Goal: Transaction & Acquisition: Purchase product/service

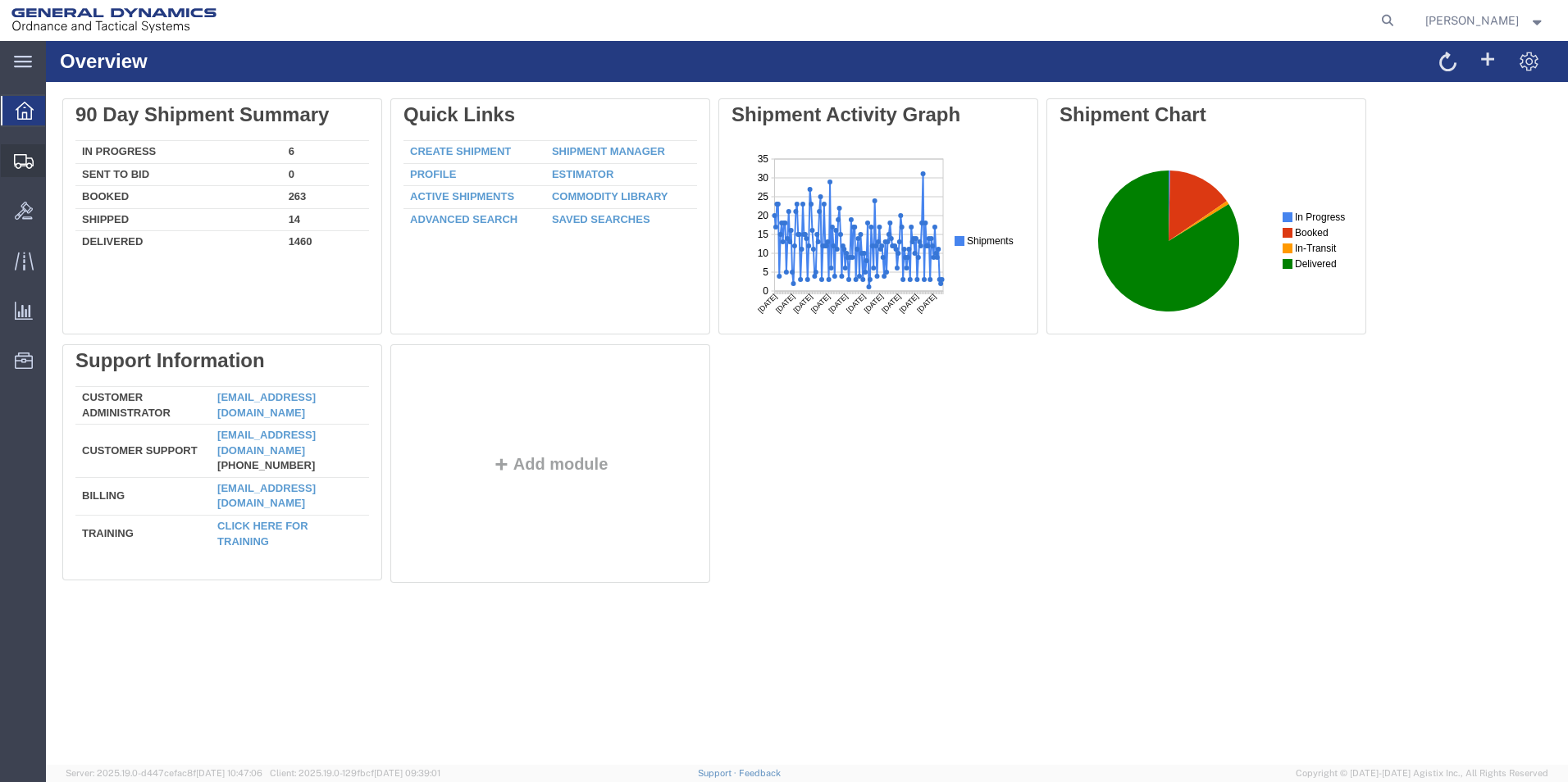
click at [0, 0] on span "Create Shipment" at bounding box center [0, 0] width 0 height 0
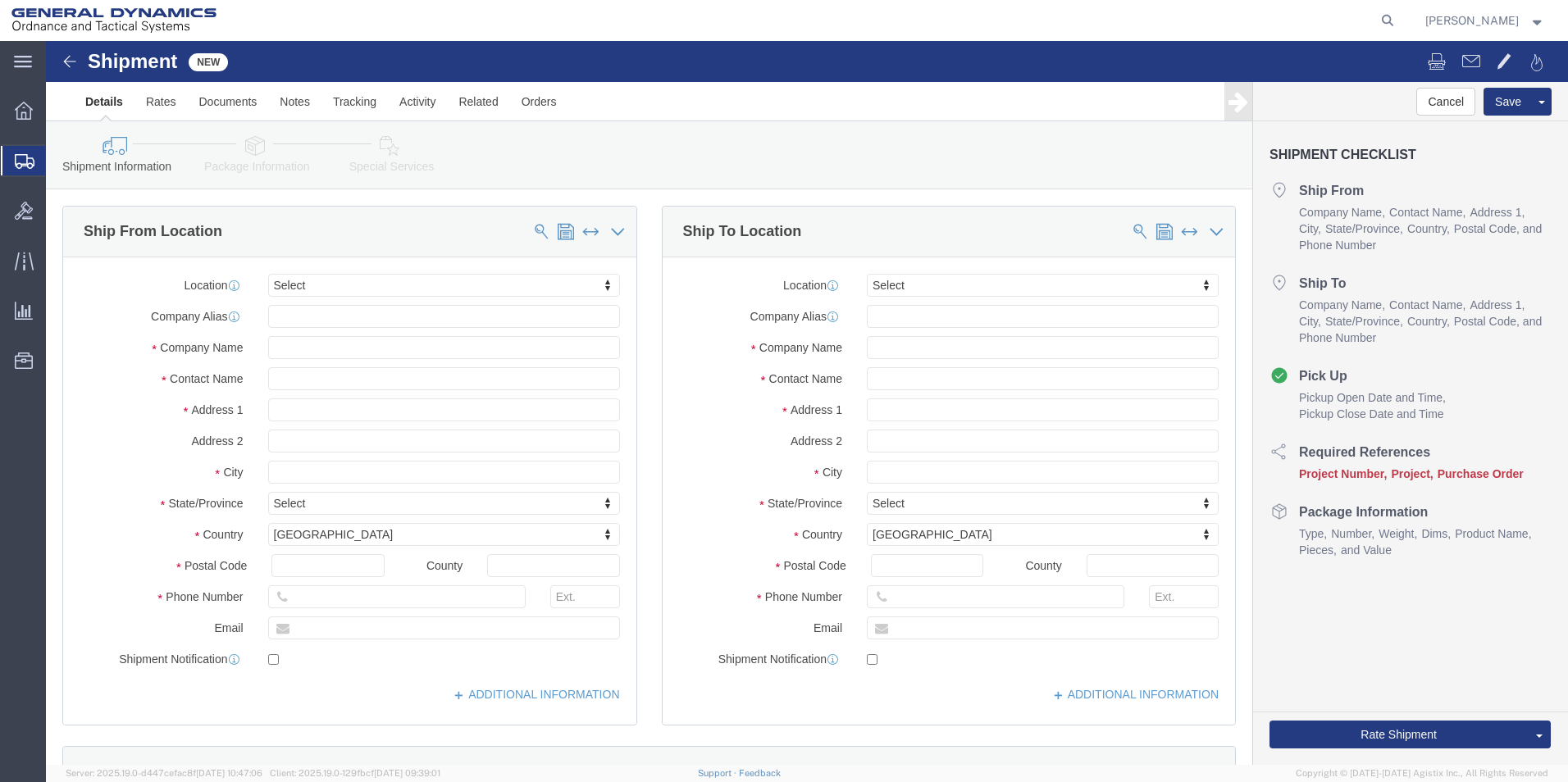
select select
click input "text"
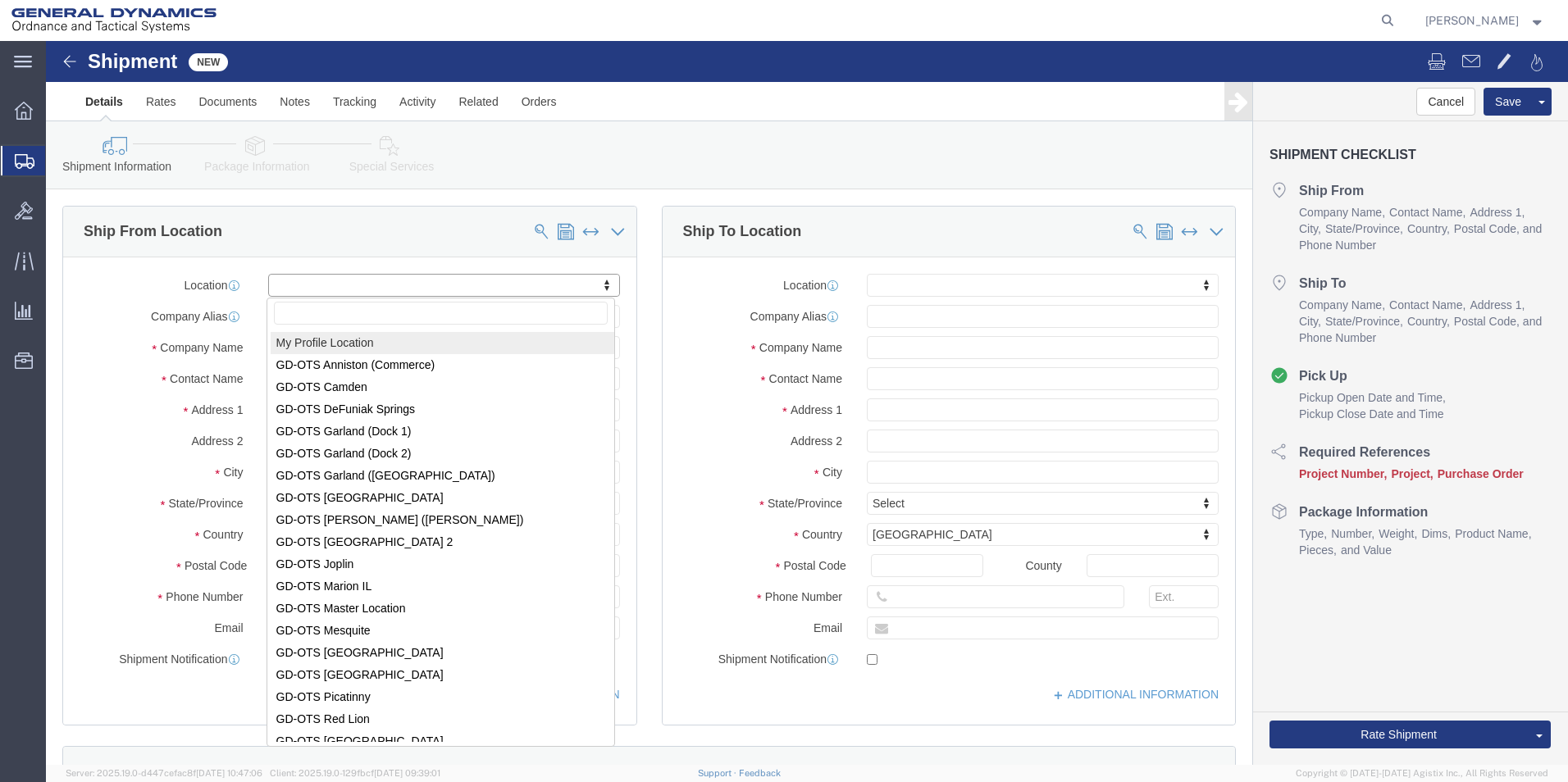
select select "MYPROFILE"
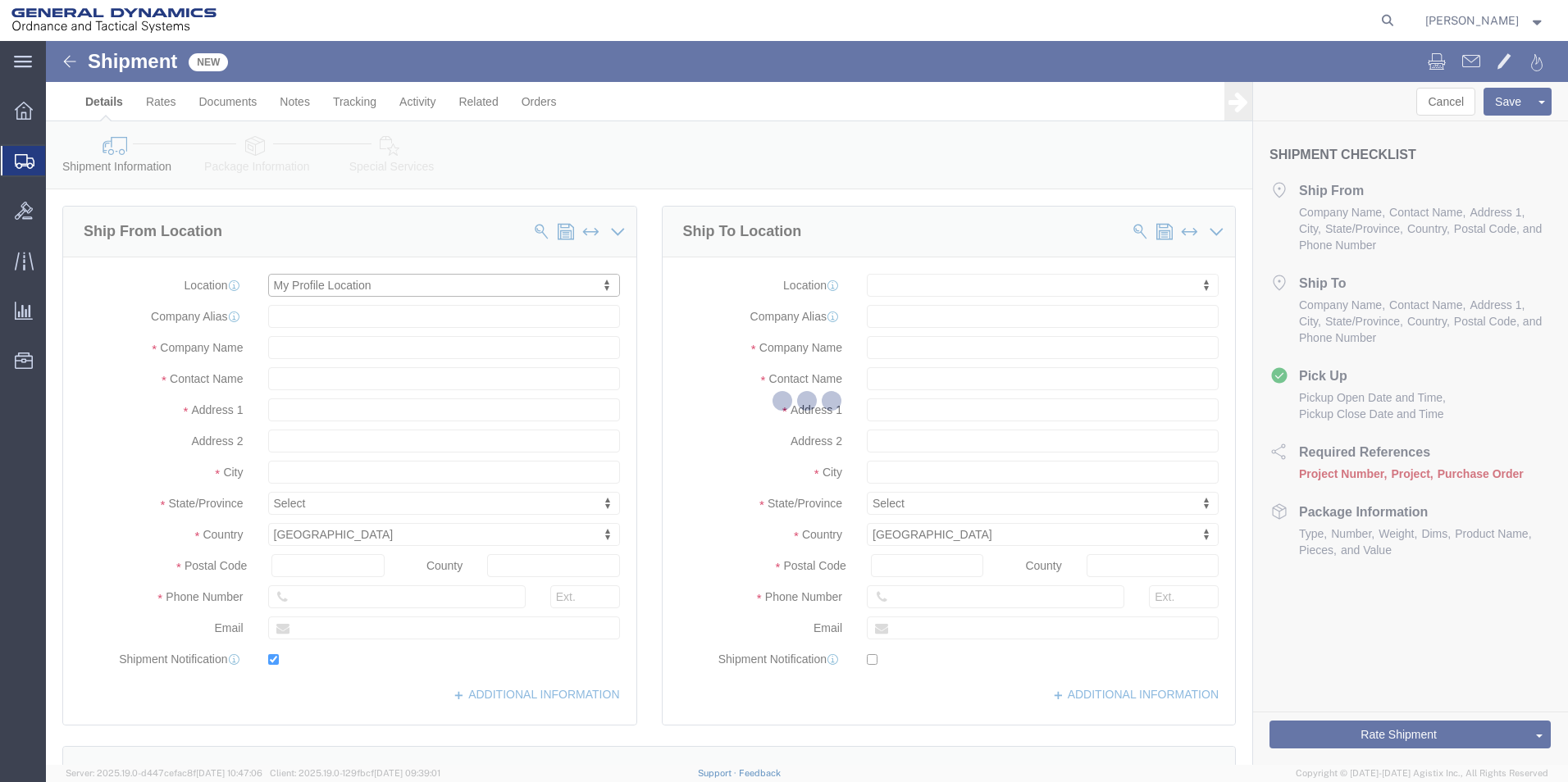
type input "[STREET_ADDRESS]"
type input "18706"
type input "[PHONE_NUMBER]"
type input "[PERSON_NAME][EMAIL_ADDRESS][DOMAIN_NAME]"
checkbox input "true"
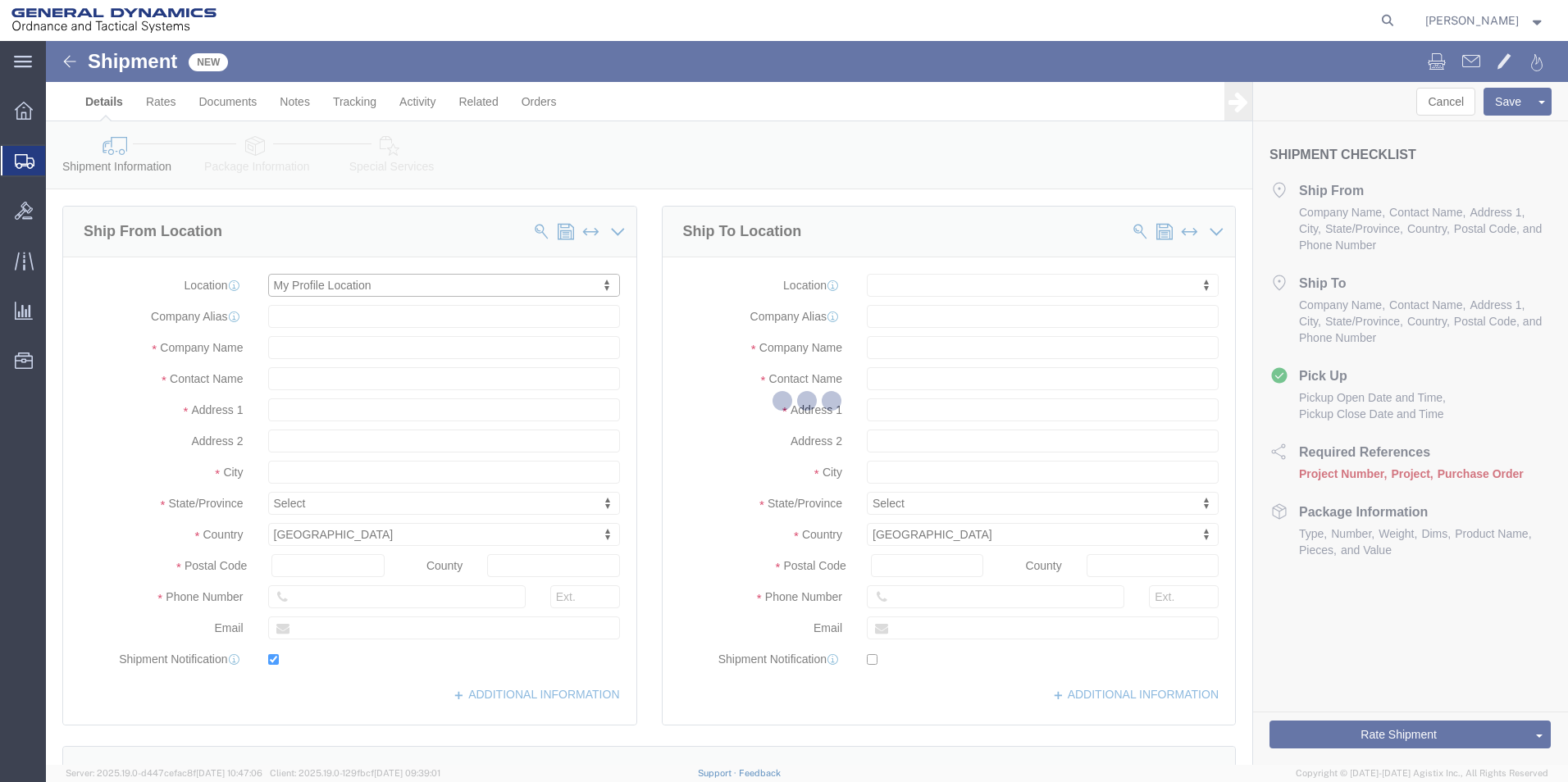
type input "General Dynamics - OTS"
type input "[PERSON_NAME]"
type input "[GEOGRAPHIC_DATA]"
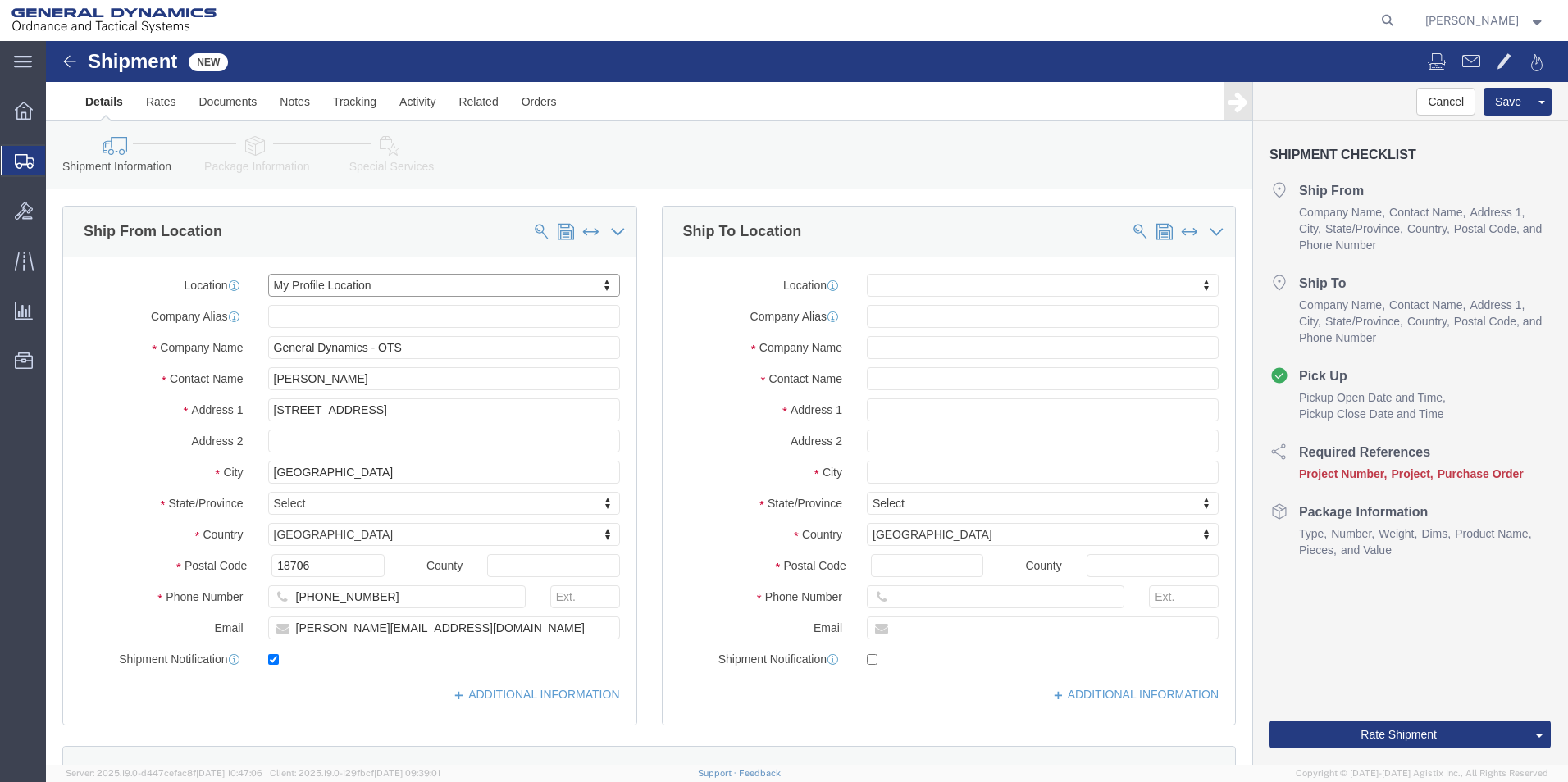
select select "PA"
click input "text"
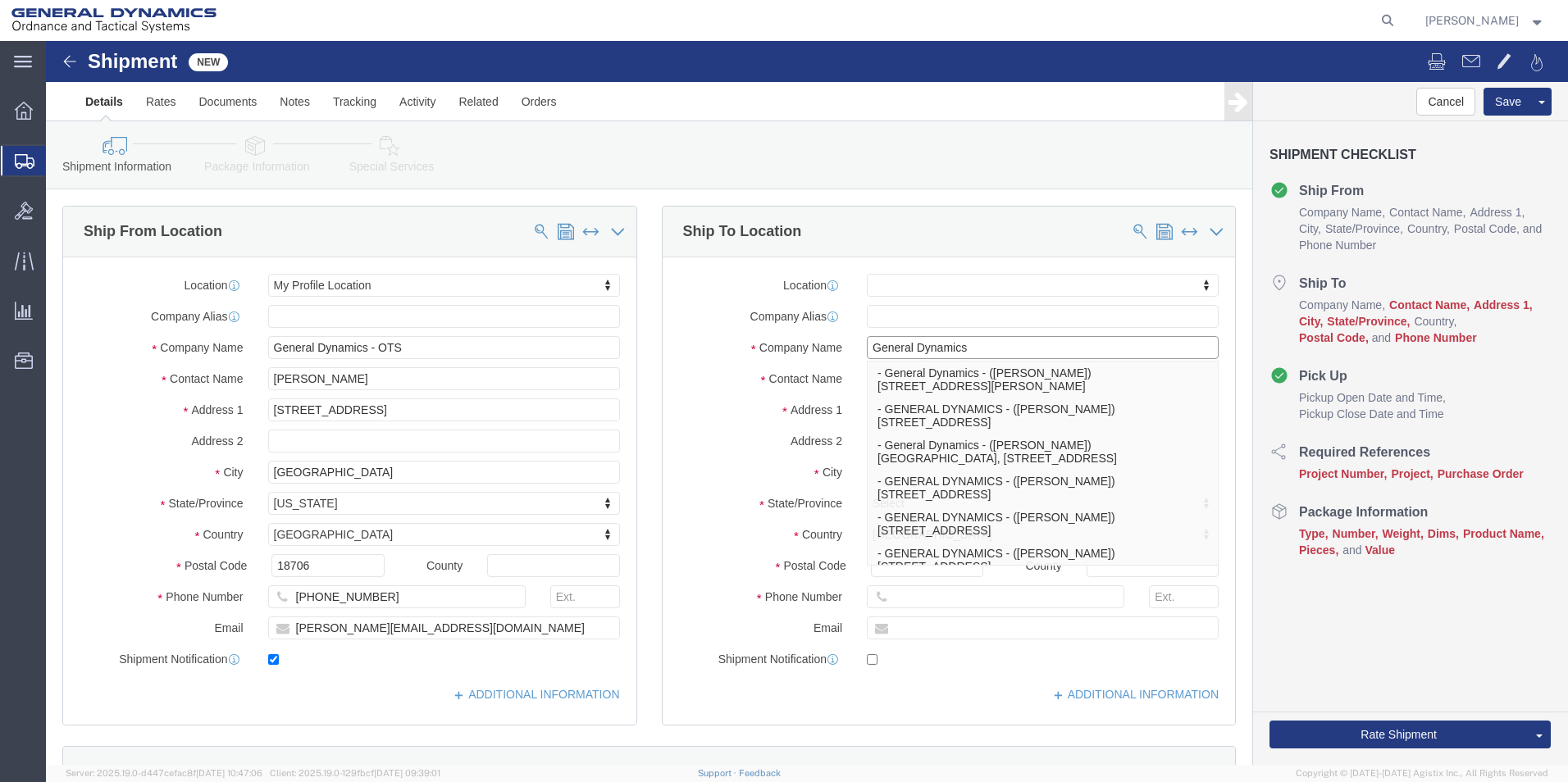
type input "General Dynamics"
drag, startPoint x: 643, startPoint y: 379, endPoint x: 685, endPoint y: 373, distance: 42.4
click div "Address 1"
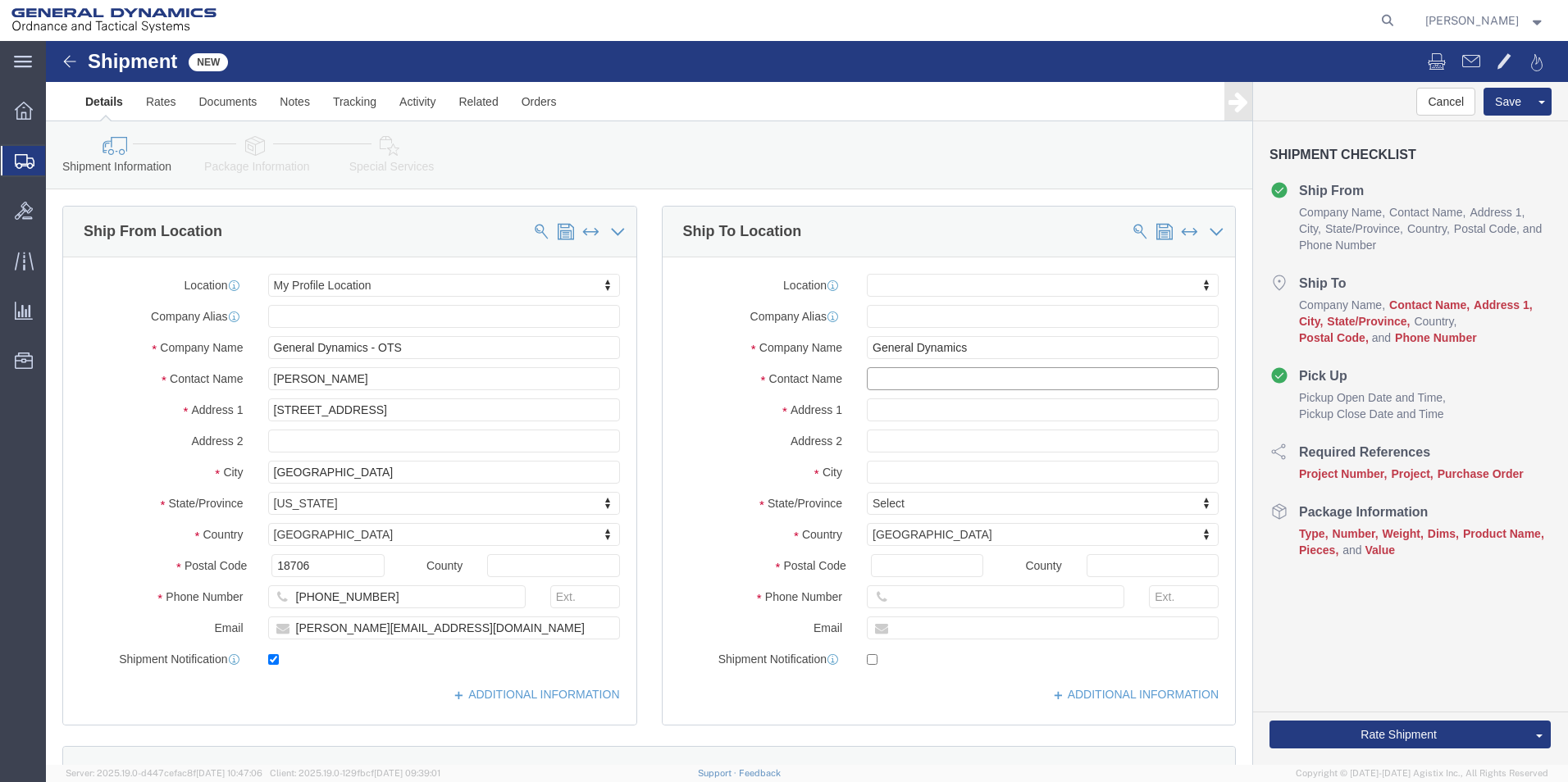
click input "text"
type input "[PERSON_NAME]"
click input "text"
type input "[STREET_ADDRESS]"
select select
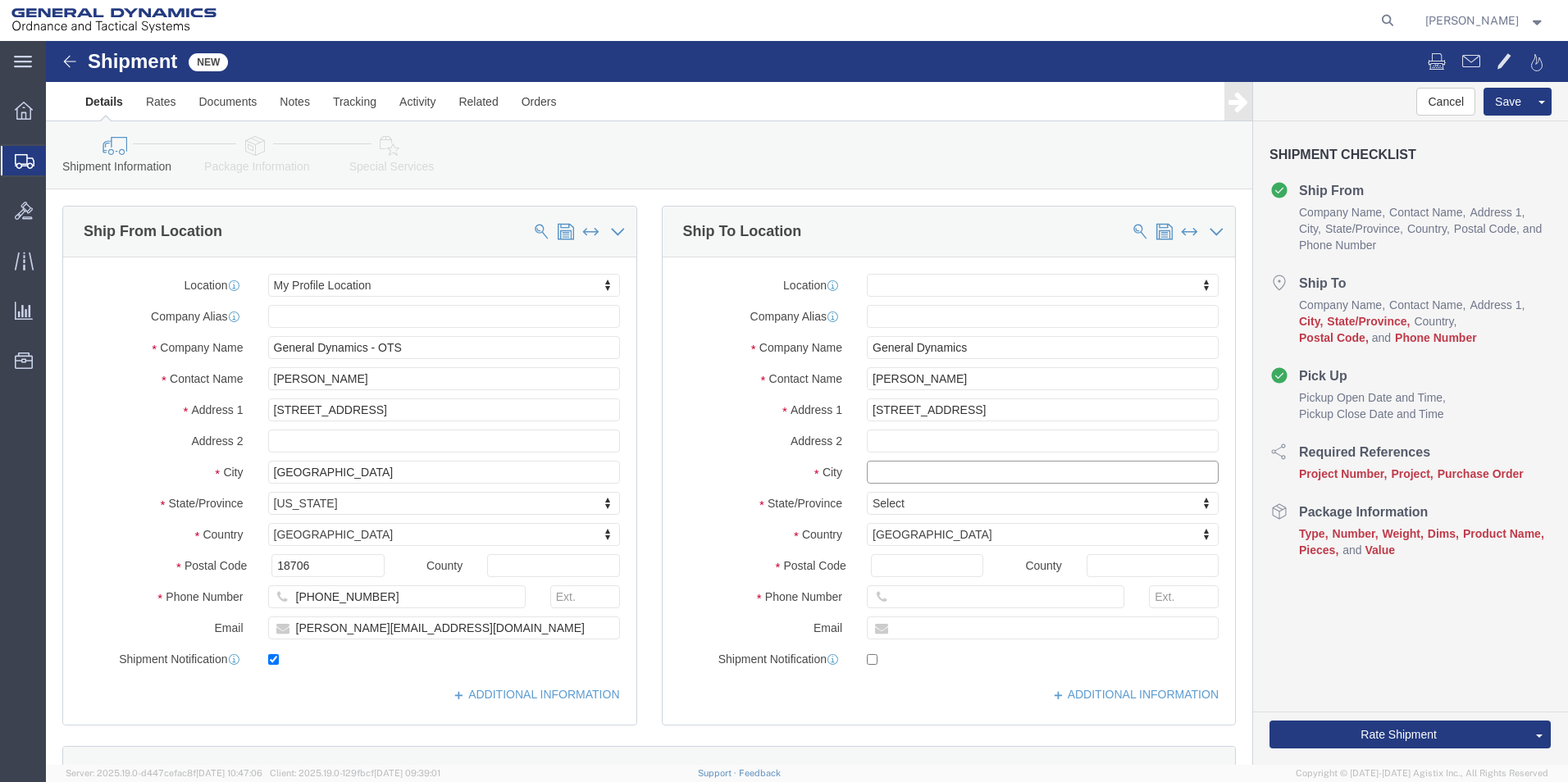
click input "text"
type input "[PERSON_NAME]"
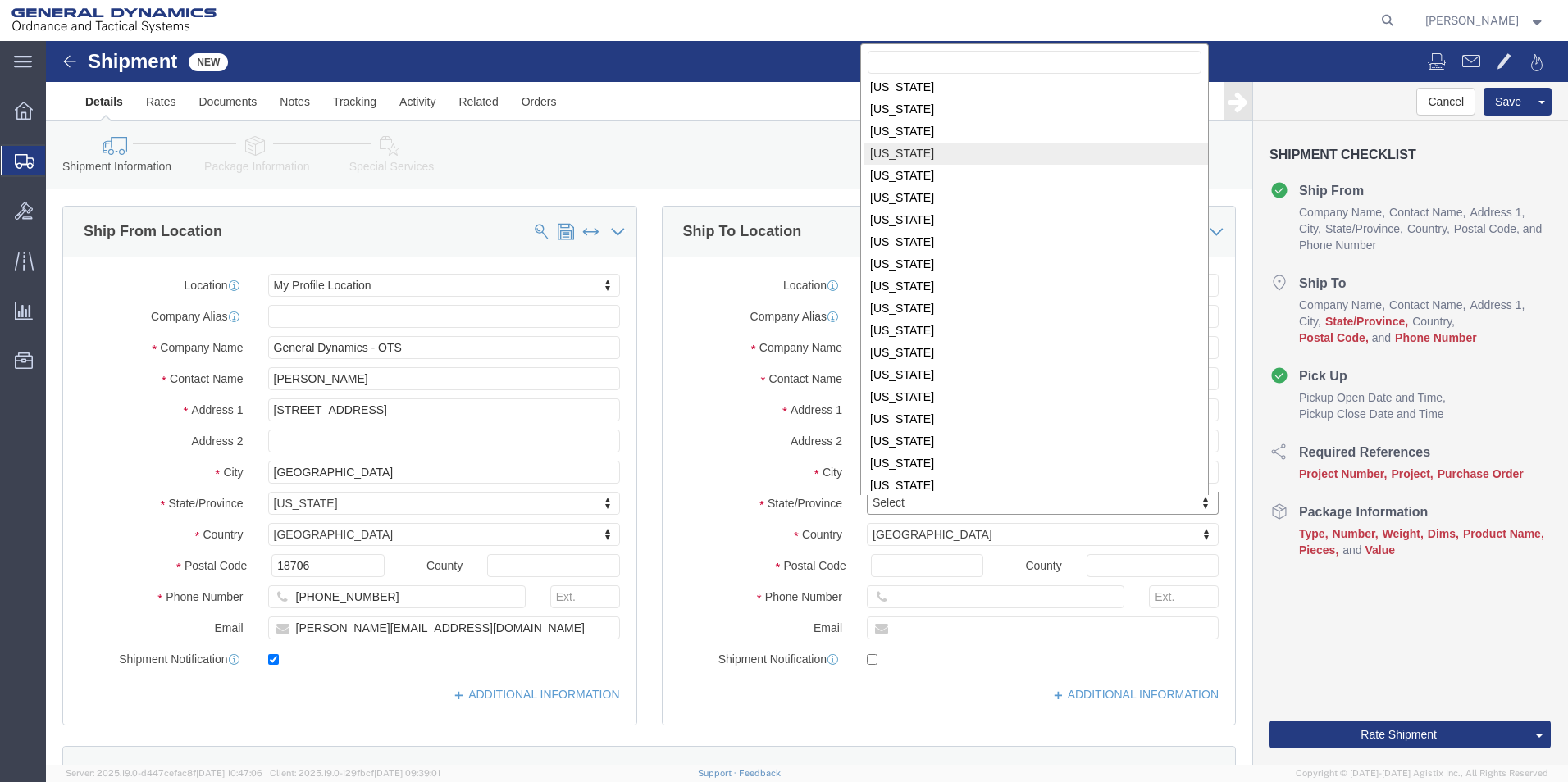
scroll to position [656, 0]
select select
select select "PA"
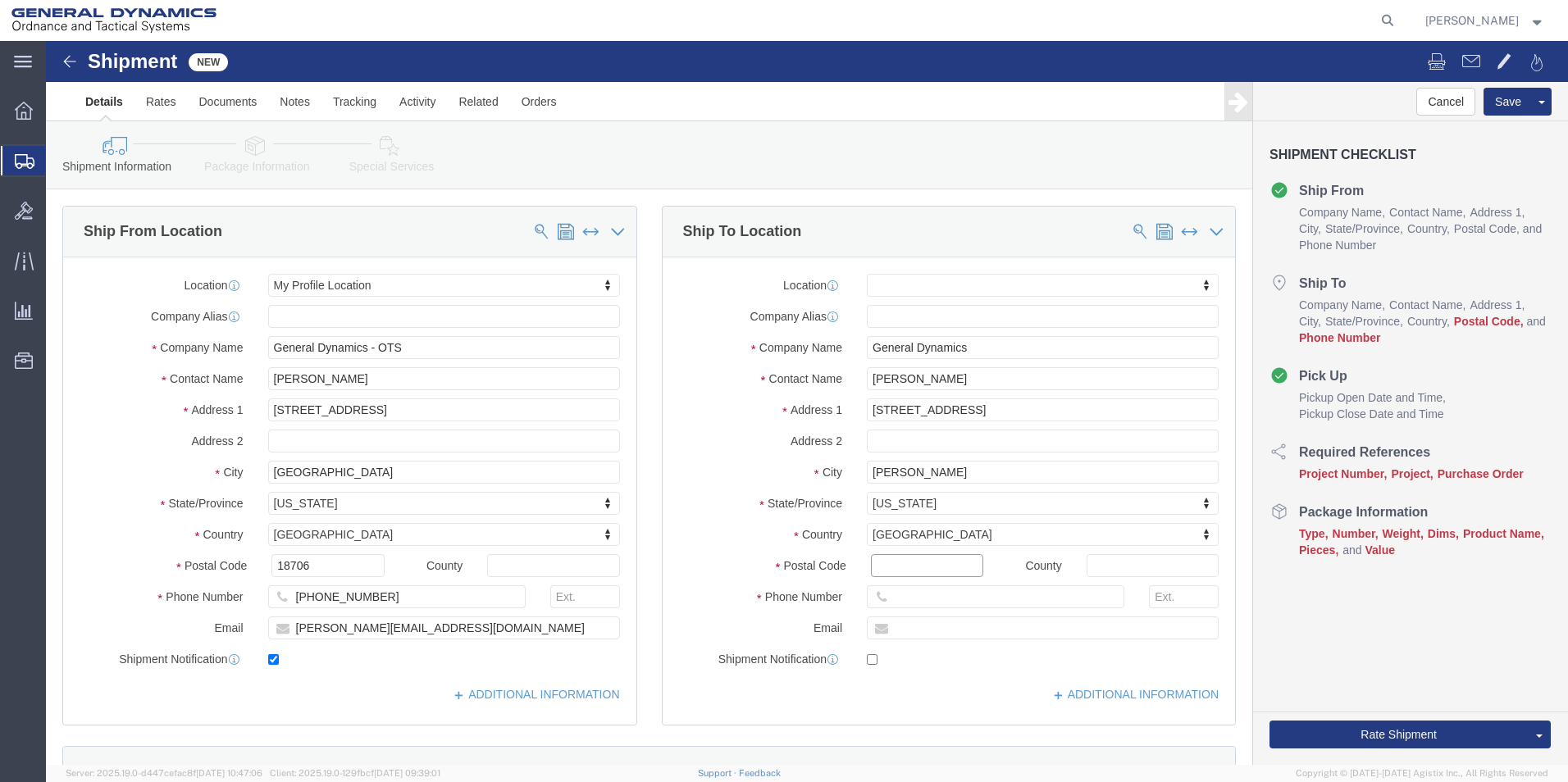
click input "Postal Code"
type input "18434"
select select
click div "Location My Profile Location GD-OTS [GEOGRAPHIC_DATA] (Commerce) GD-OTS [GEOGRA…"
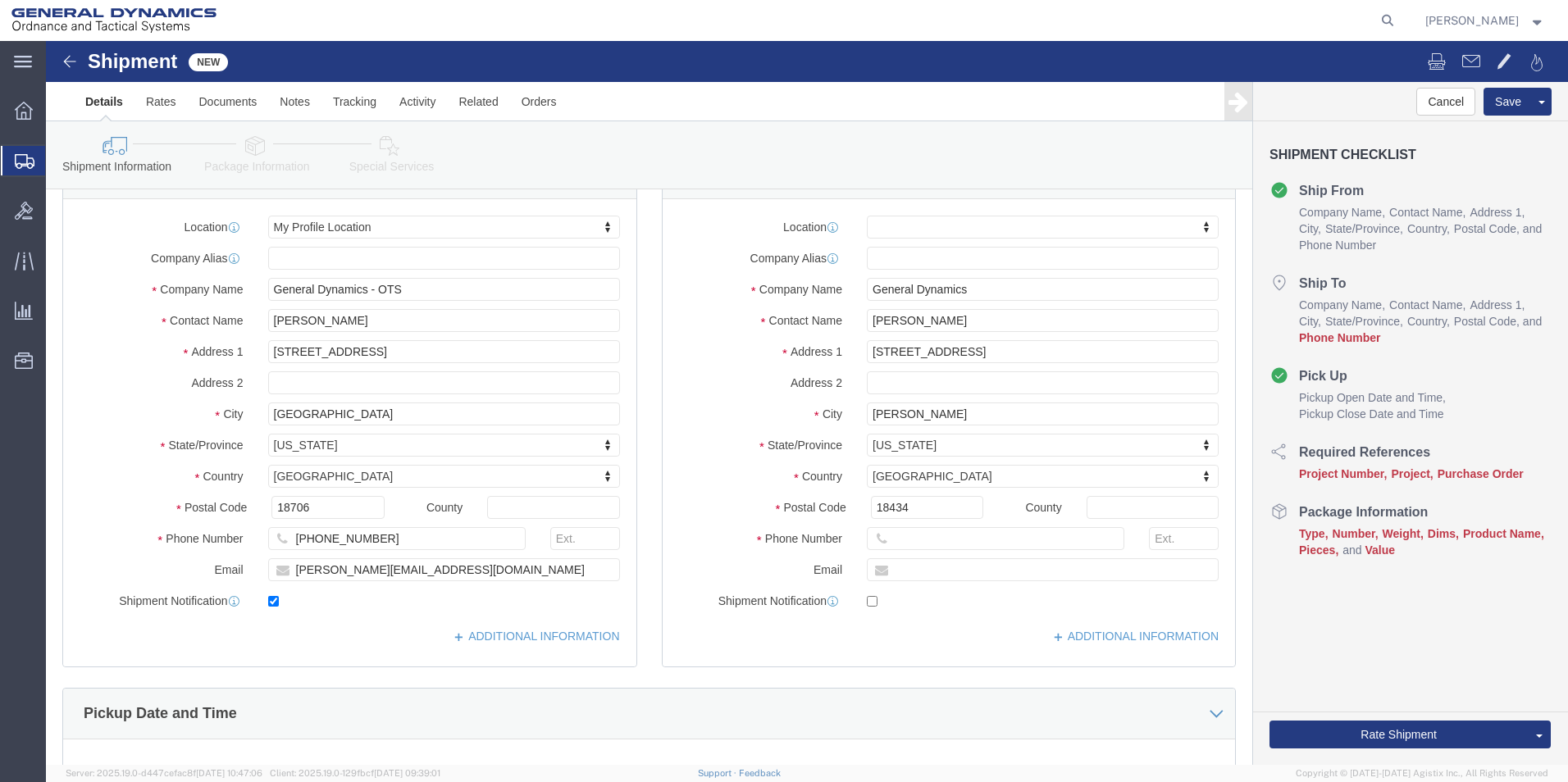
scroll to position [164, 0]
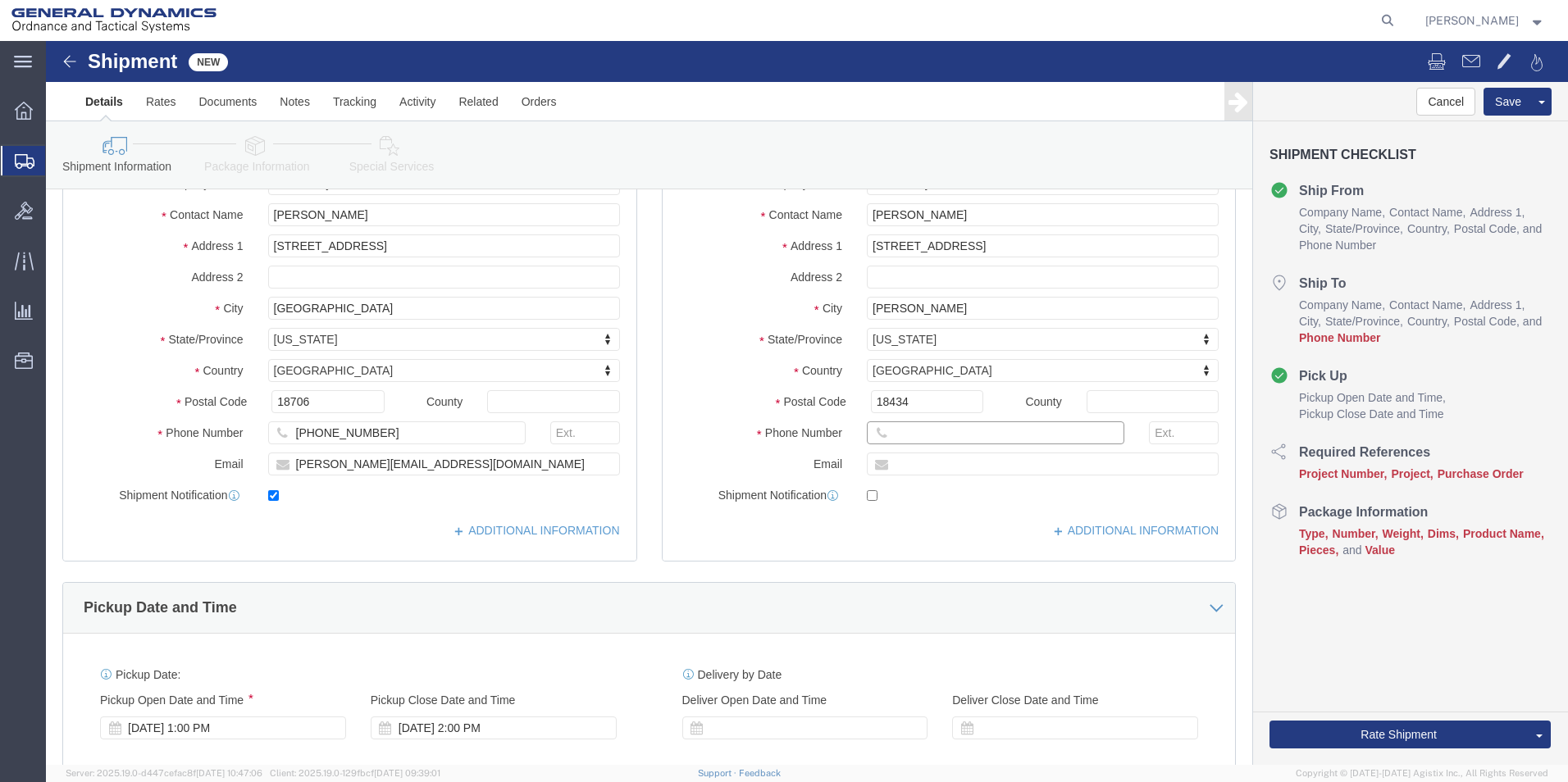
click input "text"
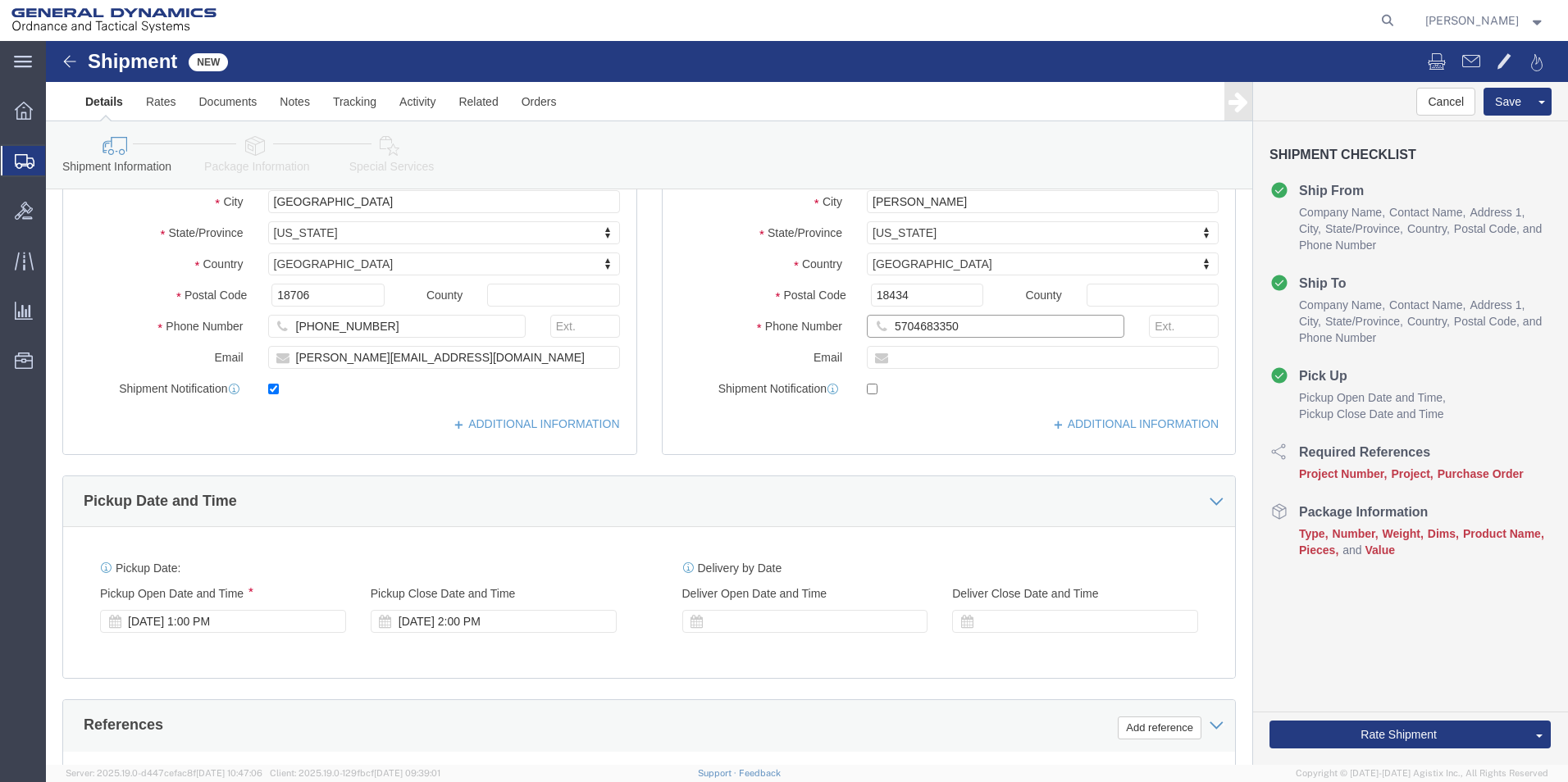
scroll to position [410, 0]
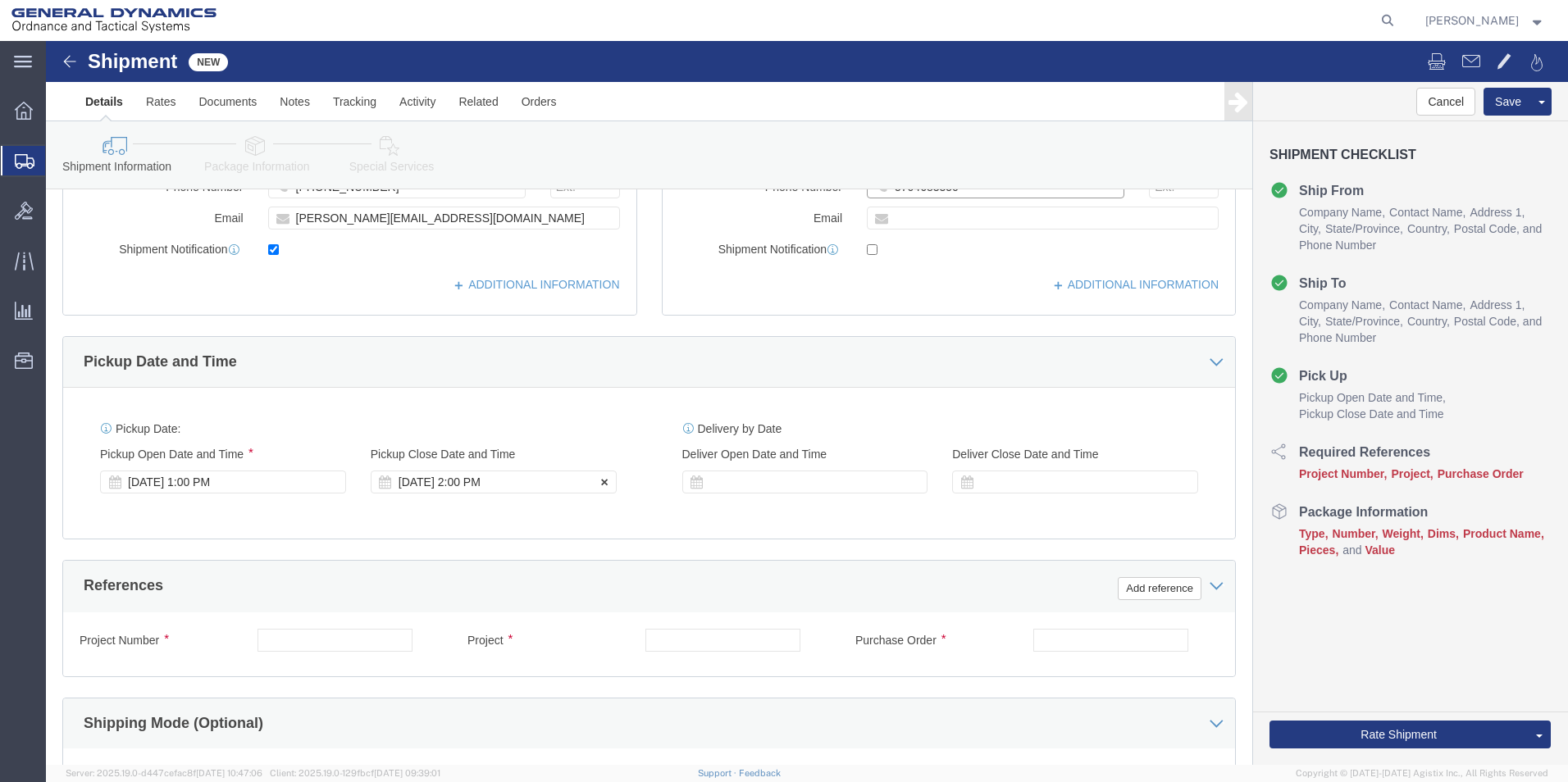
type input "5704683350"
click div "[DATE] 2:00 PM"
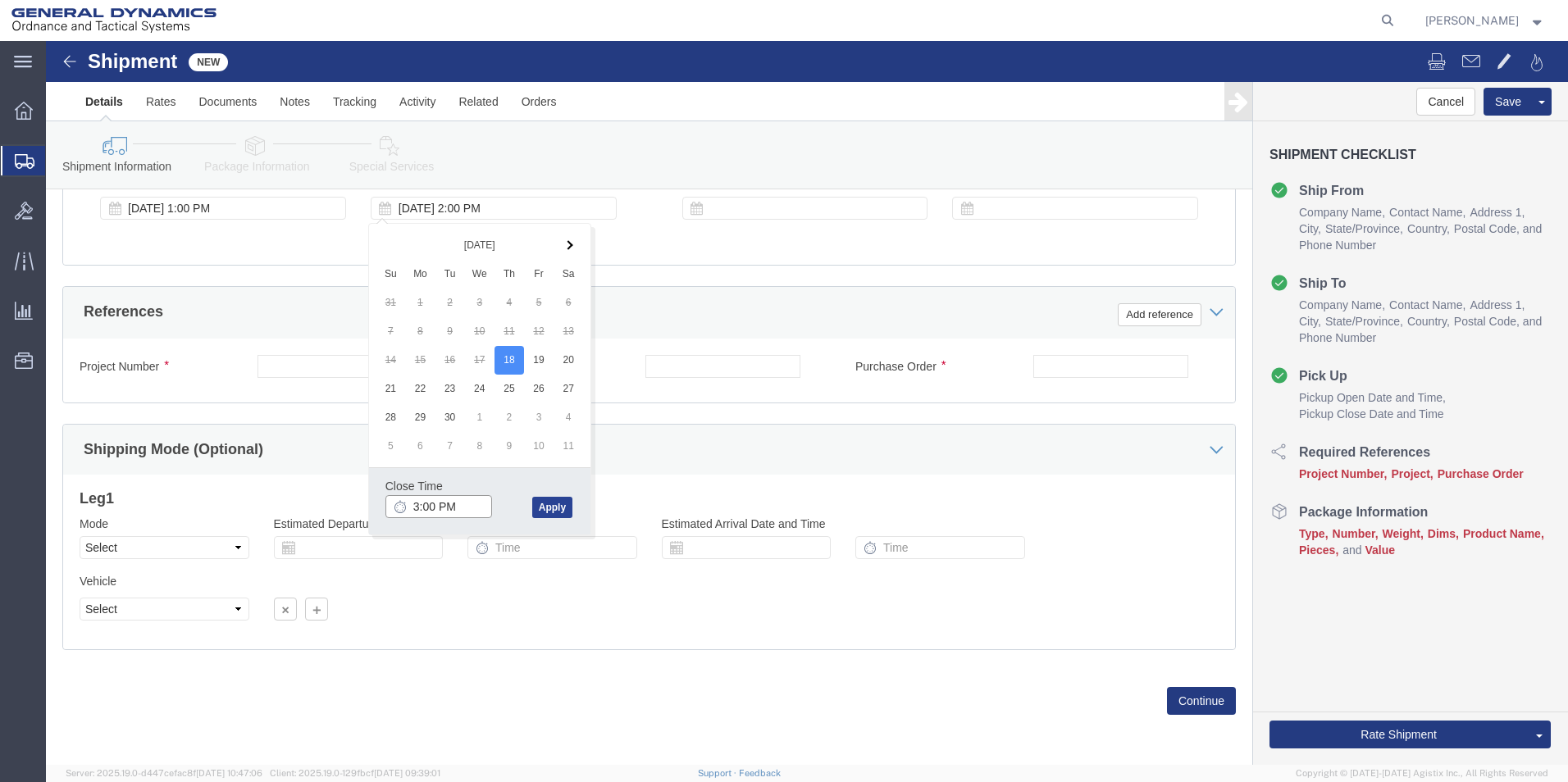
type input "3:00 PM"
click button "Apply"
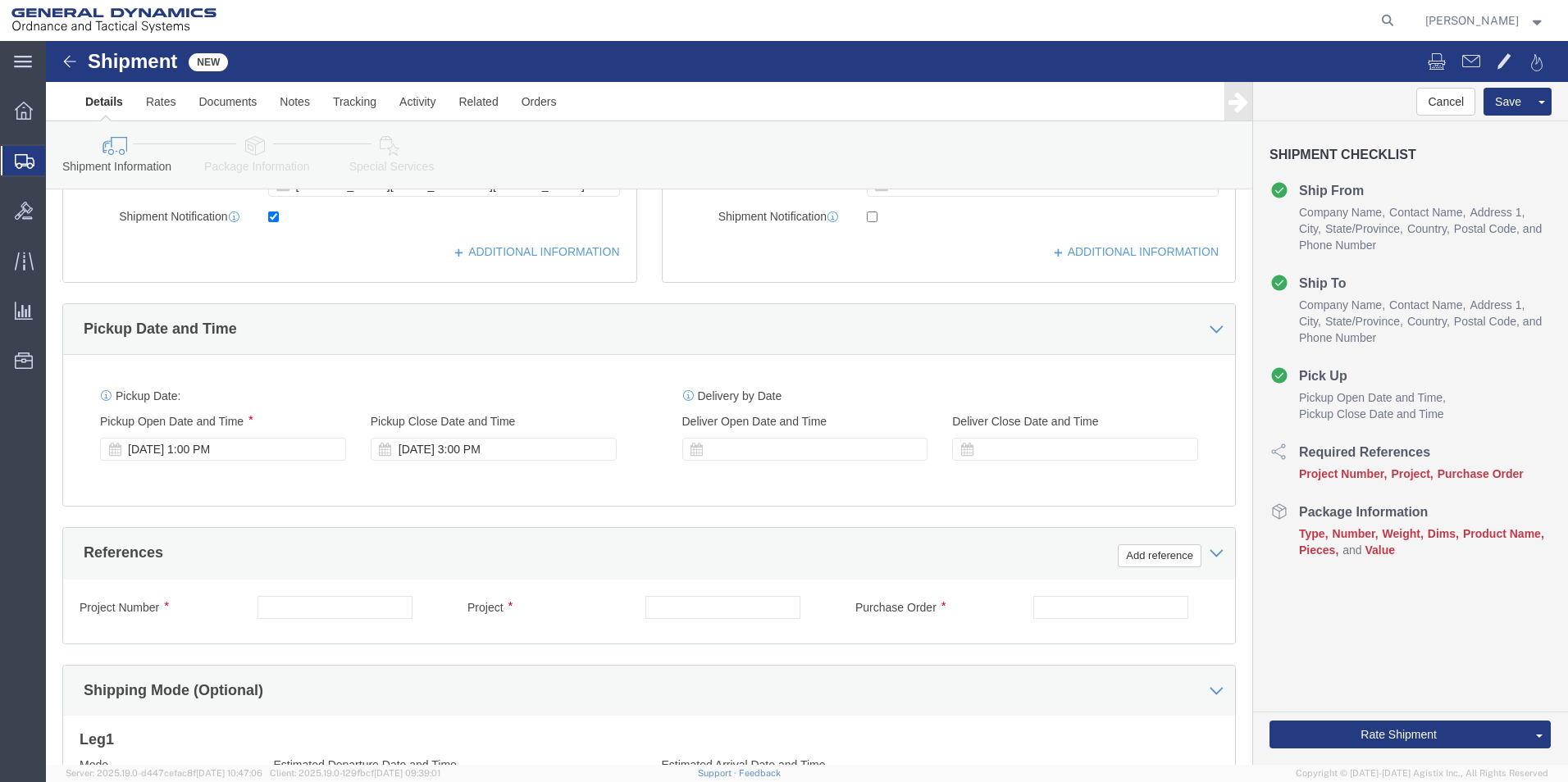
scroll to position [438, 0]
click input "text"
type input "NA"
click input "text"
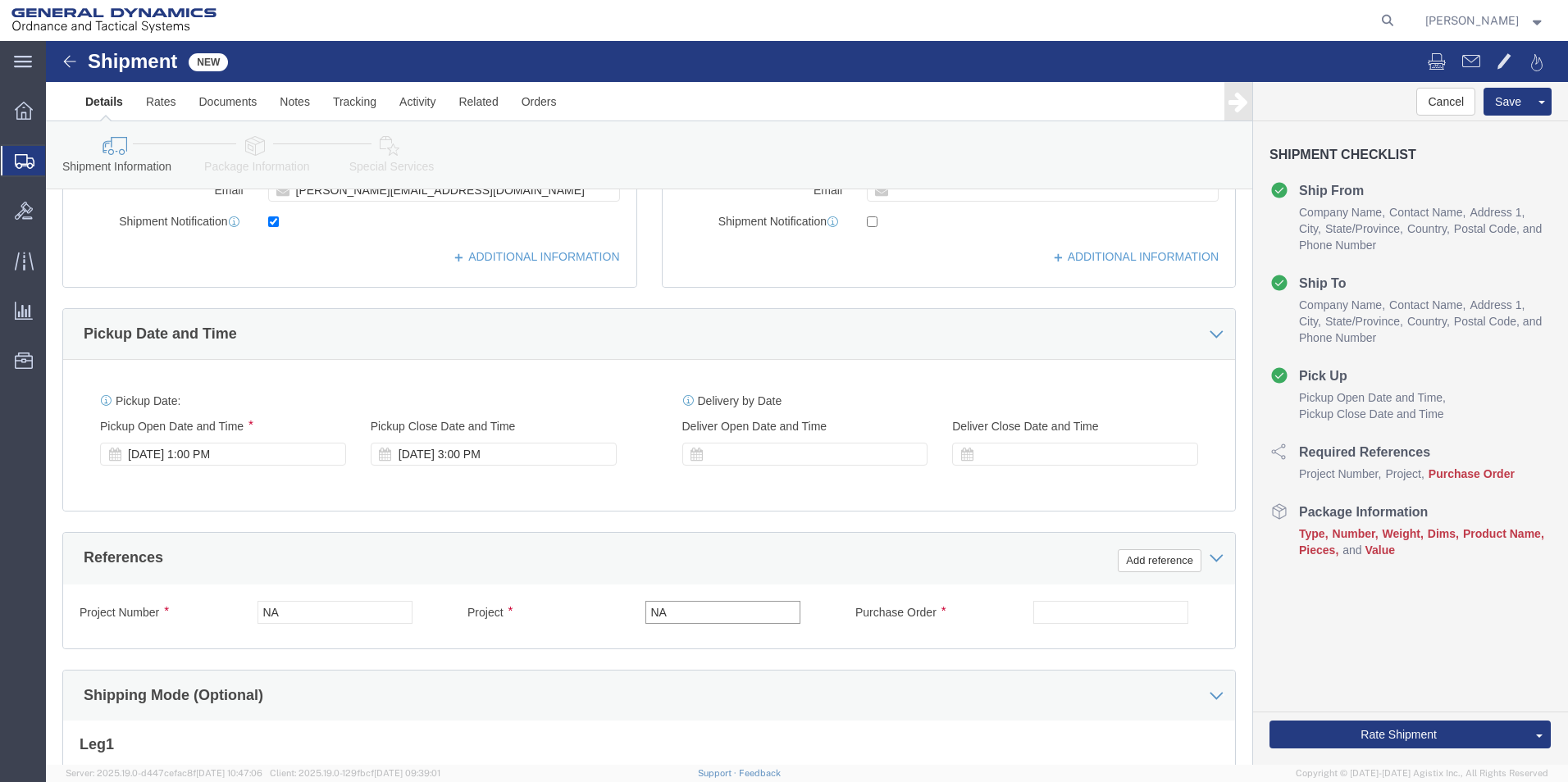
type input "NA"
click input "text"
type input "NA"
click div
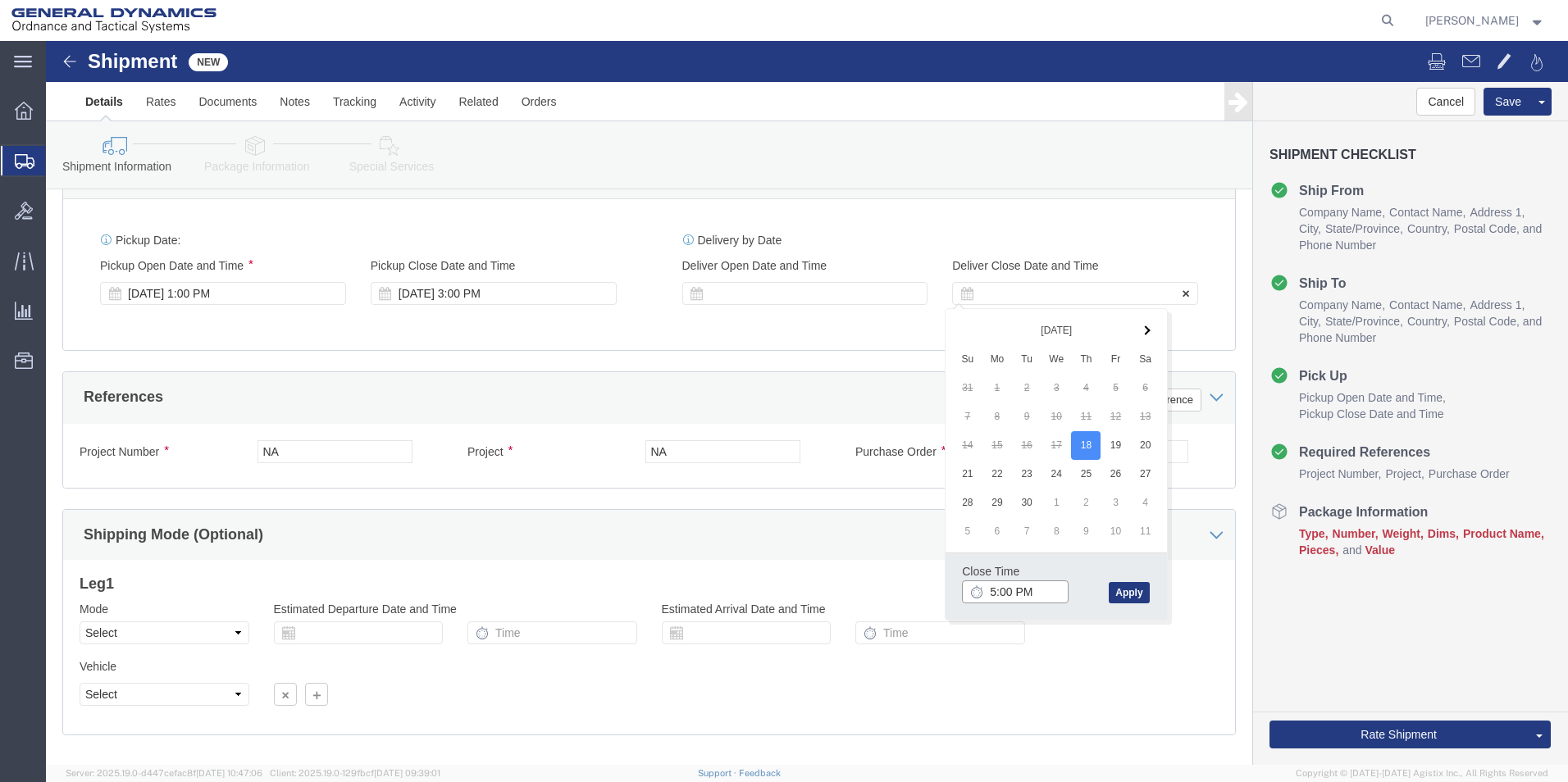
scroll to position [602, 0]
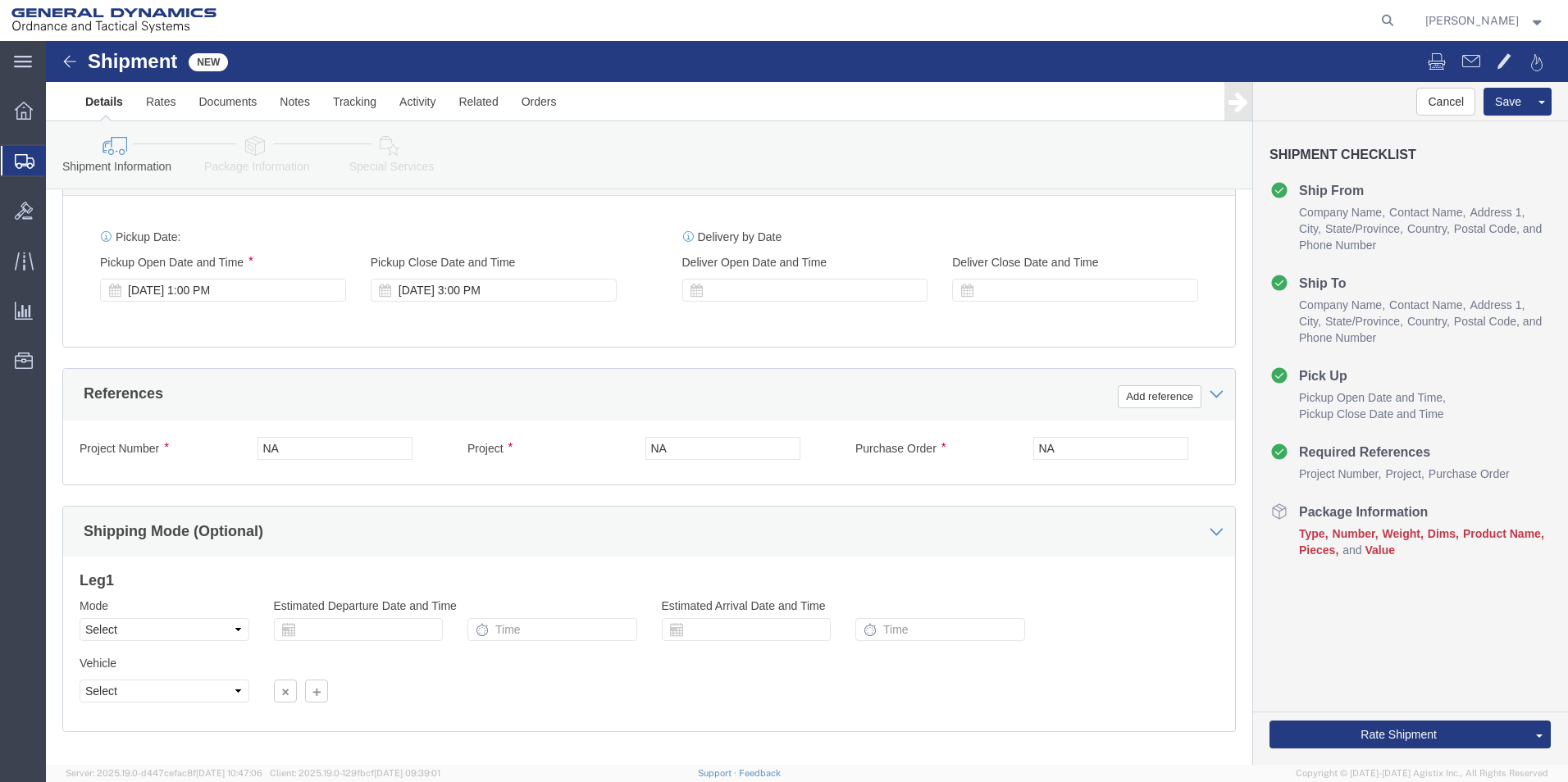
click div "Ship From Location Location My Profile Location My Profile Location GD-OTS [GEO…"
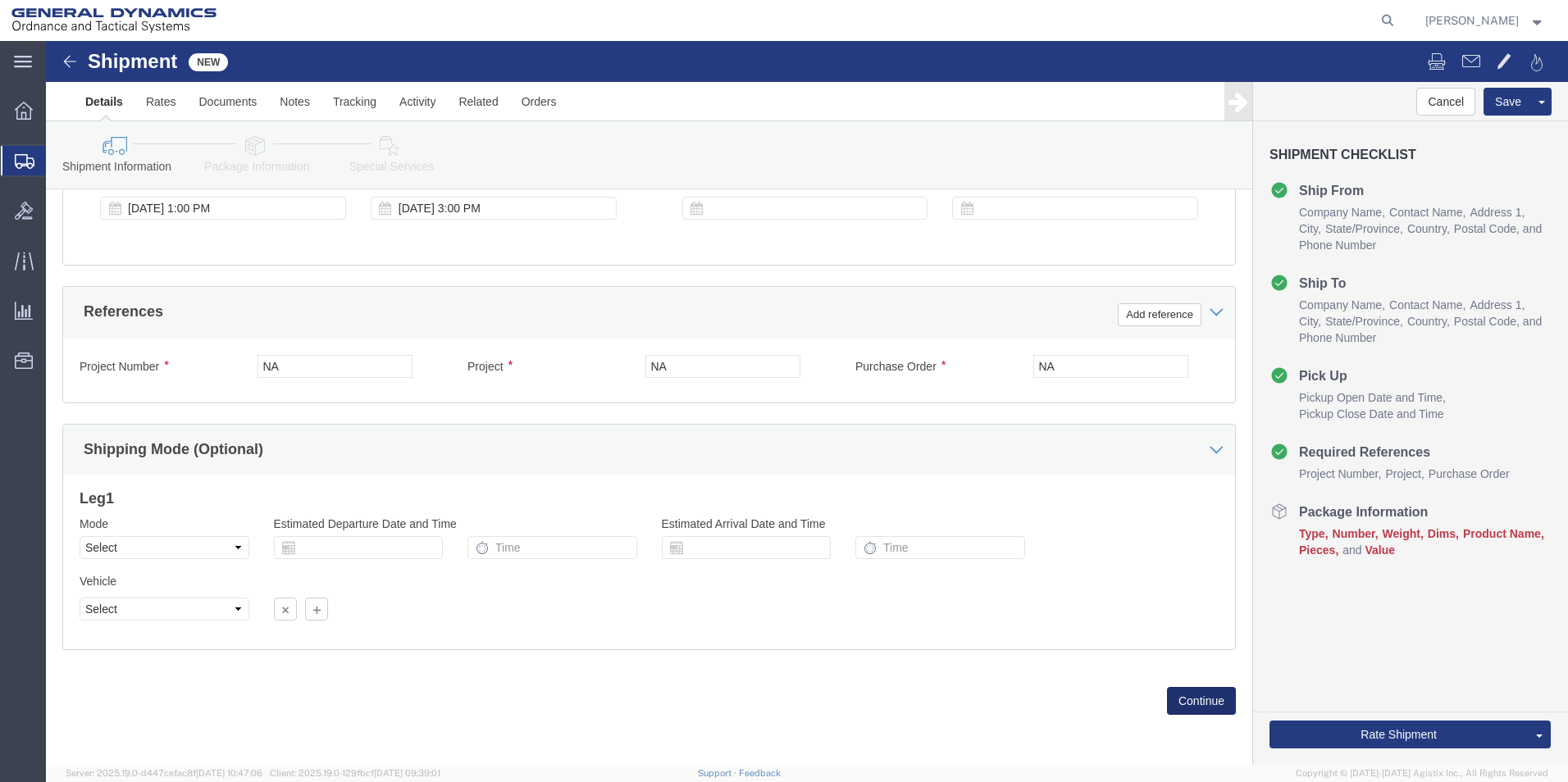
click button "Continue"
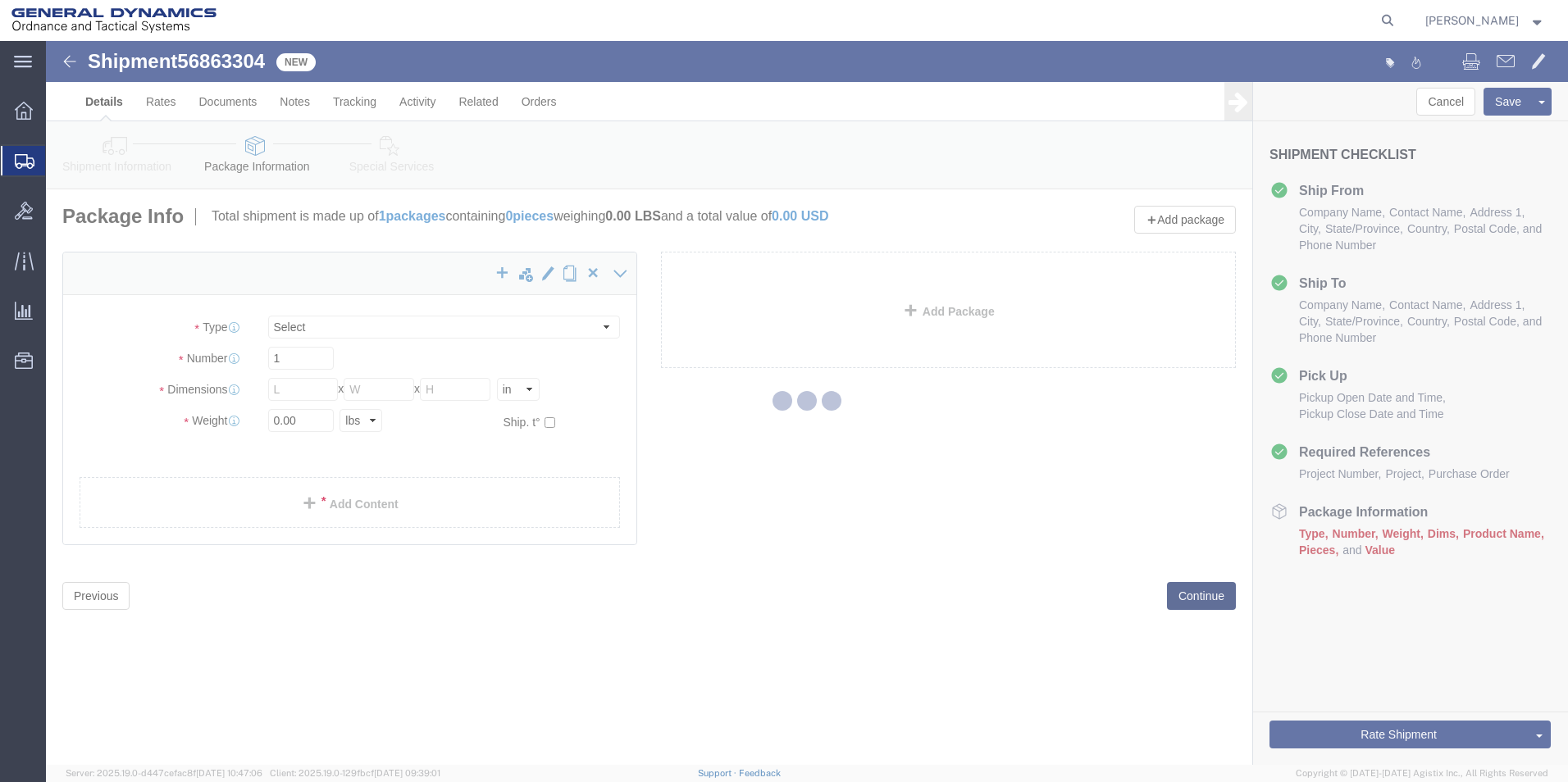
select select "CBOX"
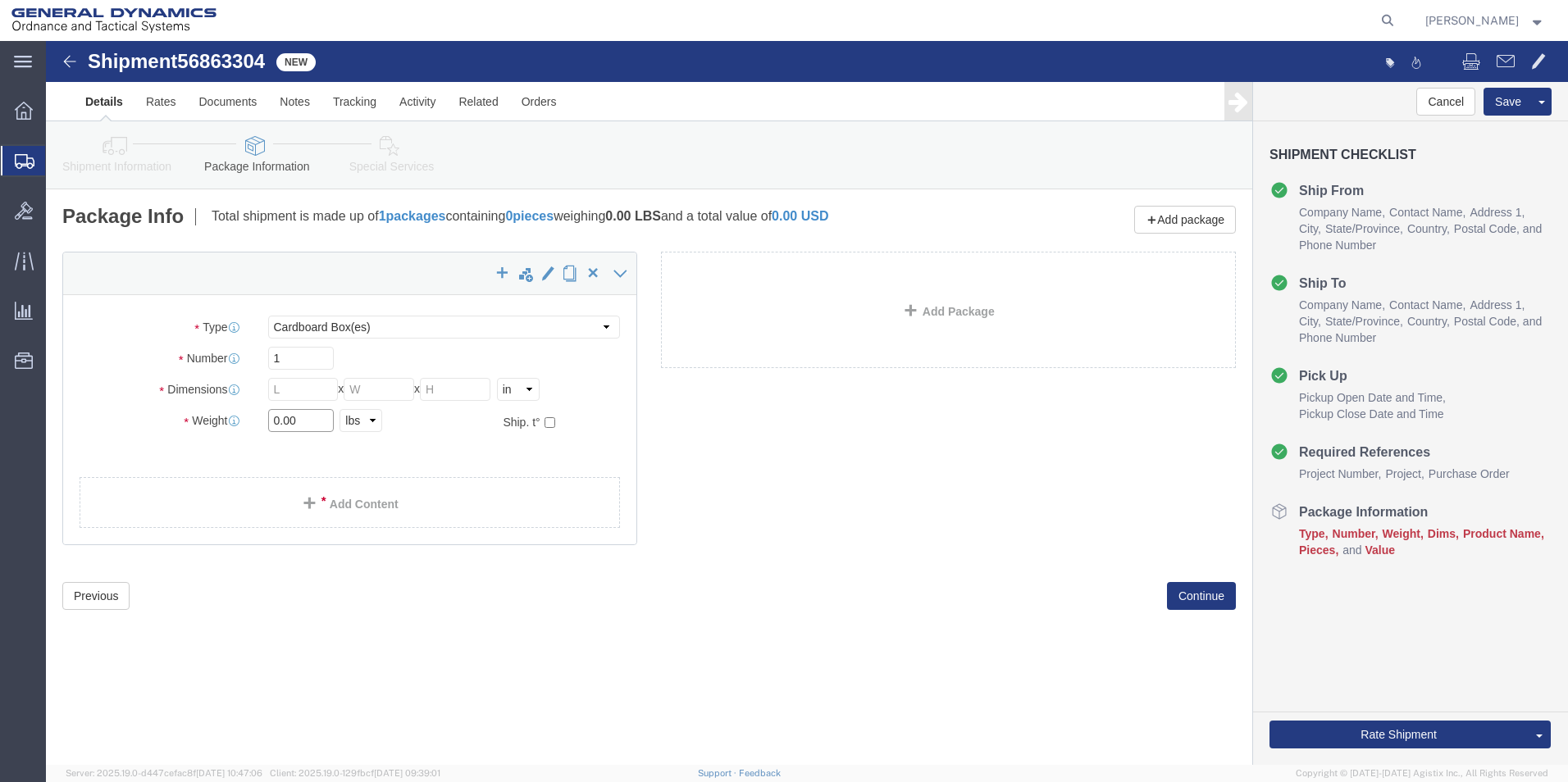
click input "0.00"
type input "2.00"
click input "text"
type input "6"
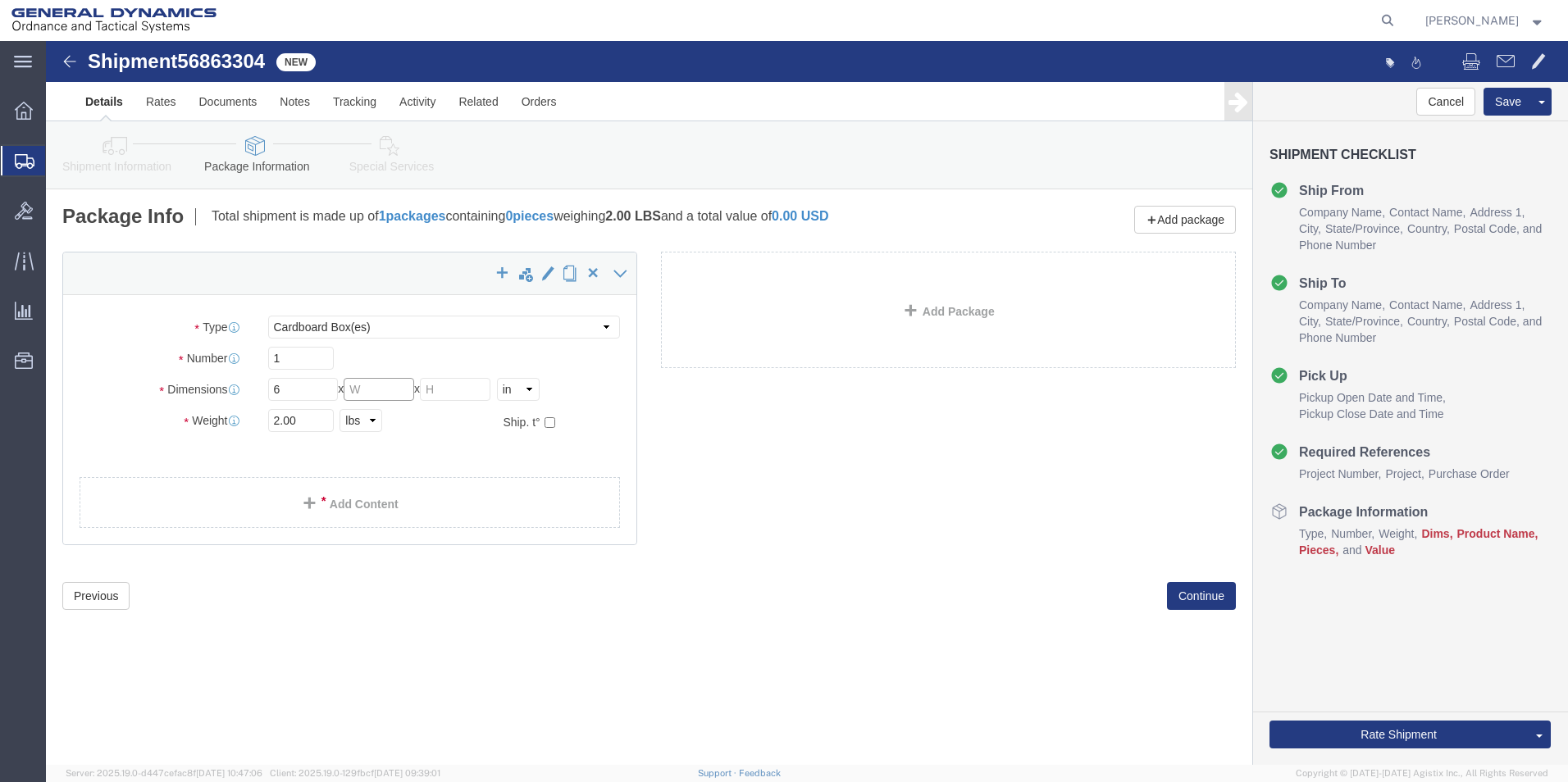
click input "text"
type input "6"
click input "text"
type input "5"
click link "Add Content"
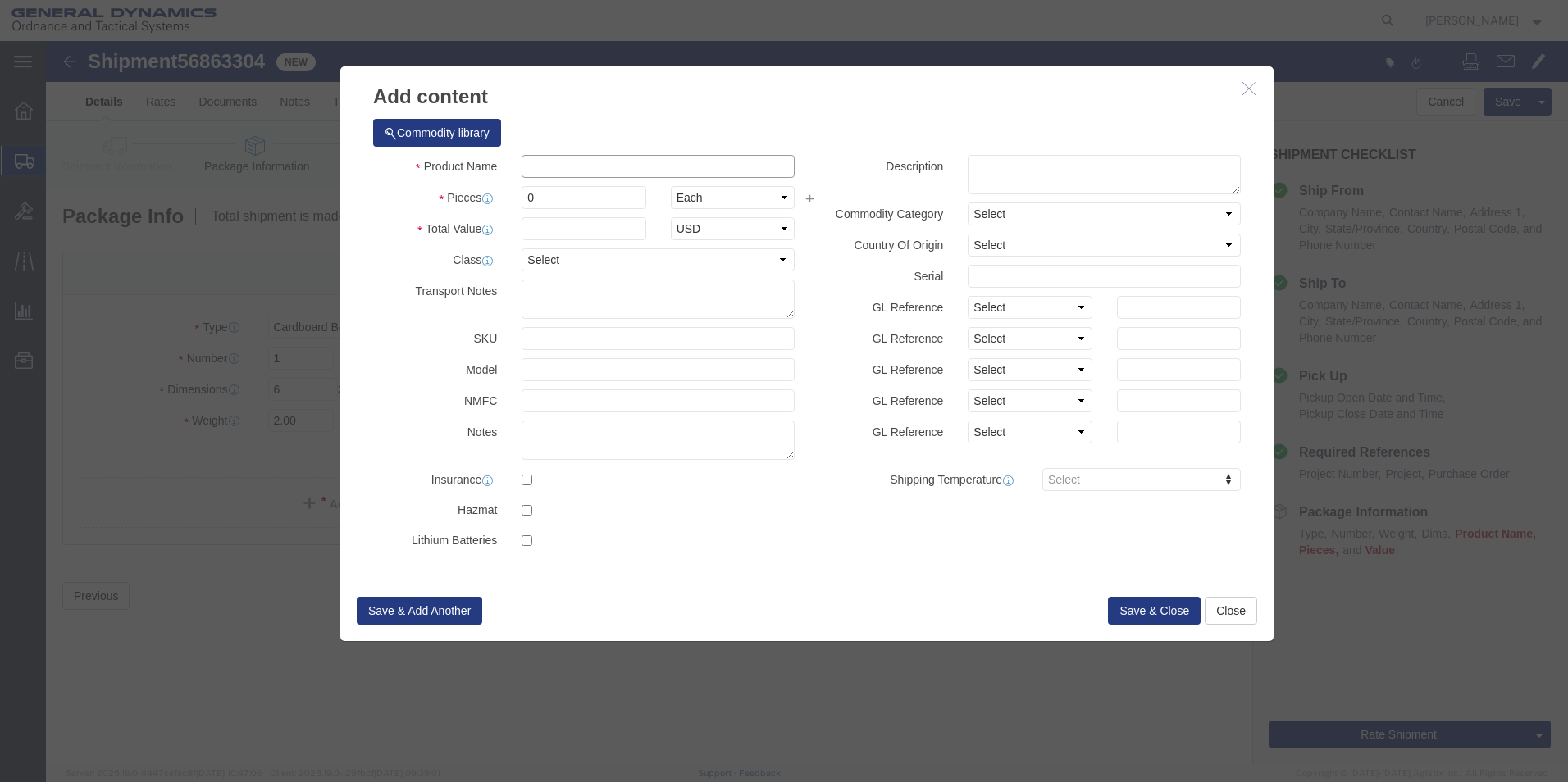
click input "text"
type input "3 Year awarsd"
click input "0"
type input "1"
click input "text"
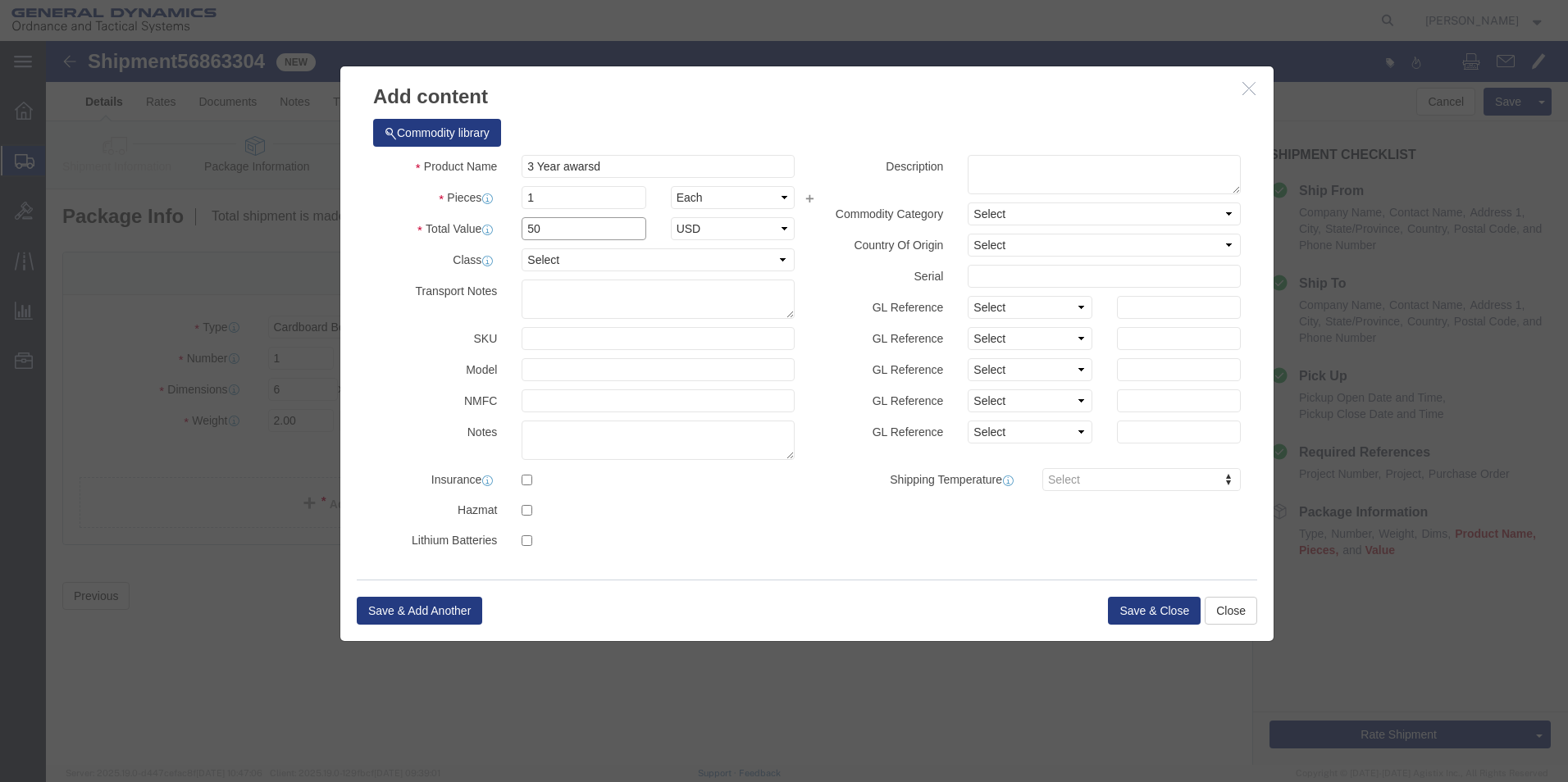
type input "50"
click div "Commodity library"
click select "Select 50 55 60 65 70 85 92.5 100 125 175 250 300 400"
select select "70"
click select "Select 50 55 60 65 70 85 92.5 100 125 175 250 300 400"
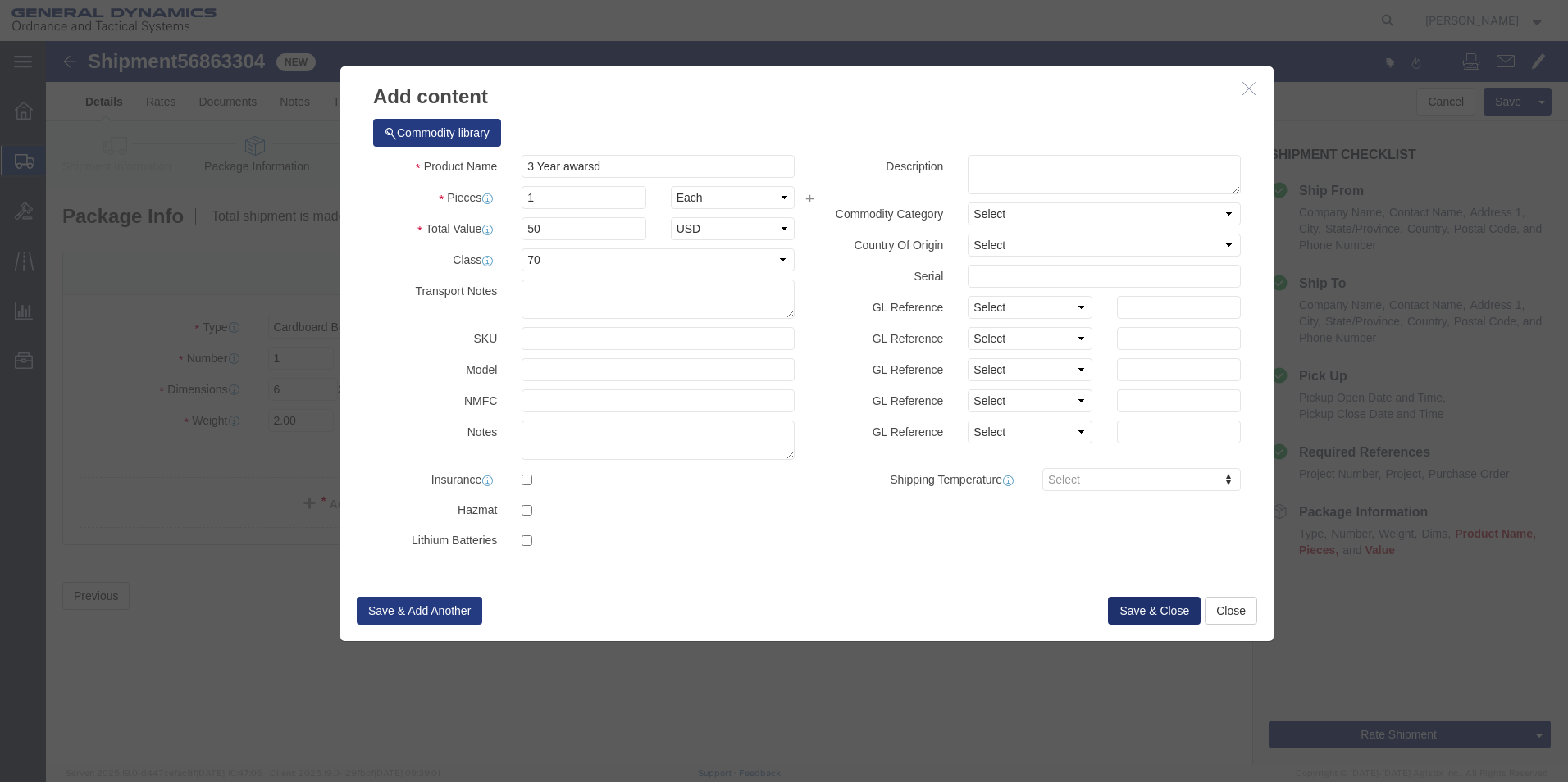
click button "Save & Close"
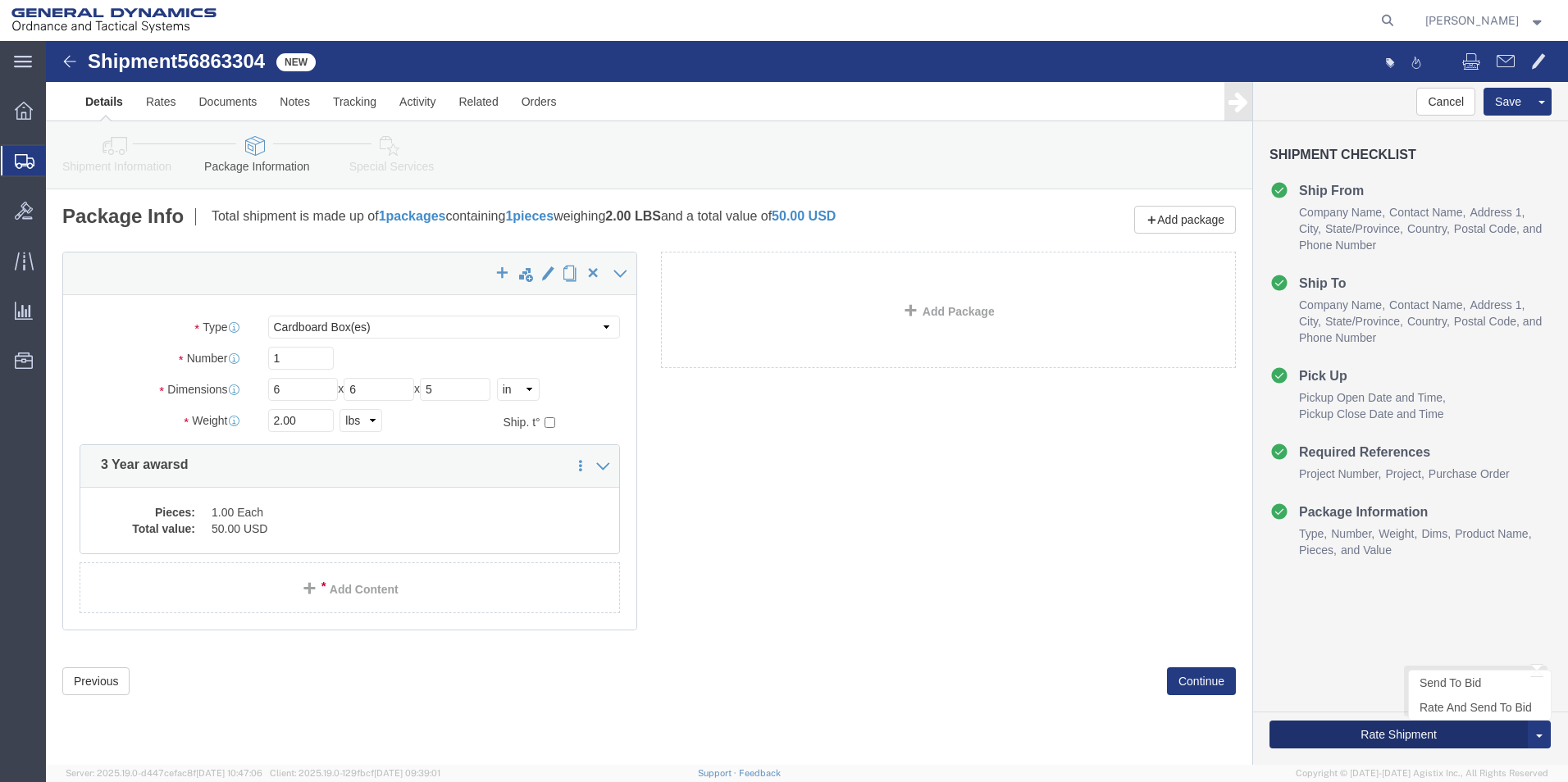
click button "Rate Shipment"
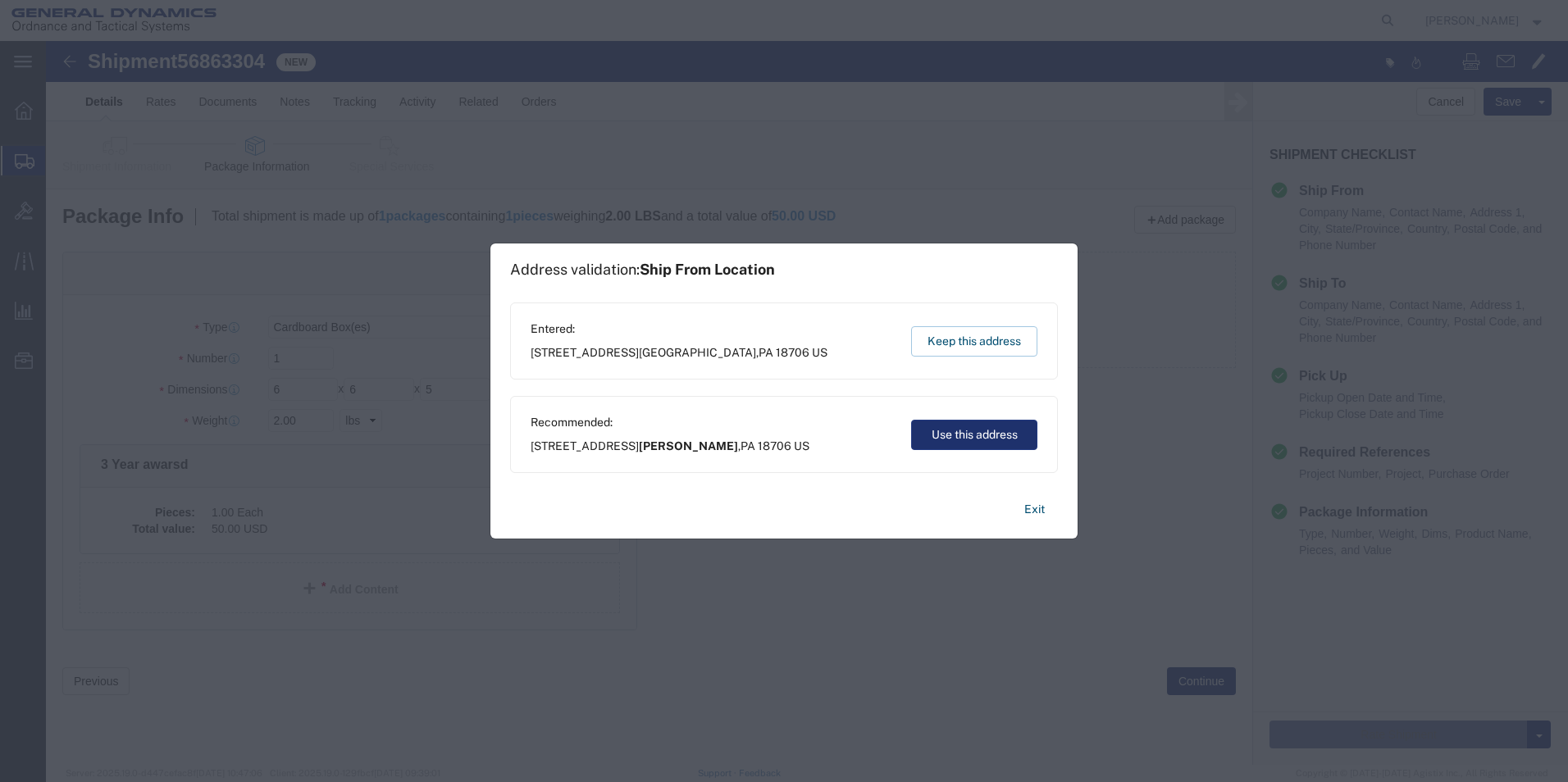
click at [961, 436] on button "Use this address" at bounding box center [974, 435] width 126 height 31
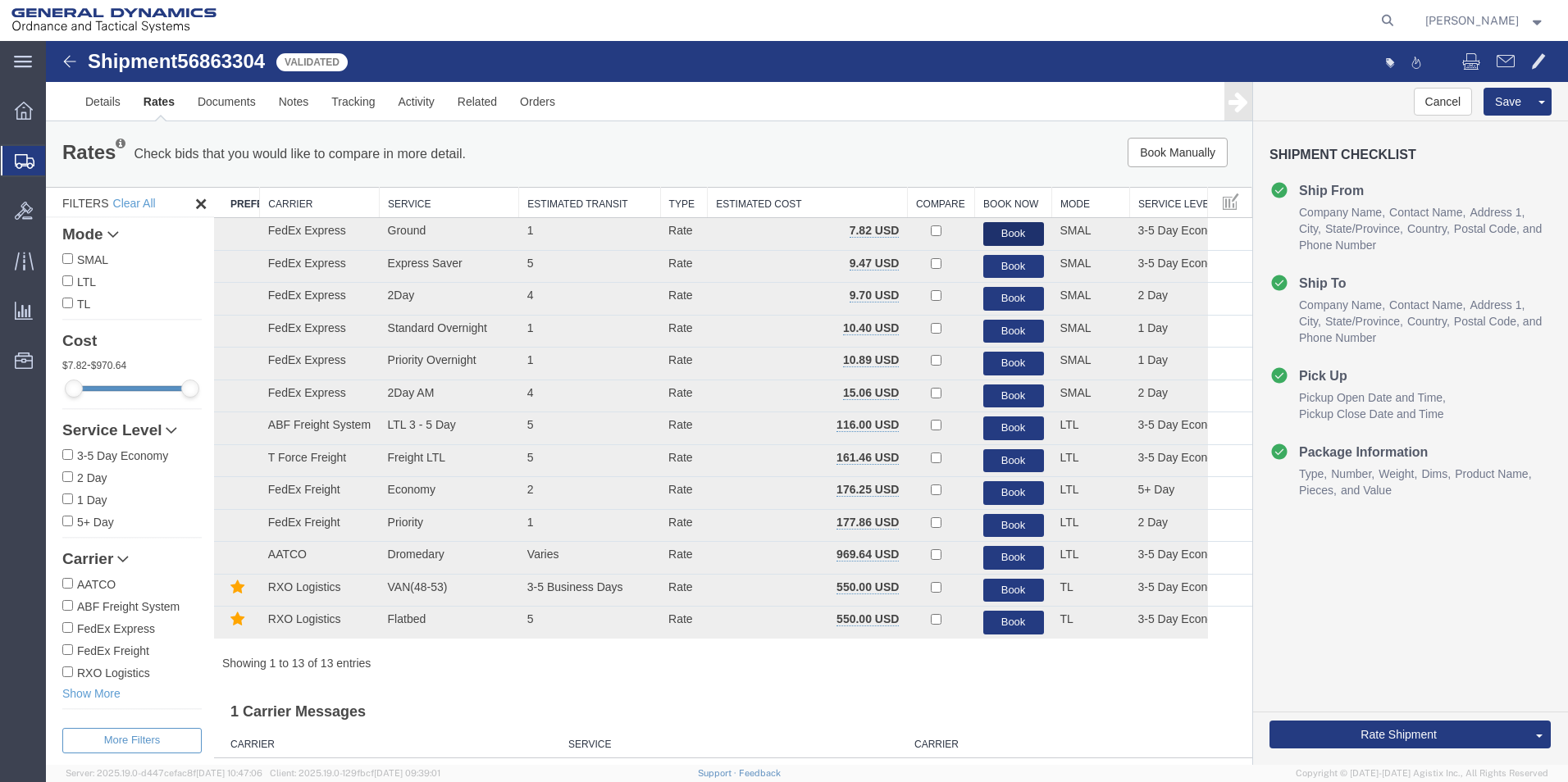
click at [991, 230] on button "Book" at bounding box center [1013, 234] width 60 height 23
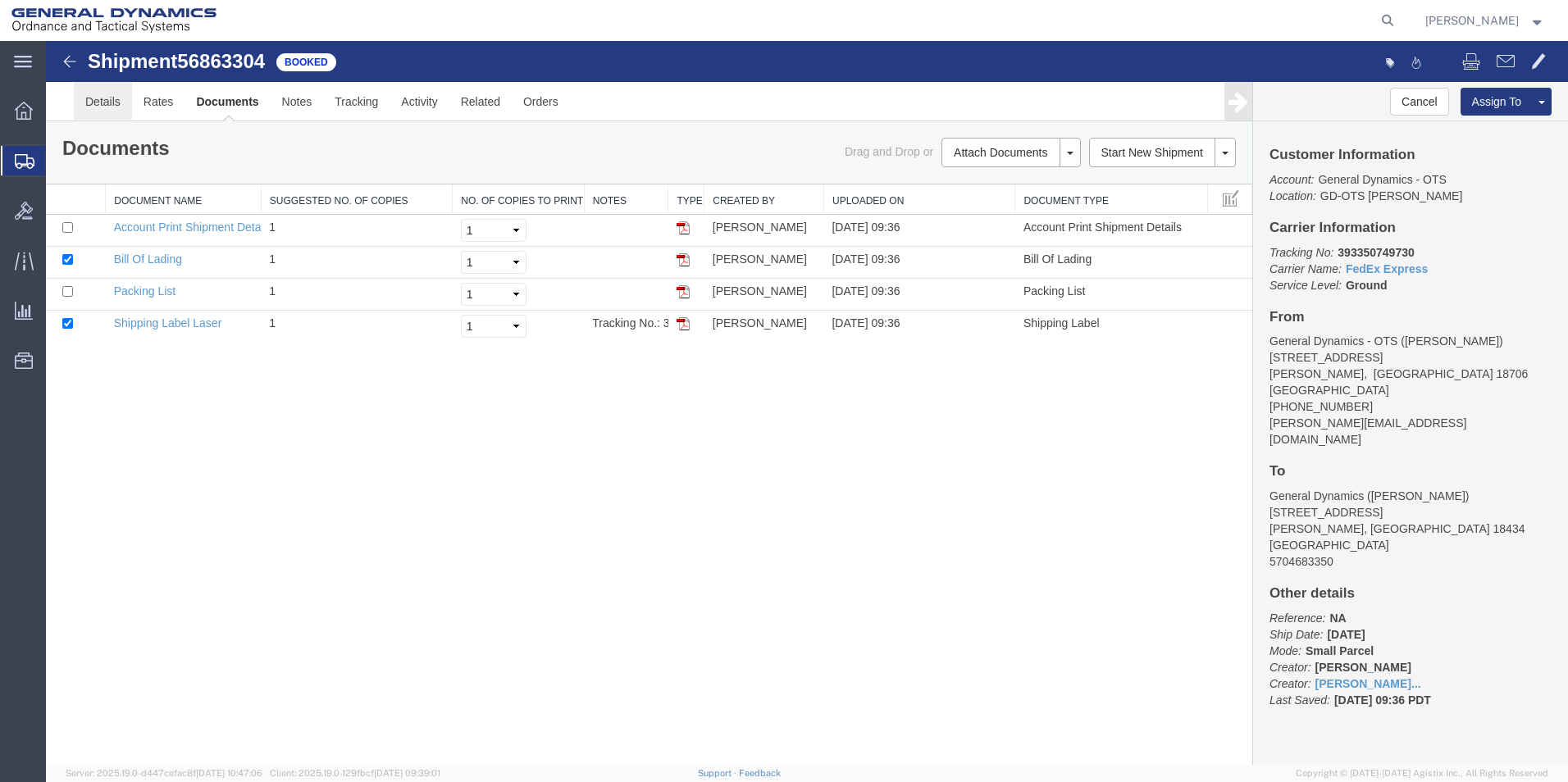
click at [103, 114] on link "Details" at bounding box center [103, 102] width 59 height 40
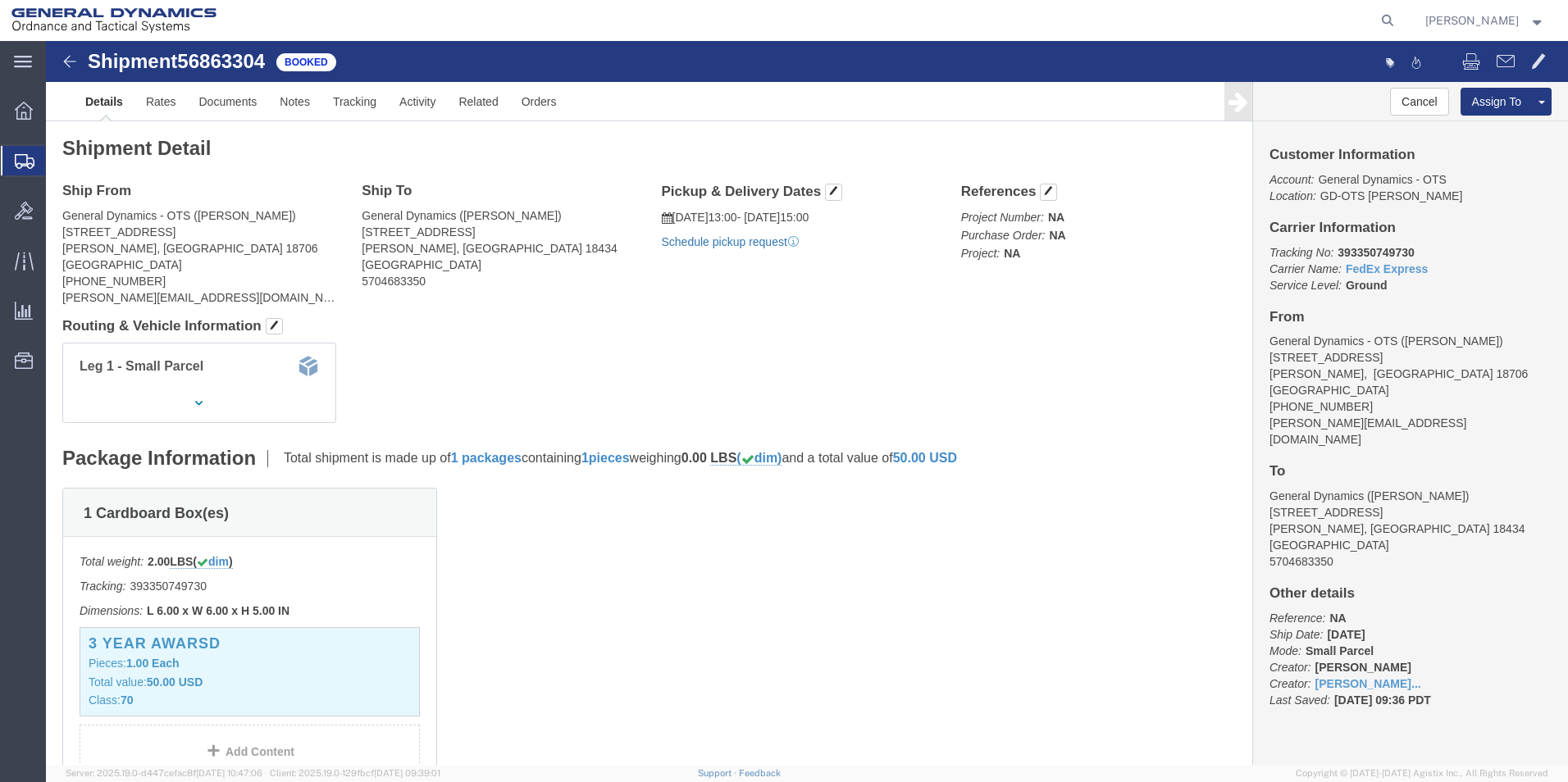
click link "Schedule pickup request"
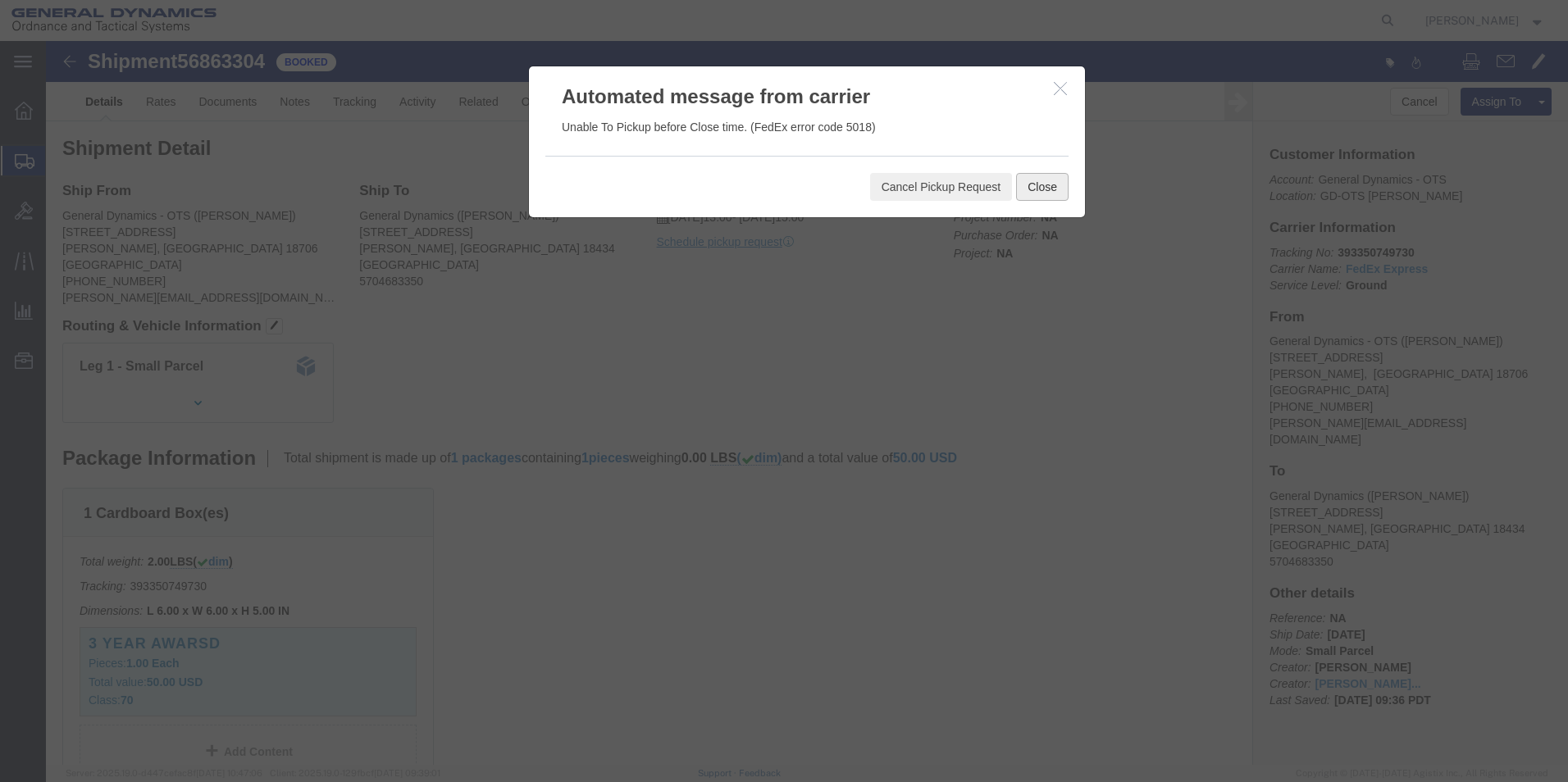
click button "Close"
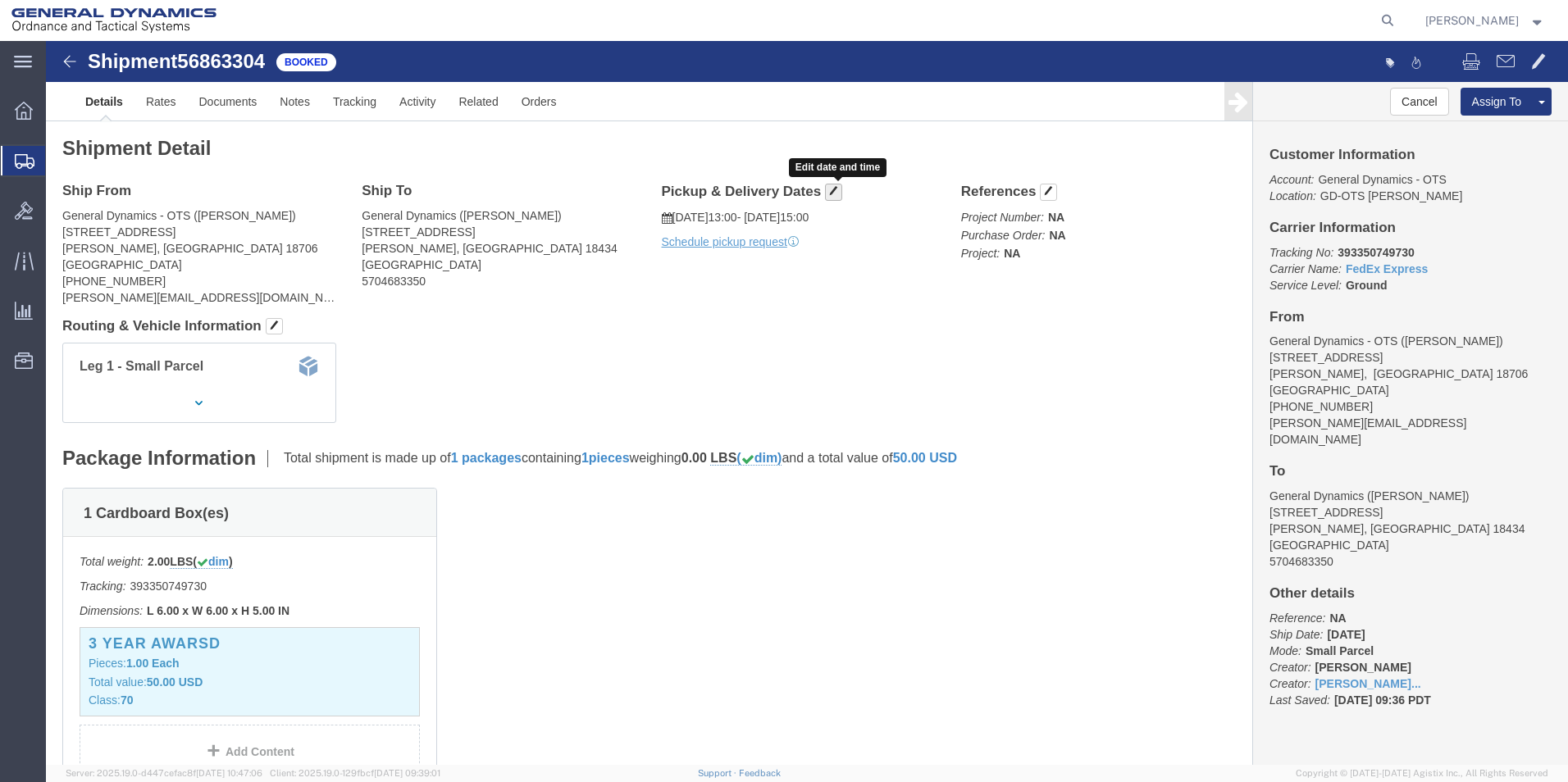
click span "button"
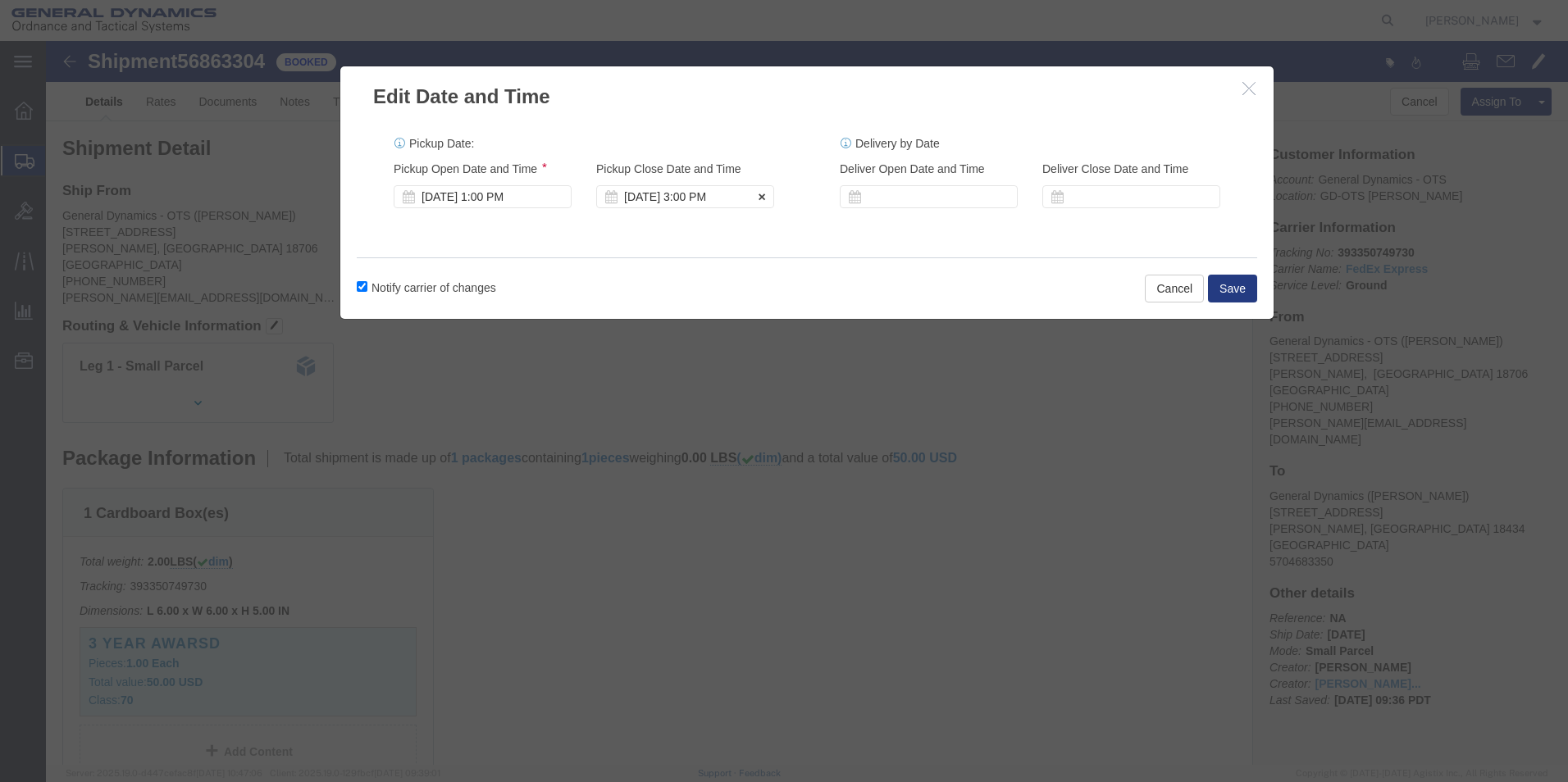
click div "[DATE] 3:00 PM"
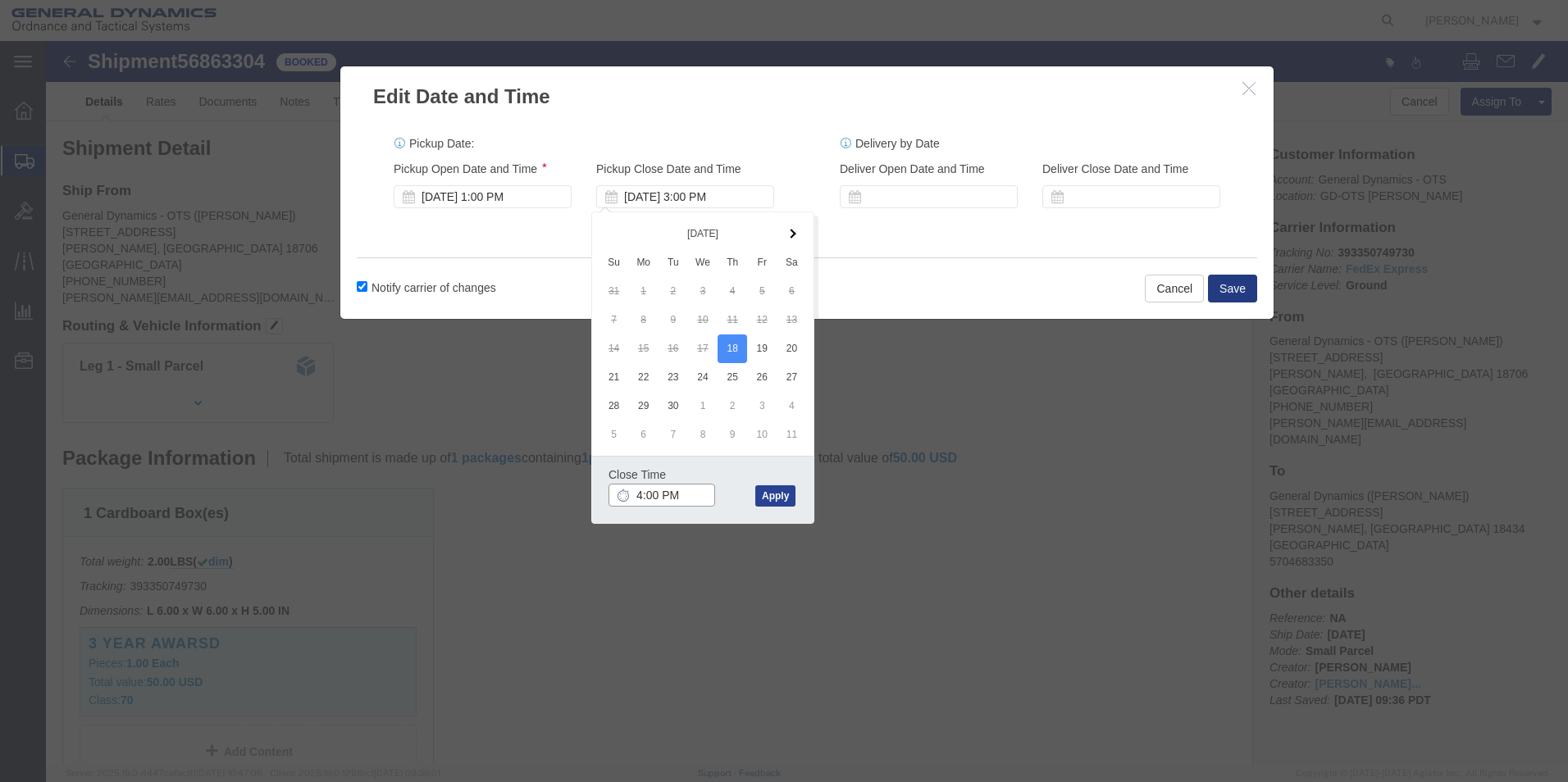
type input "4:00 PM"
click button "Apply"
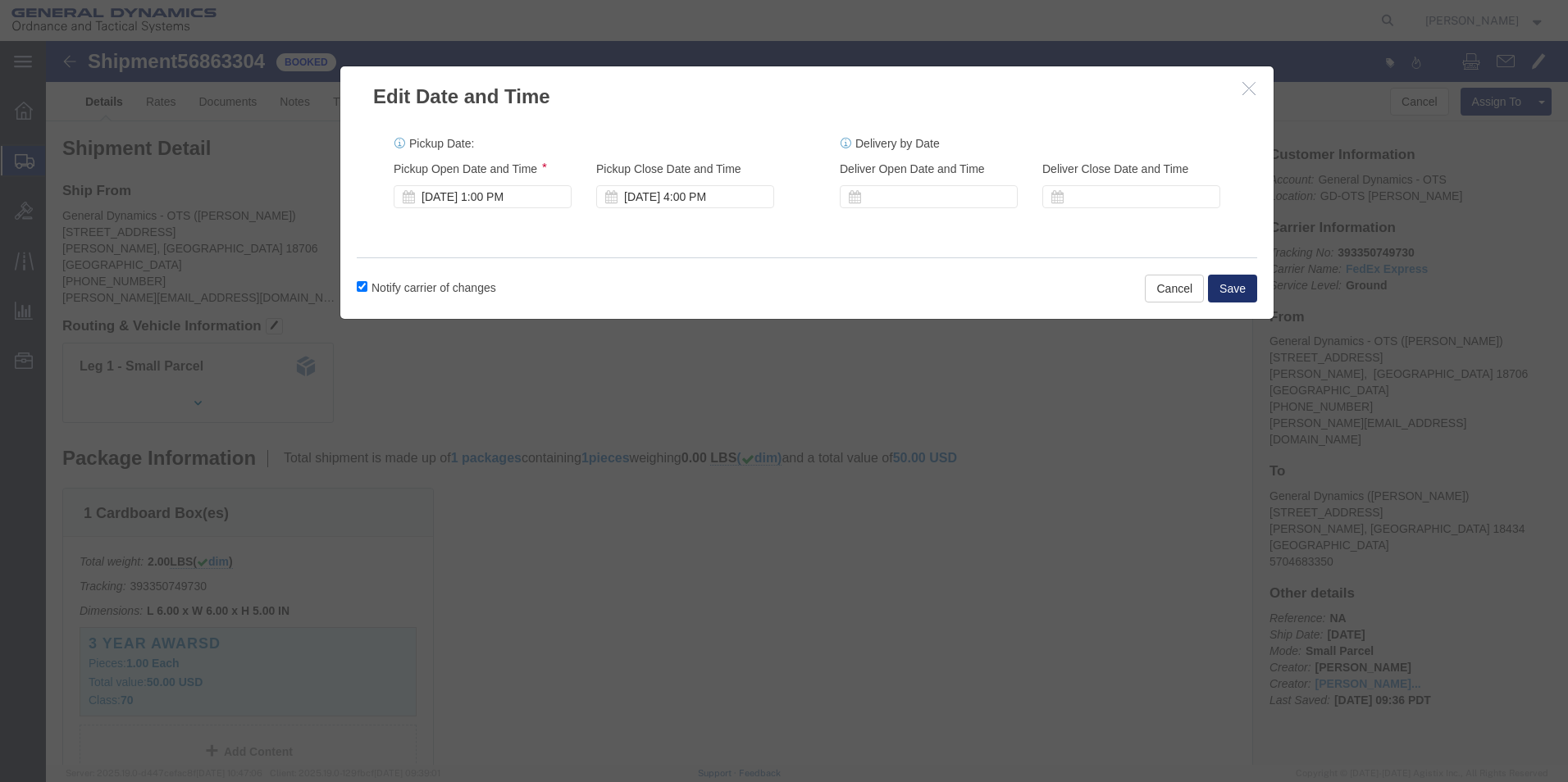
click button "Save"
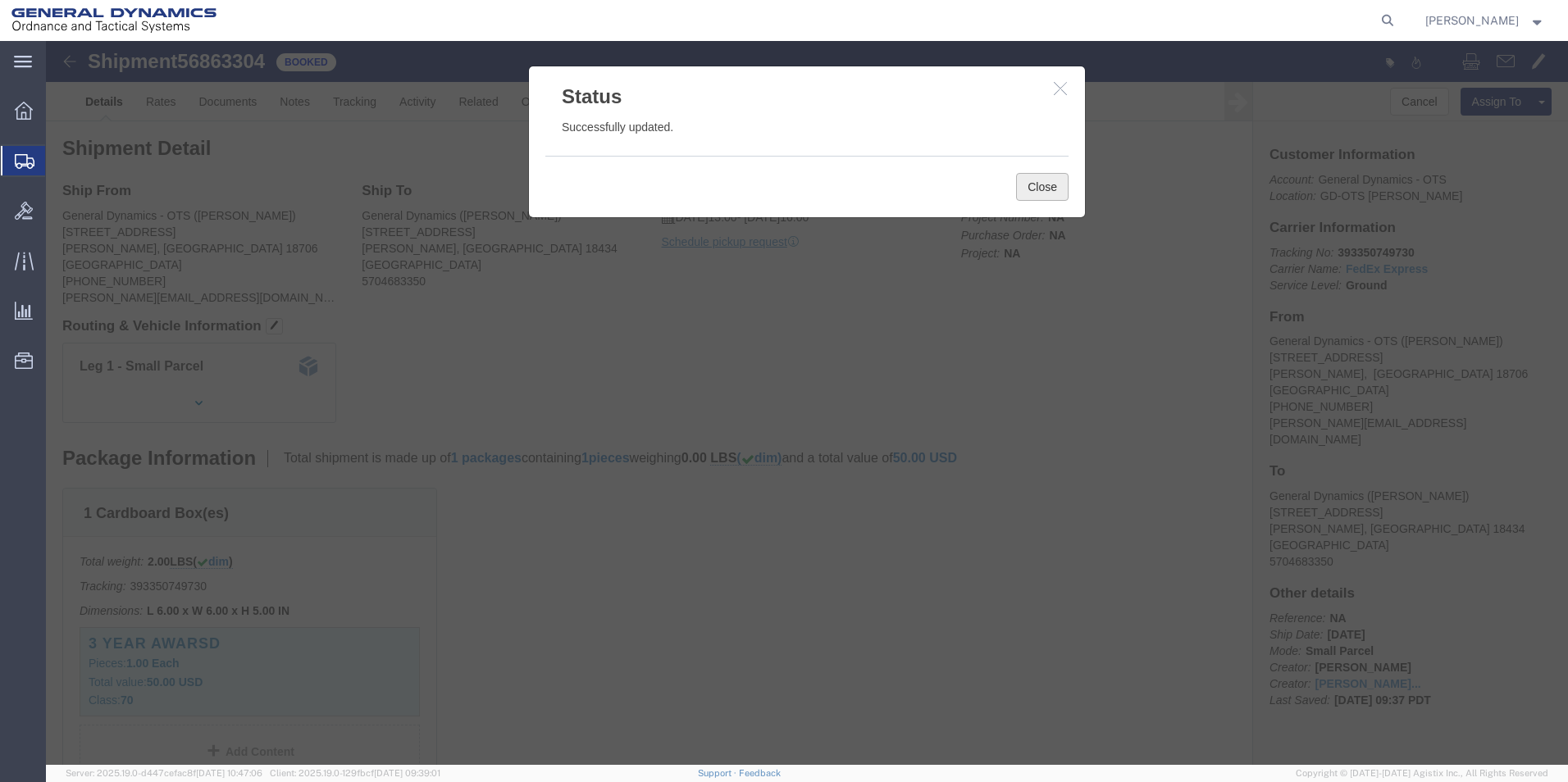
click button "Close"
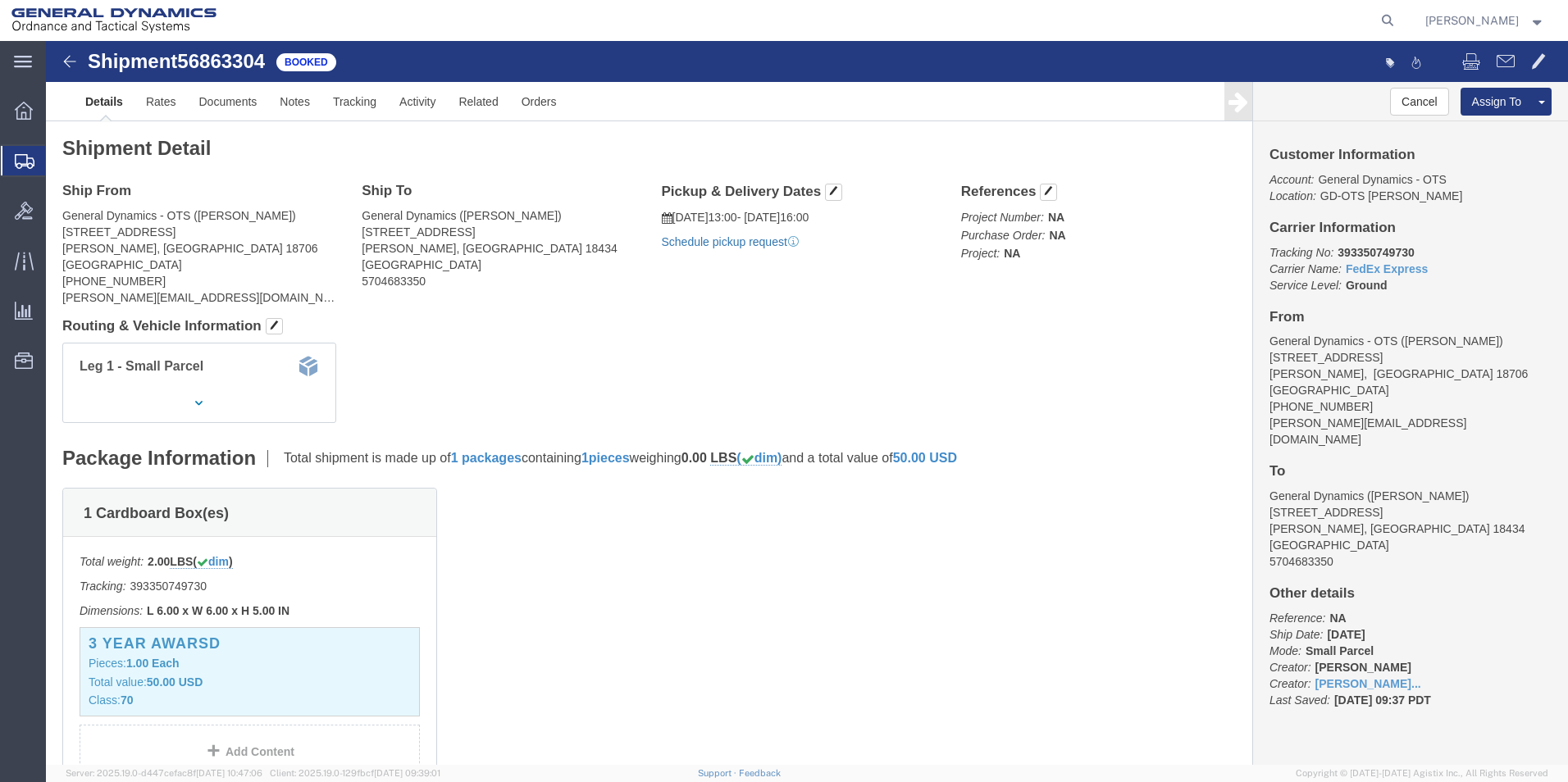
click link "Schedule pickup request"
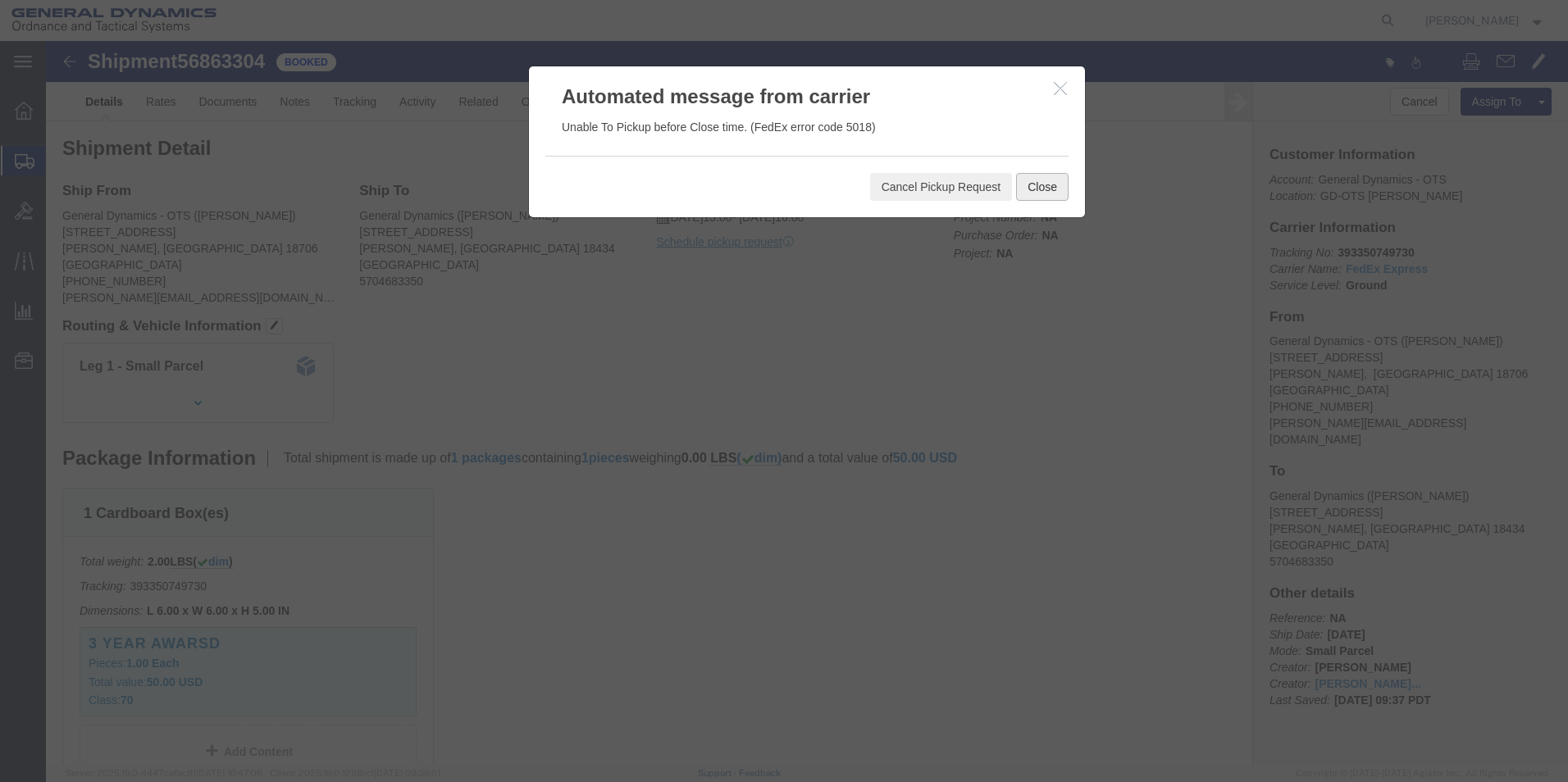
click button "Close"
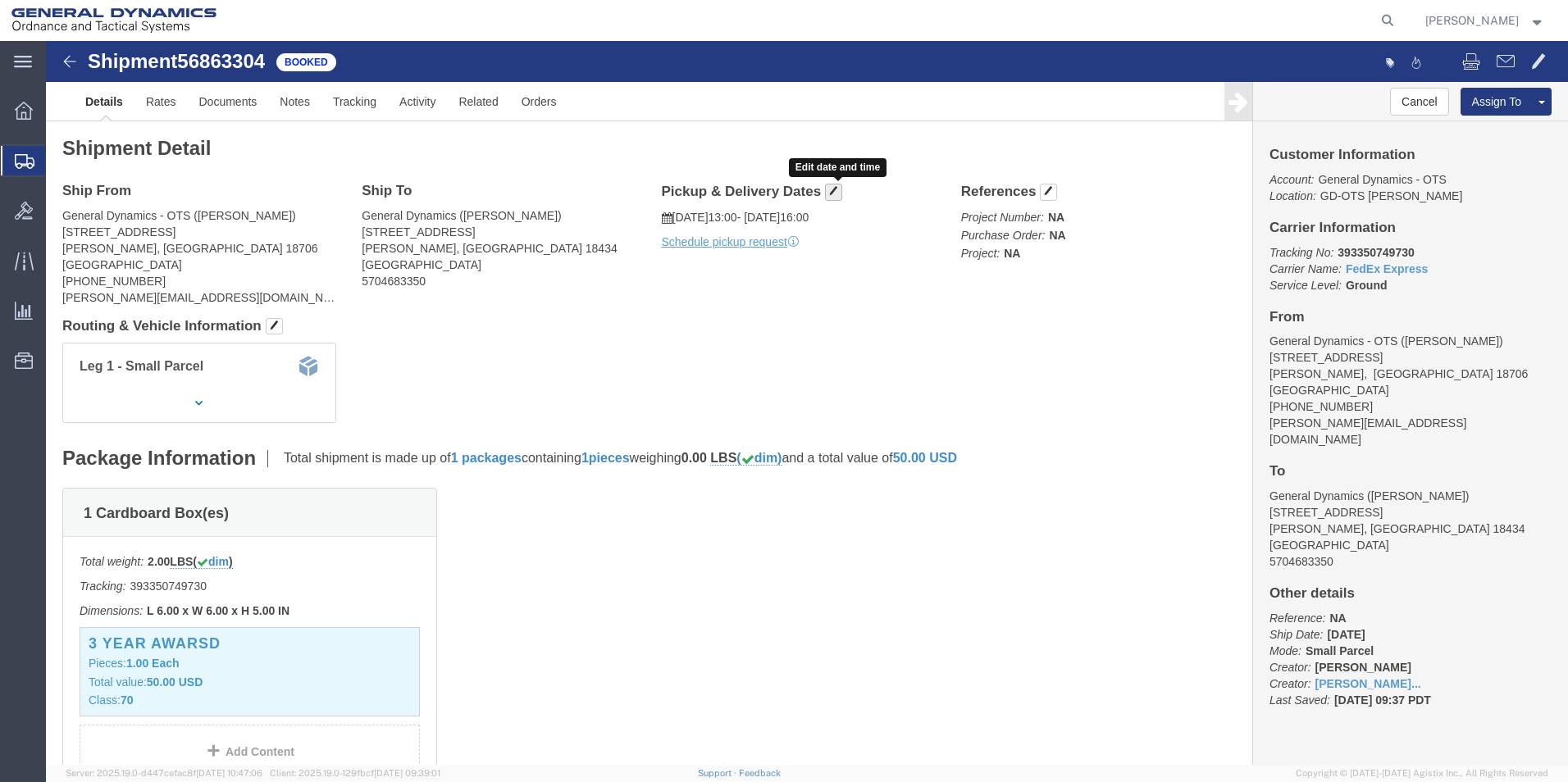
click span "button"
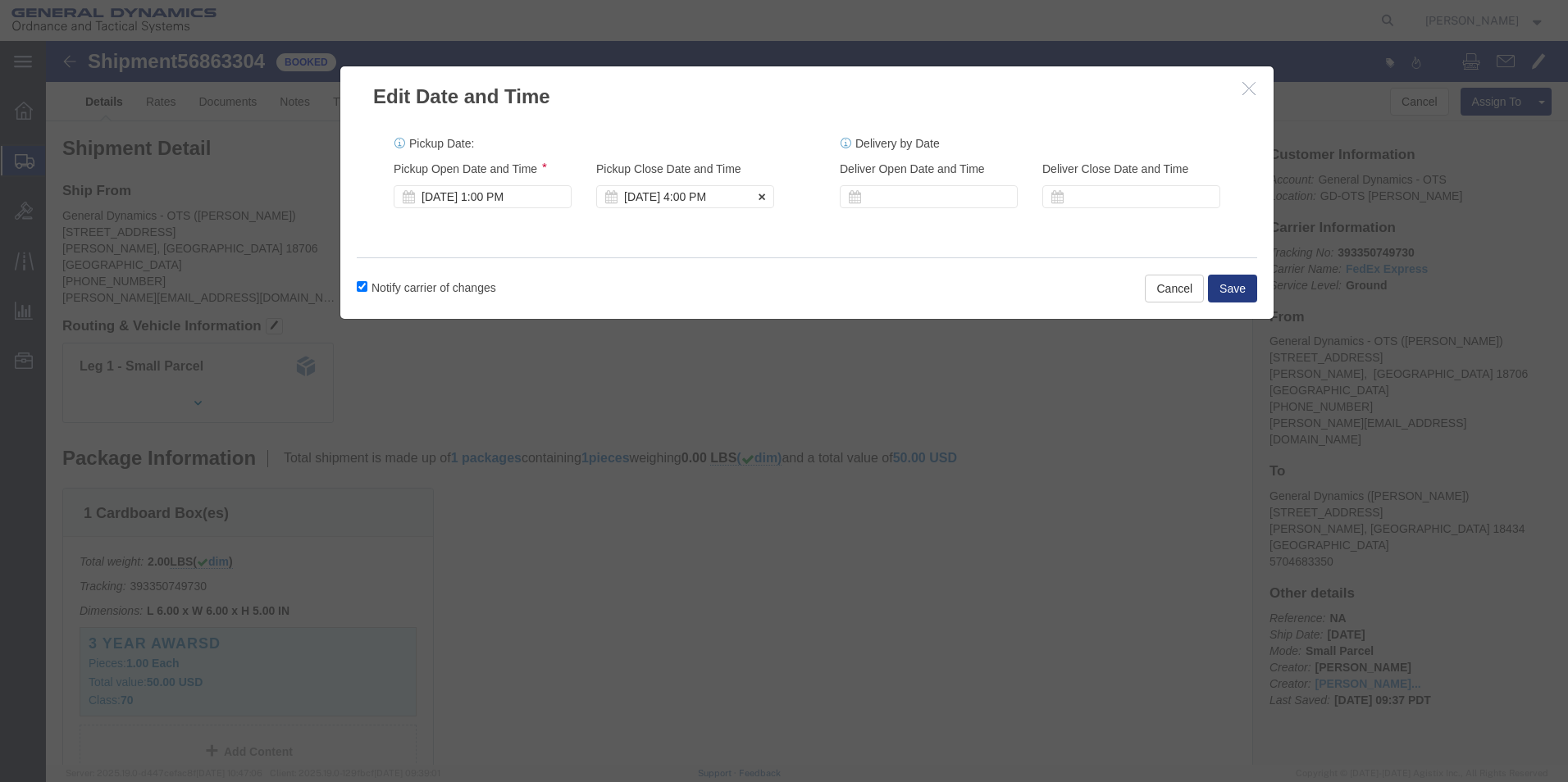
click div "[DATE] 4:00 PM"
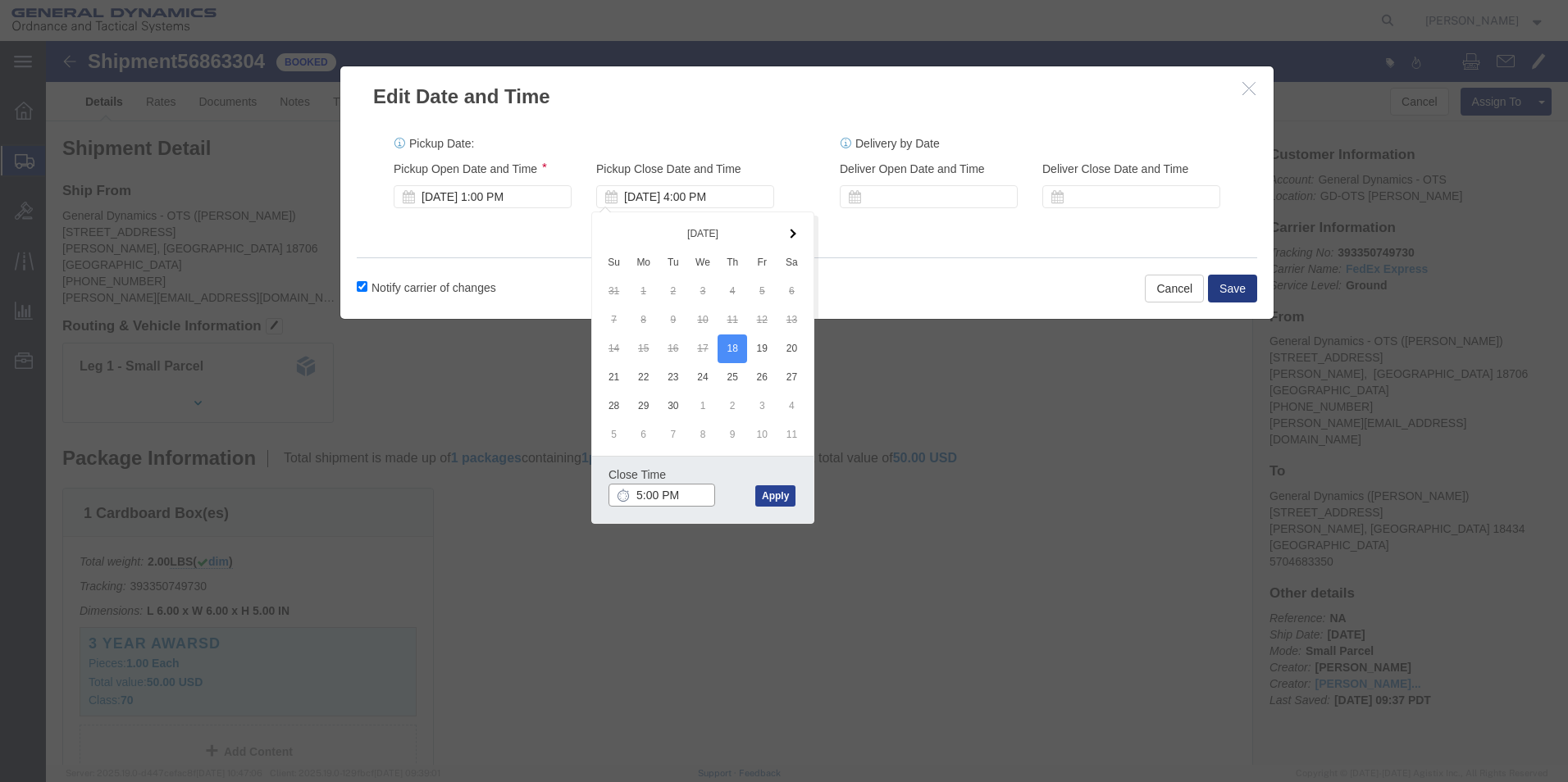
type input "5:00 PM"
click button "Apply"
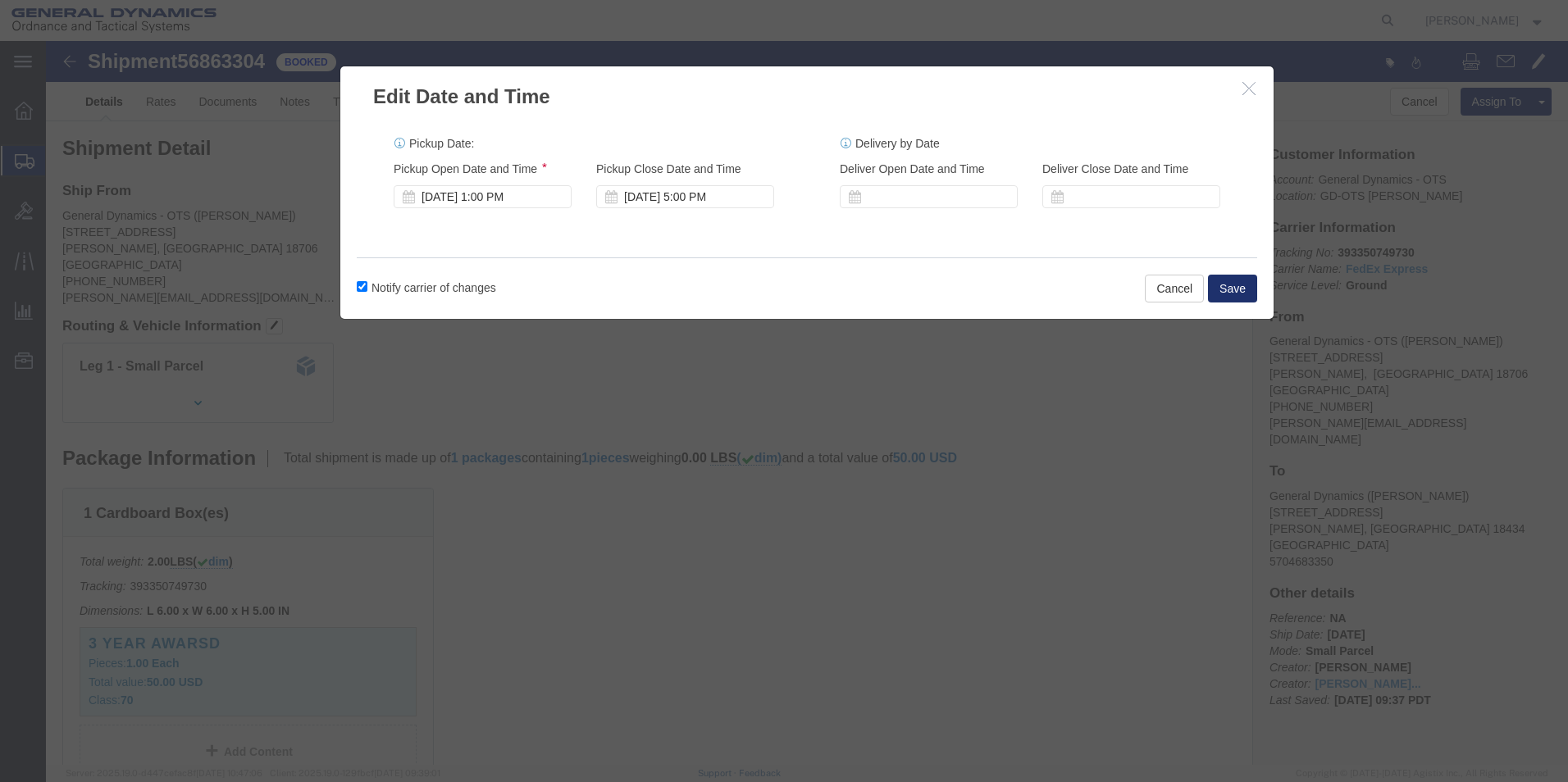
click button "Save"
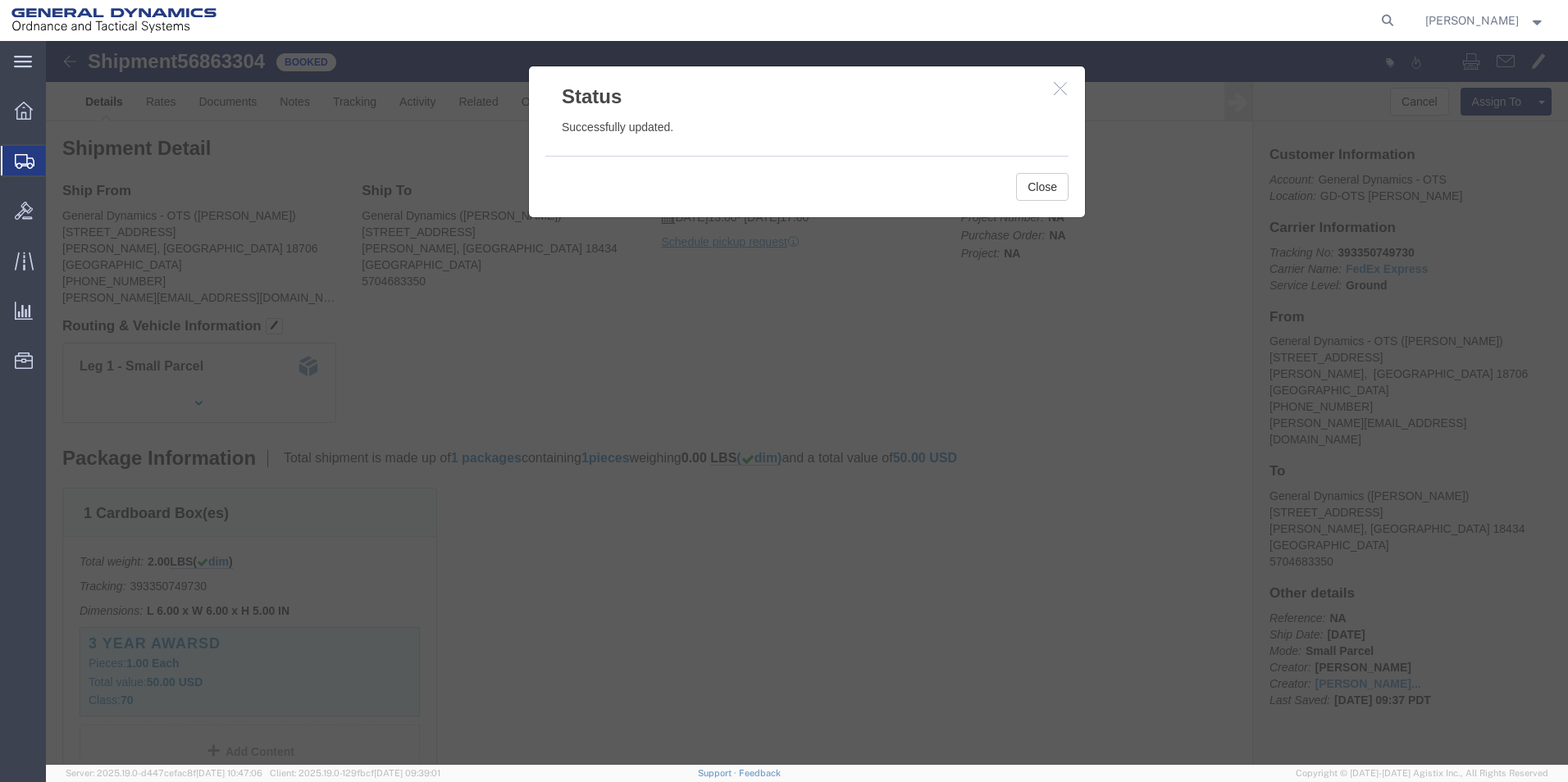
drag, startPoint x: 701, startPoint y: 255, endPoint x: 1154, endPoint y: 221, distance: 454.3
click div
click button "button"
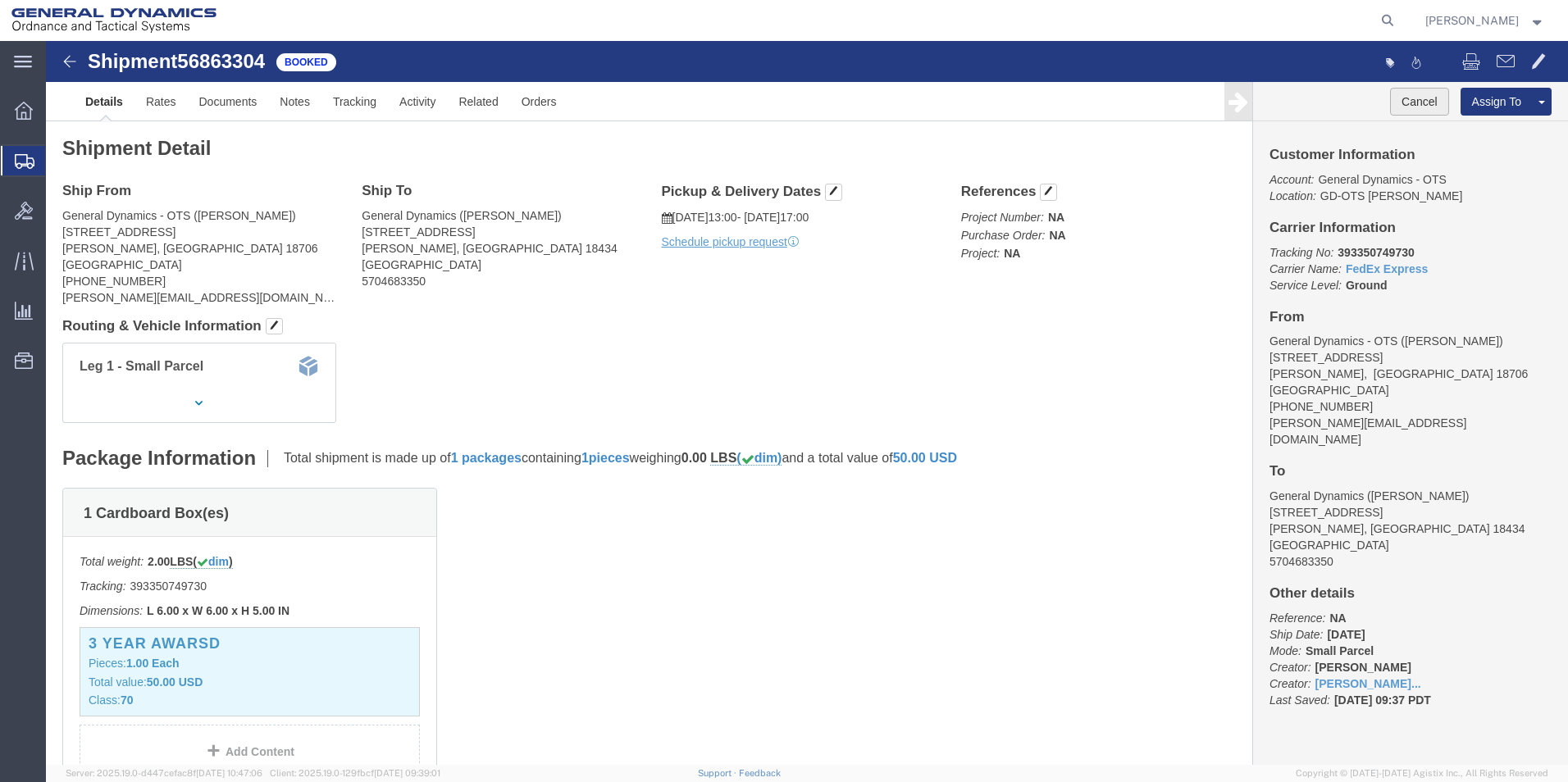
click button "Cancel"
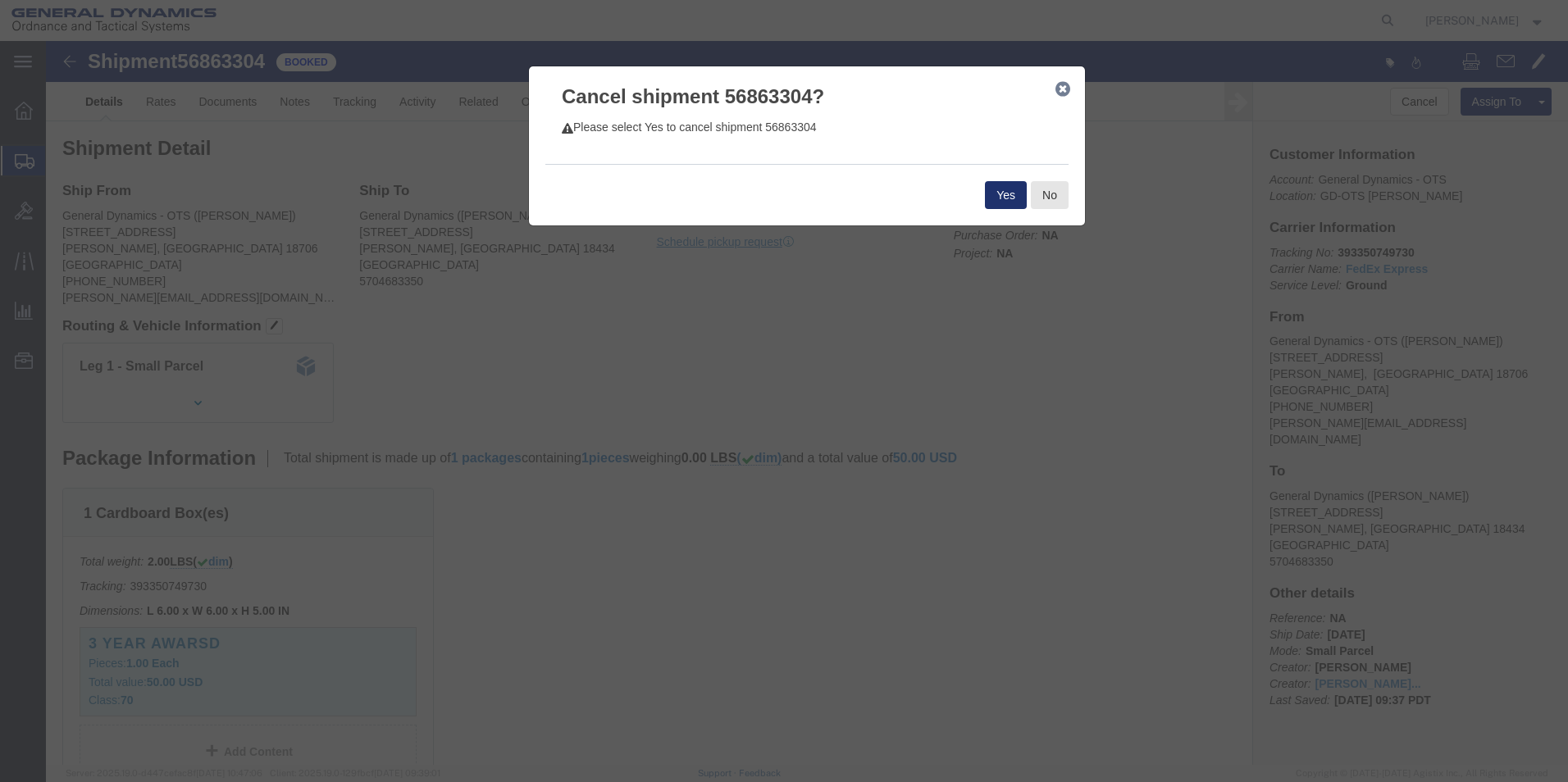
click button "Yes"
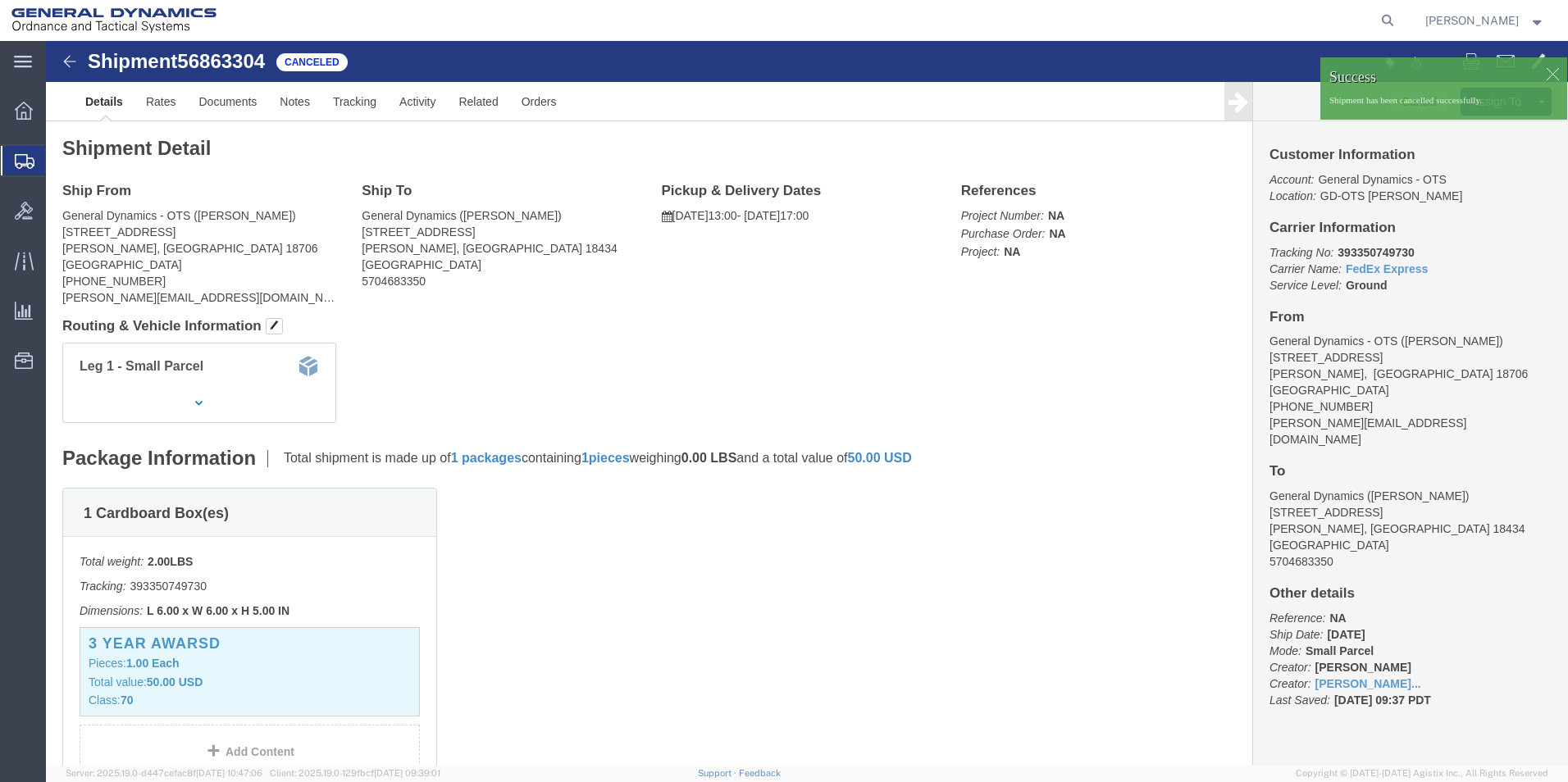
click p "Account: General Dynamics - OTS Location: GD-[GEOGRAPHIC_DATA][PERSON_NAME]"
click div
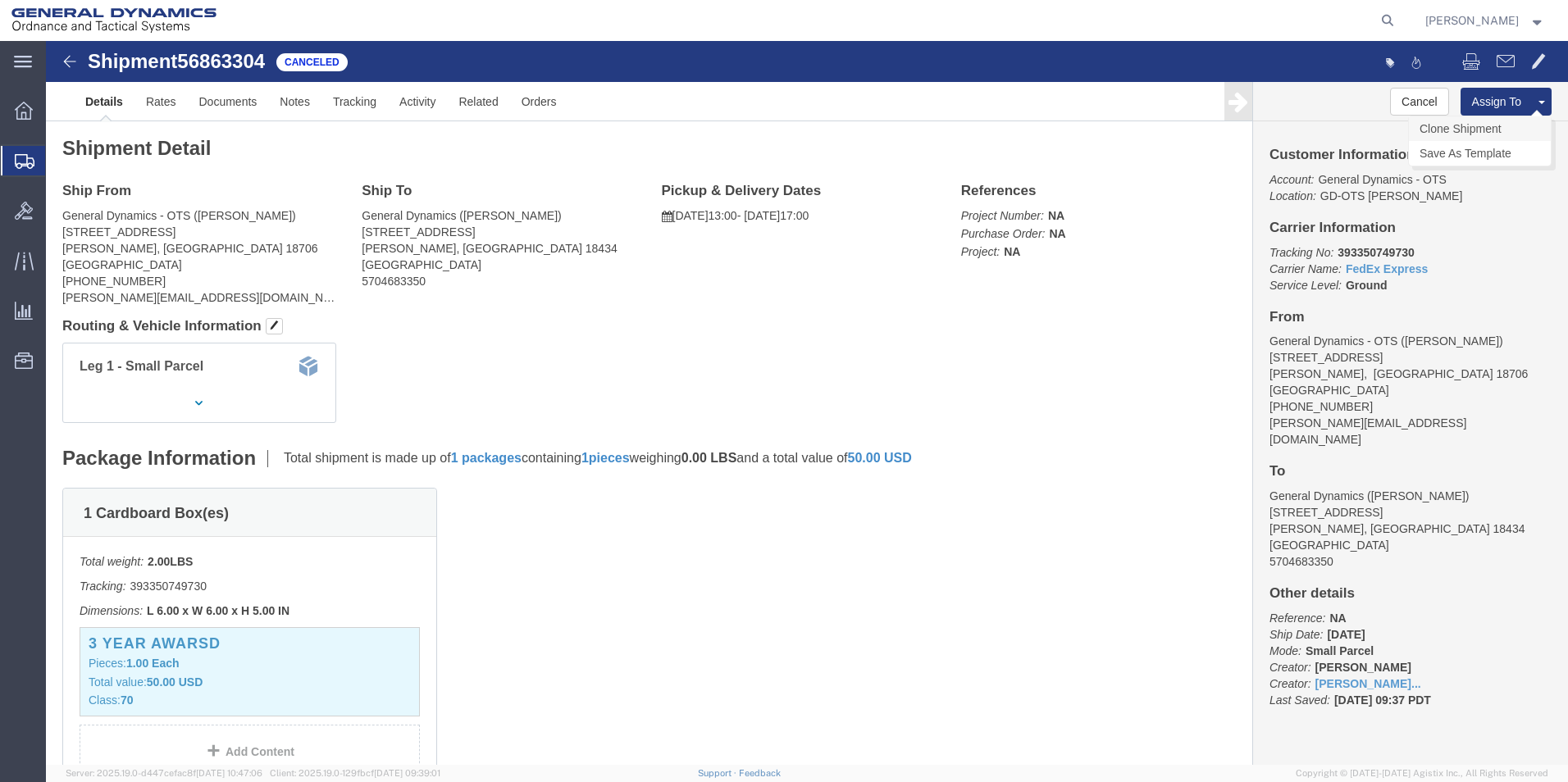
click link "Clone Shipment"
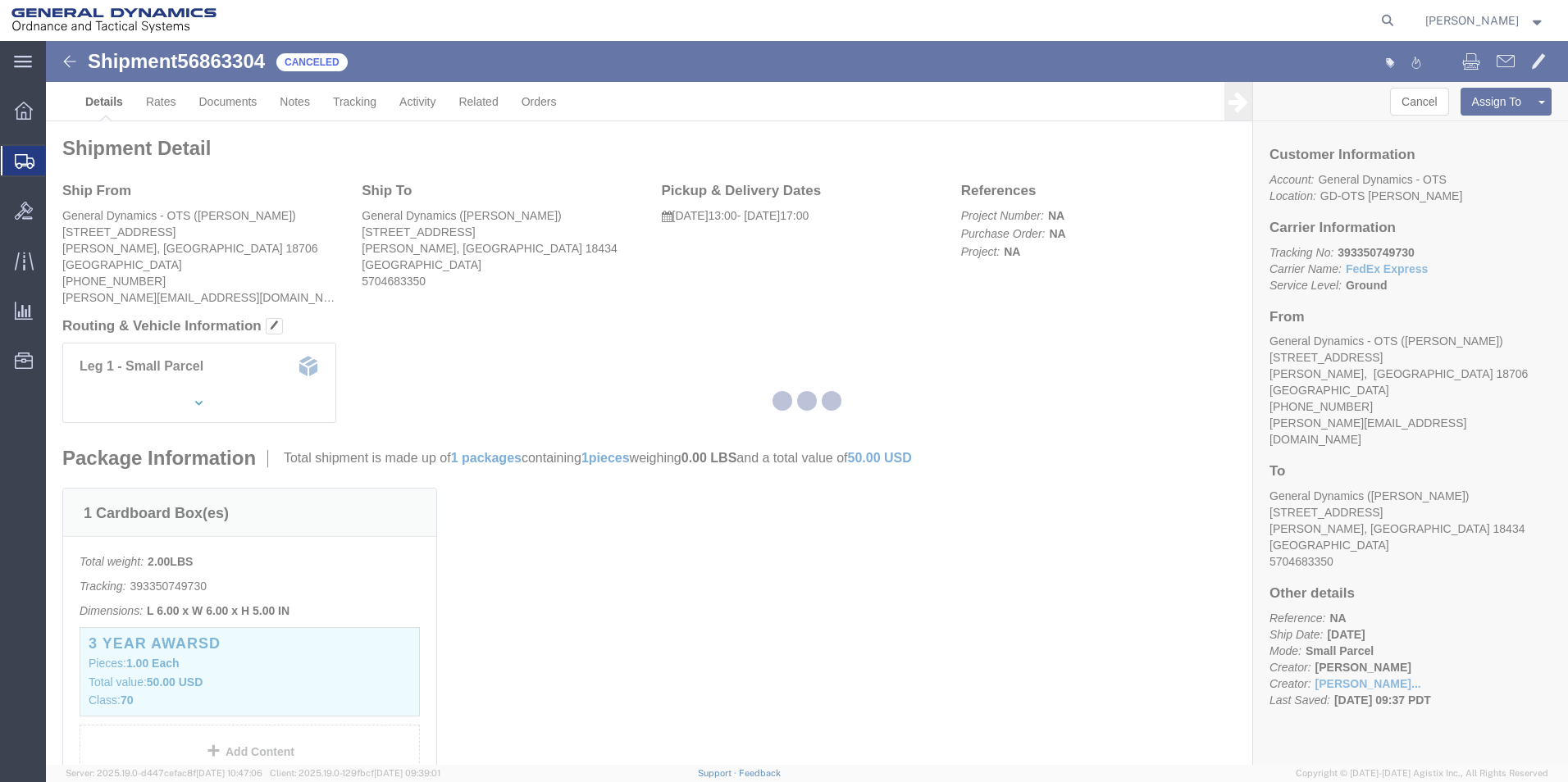
select select "42193"
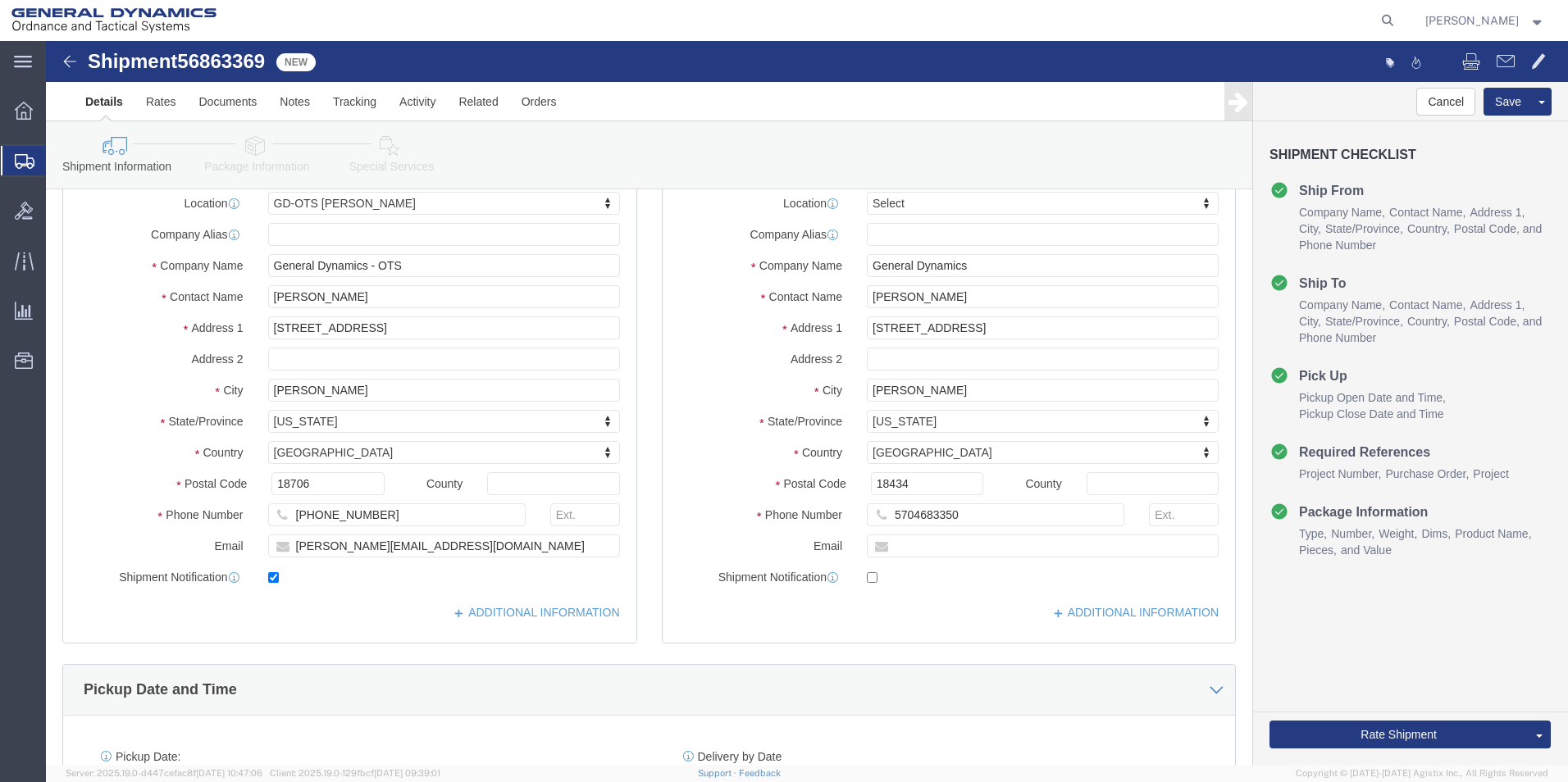
scroll to position [328, 0]
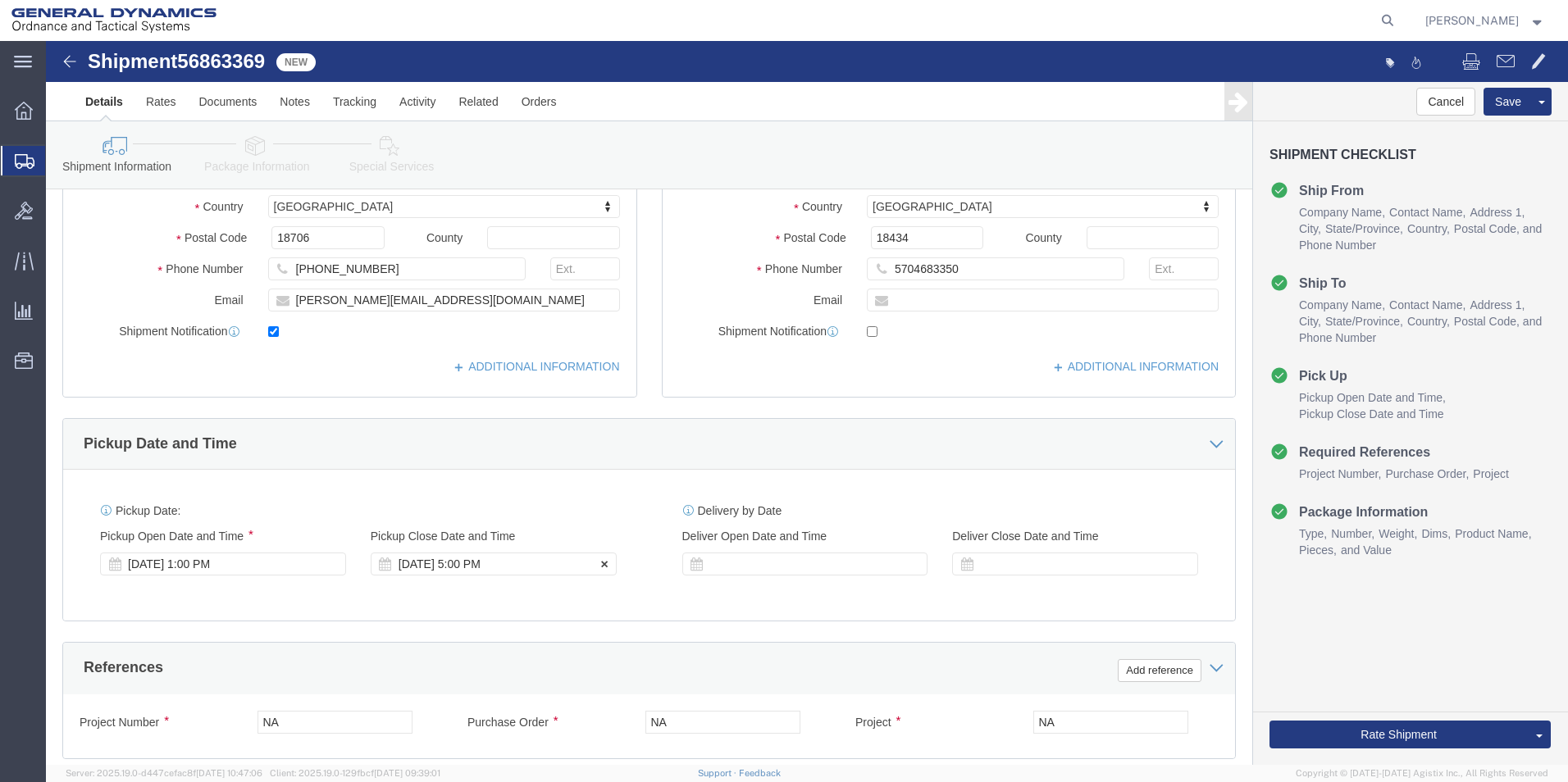
click div "[DATE] 5:00 PM"
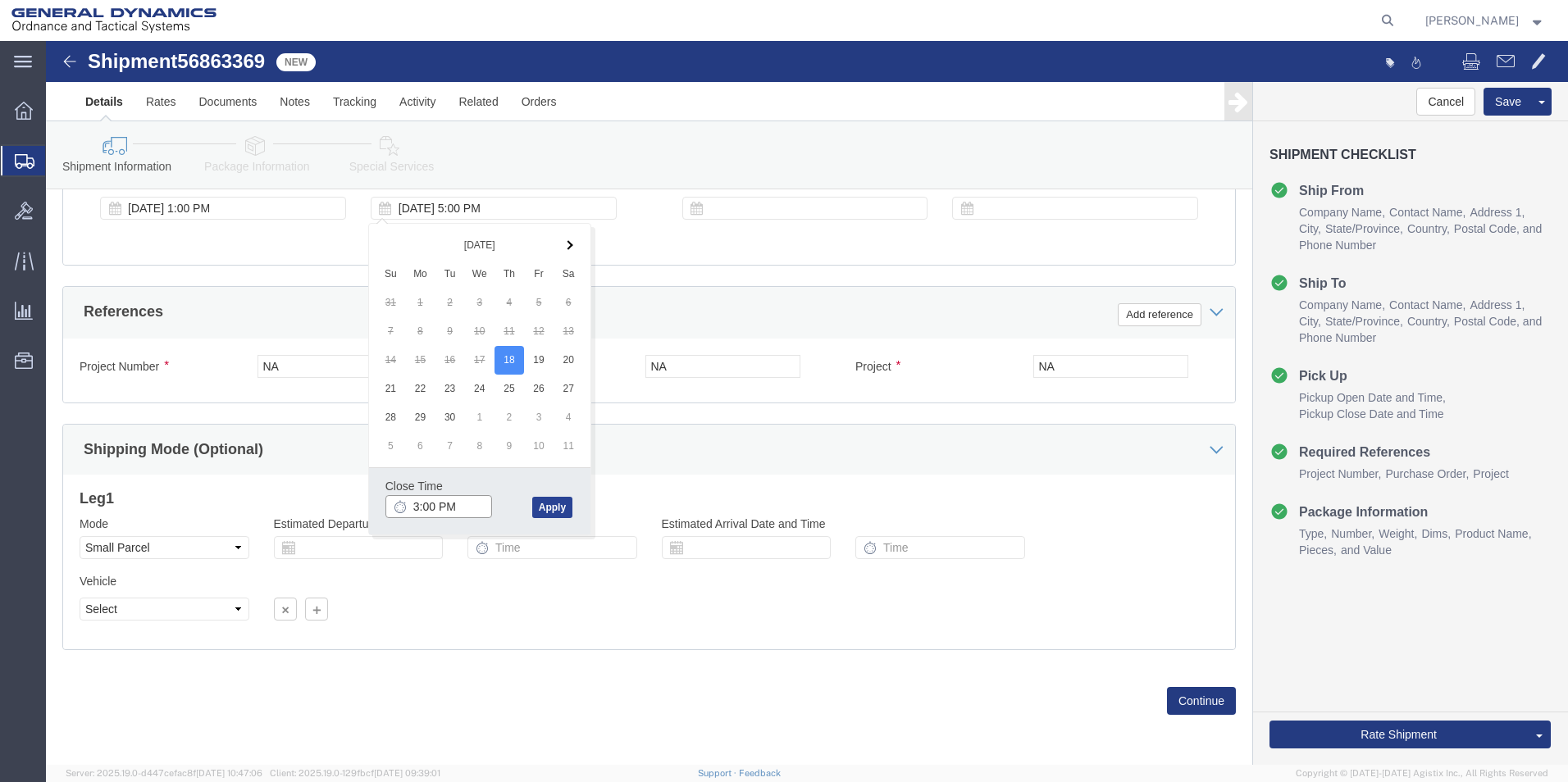
type input "3:00 PM"
click button "Apply"
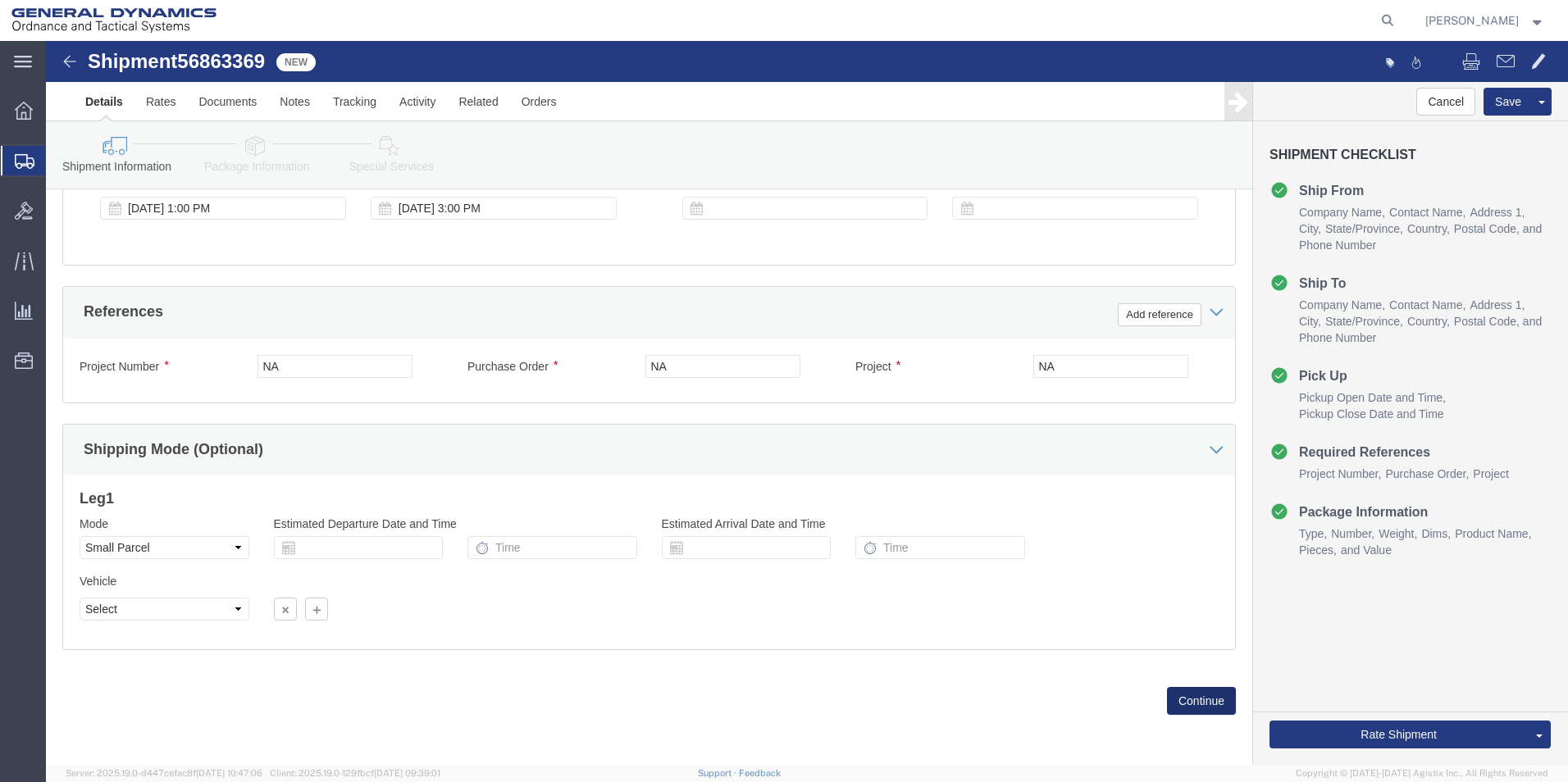
click button "Continue"
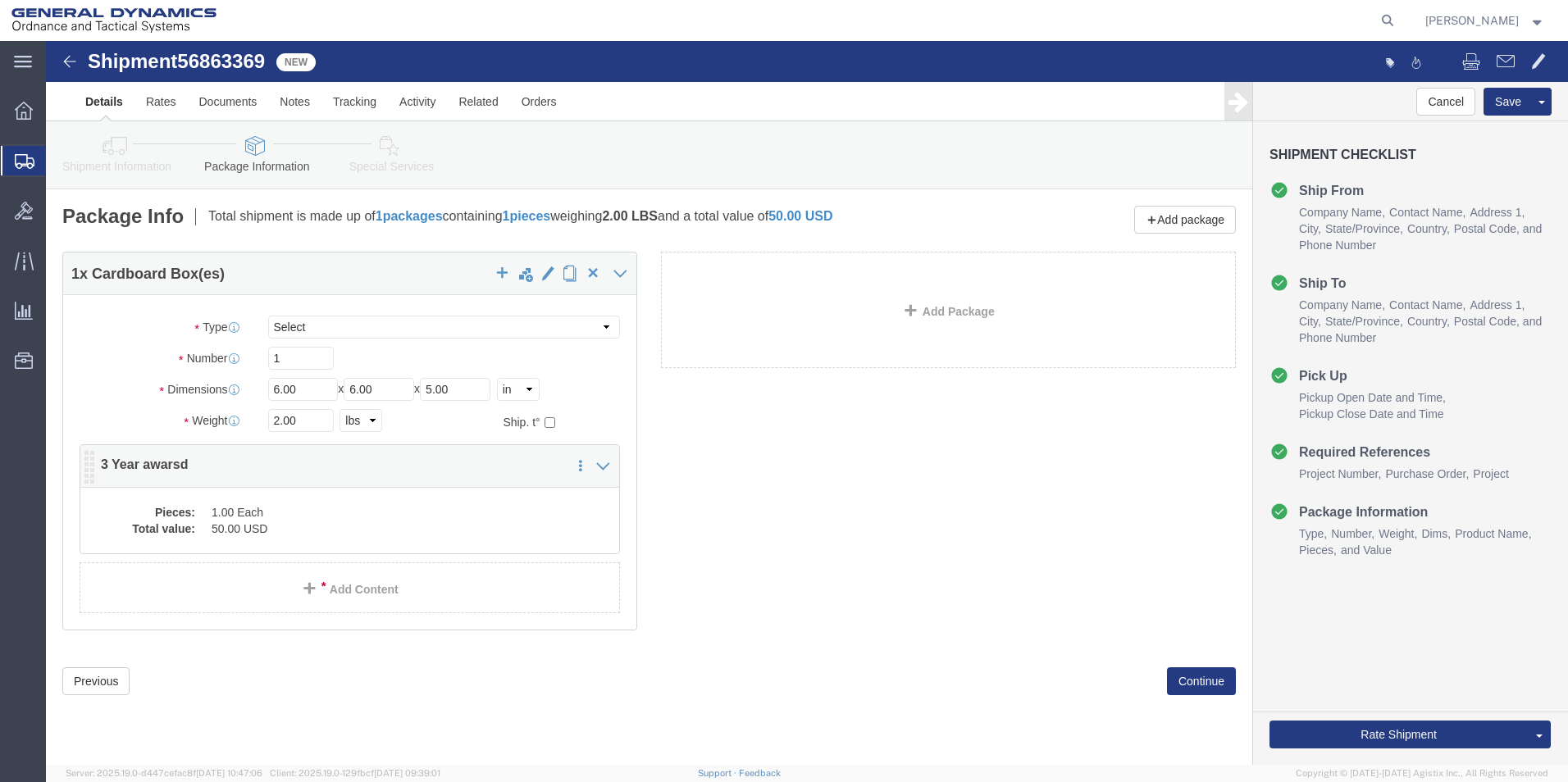
click dd "50.00 USD"
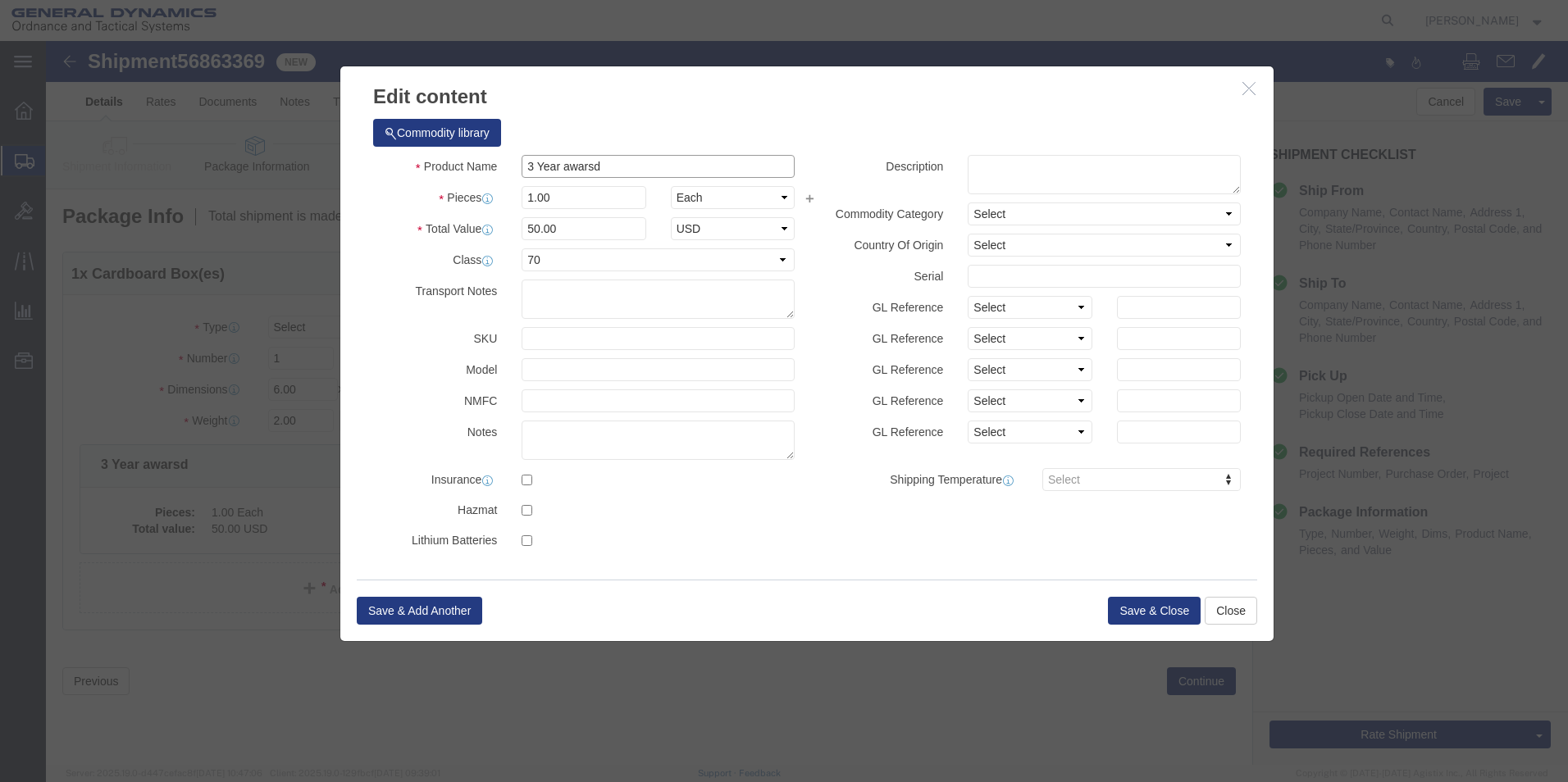
click input "3 Year awarsd"
drag, startPoint x: 544, startPoint y: 118, endPoint x: 559, endPoint y: 128, distance: 18.0
click input "3 Year awarsd"
click div "Commodity library"
click input "3 Year award"
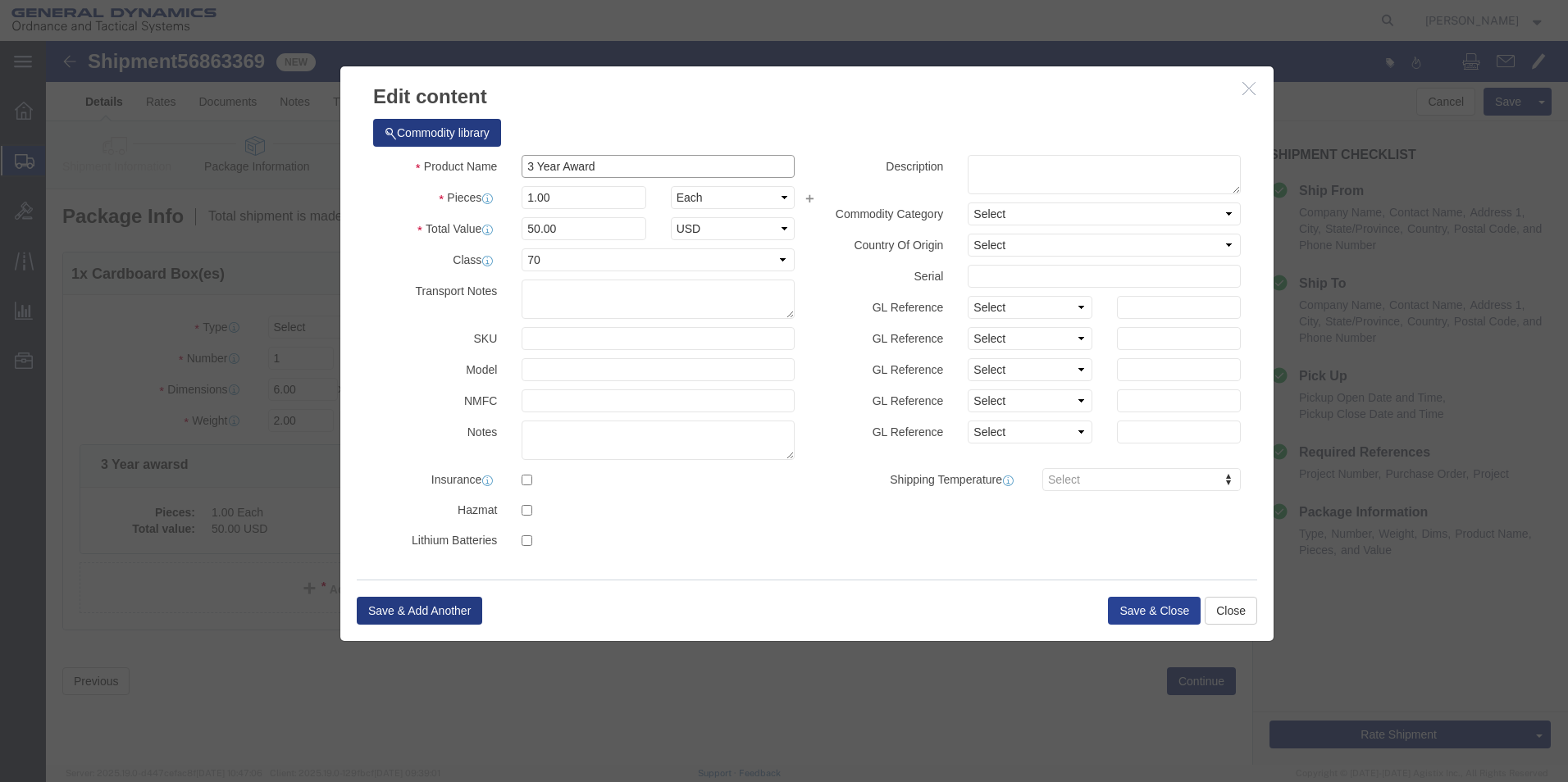
type input "3 Year Award"
click button "Save & Close"
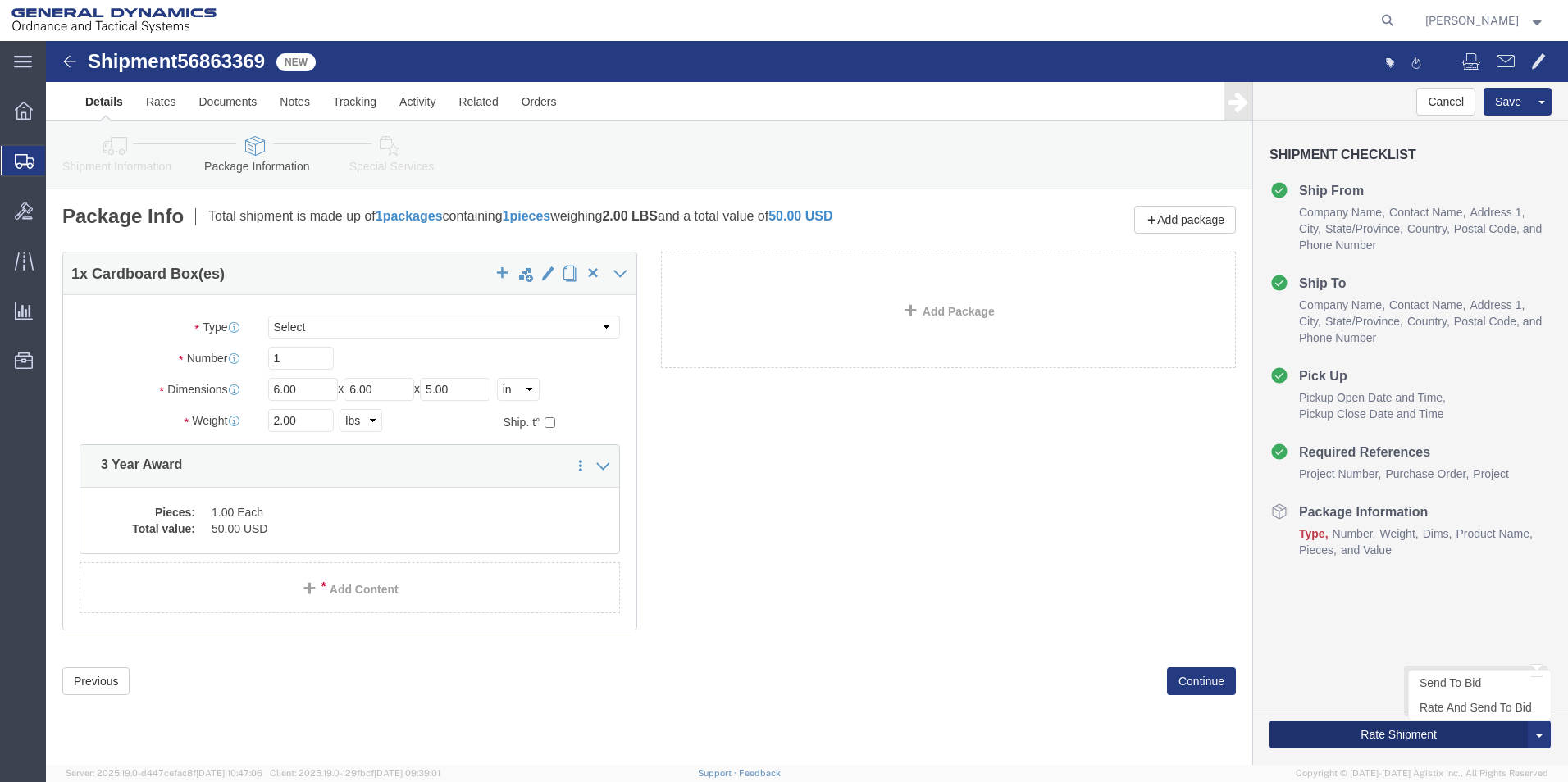
click button "Rate Shipment"
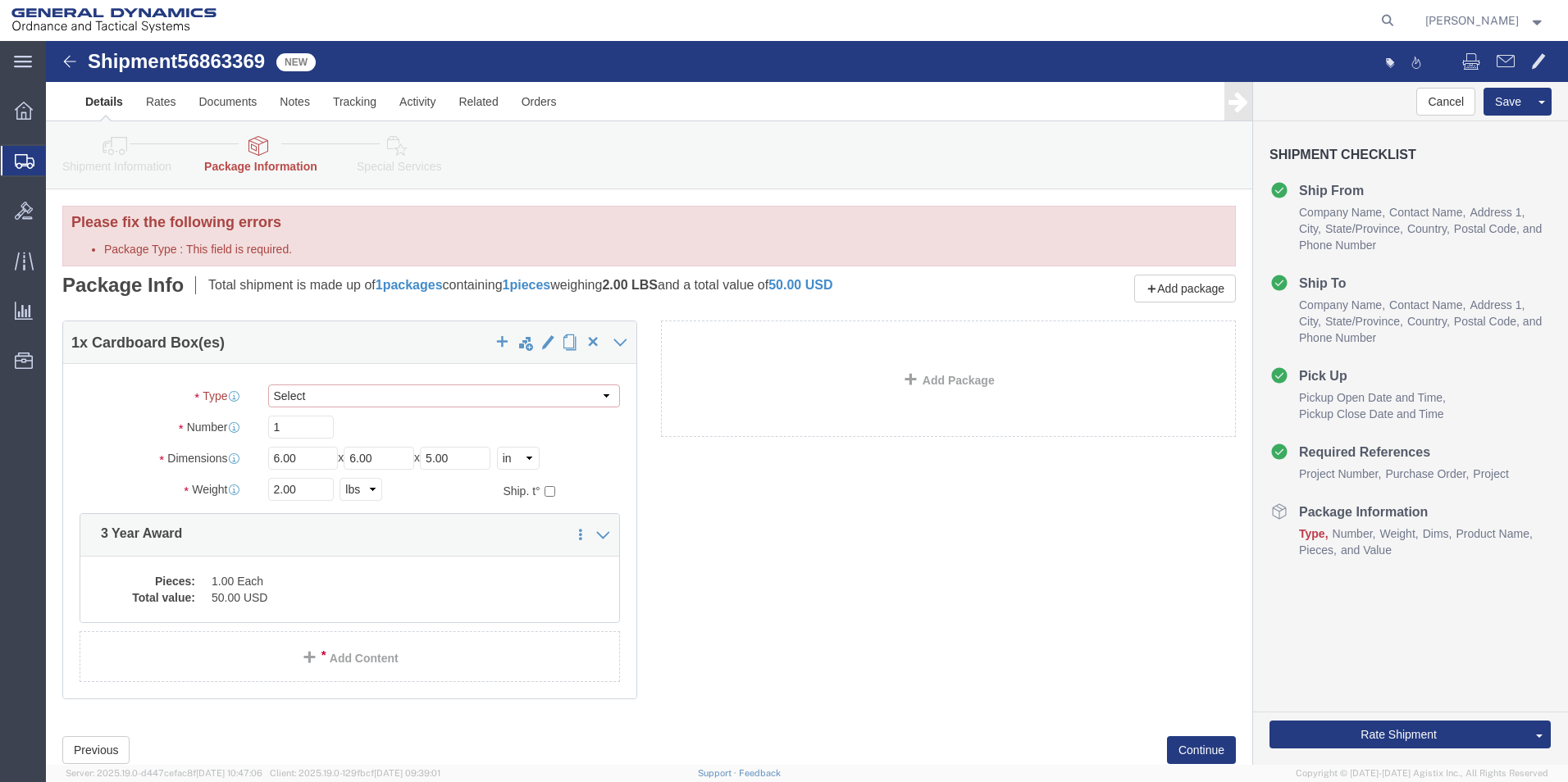
click select "Select Envelope Large Box Medium Box PAK Rack Small Box Tube Your Packaging"
select select "MBX"
click select "Select Envelope Large Box Medium Box PAK Rack Small Box Tube Your Packaging"
type input "13.00"
type input "11.50"
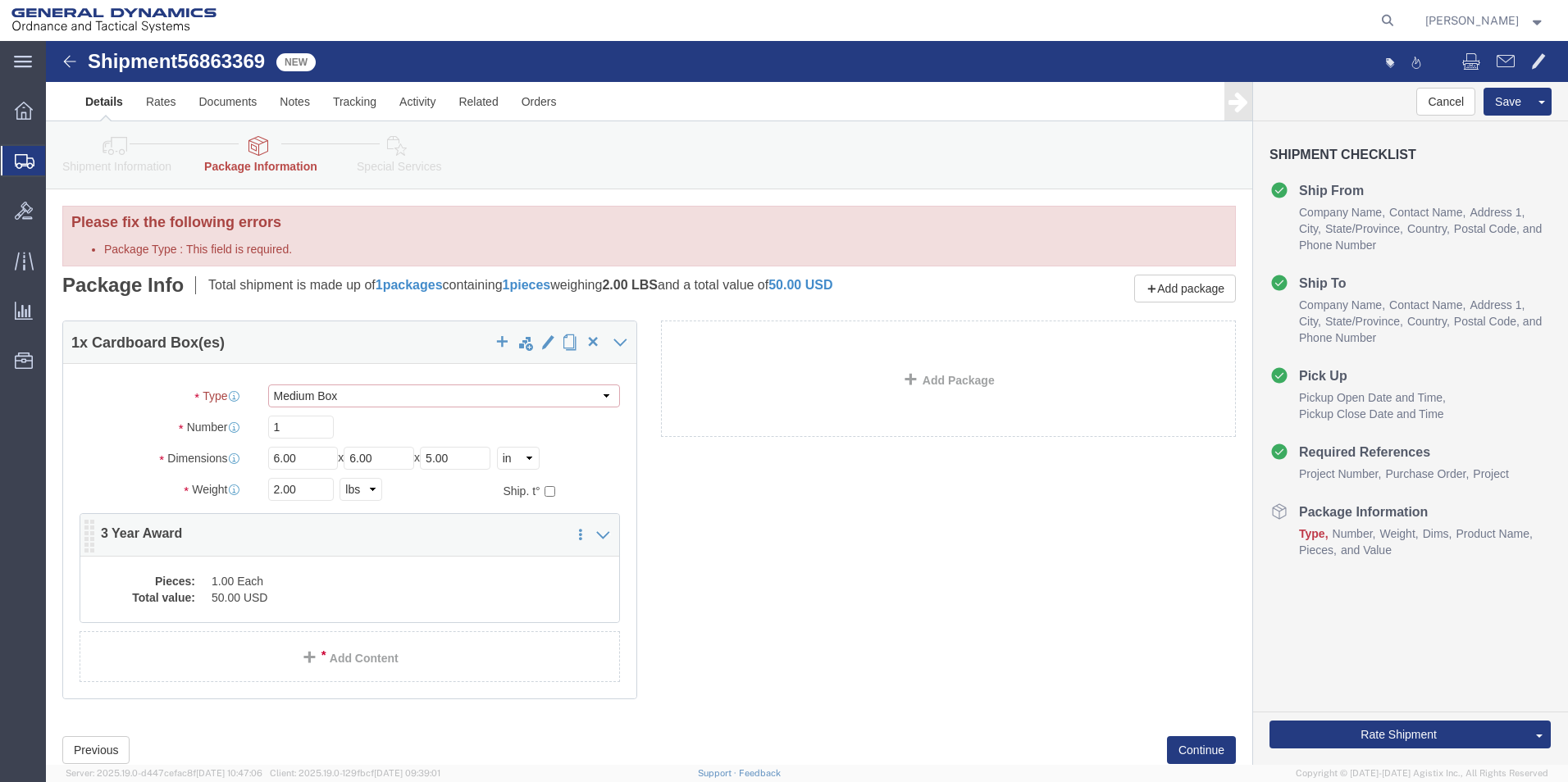
type input "2.50"
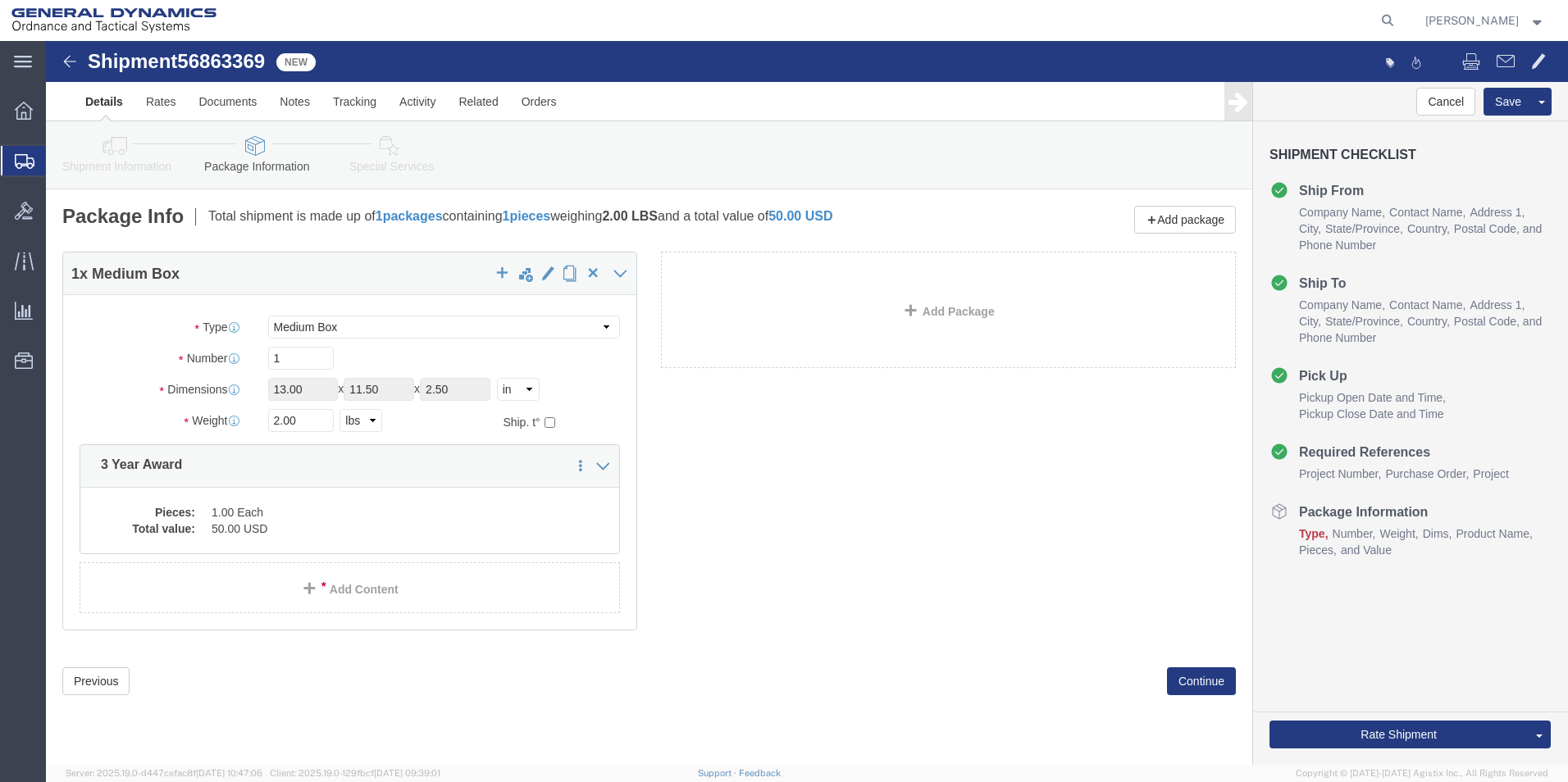
click div "Rate Shipment Send To Bid Rate And Send To Bid"
click button "Rate Shipment"
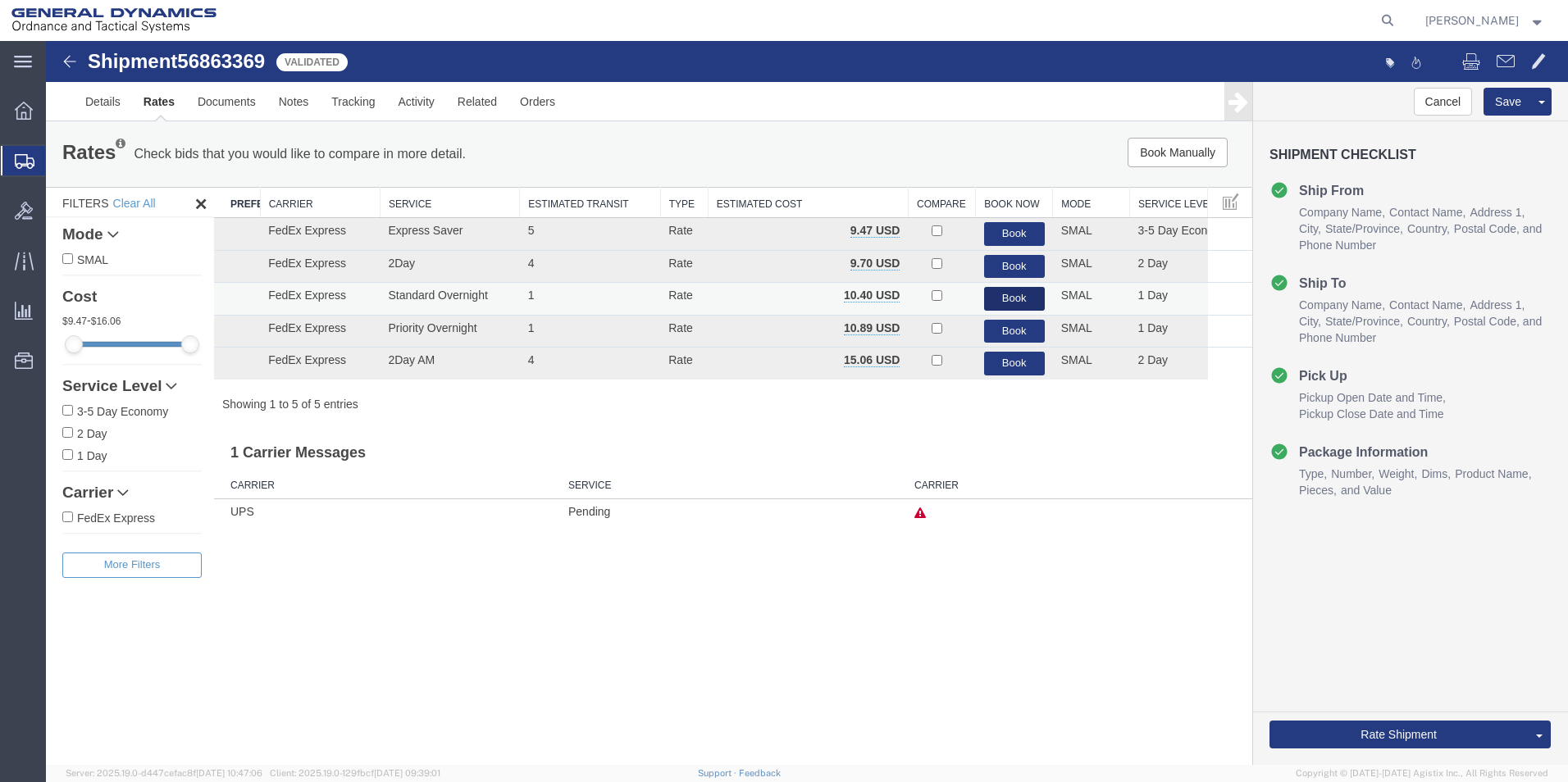
click at [991, 296] on button "Book" at bounding box center [1014, 299] width 60 height 23
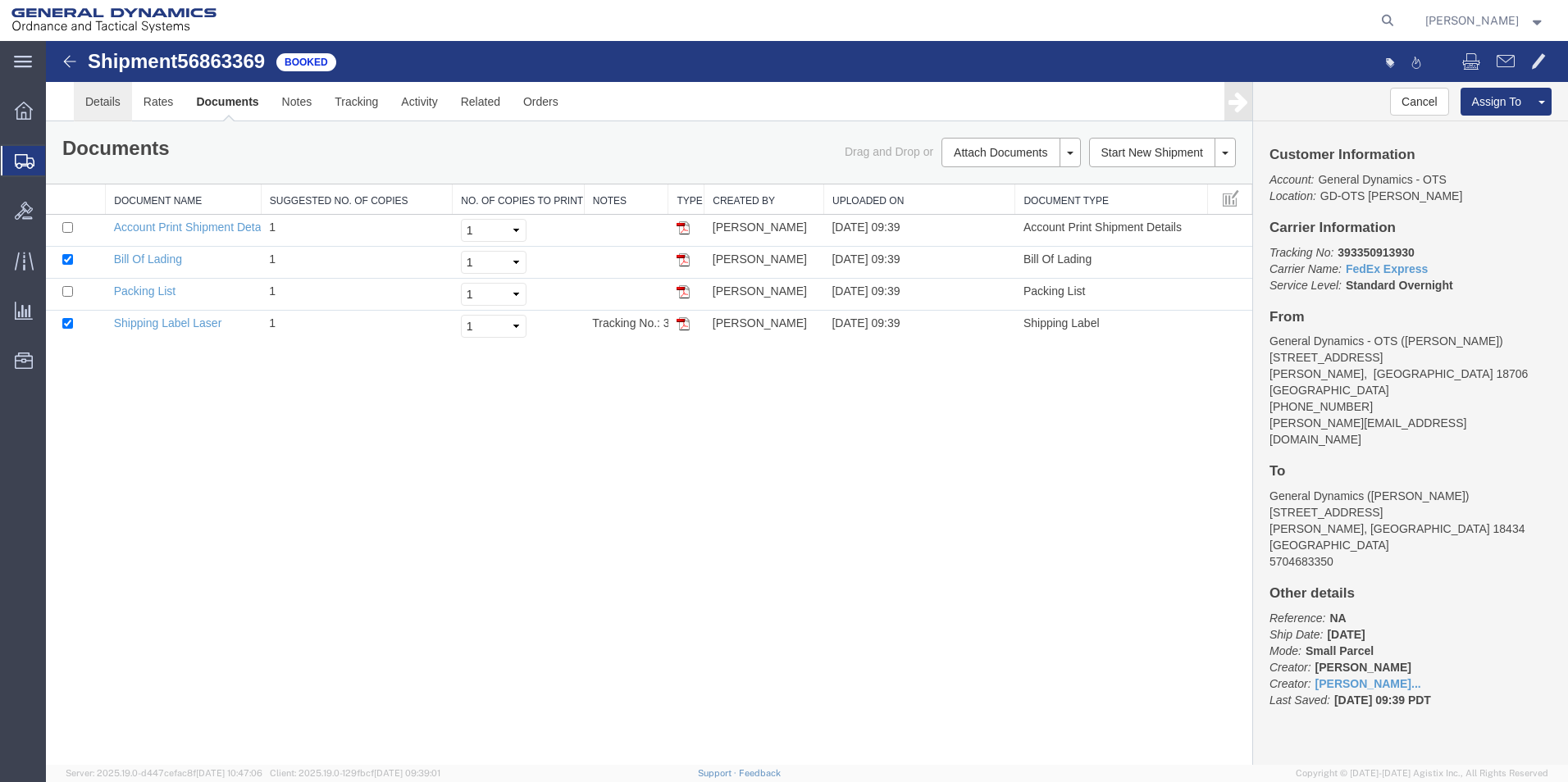
click at [93, 108] on link "Details" at bounding box center [103, 102] width 59 height 40
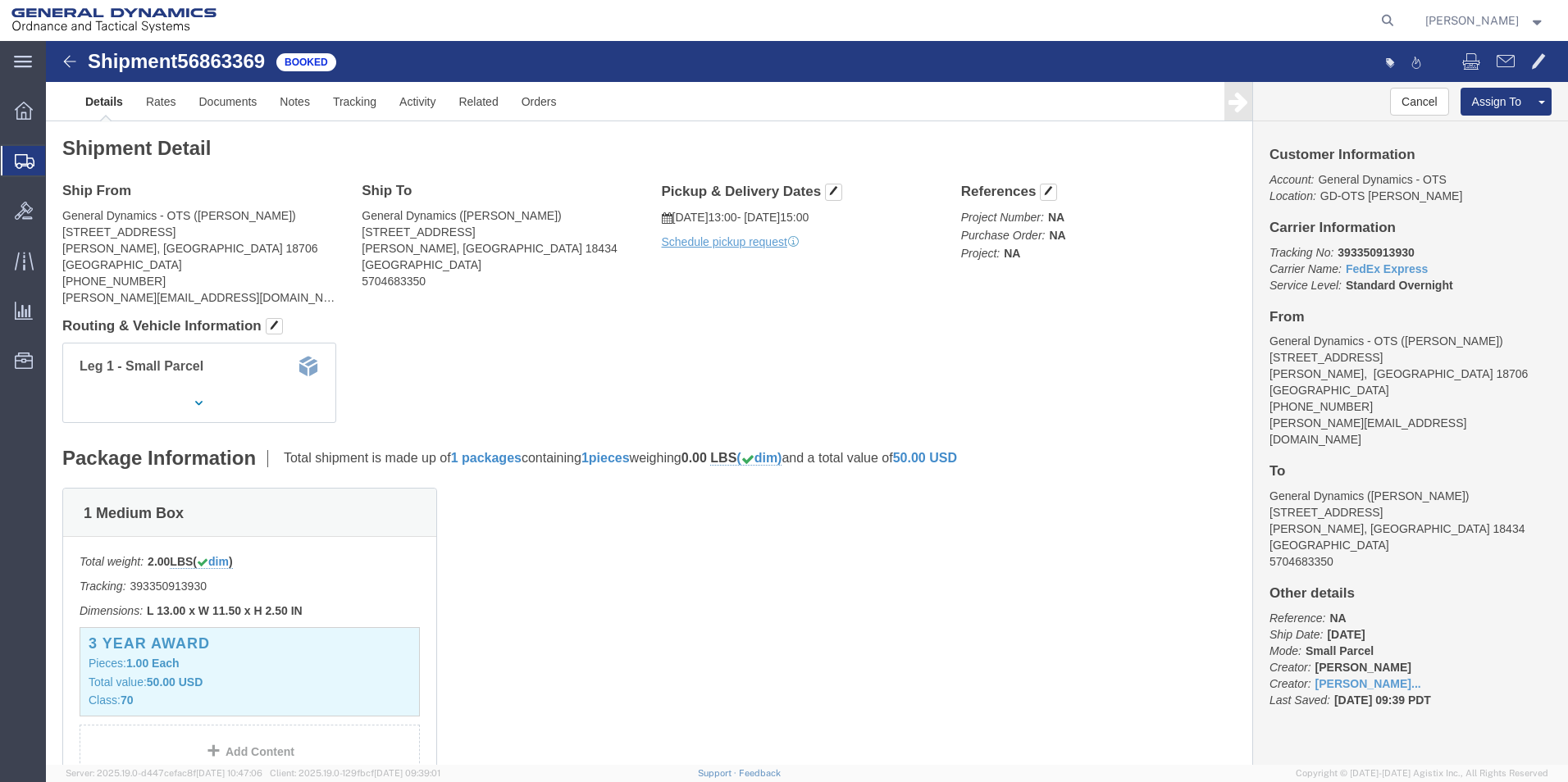
click div "Pickup & Delivery Dates [DATE] 13:00 - [DATE] 15:00 Schedule pickup request Edi…"
click p "Schedule pickup request"
click link "Schedule pickup request"
click at [0, 0] on span "Create Shipment" at bounding box center [0, 0] width 0 height 0
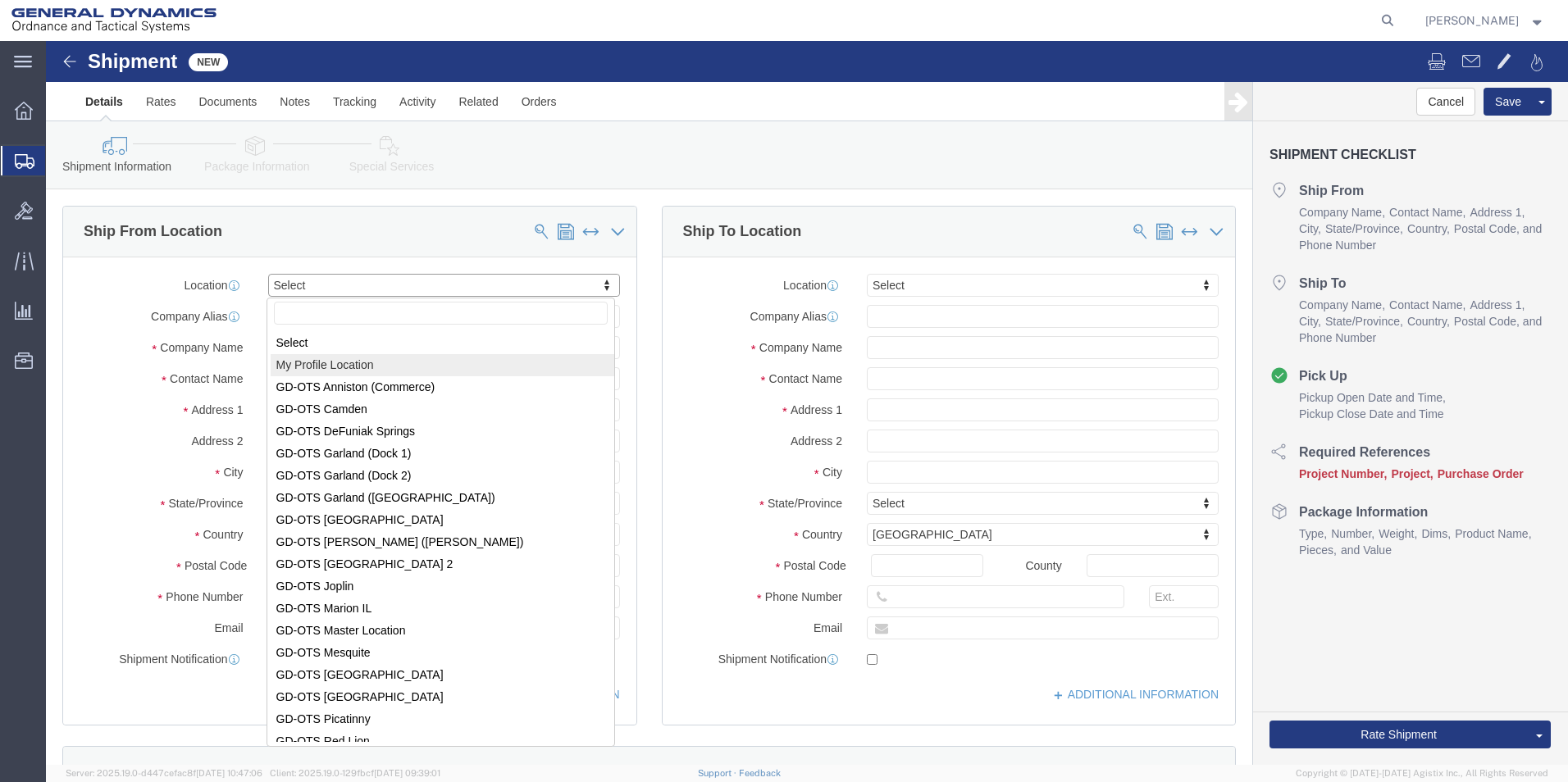
select select "MYPROFILE"
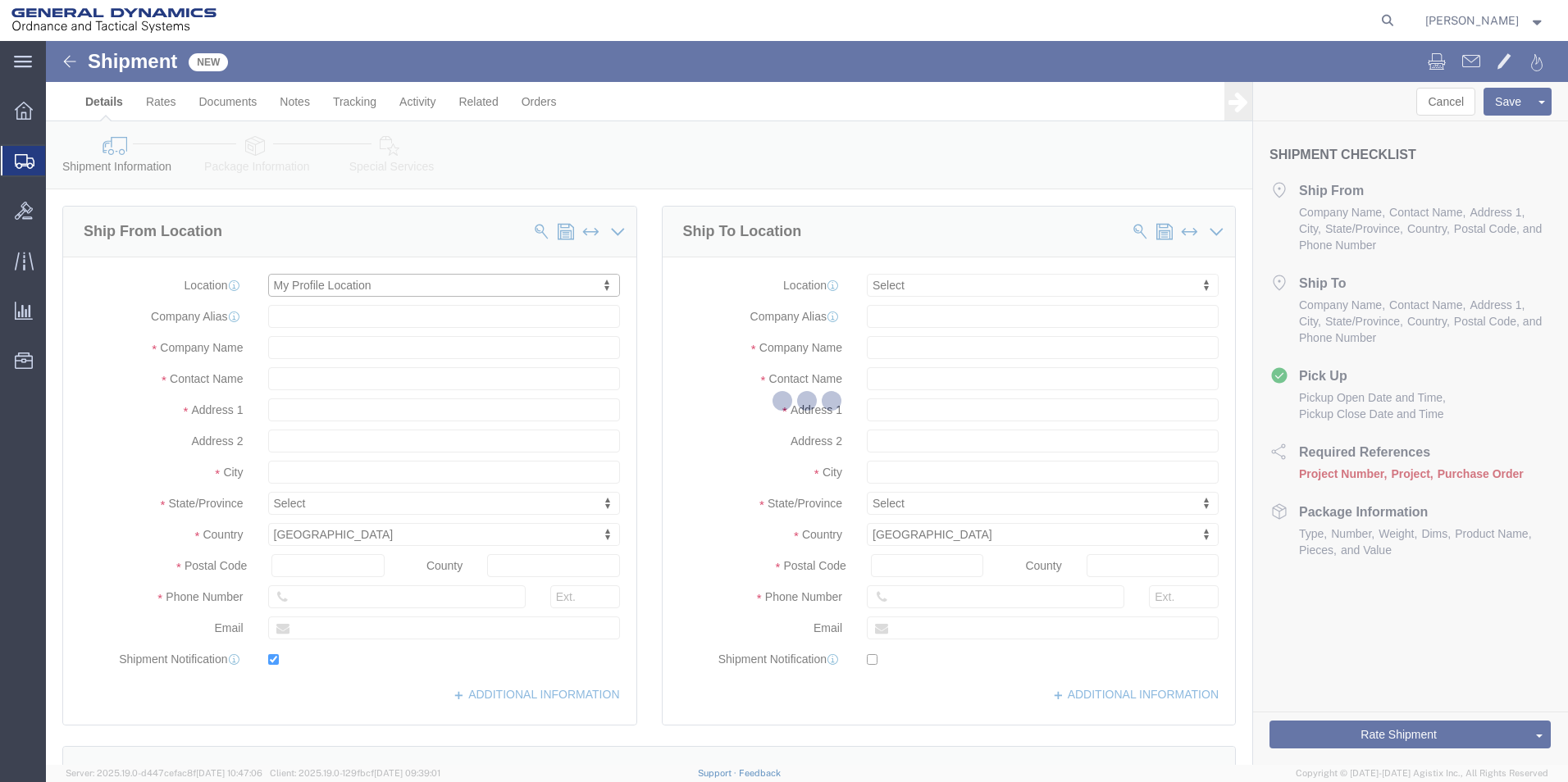
type input "[STREET_ADDRESS]"
type input "18706"
type input "[PHONE_NUMBER]"
type input "[PERSON_NAME][EMAIL_ADDRESS][DOMAIN_NAME]"
checkbox input "true"
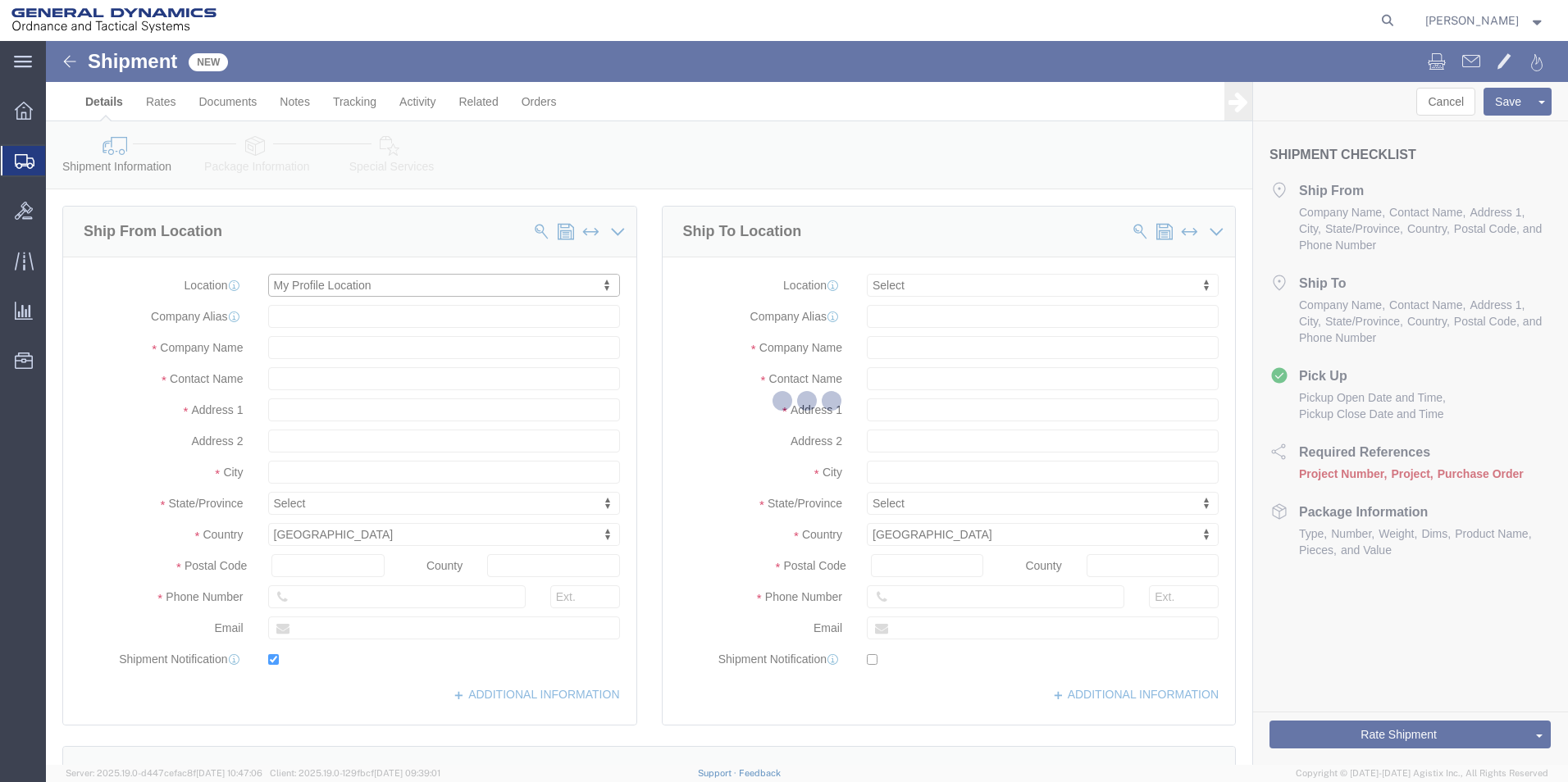
type input "General Dynamics - OTS"
type input "[PERSON_NAME]"
type input "[GEOGRAPHIC_DATA]"
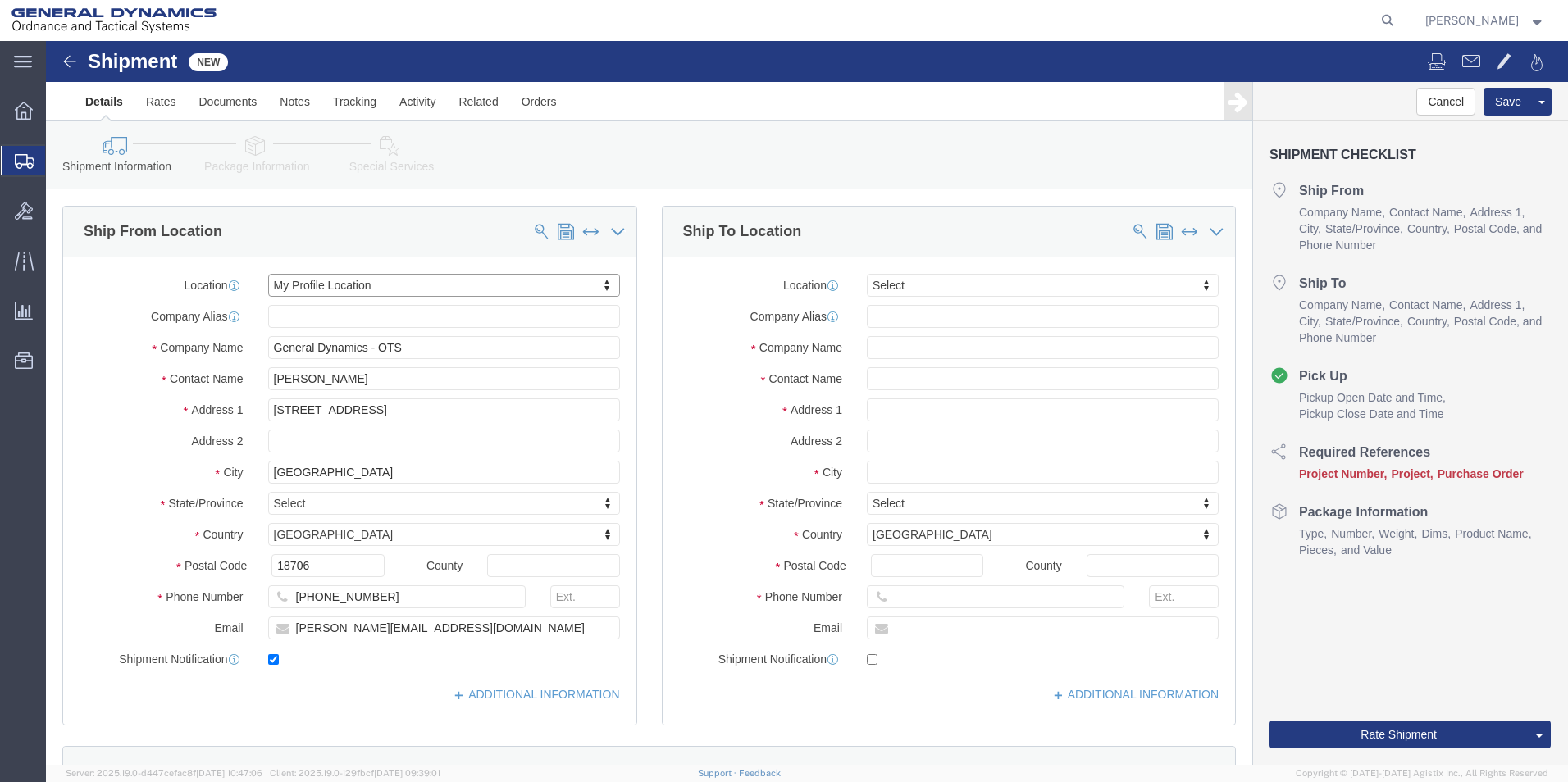
select select "PA"
click input "text"
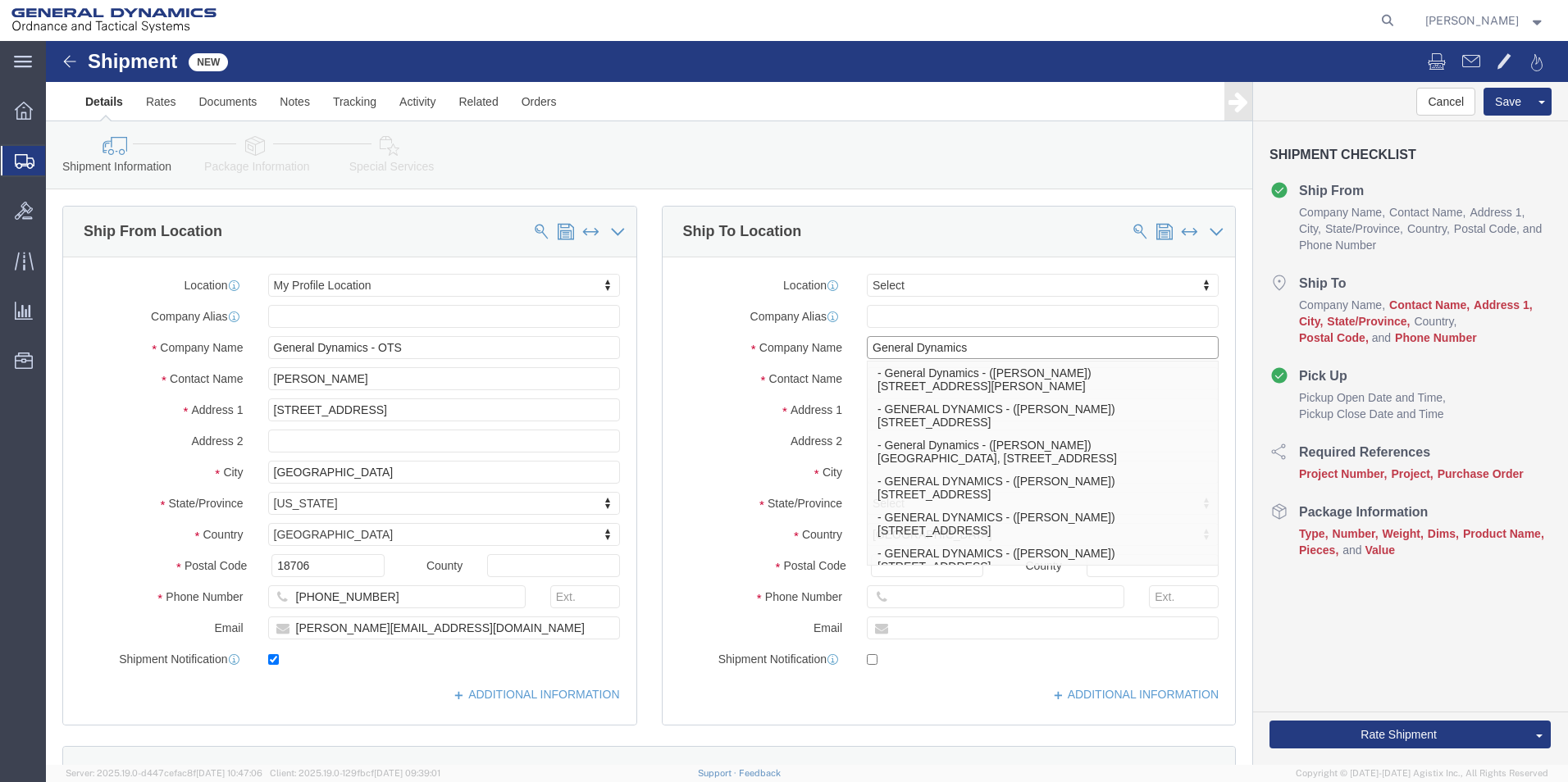
type input "General Dynamics"
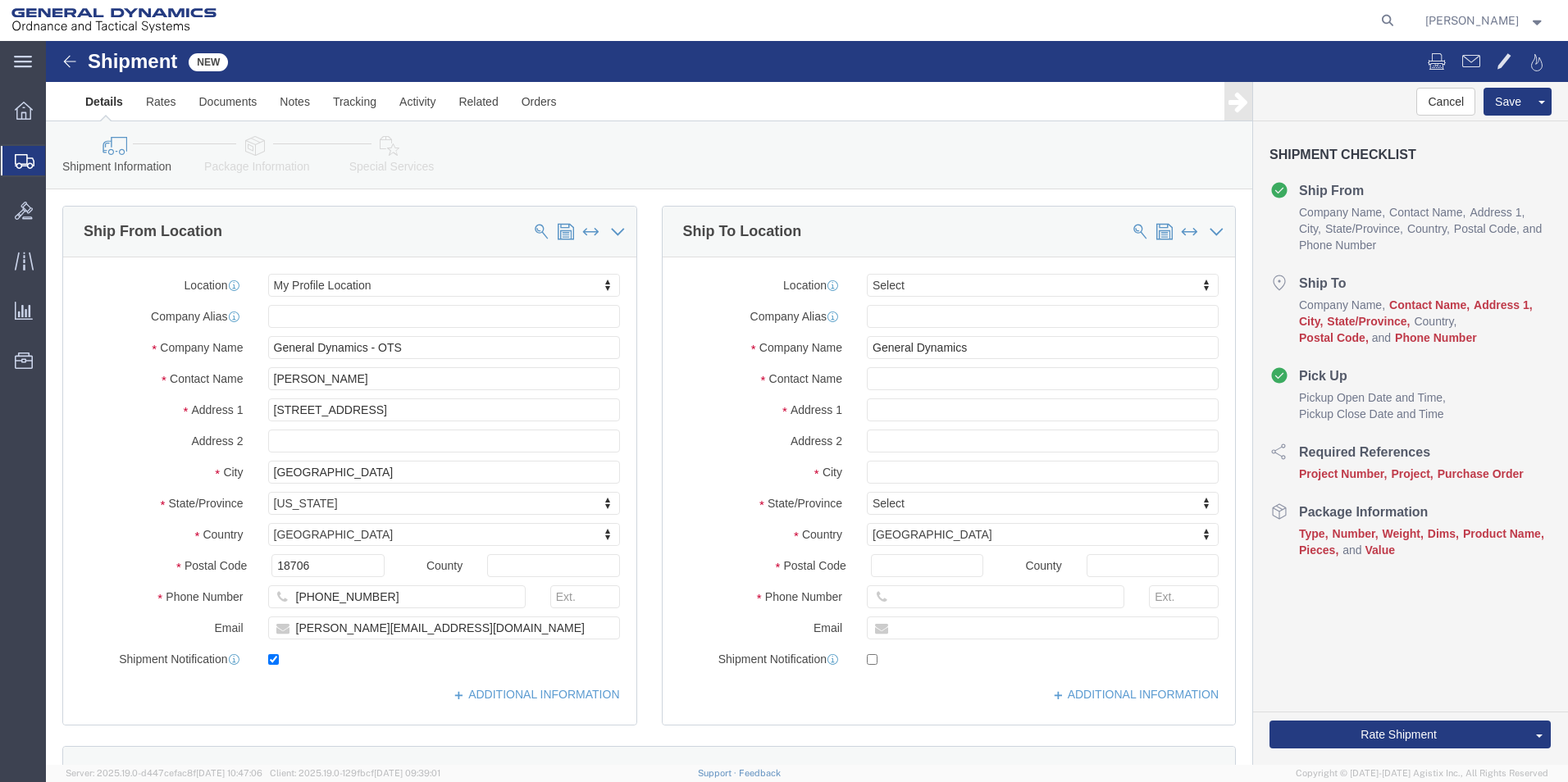
click label "Contact Name"
click input "text"
type input "[PERSON_NAME]"
click input "text"
type input "[STREET_ADDRESS]"
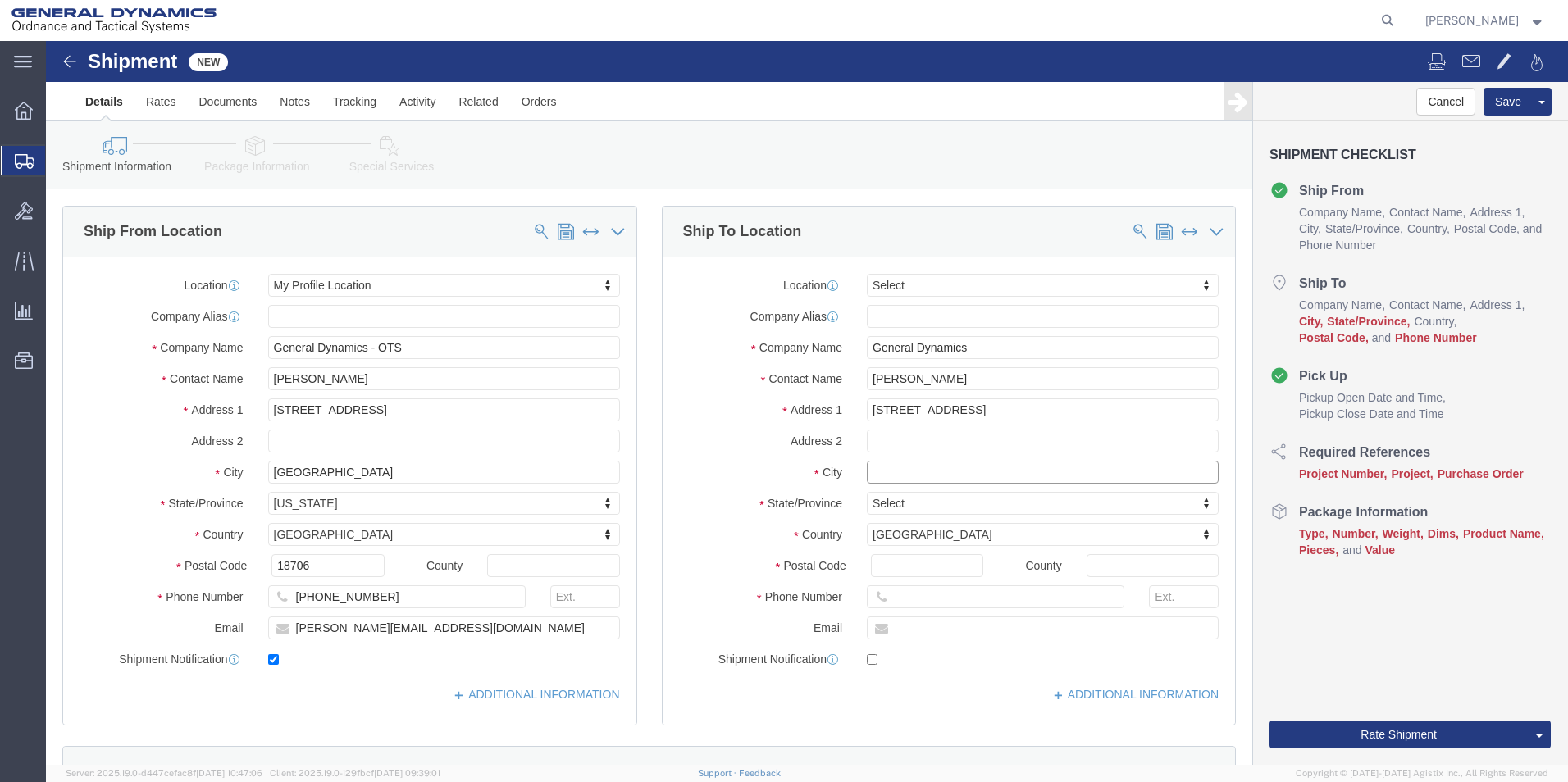
click input "text"
type input "South Abington Twp"
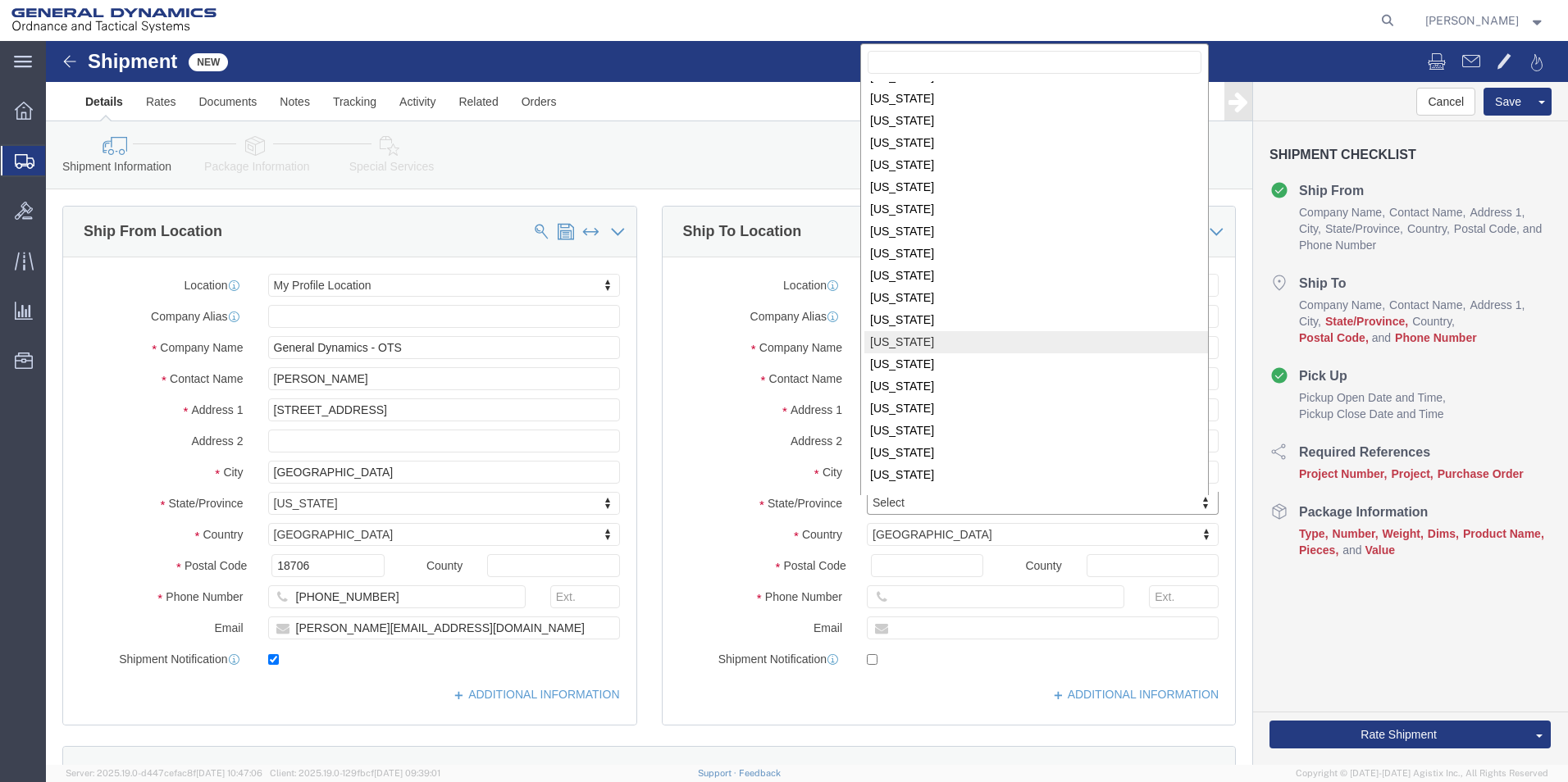
scroll to position [659, 0]
select select "PA"
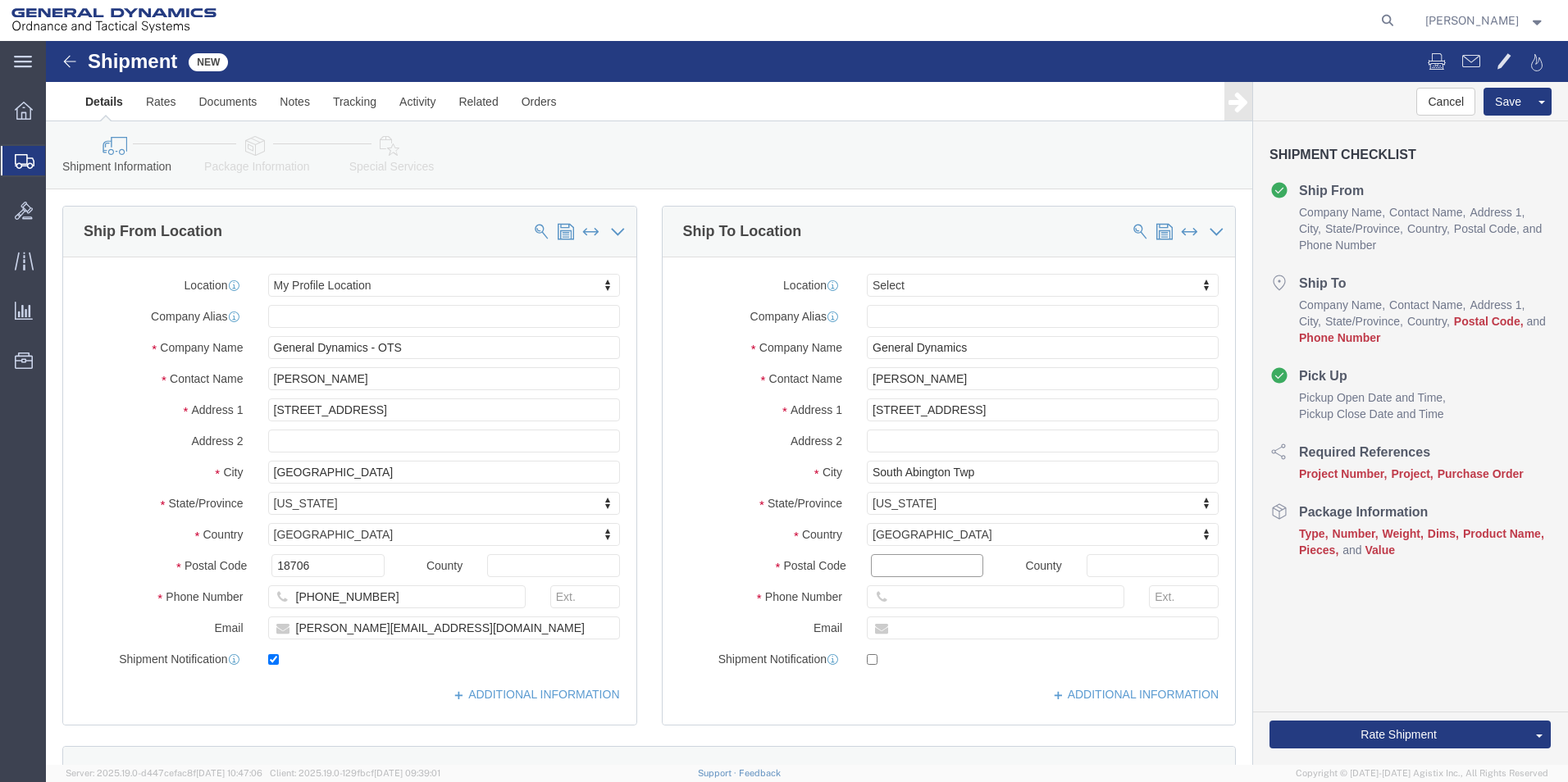
click input "Postal Code"
type input "18411"
click input "text"
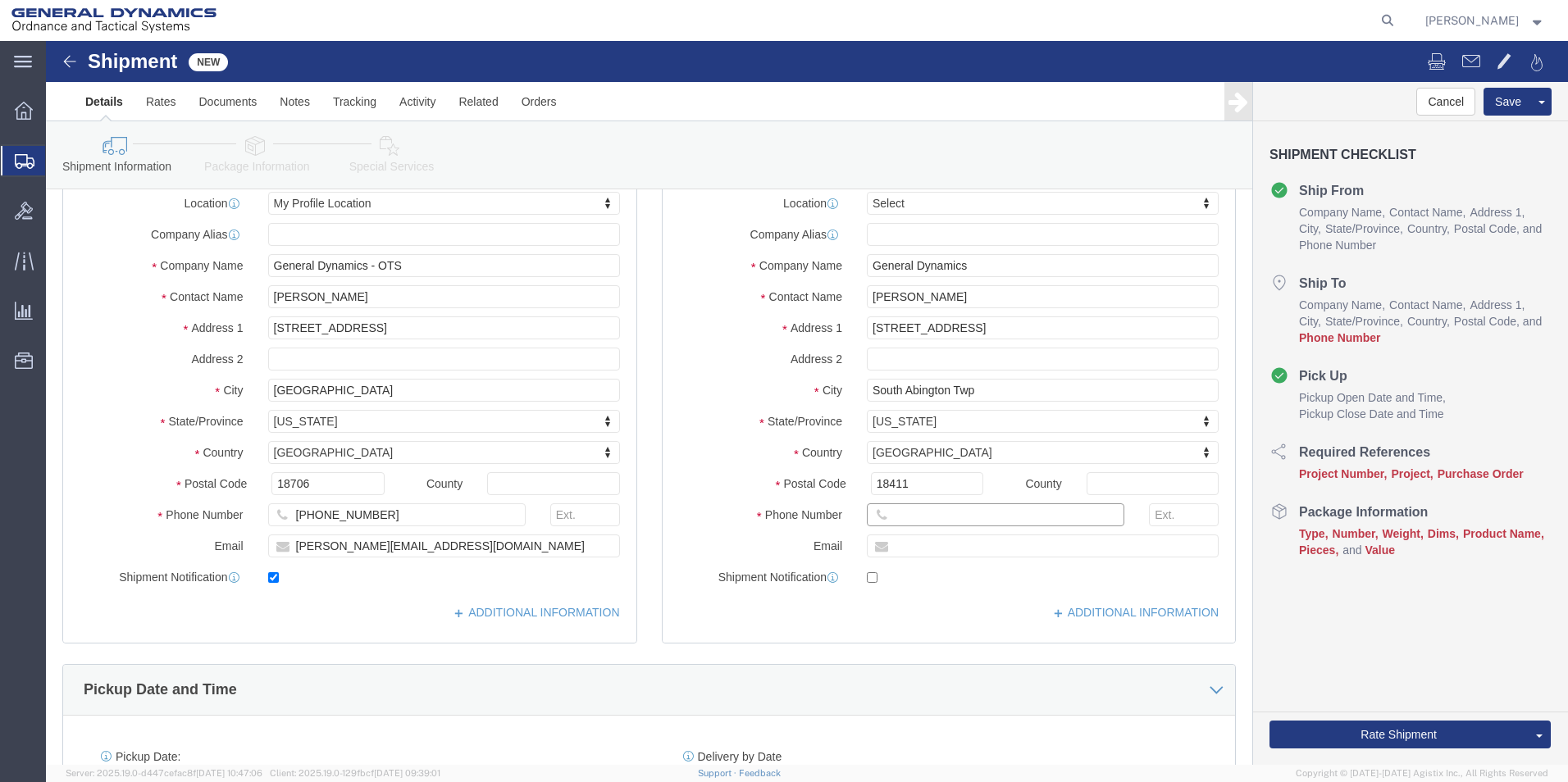
click input "text"
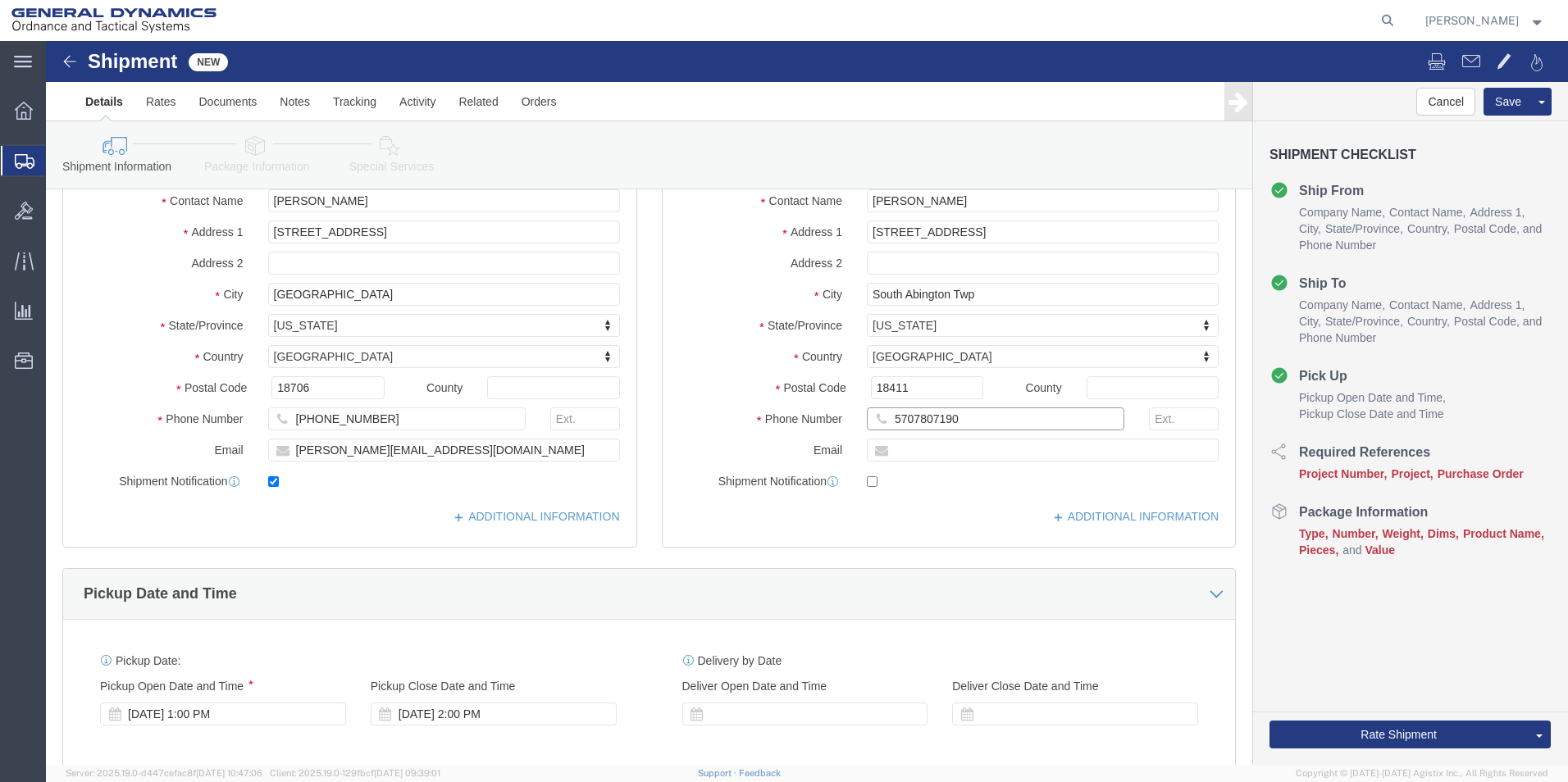
scroll to position [328, 0]
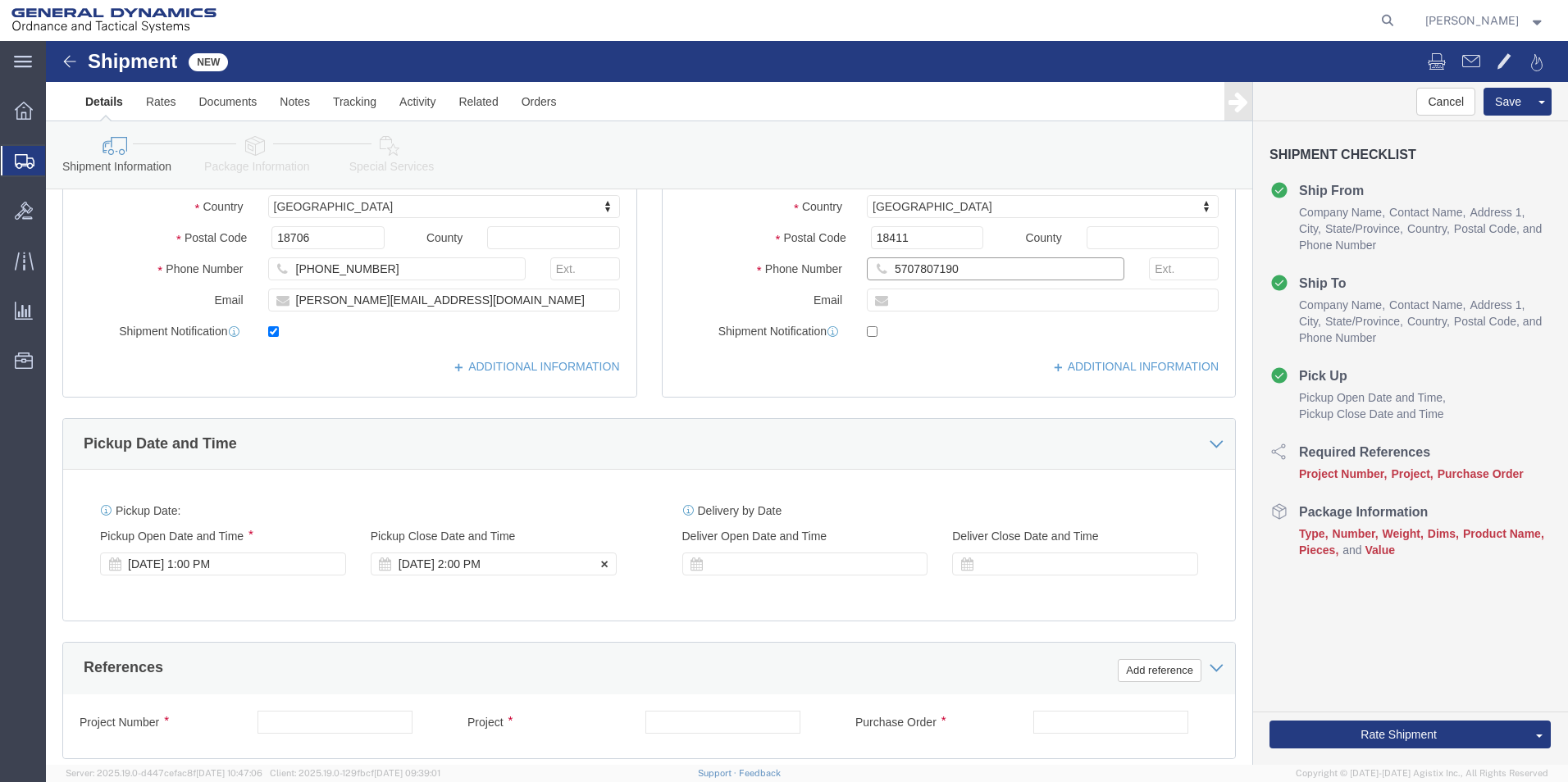
type input "5707807190"
click div "[DATE] 2:00 PM"
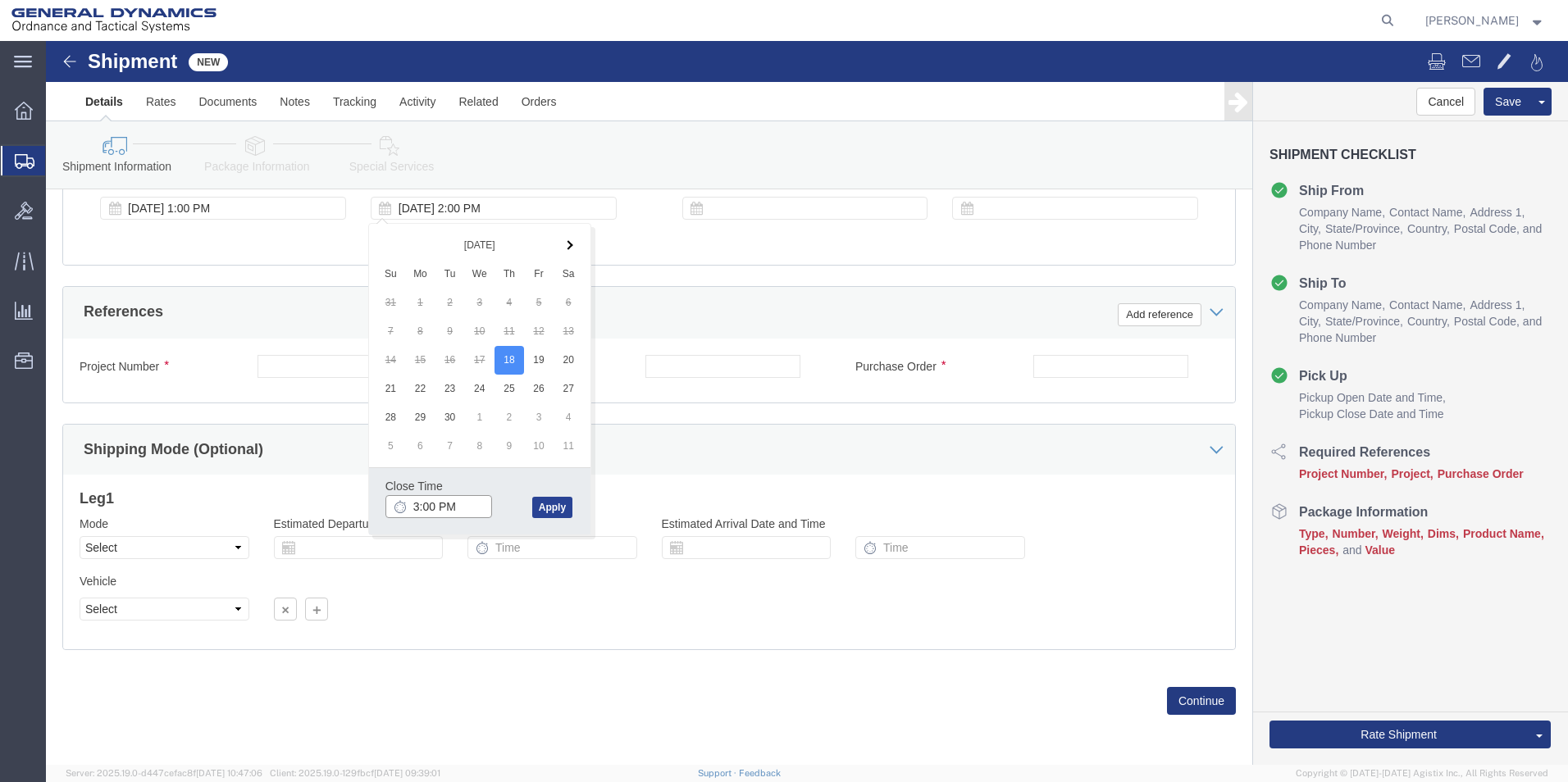
type input "3:00 PM"
click button "Apply"
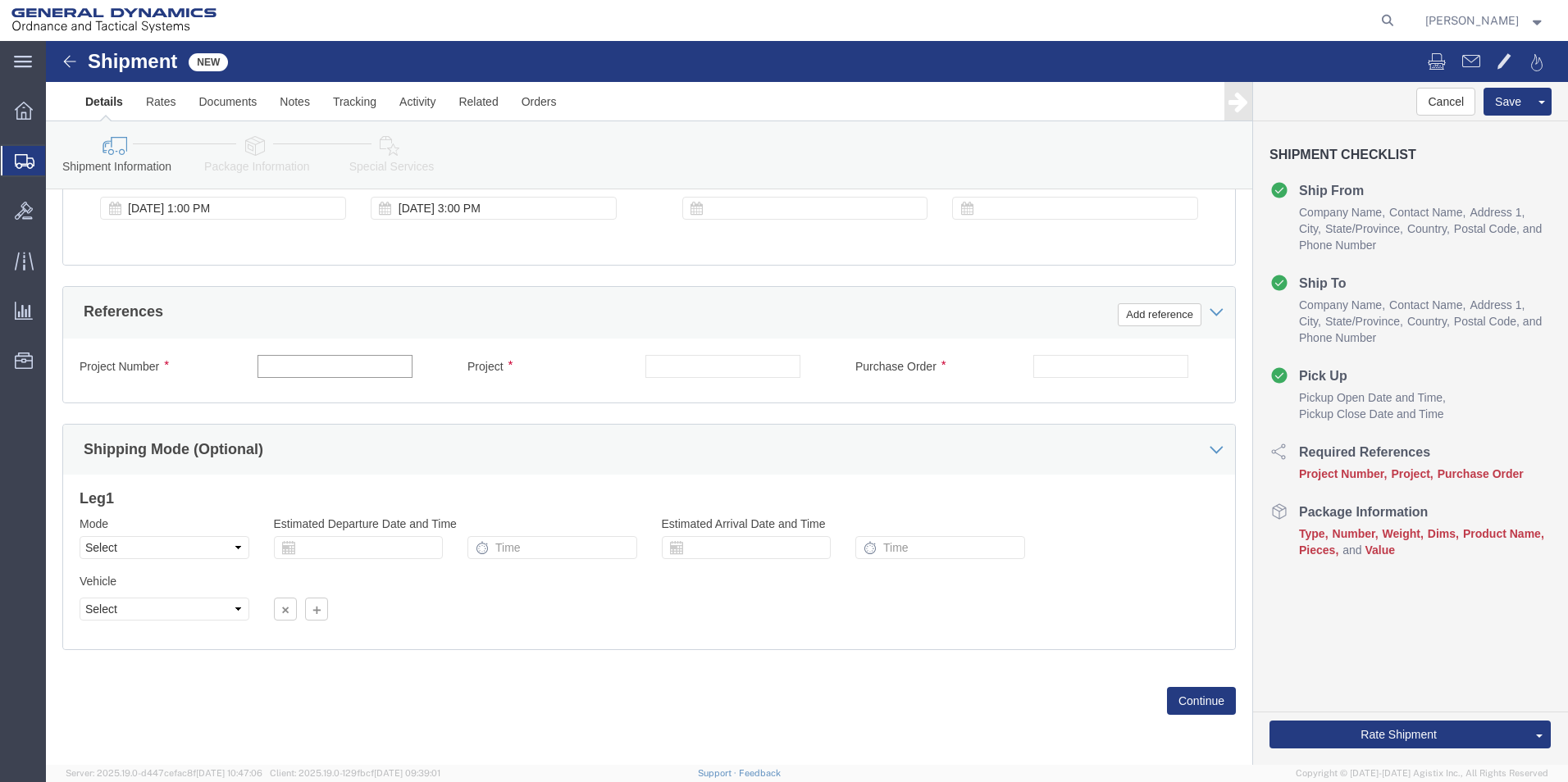
click input "text"
type input "B"
type input "NA"
click input "text"
type input "NA"
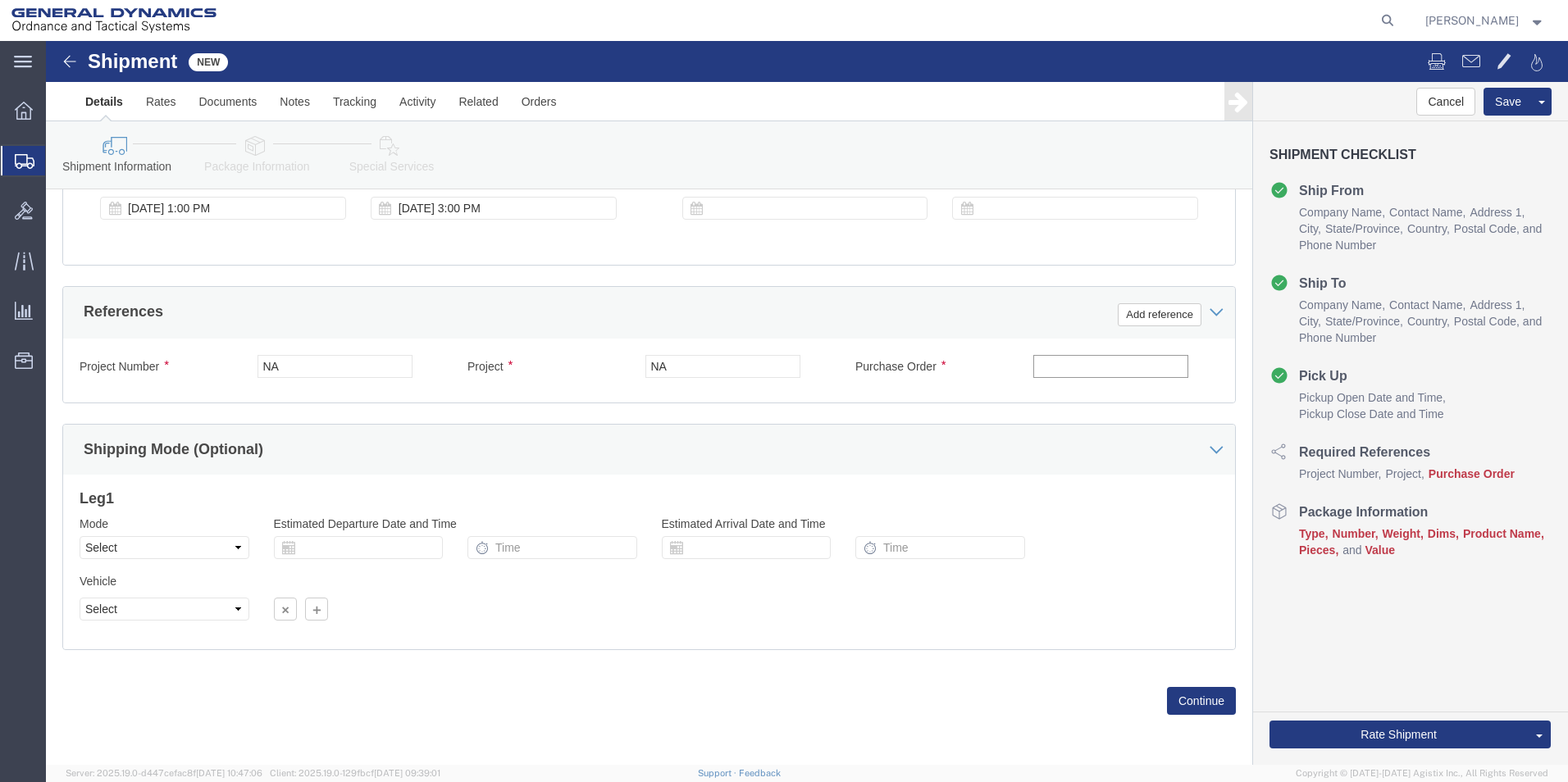
click input "text"
type input "NA"
click button "Continue"
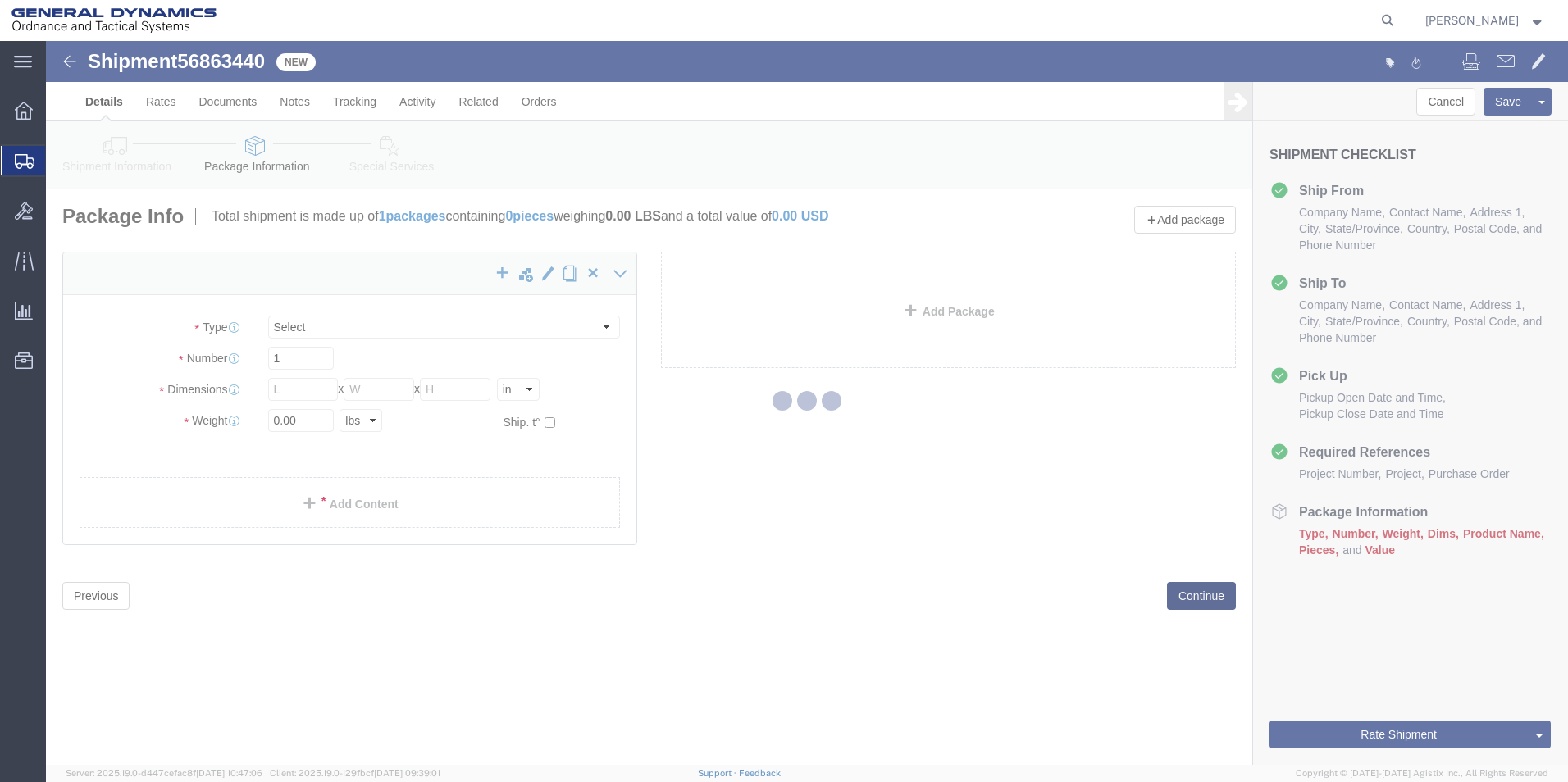
select select "CBOX"
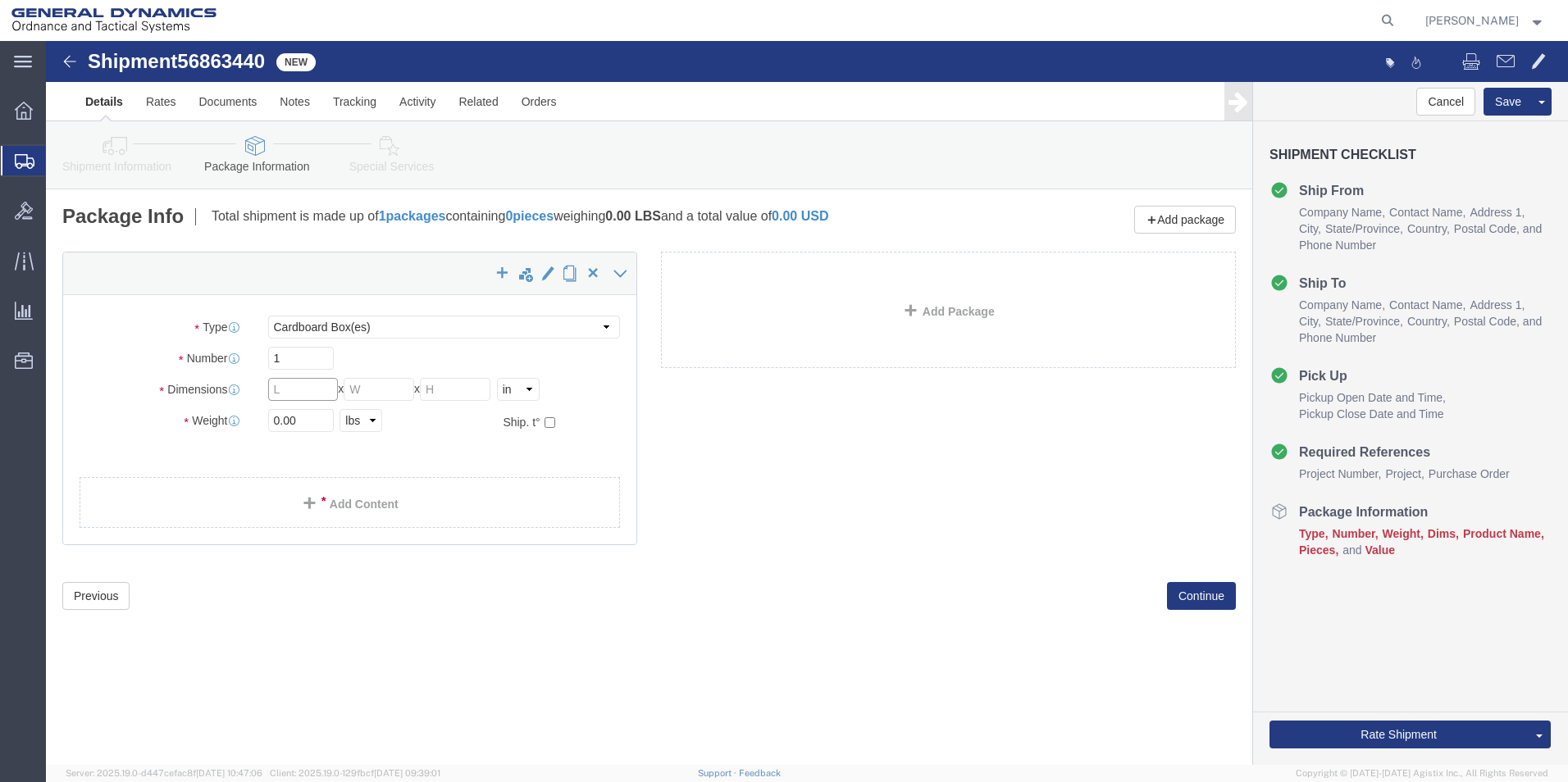
click input "text"
type input "9"
click input "text"
type input "6"
click input "text"
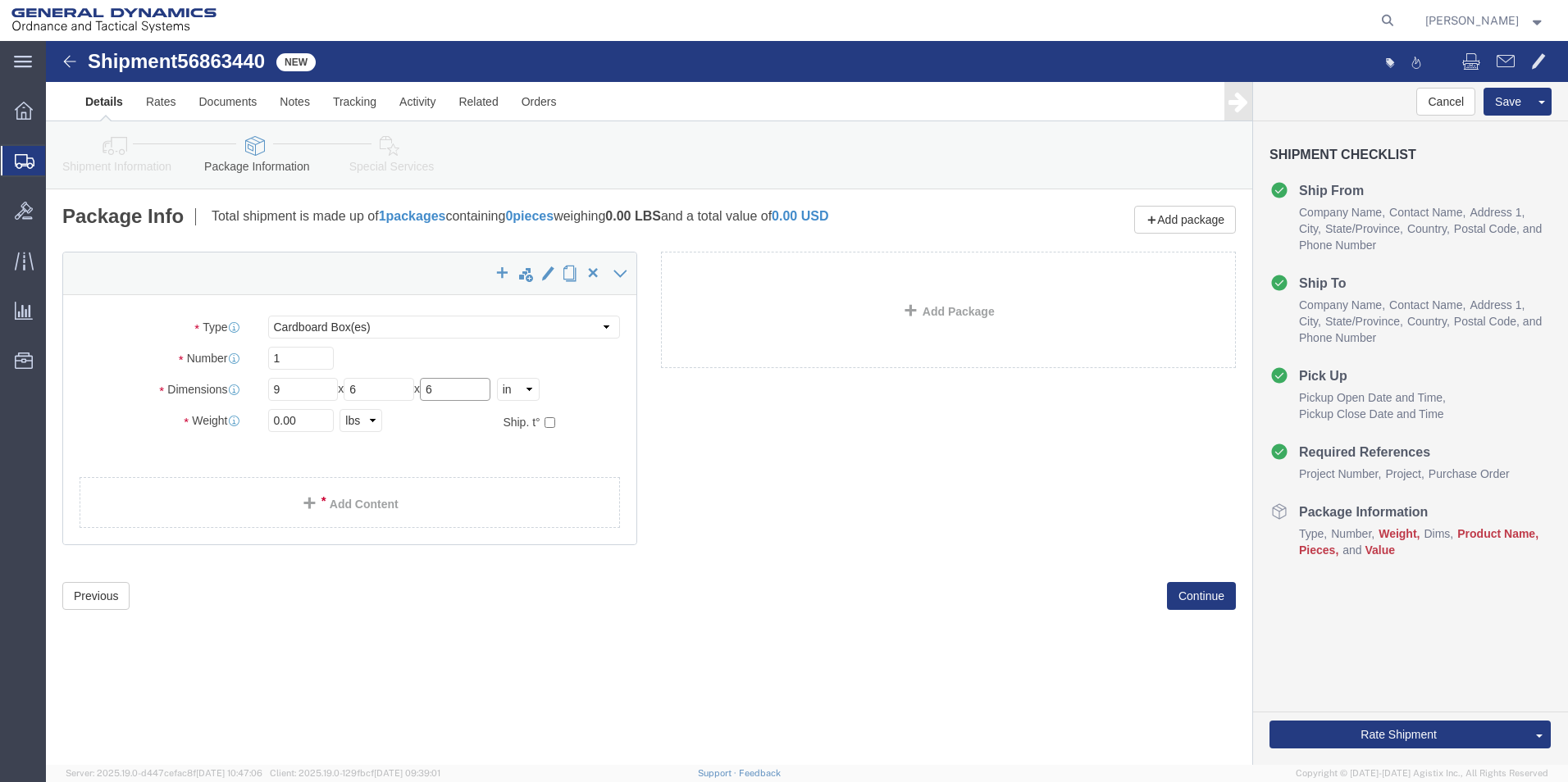
type input "6"
click input "0.00"
type input "2.00"
click link "Add Content"
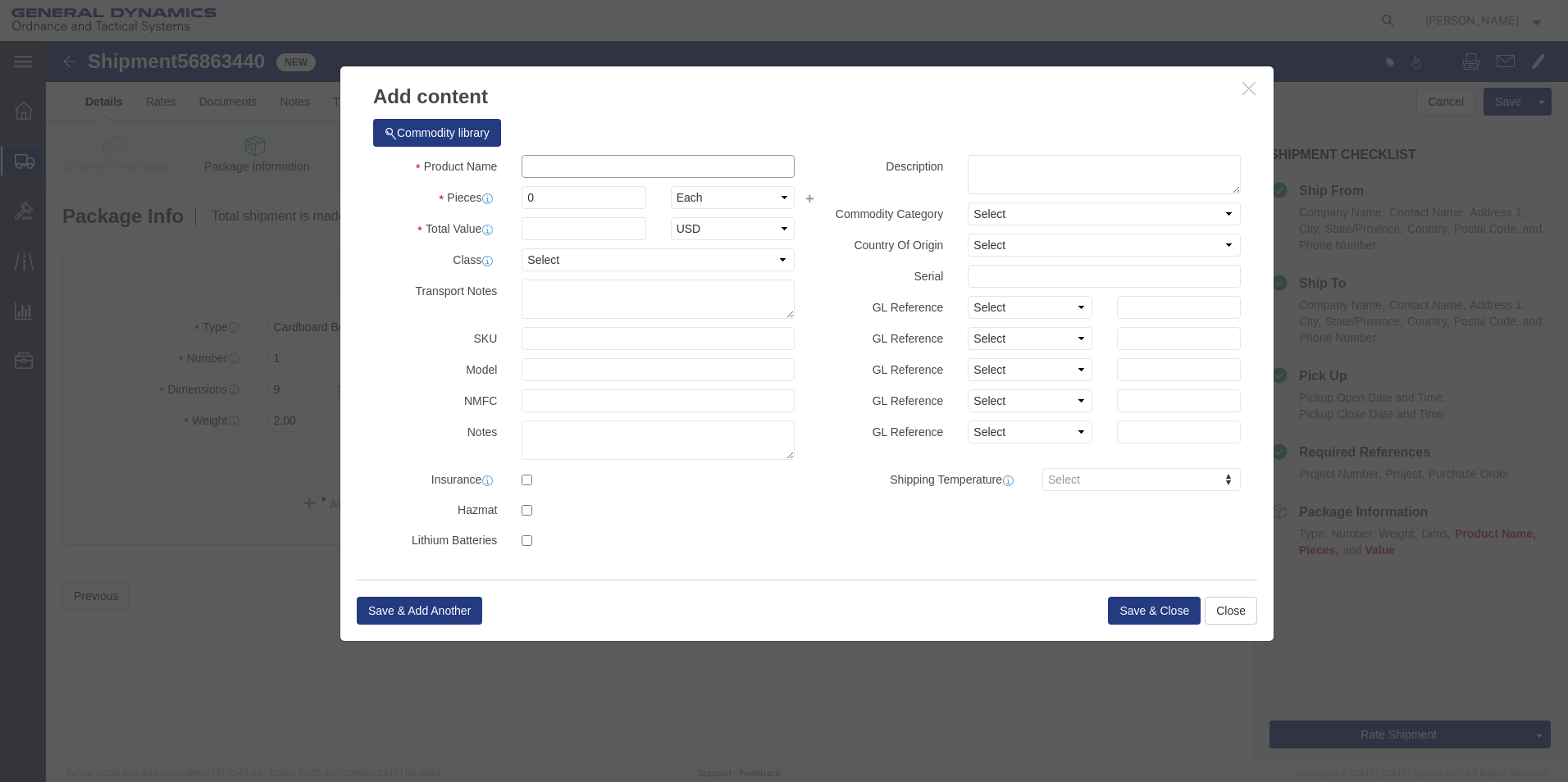
click input "text"
type input "Service Award"
click input "0"
type input "1"
click label "Pieces"
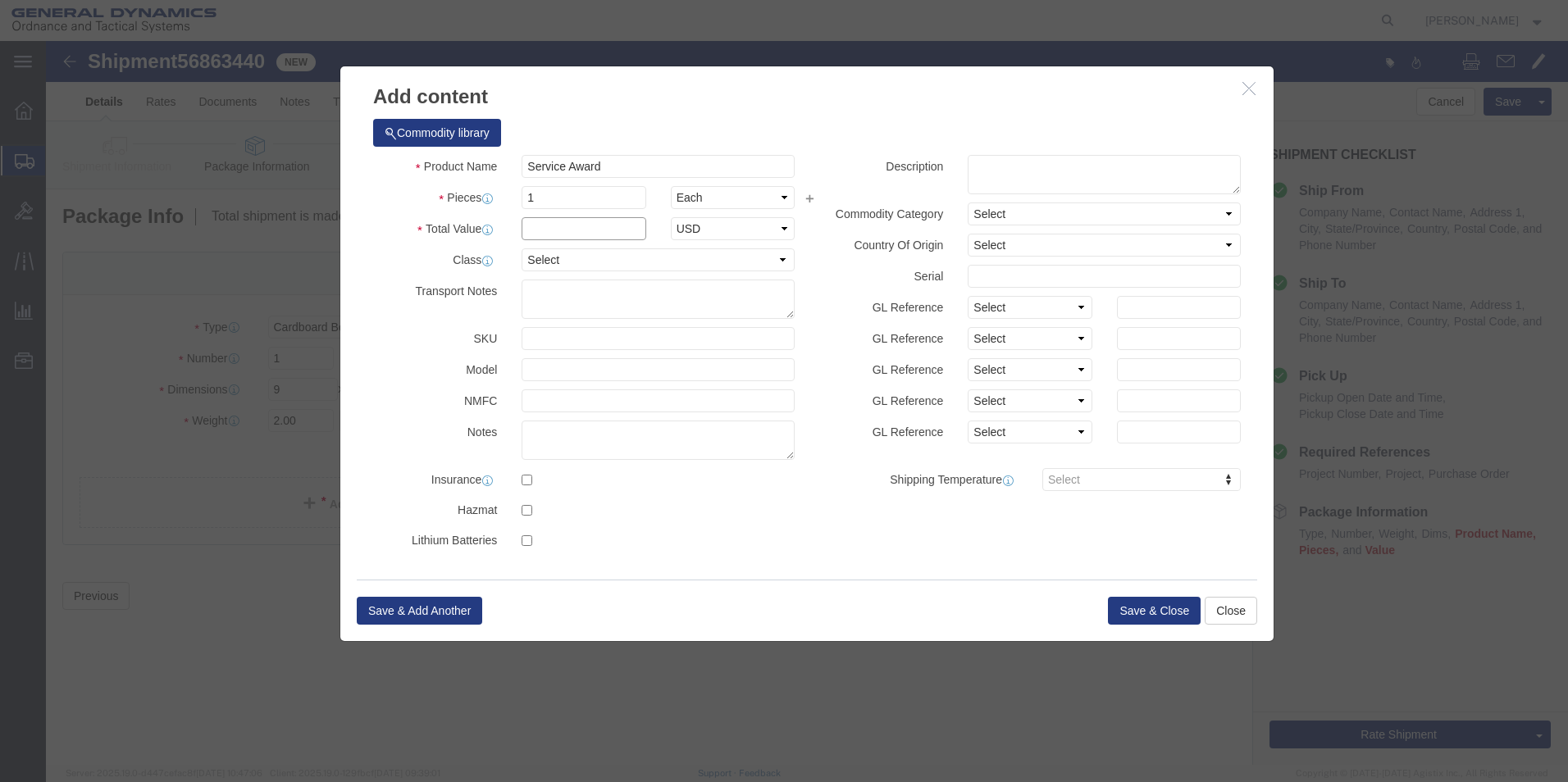
click input "text"
type input "50"
click select "Select 50 55 60 65 70 85 92.5 100 125 175 250 300 400"
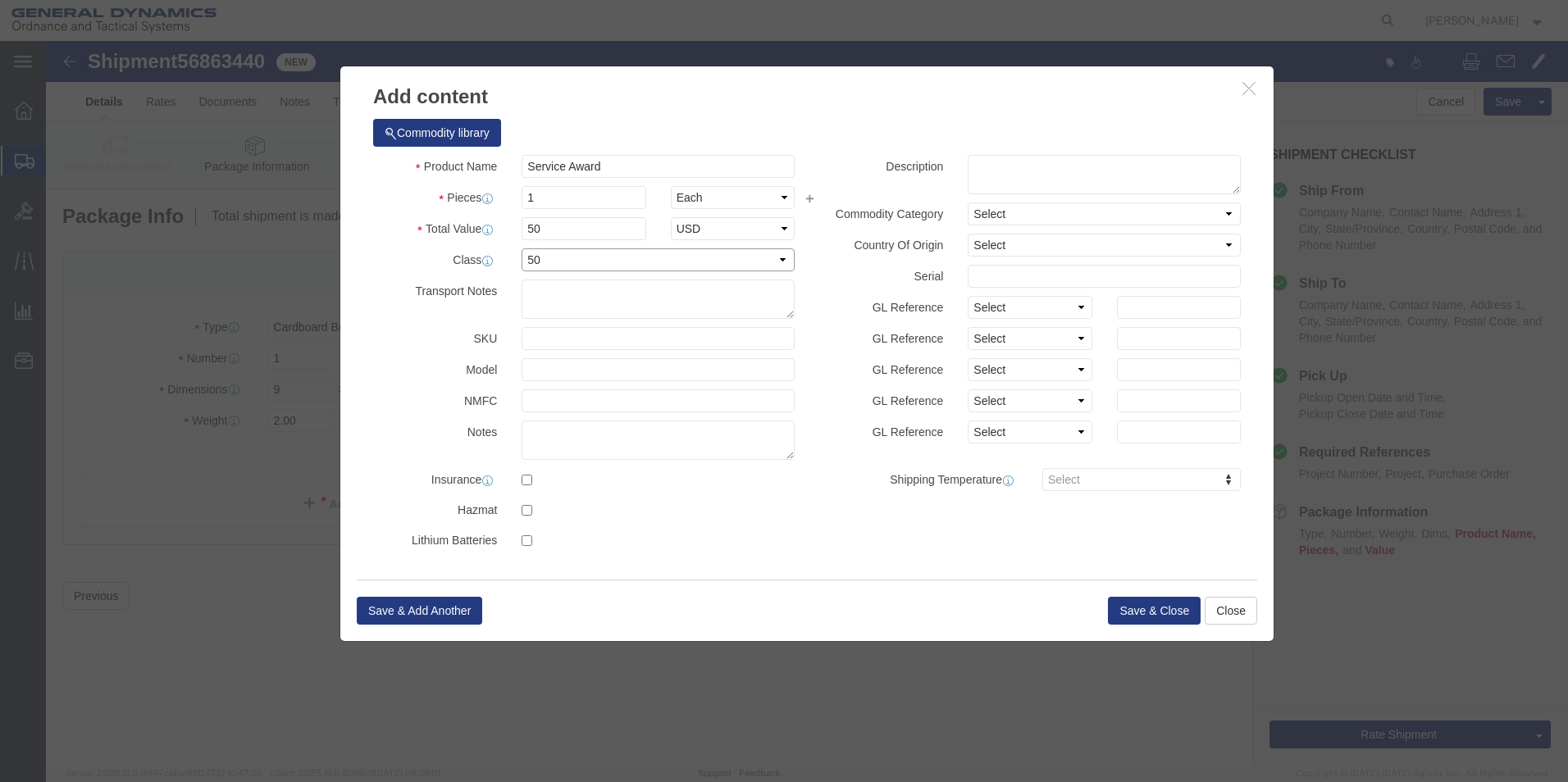
select select "70"
click select "Select 50 55 60 65 70 85 92.5 100 125 175 250 300 400"
click button "Save & Close"
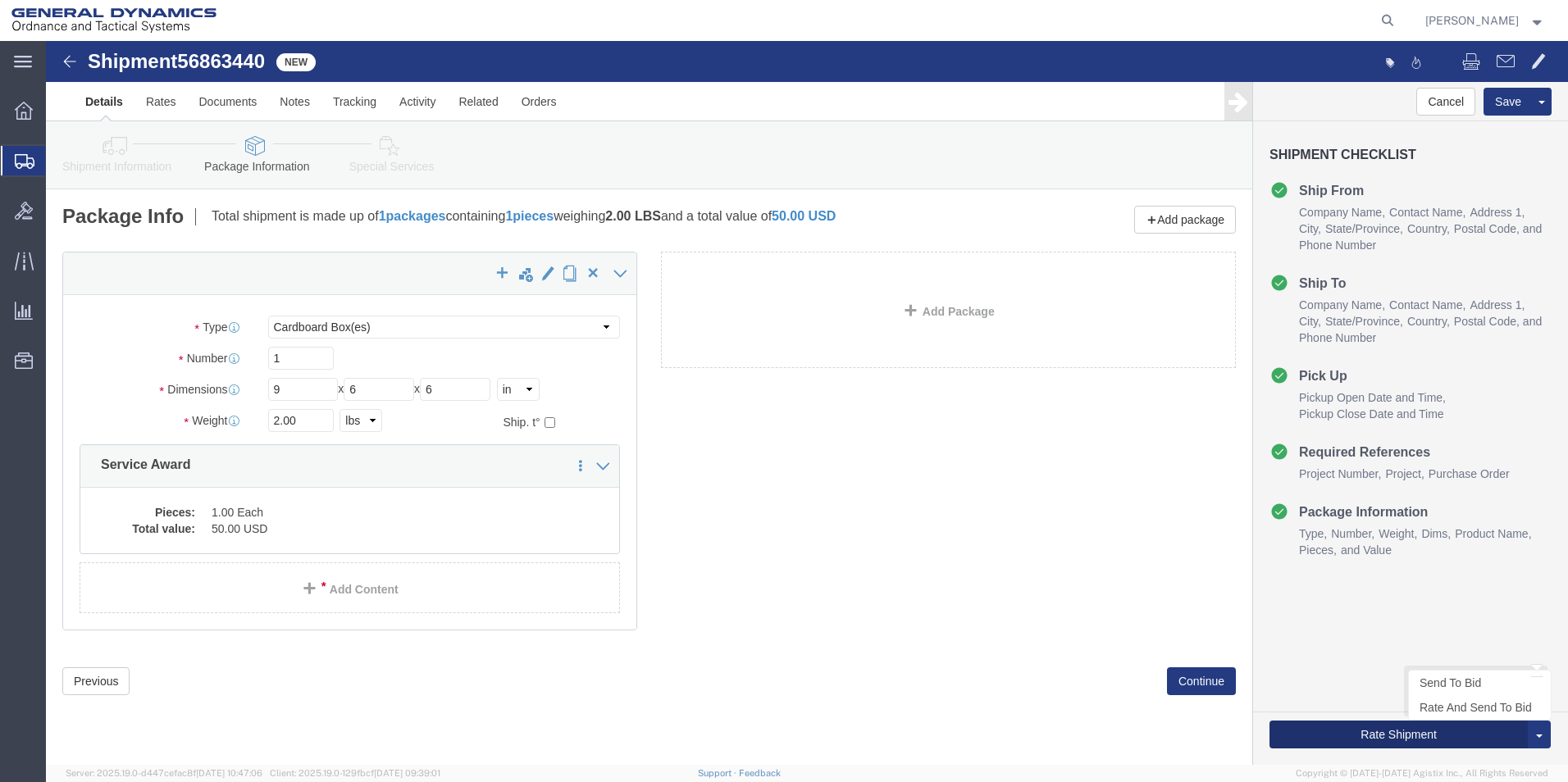
click button "Rate Shipment"
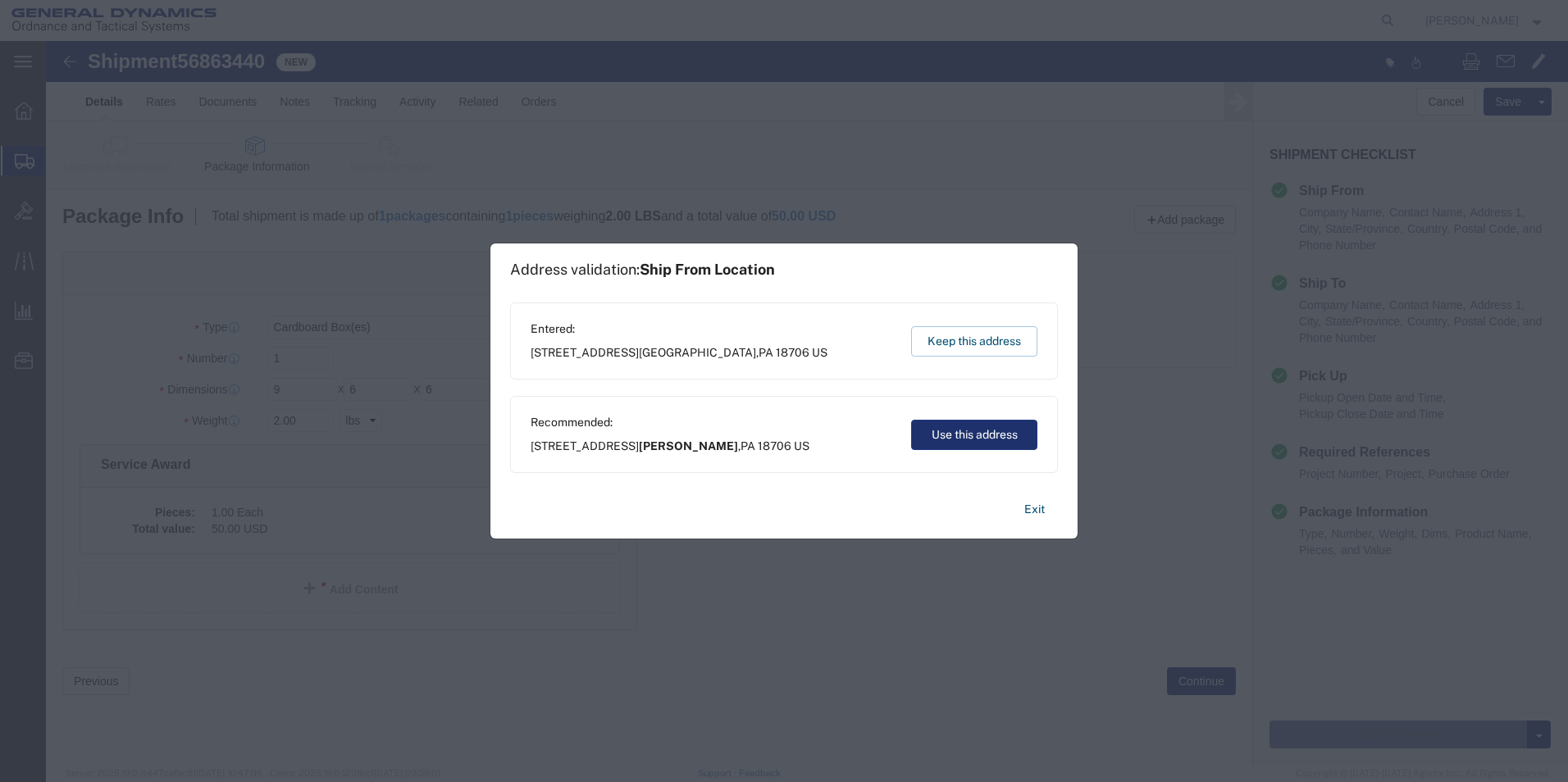
click at [944, 442] on button "Use this address" at bounding box center [974, 435] width 126 height 31
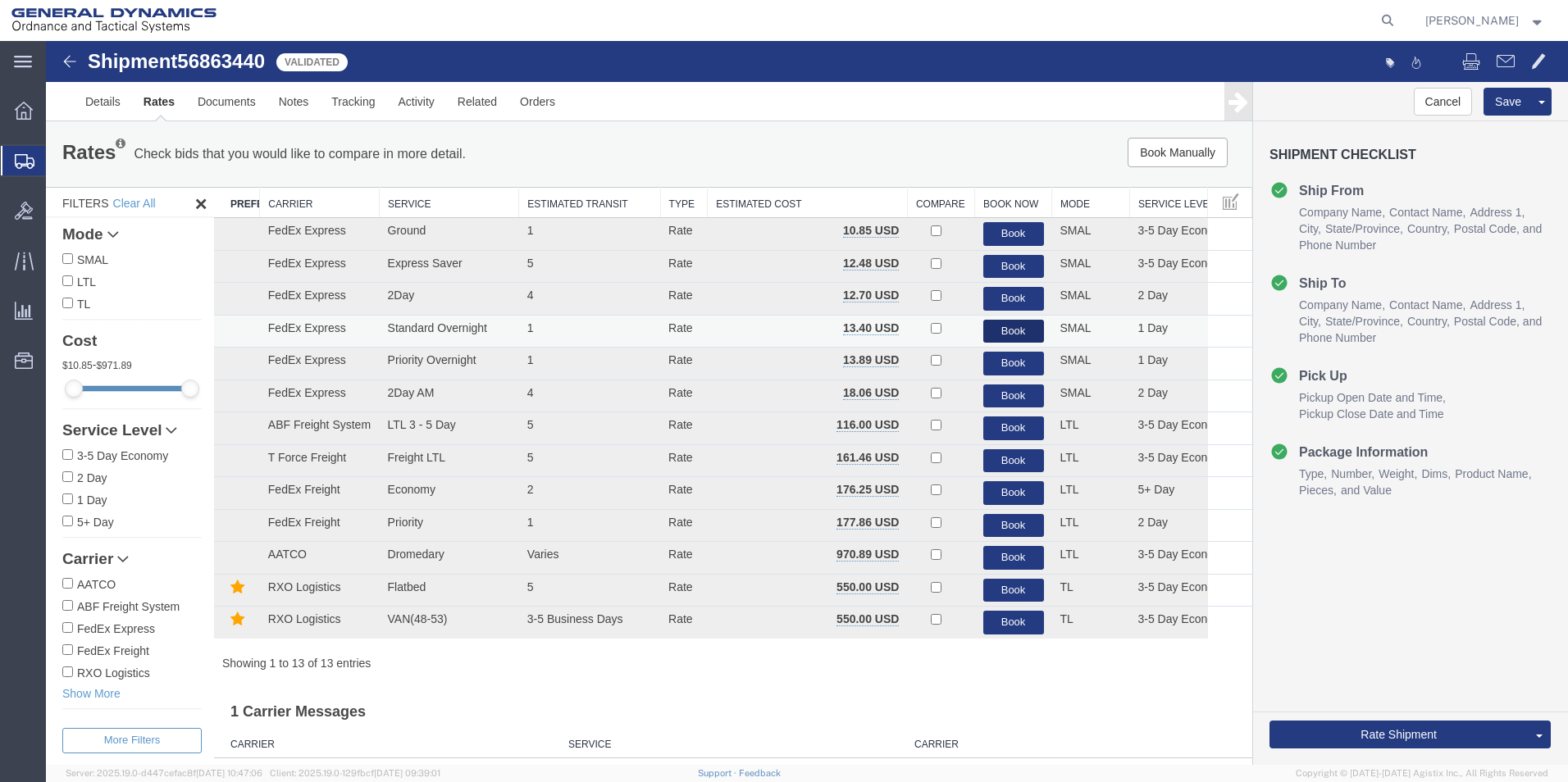
click at [986, 325] on button "Book" at bounding box center [1013, 332] width 60 height 23
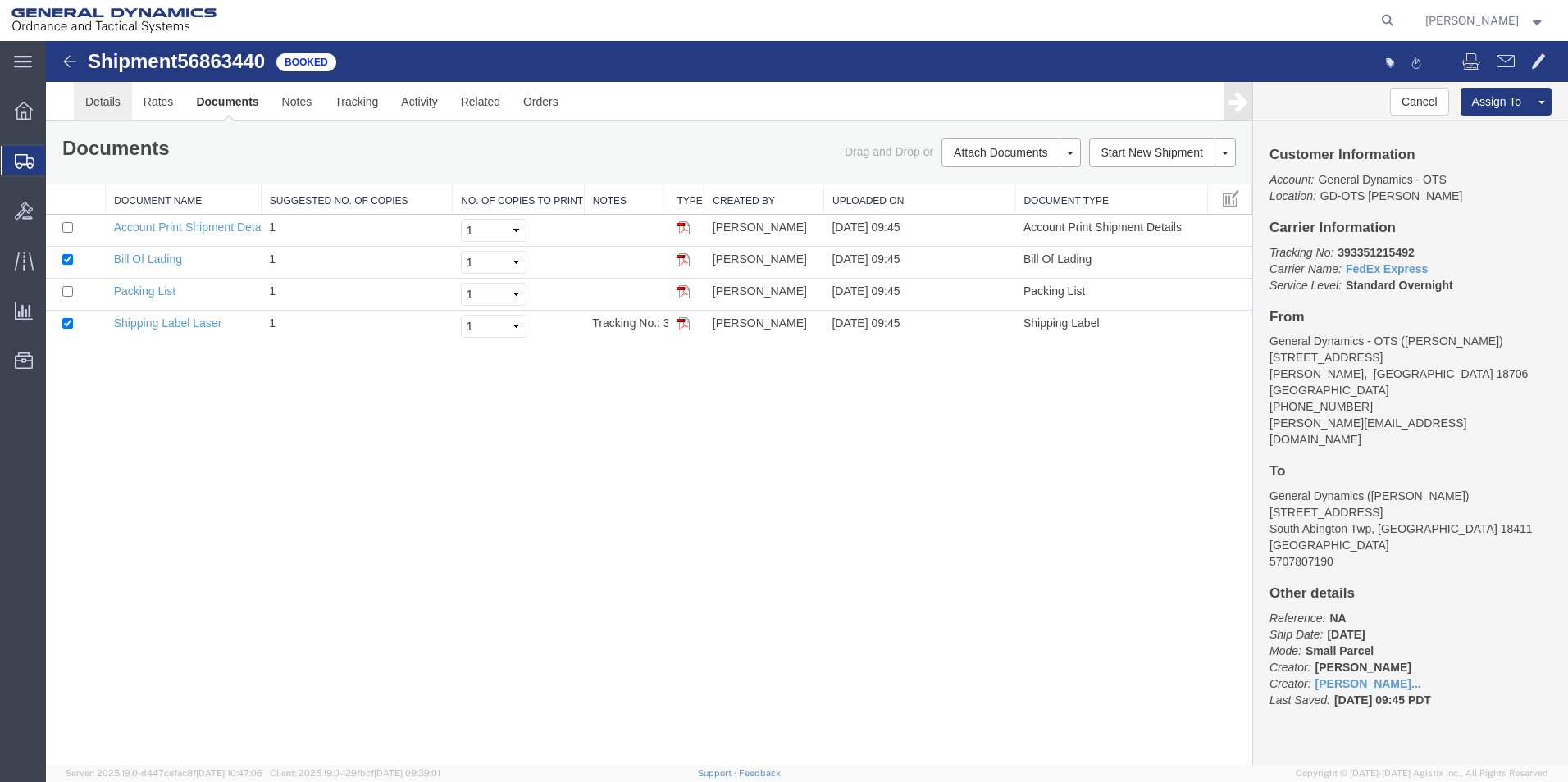
click at [105, 105] on link "Details" at bounding box center [103, 102] width 59 height 40
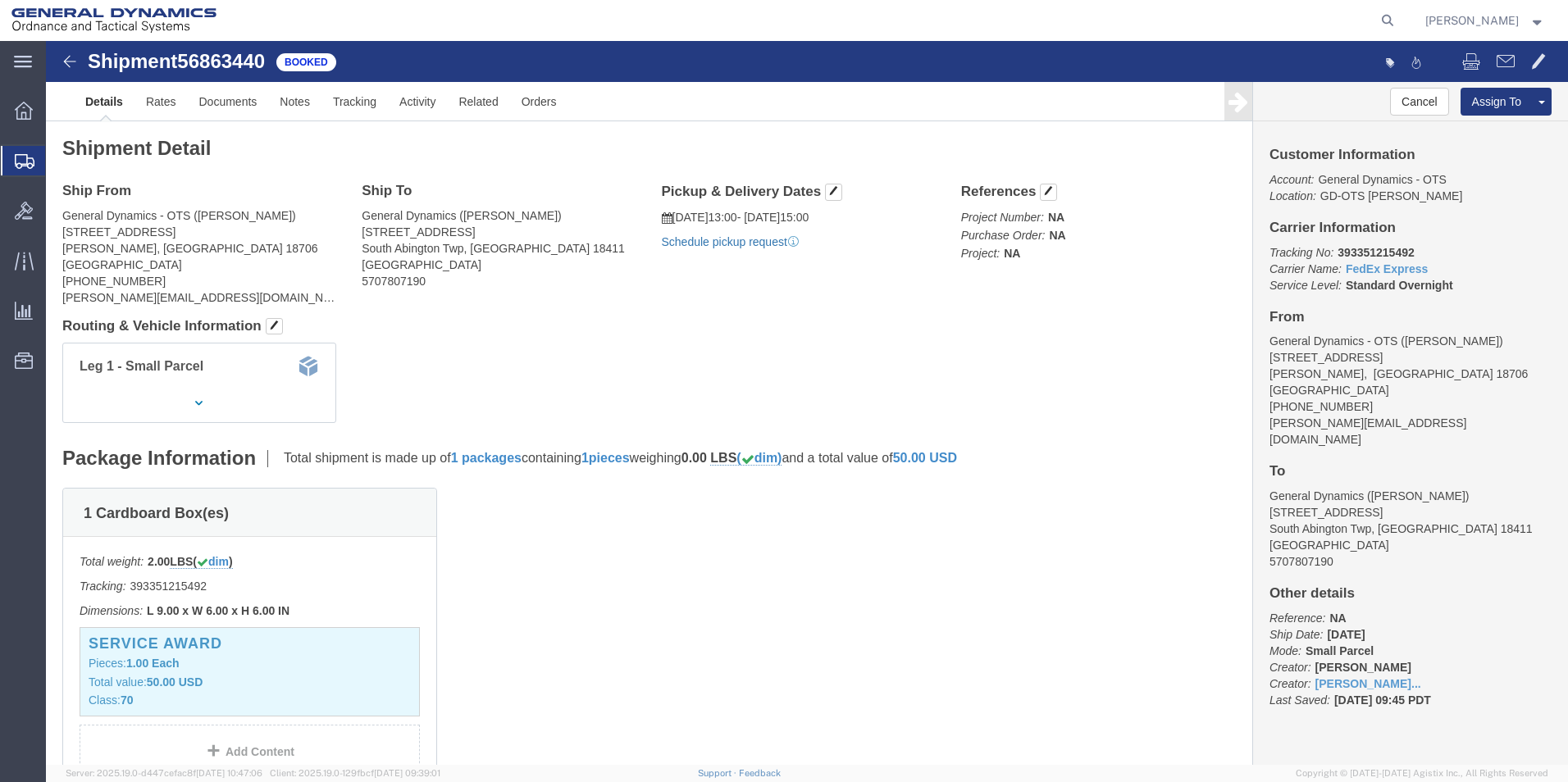
click link "Schedule pickup request"
click at [0, 0] on span "Create Shipment" at bounding box center [0, 0] width 0 height 0
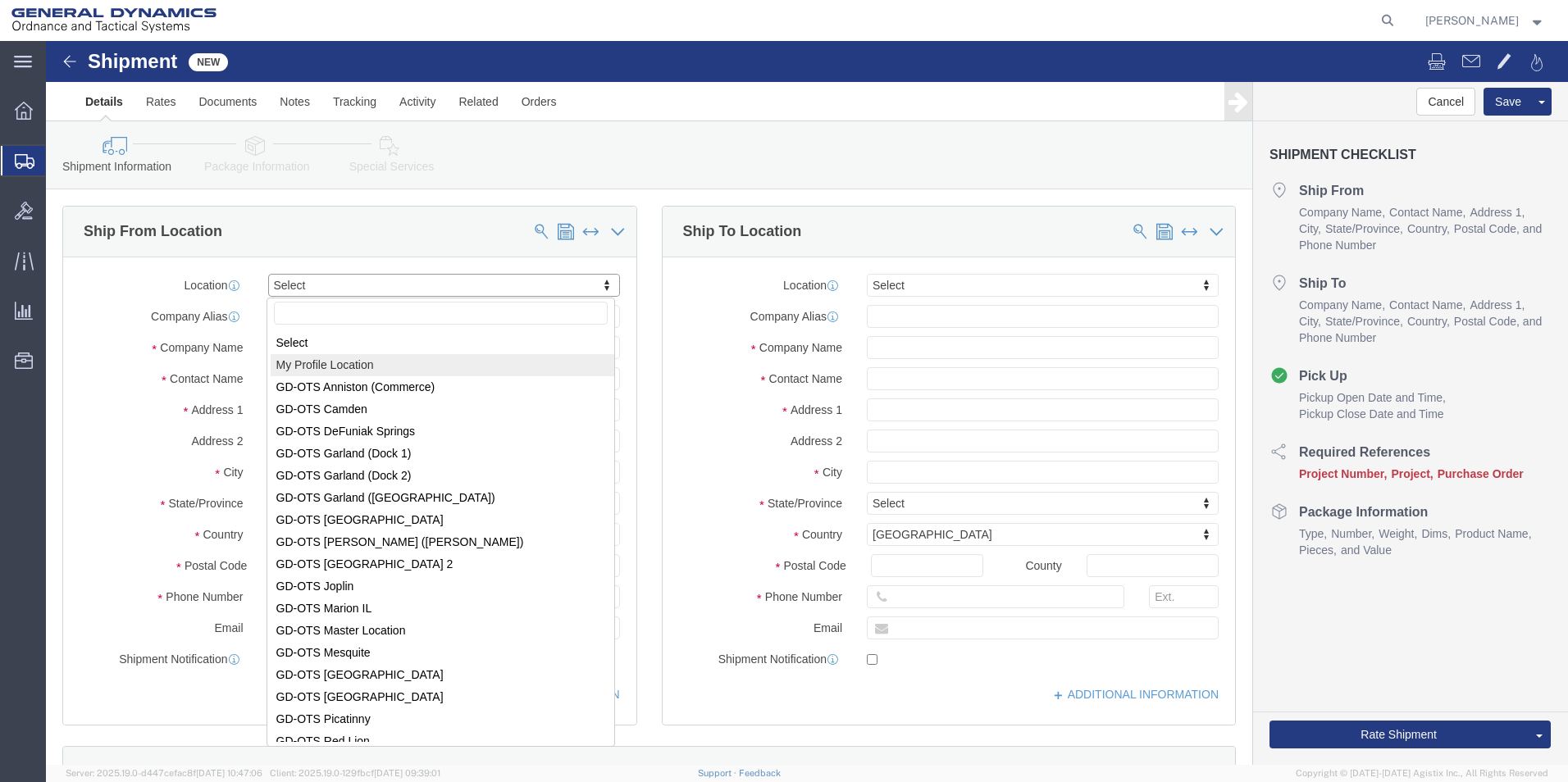
select select "MYPROFILE"
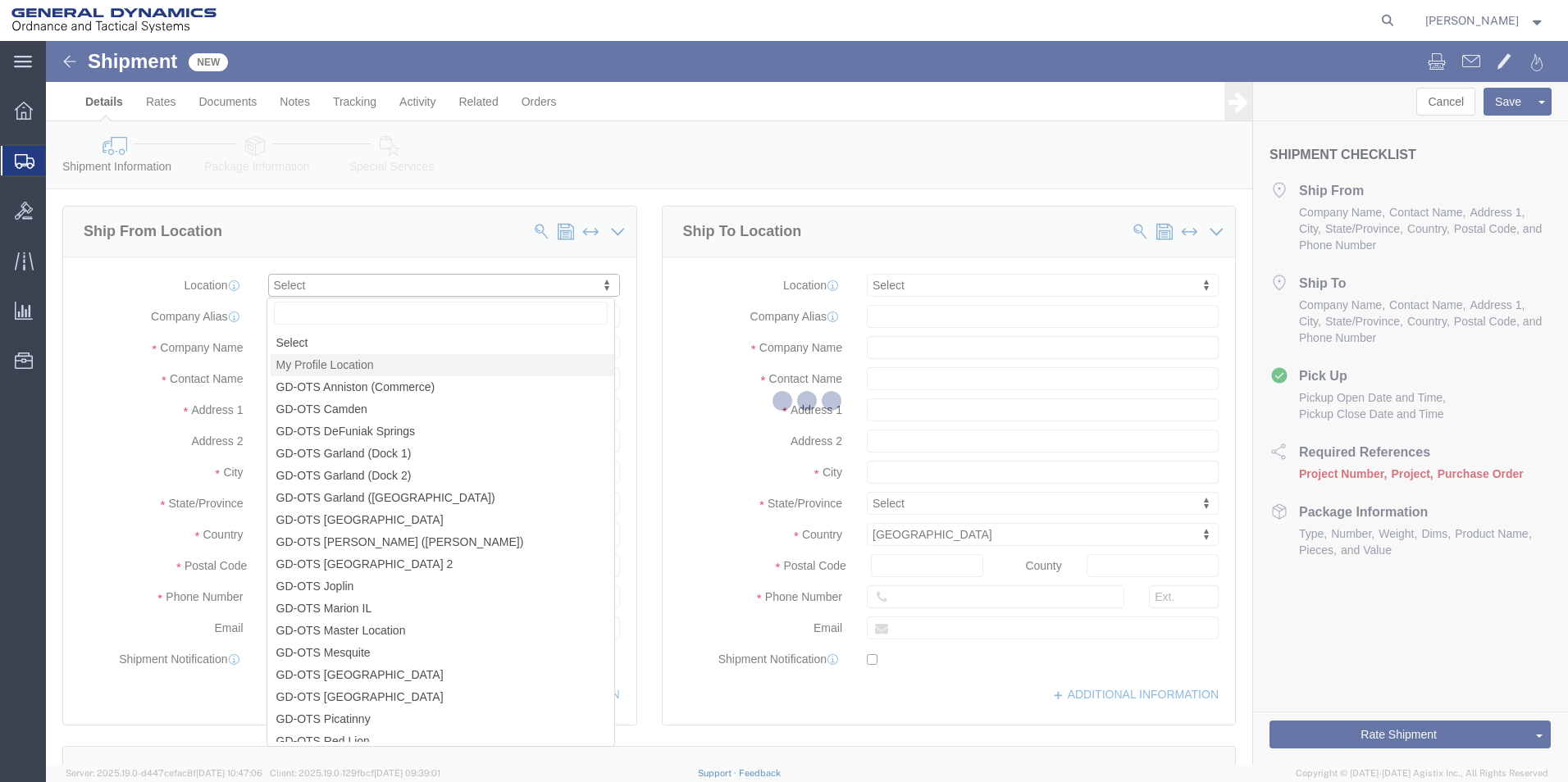
type input "[STREET_ADDRESS]"
type input "18706"
type input "[PHONE_NUMBER]"
type input "[PERSON_NAME][EMAIL_ADDRESS][DOMAIN_NAME]"
checkbox input "true"
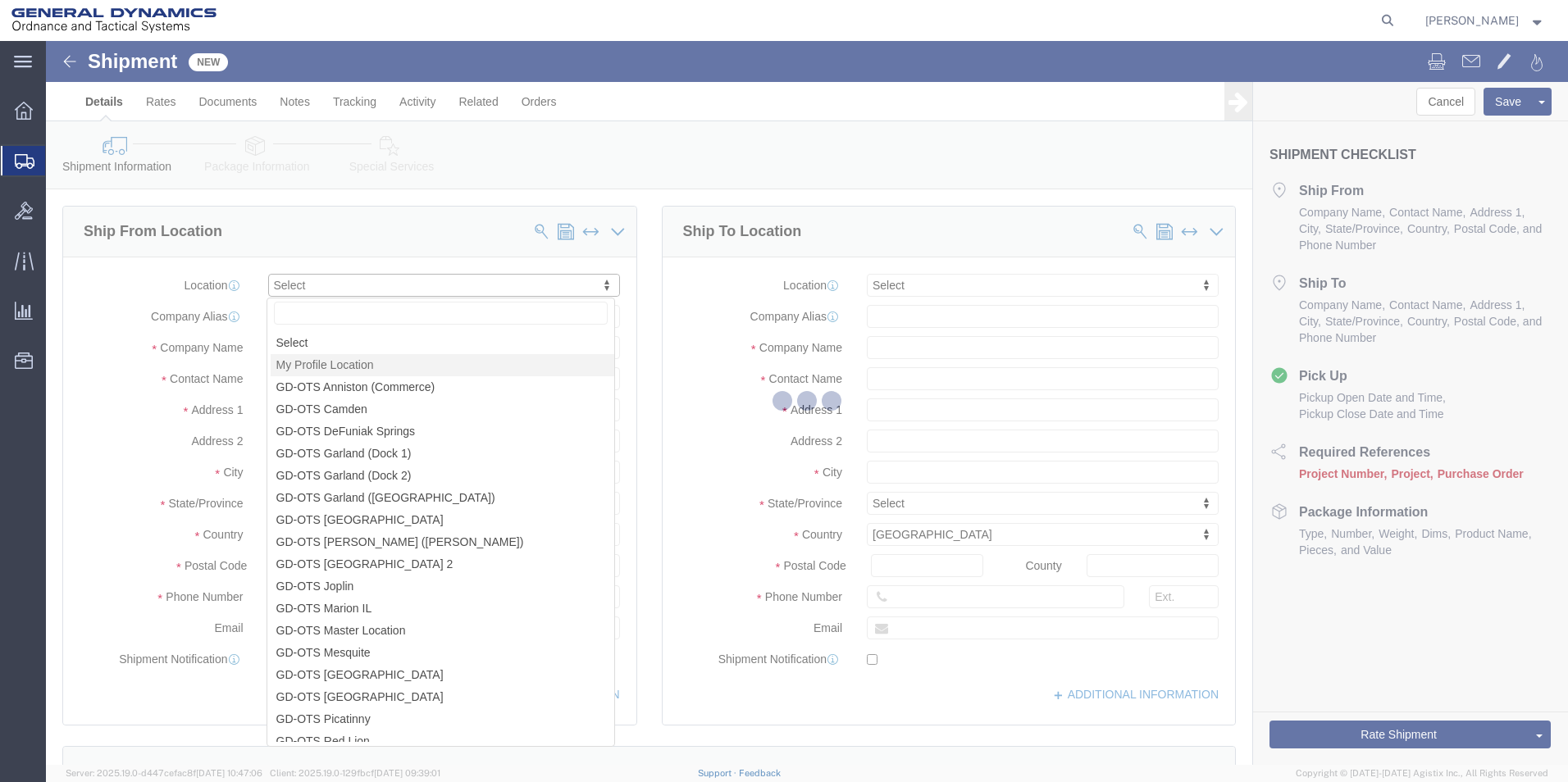
type input "General Dynamics - OTS"
type input "[PERSON_NAME]"
type input "[GEOGRAPHIC_DATA]"
select select "PA"
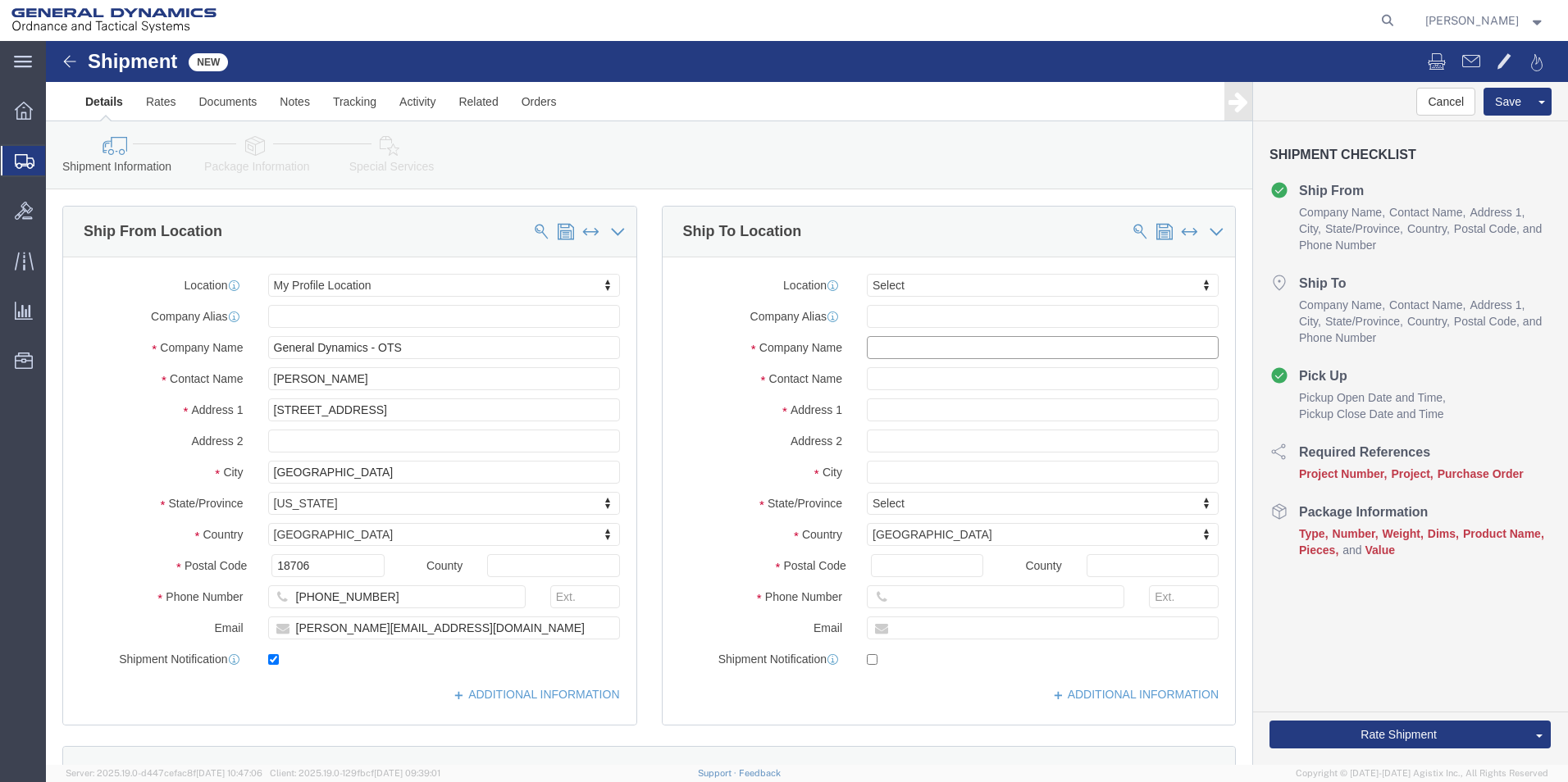
click input "text"
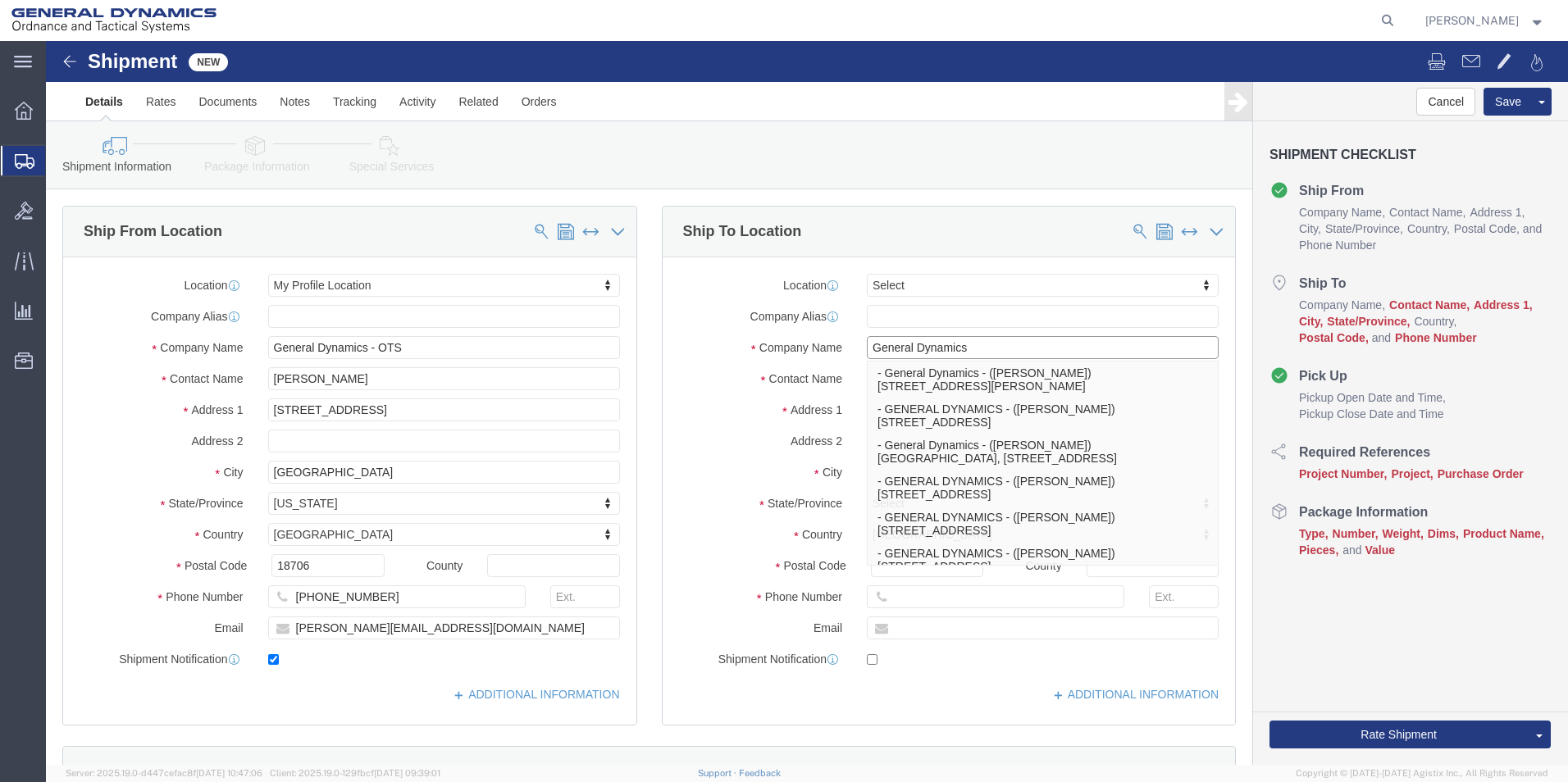
type input "General Dynamics"
click label "Address 1"
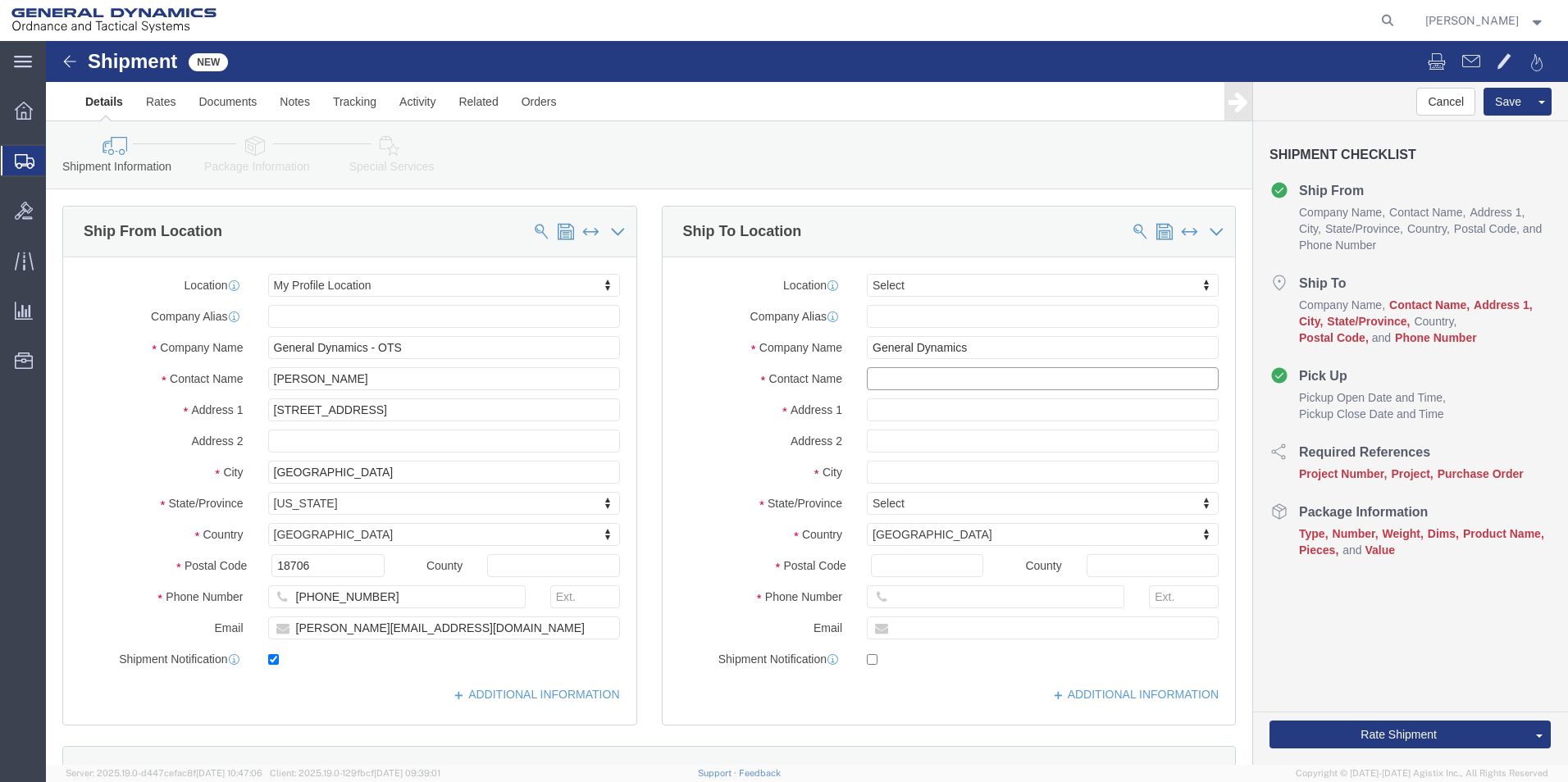
click input "text"
type input "[PERSON_NAME]"
click input "text"
type input "[STREET_ADDRESS][PERSON_NAME]"
click input "text"
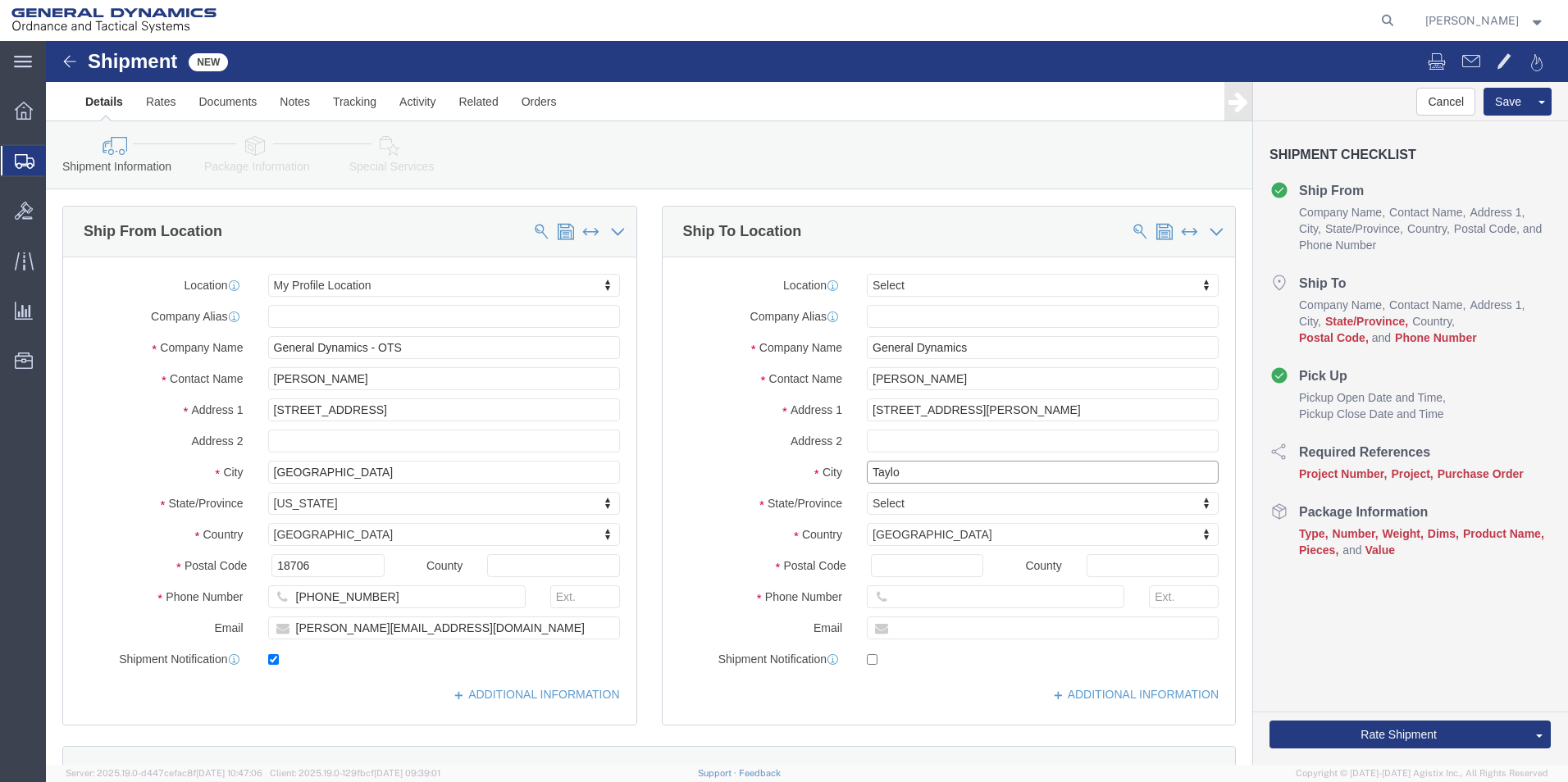
type input "[PERSON_NAME]"
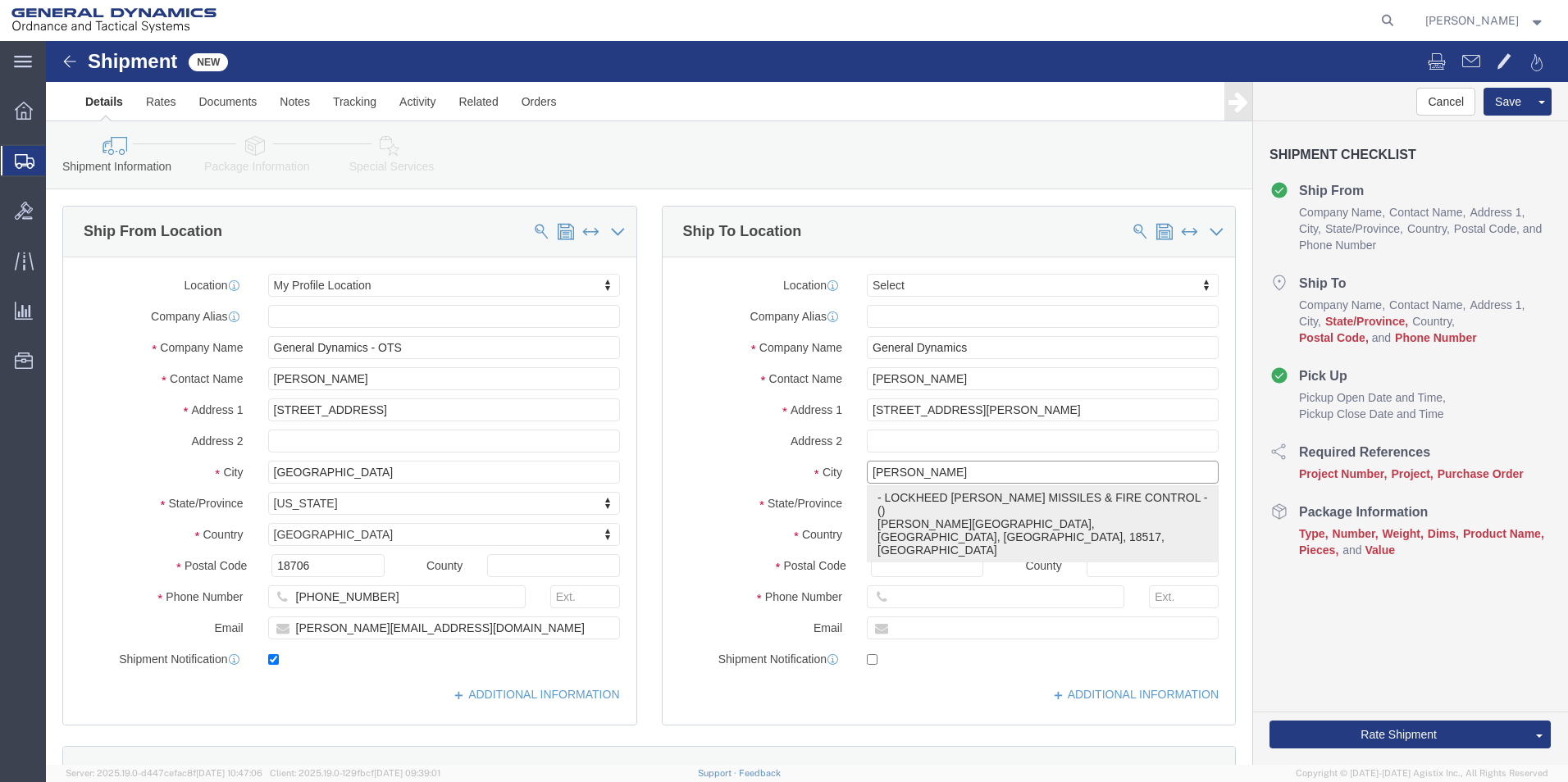
click p "- LOCKHEED [PERSON_NAME] MISSILES & FIRE CONTROL - () [PERSON_NAME][GEOGRAPHIC_…"
type input "[PERSON_NAME][GEOGRAPHIC_DATA]"
type input "18517"
type input "LOCKHEED [PERSON_NAME] MISSILES & FIRE CONTROL"
type input "[PERSON_NAME]"
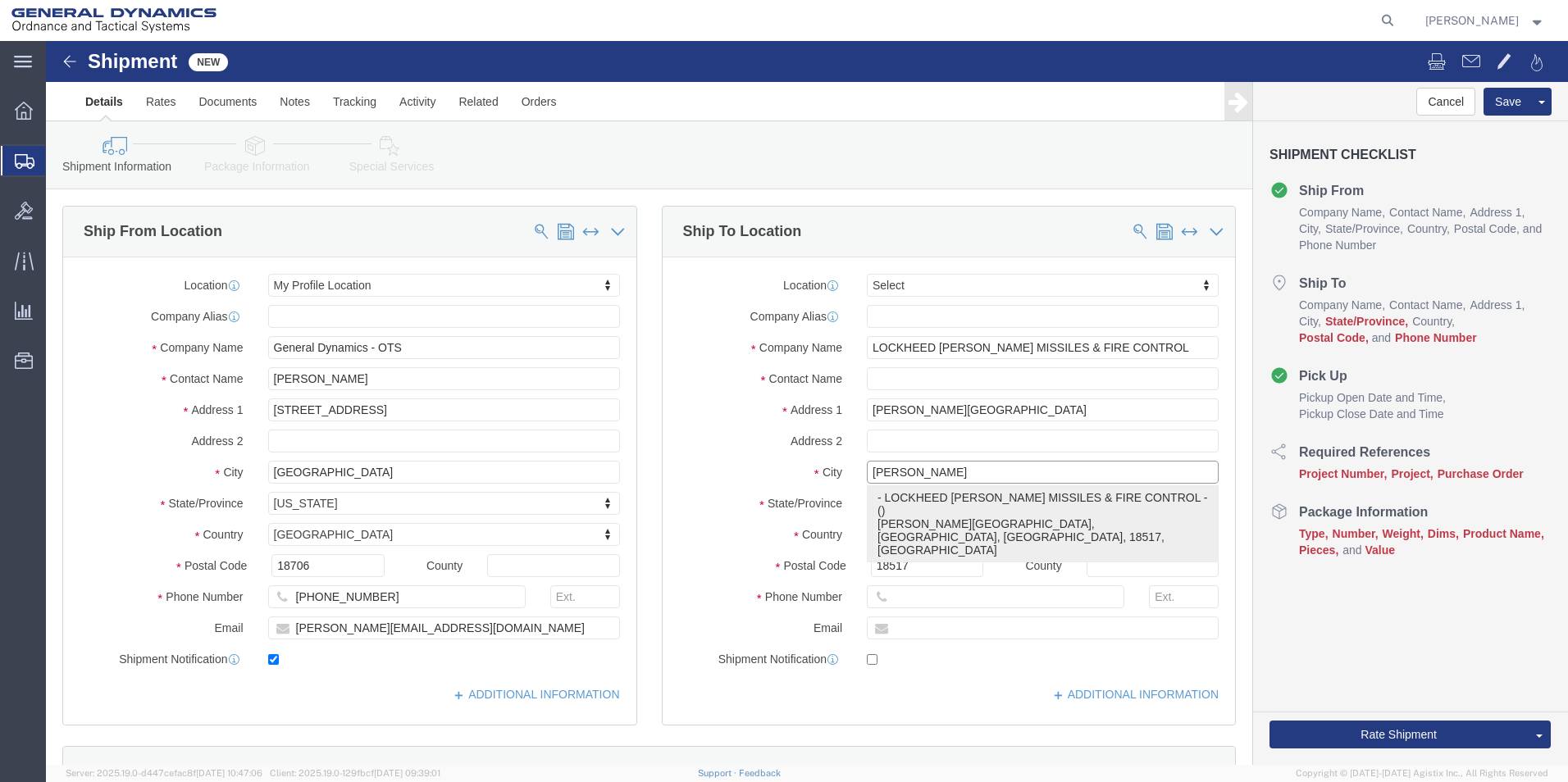
select select "PA"
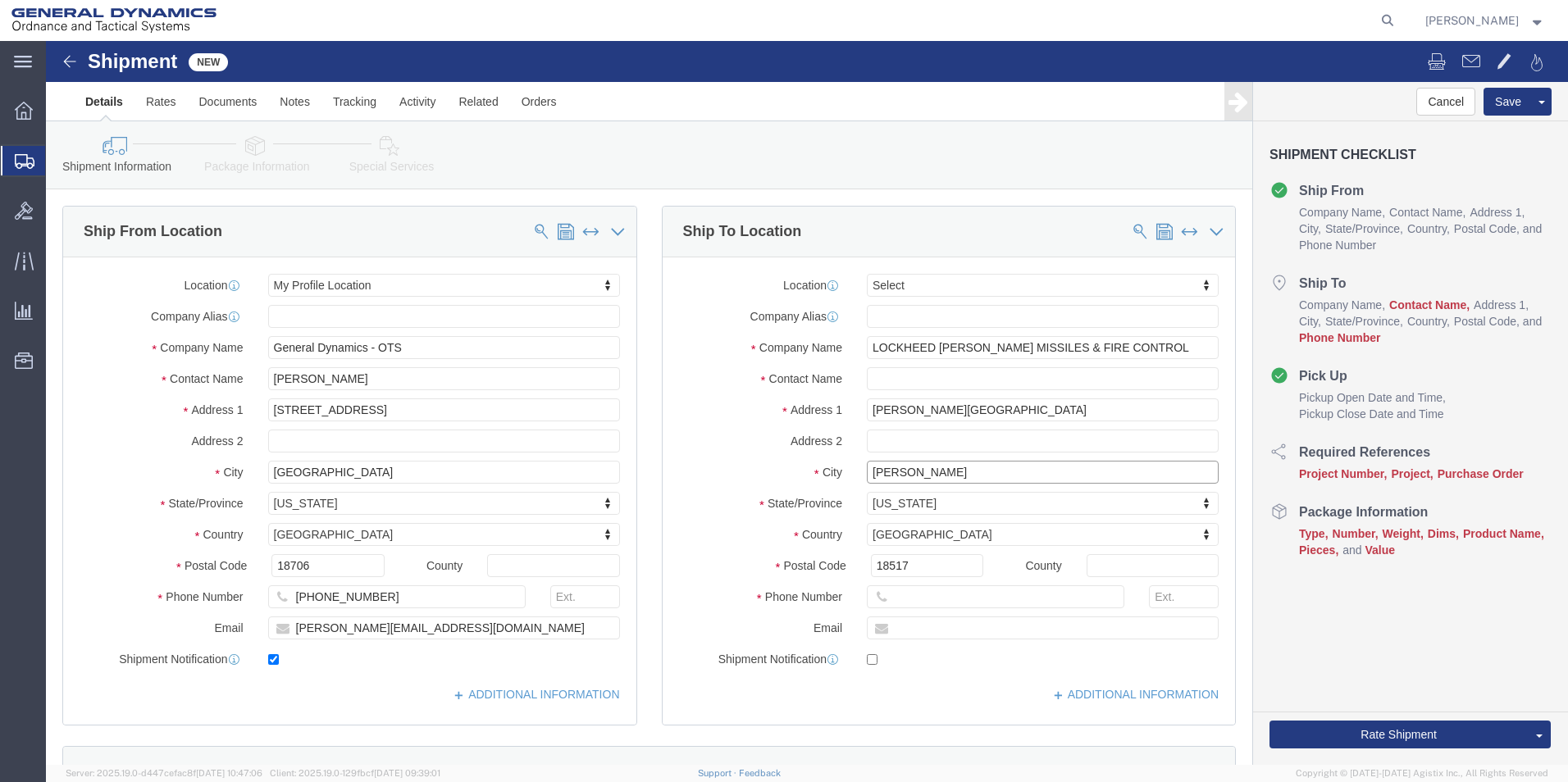
type input "[PERSON_NAME]"
drag, startPoint x: 1033, startPoint y: 362, endPoint x: 782, endPoint y: 372, distance: 251.2
click div "Address [STREET_ADDRESS][PERSON_NAME]"
drag, startPoint x: 865, startPoint y: 286, endPoint x: 682, endPoint y: 311, distance: 184.7
click div "Company Name LOCKHEED [PERSON_NAME] MISSILES & FIRE CONTROL General Dynamics"
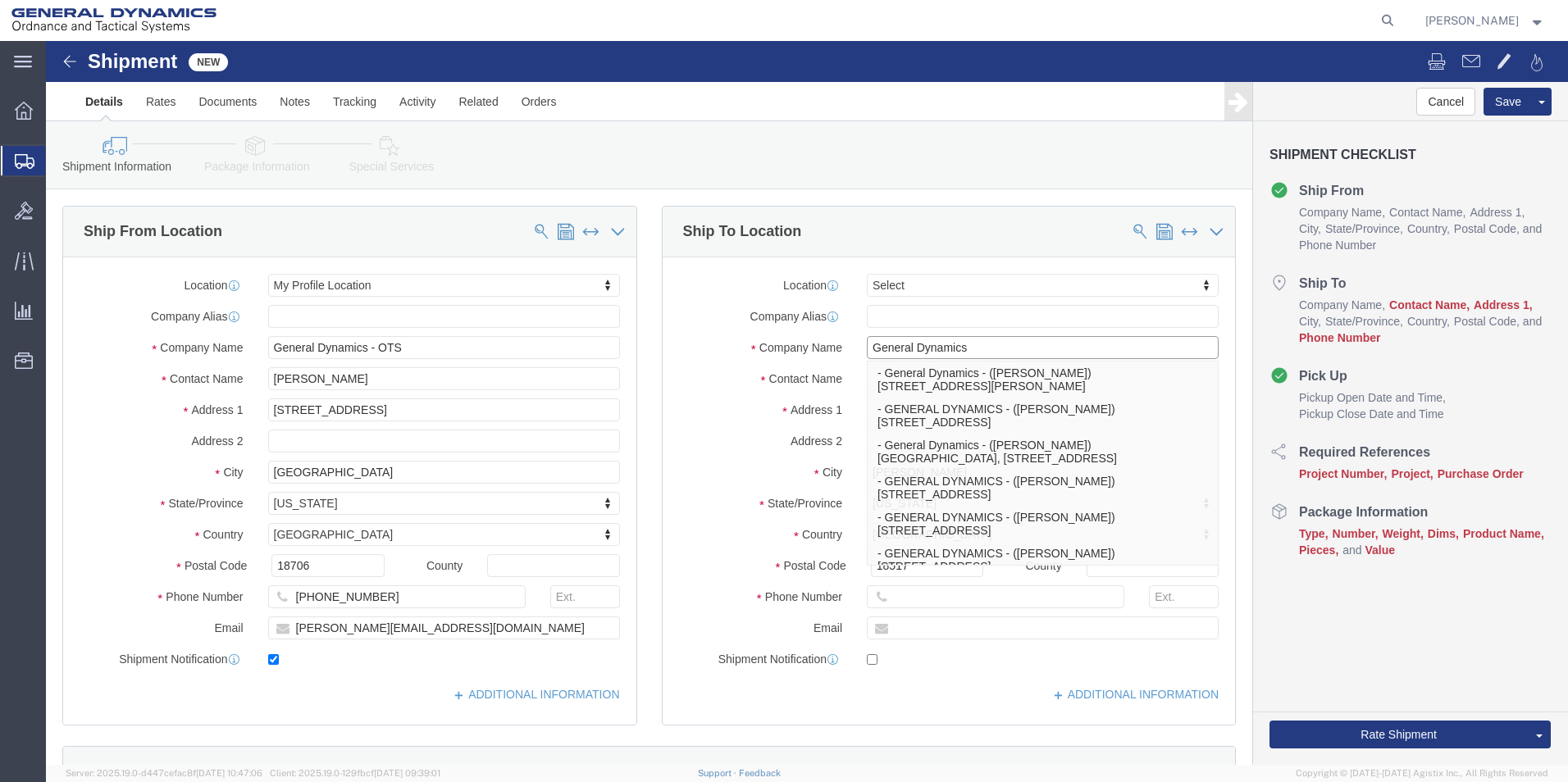
type input "General Dynamics"
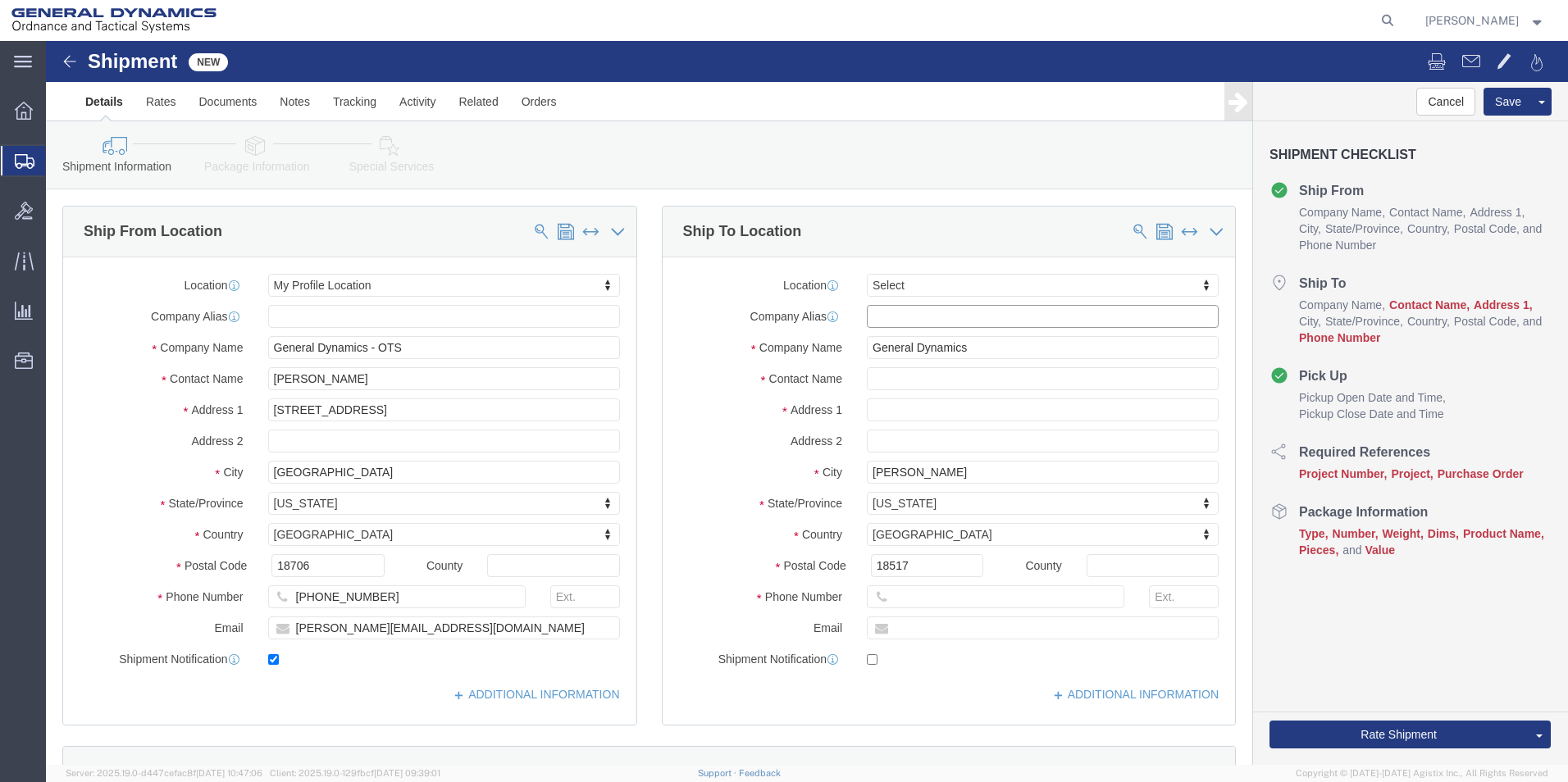
click input "text"
type input "[PERSON_NAME]"
click input "text"
type input "[STREET_ADDRESS][PERSON_NAME]"
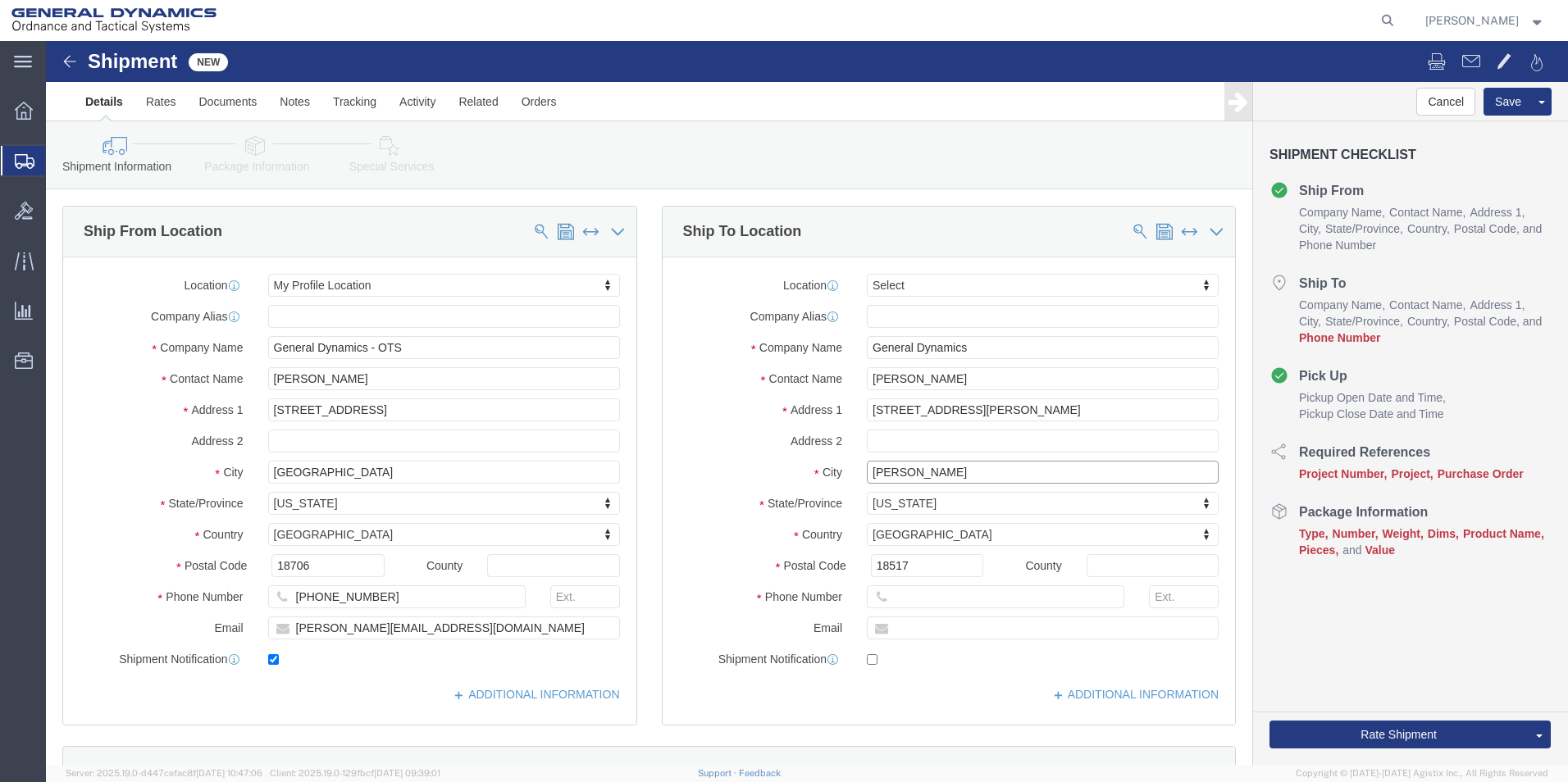
click input "[PERSON_NAME]"
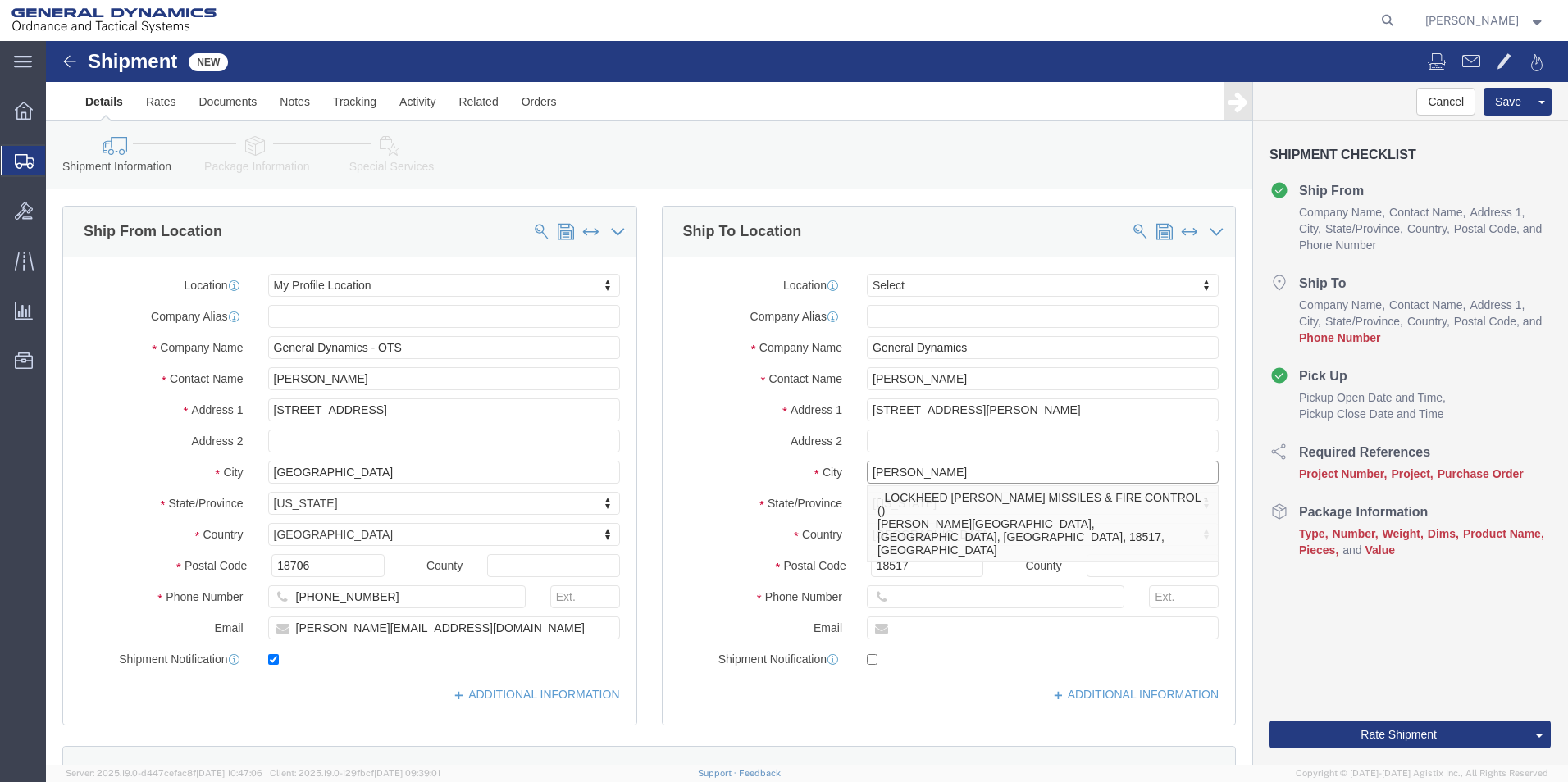
type input "[PERSON_NAME]"
click input "General Dynamics"
click input "18517"
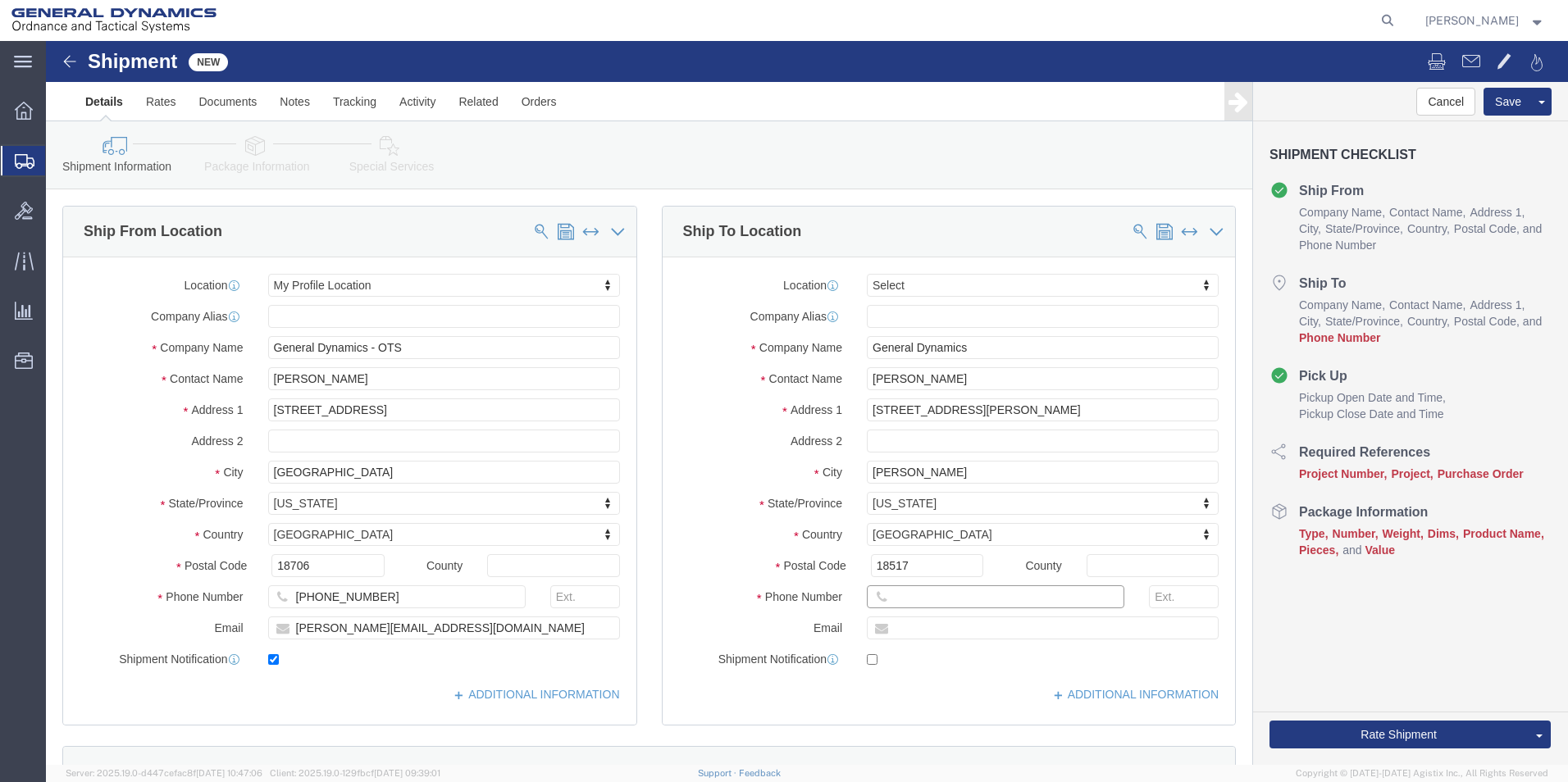
click input "text"
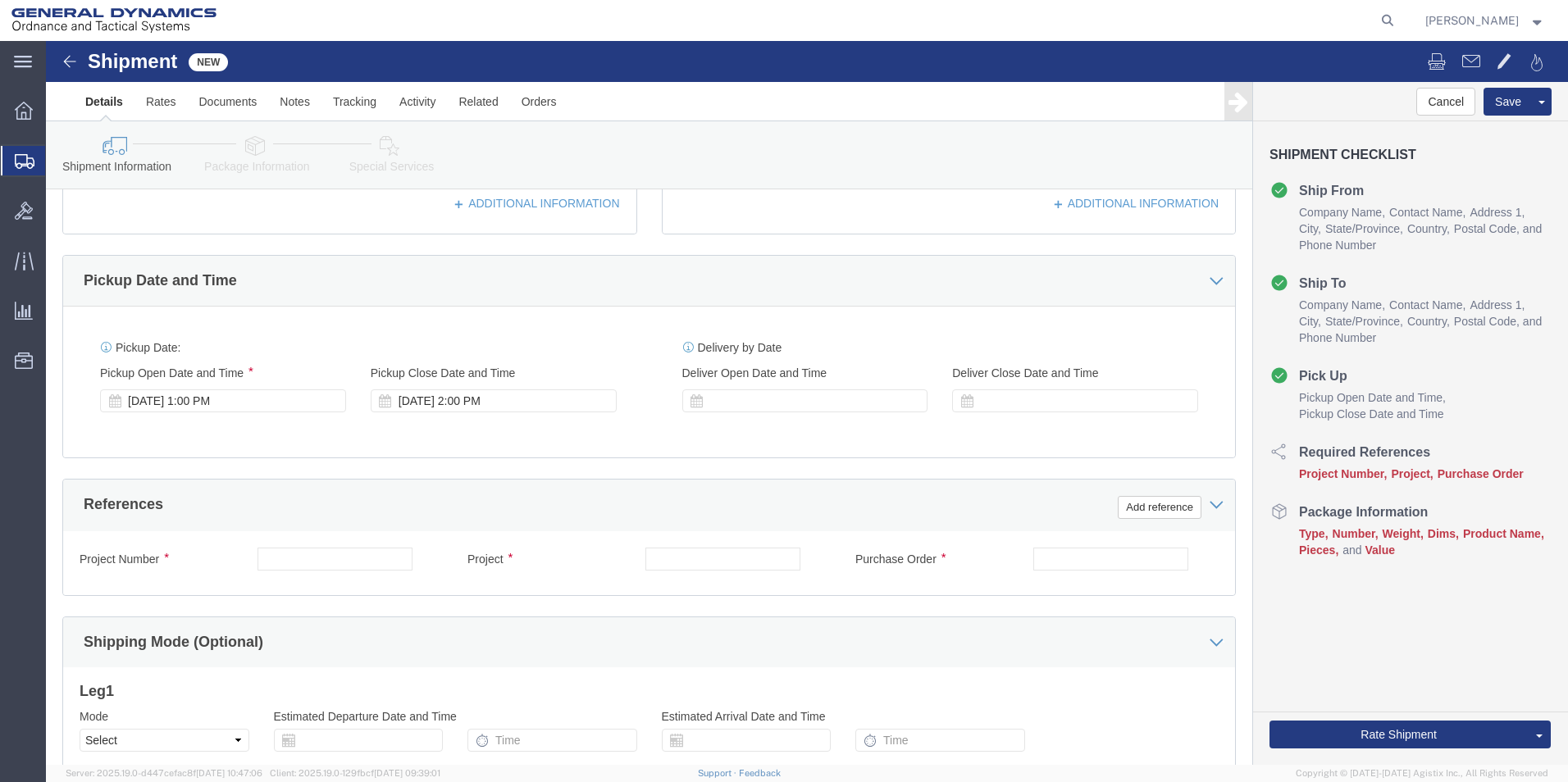
scroll to position [492, 0]
type input "5707023930"
click div "[DATE] 2:00 PM"
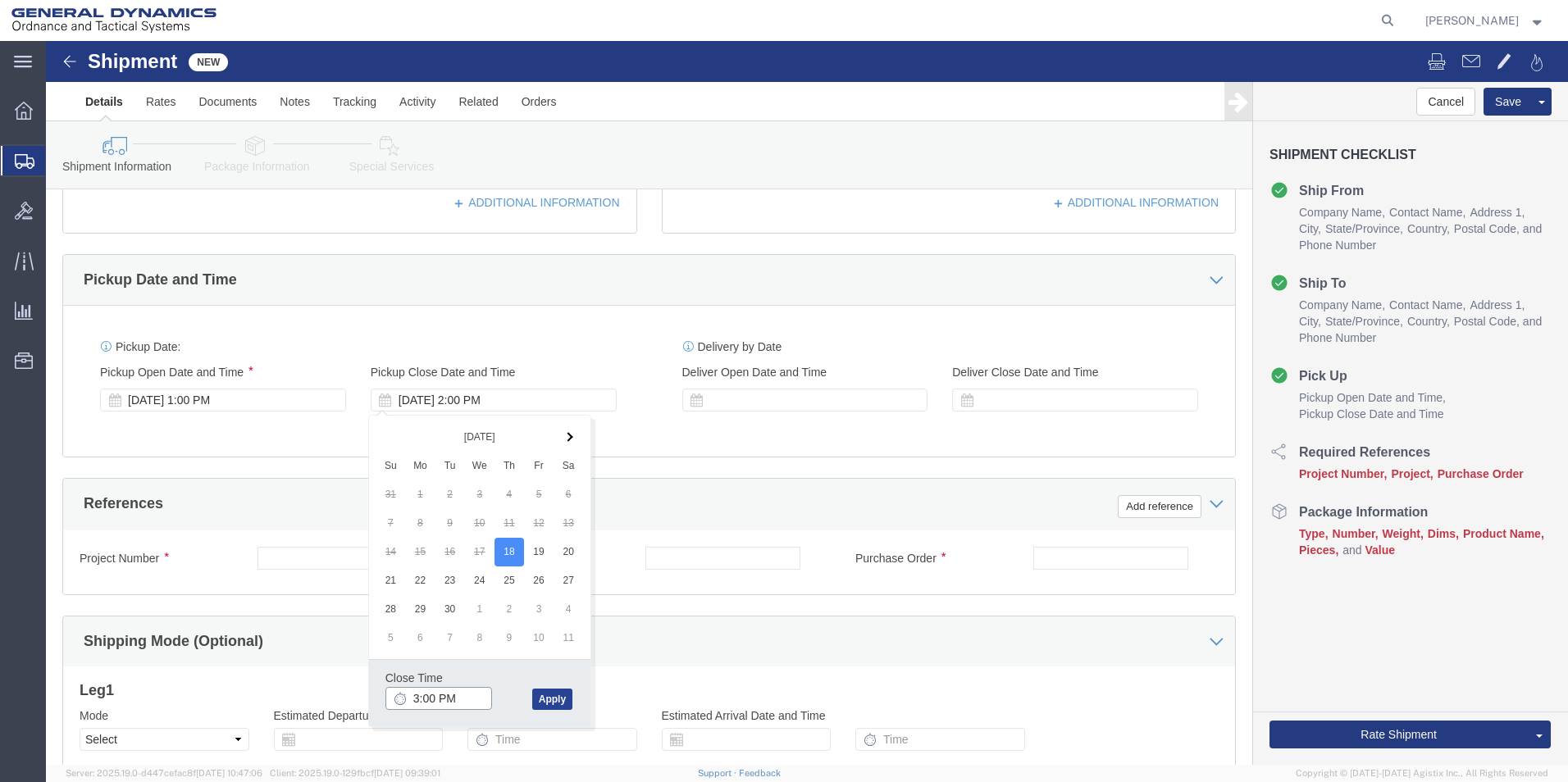
type input "3:00 PM"
click button "Apply"
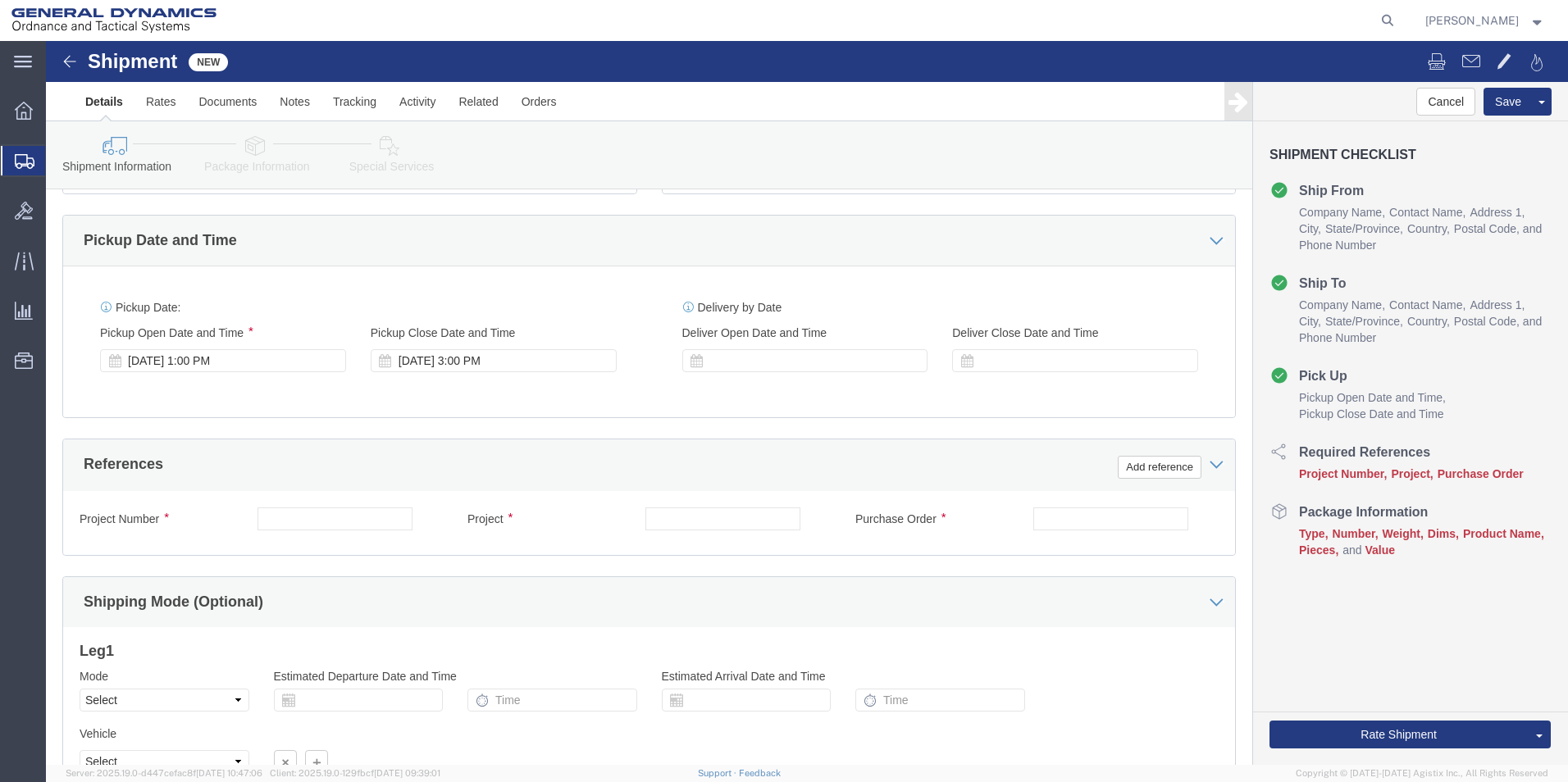
scroll to position [602, 0]
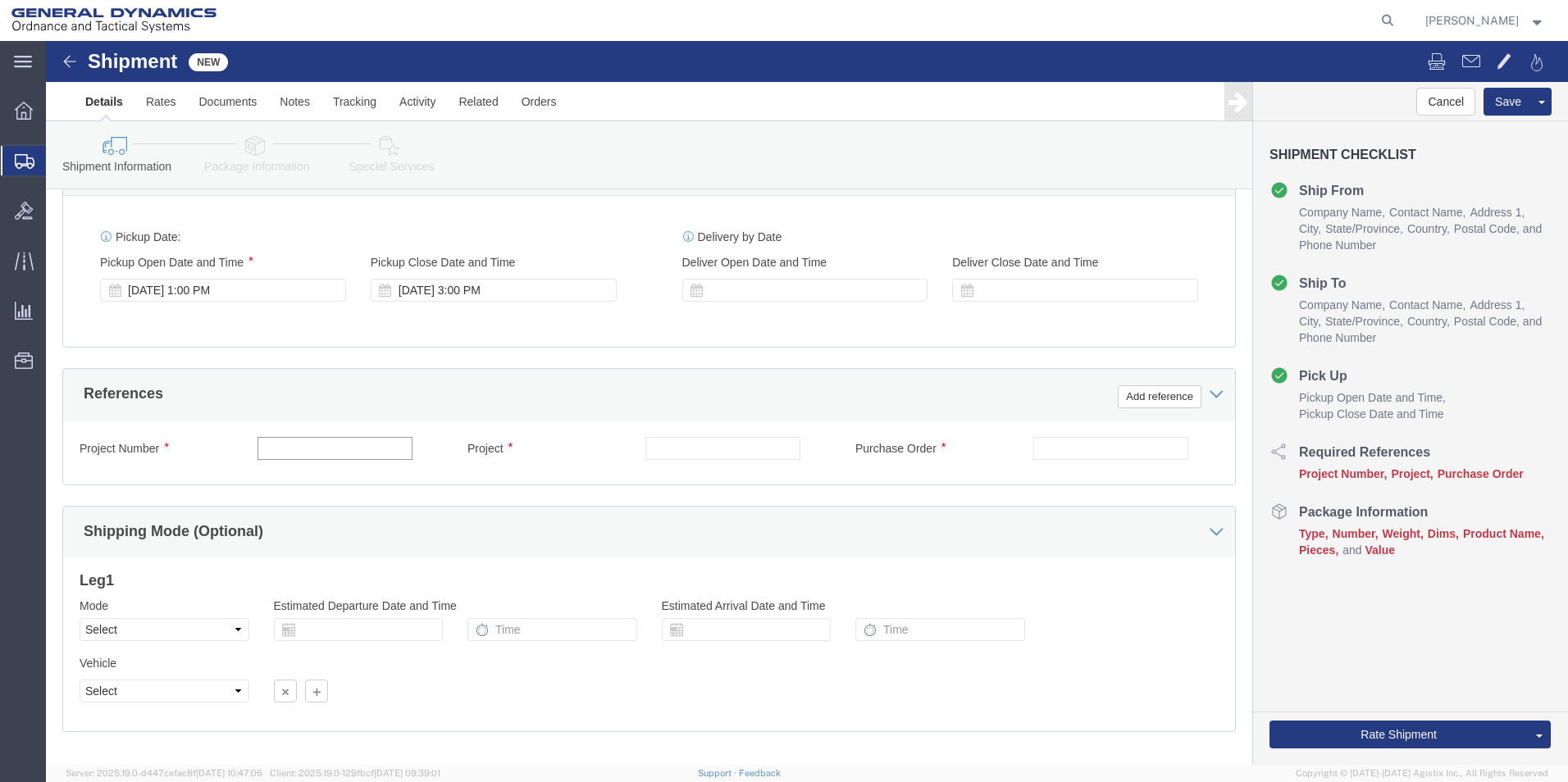
click input "text"
type input "NA"
click input "text"
type input "NA"
click input "text"
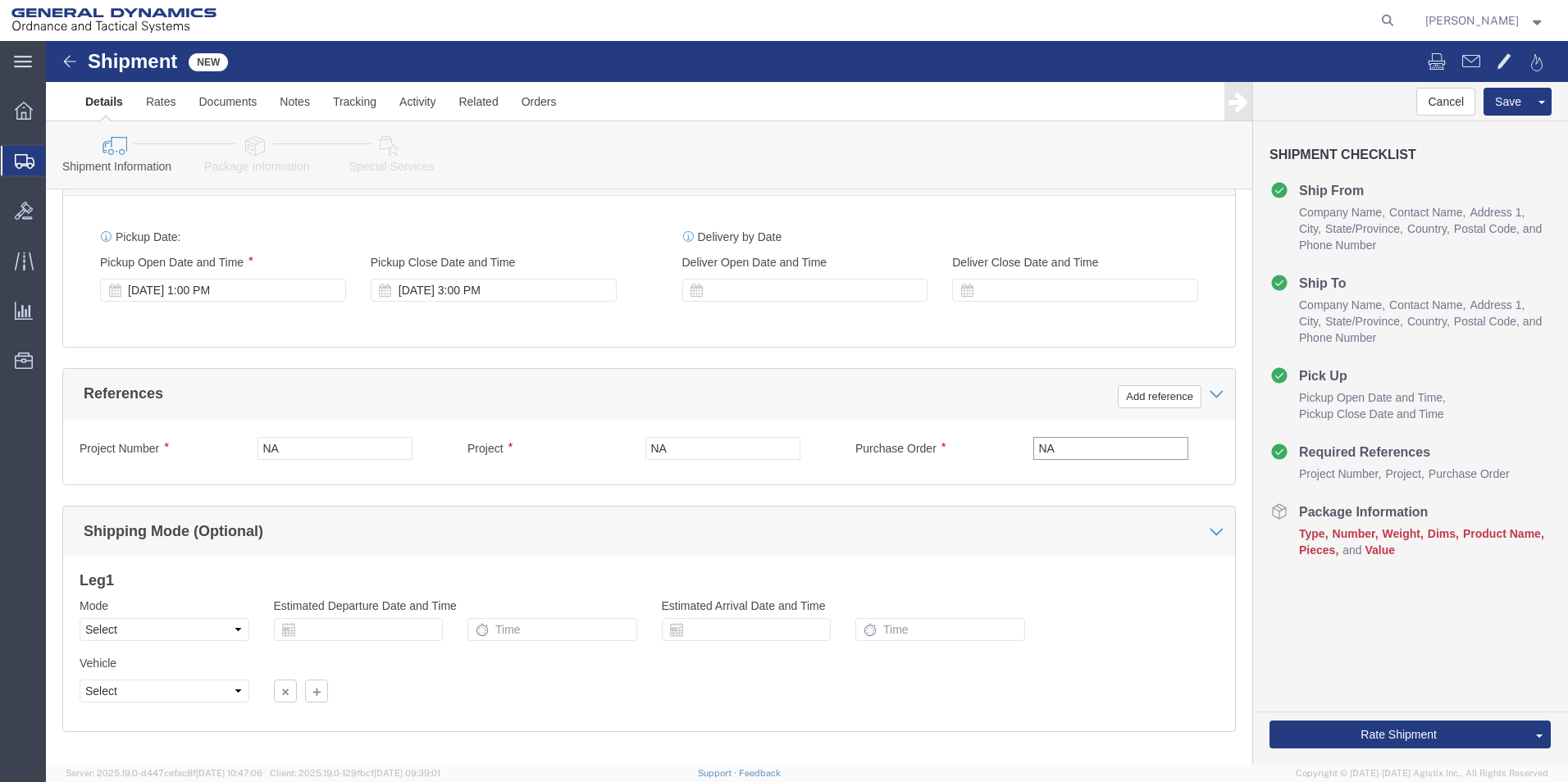
scroll to position [684, 0]
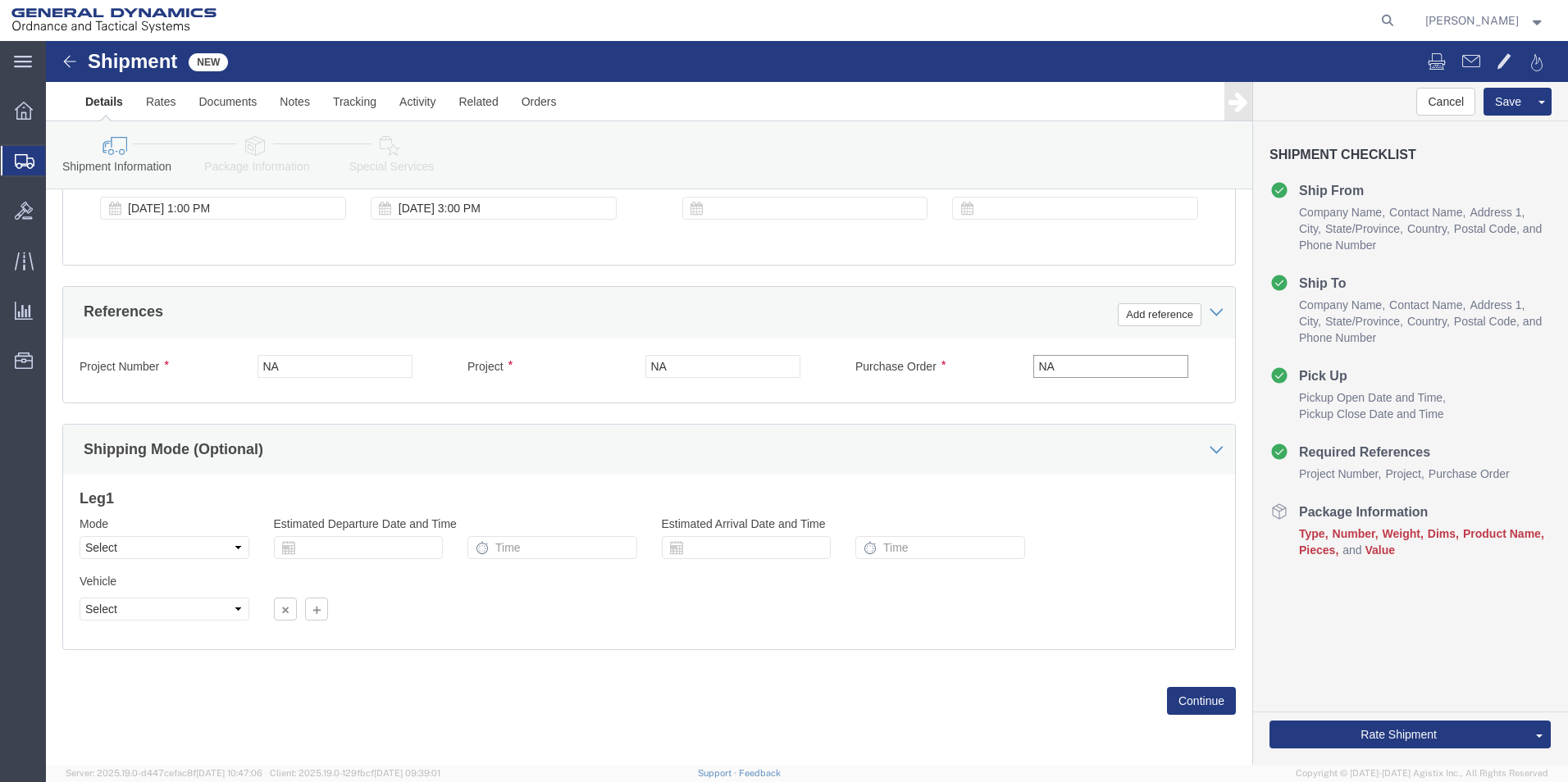
type input "NA"
click div "Previous Continue"
click button "Continue"
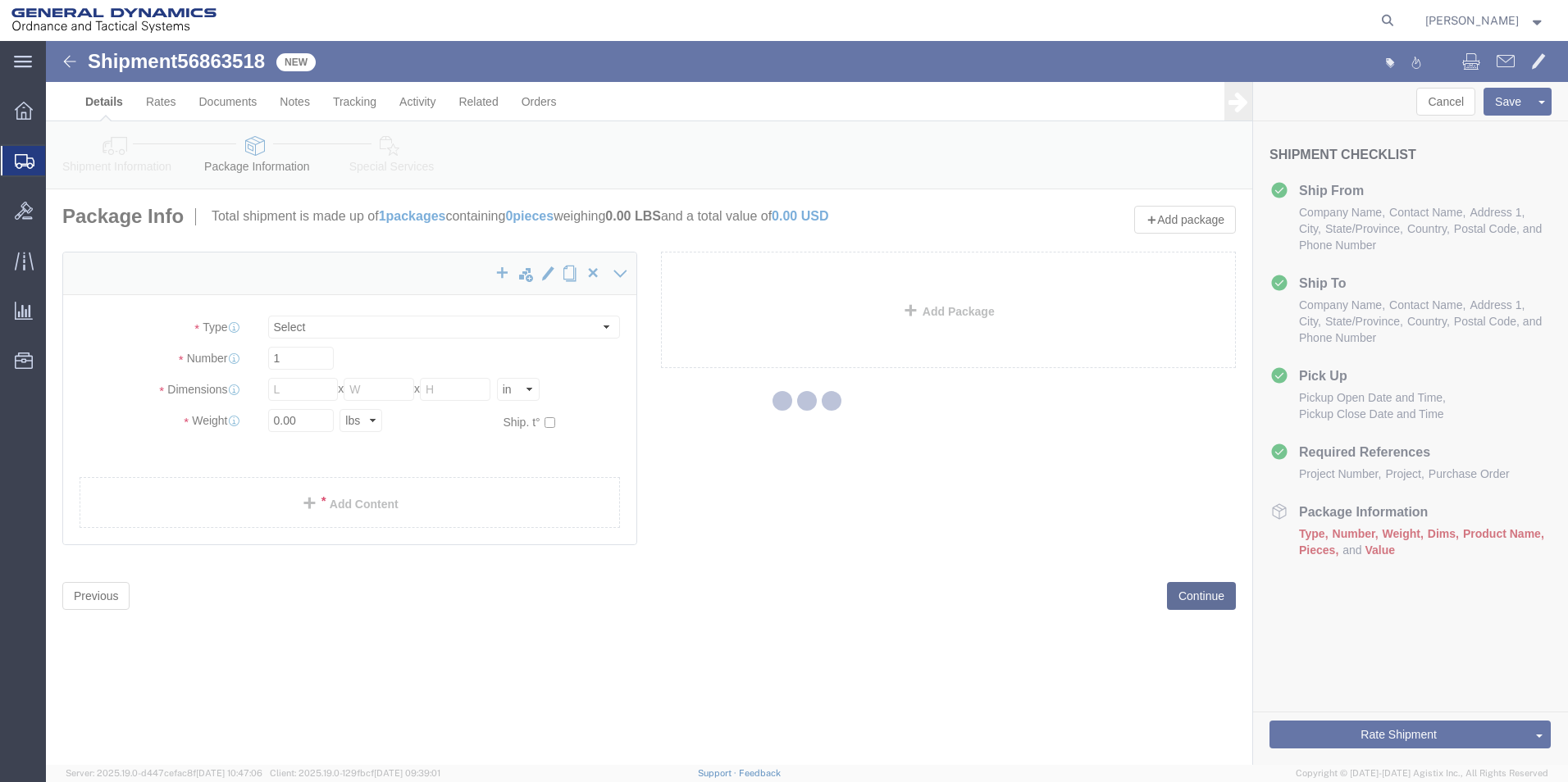
select select "CBOX"
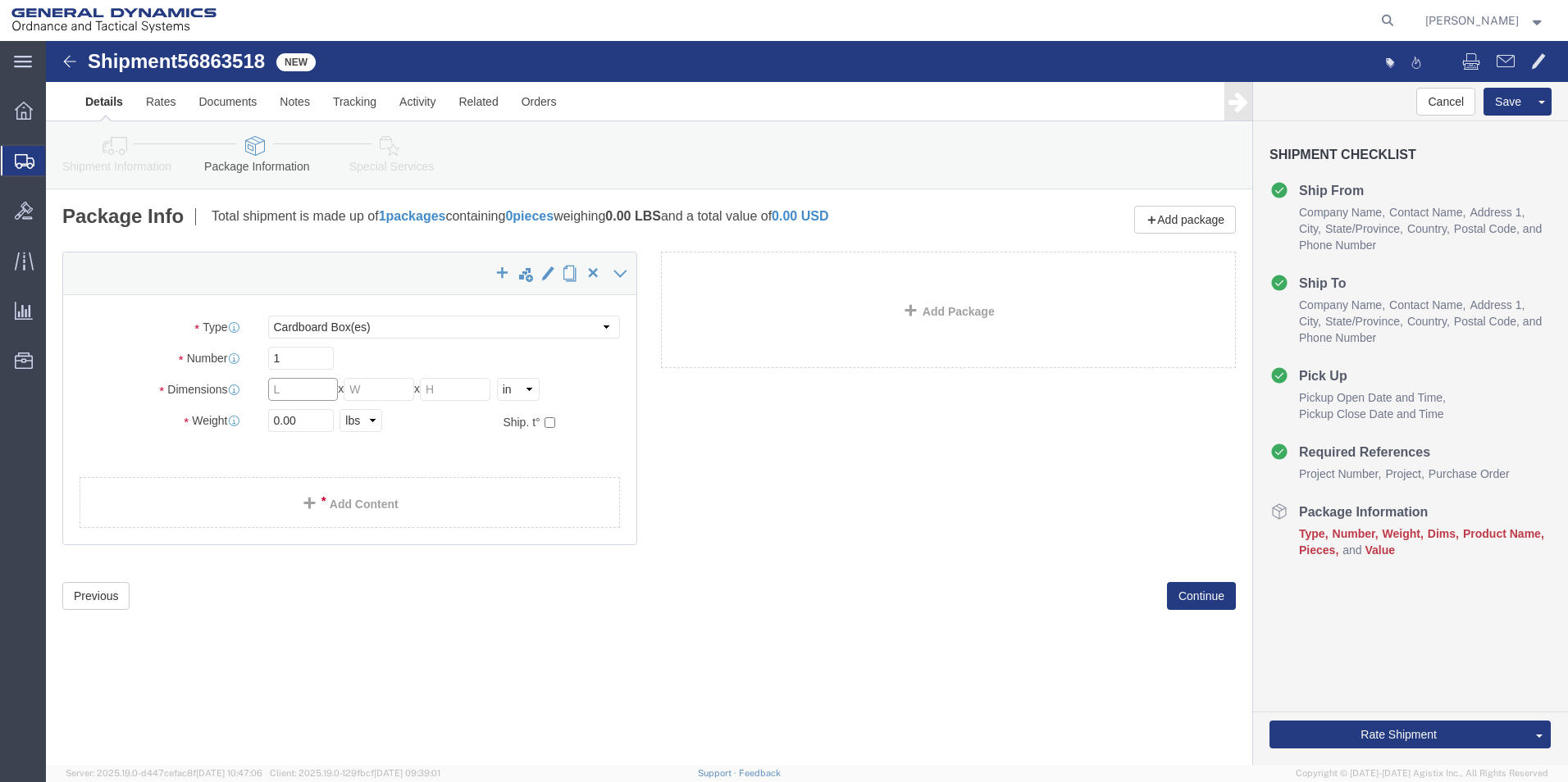
click input "text"
type input "12"
click input "text"
type input "5"
click input "text"
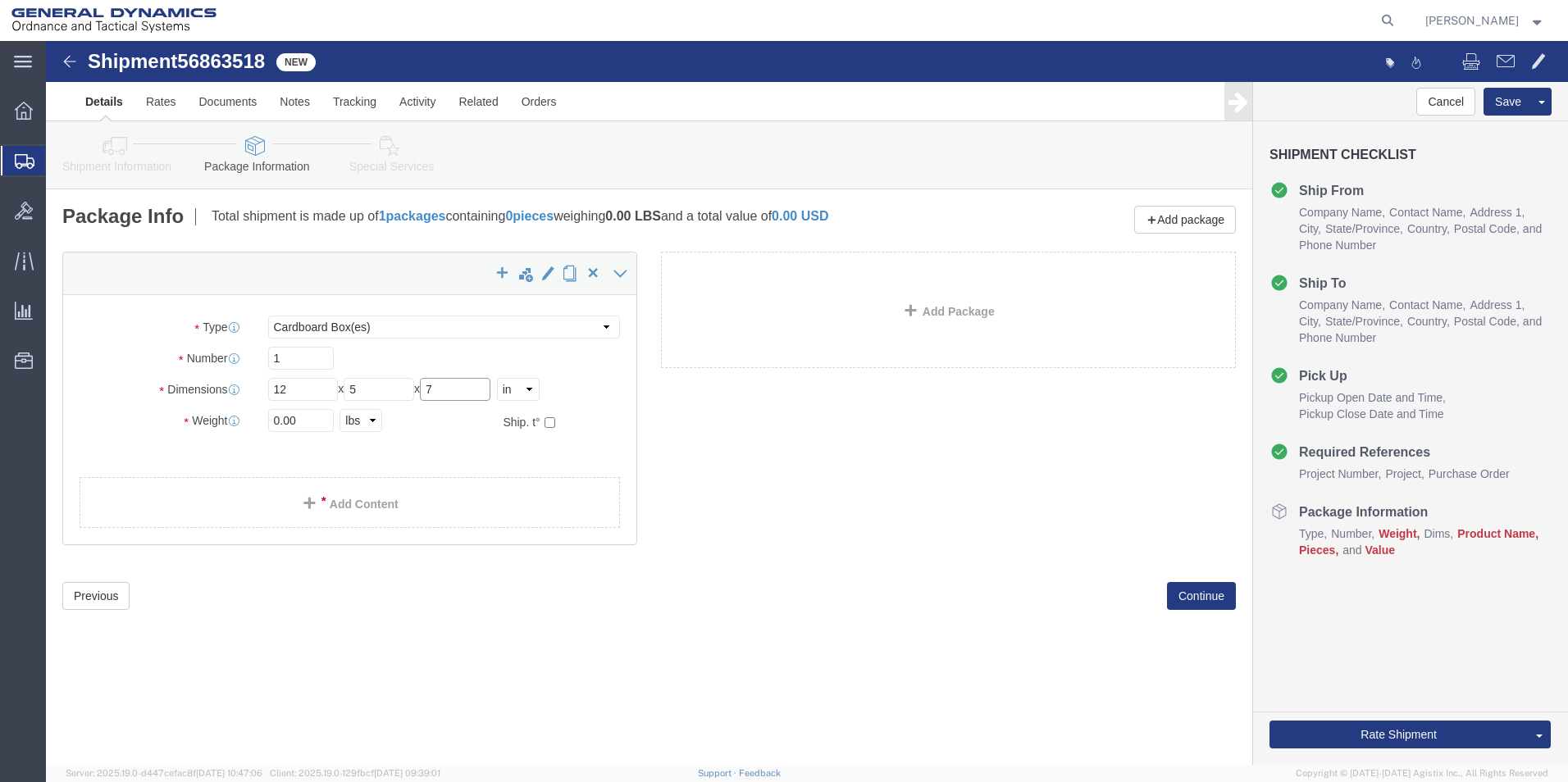
type input "7"
click input "0.00"
type input "2.00"
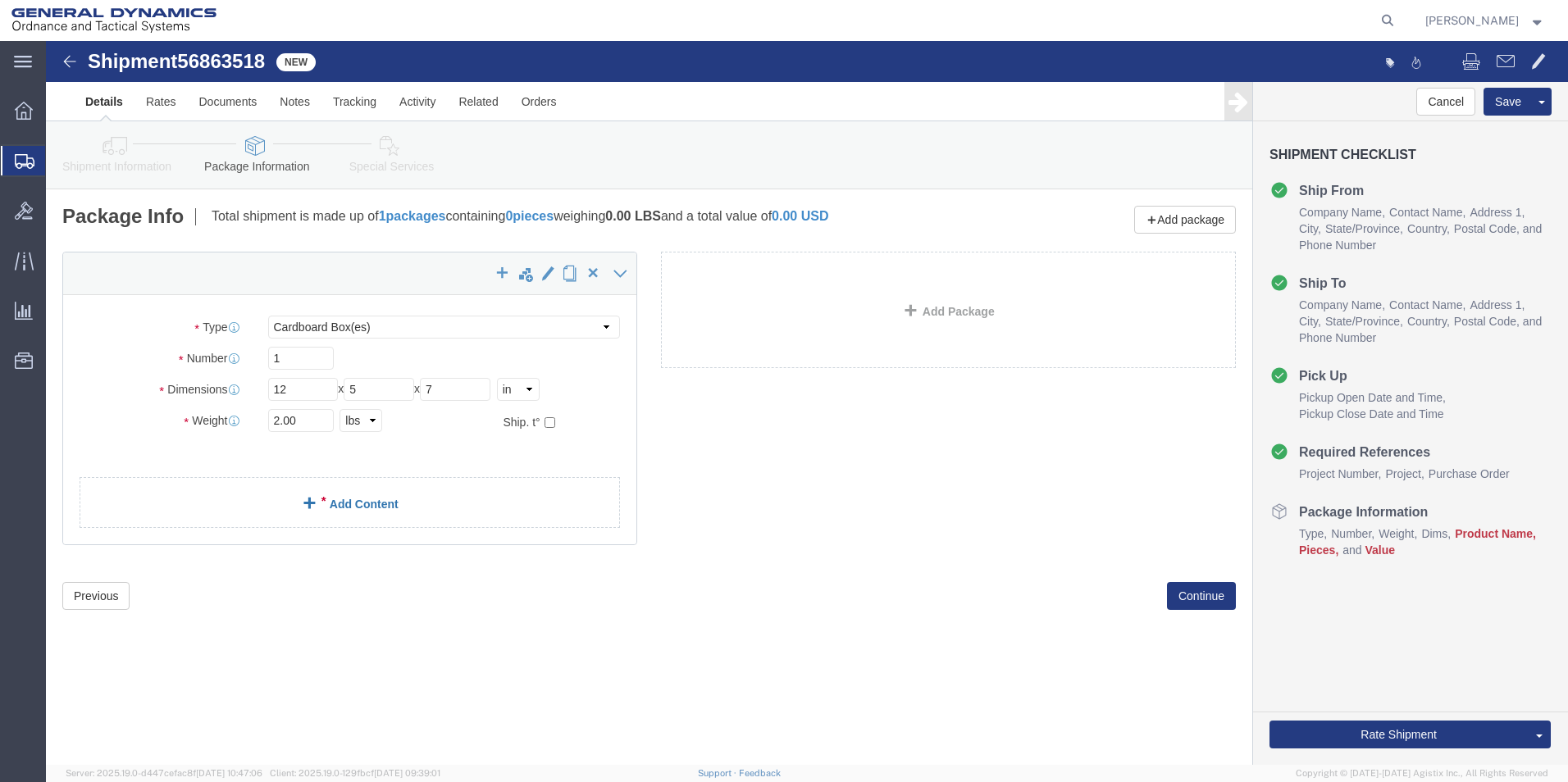
click link "Add Content"
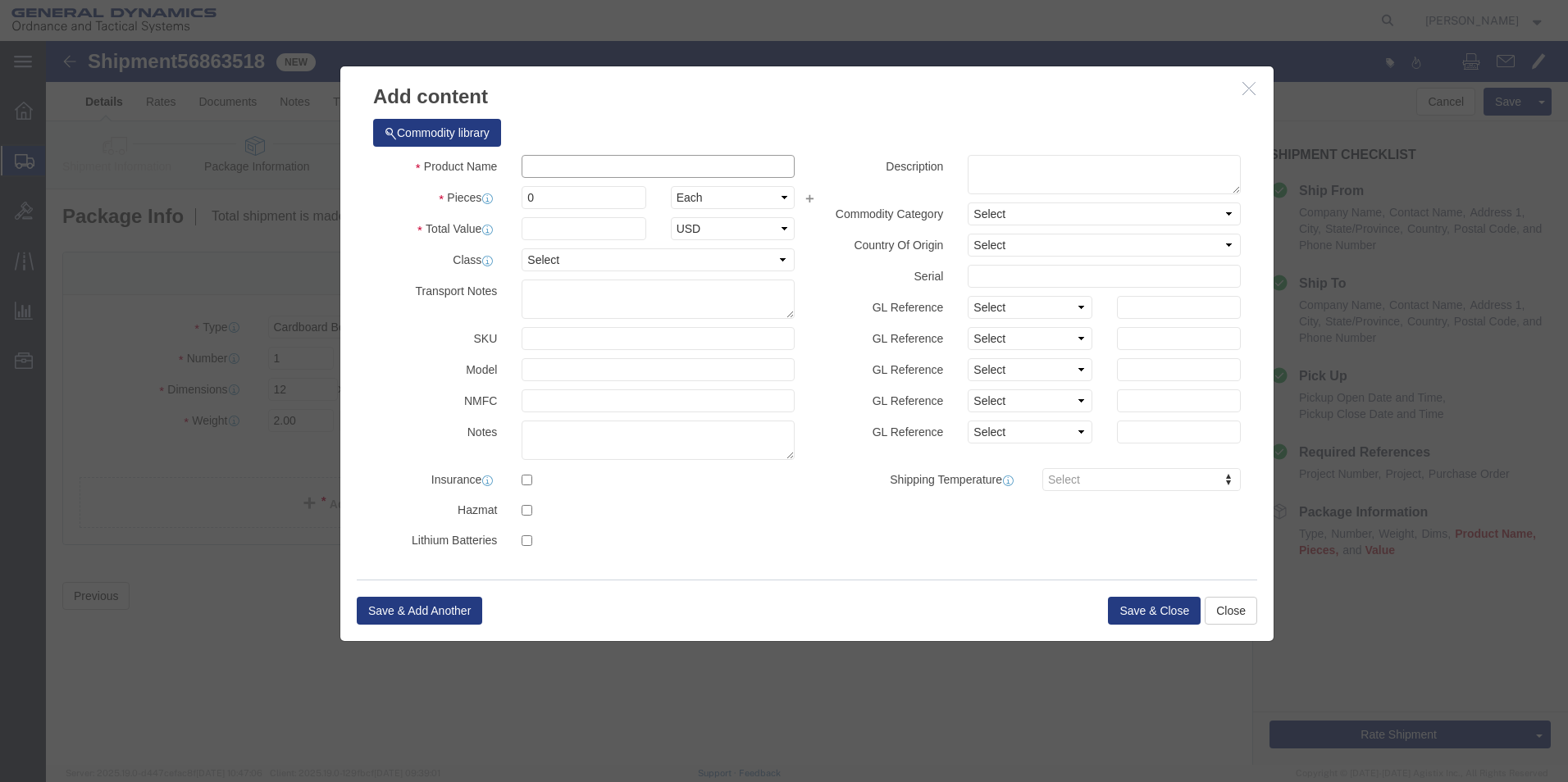
click input "text"
type input "Service award"
click input "0"
type input "1"
click input "text"
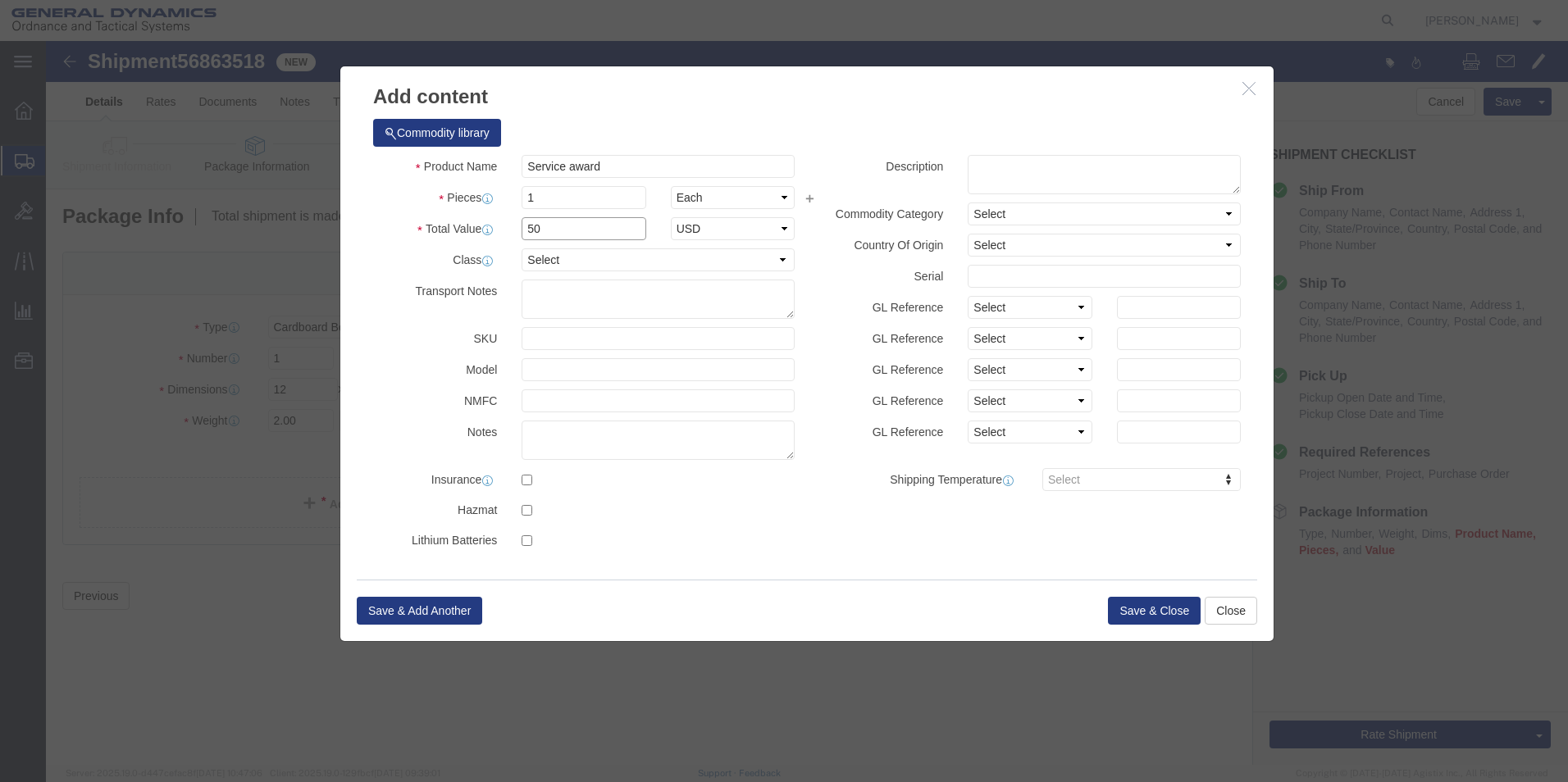
type input "50"
click label "Class"
click select "Select 50 55 60 65 70 85 92.5 100 125 175 250 300 400"
select select "70"
click select "Select 50 55 60 65 70 85 92.5 100 125 175 250 300 400"
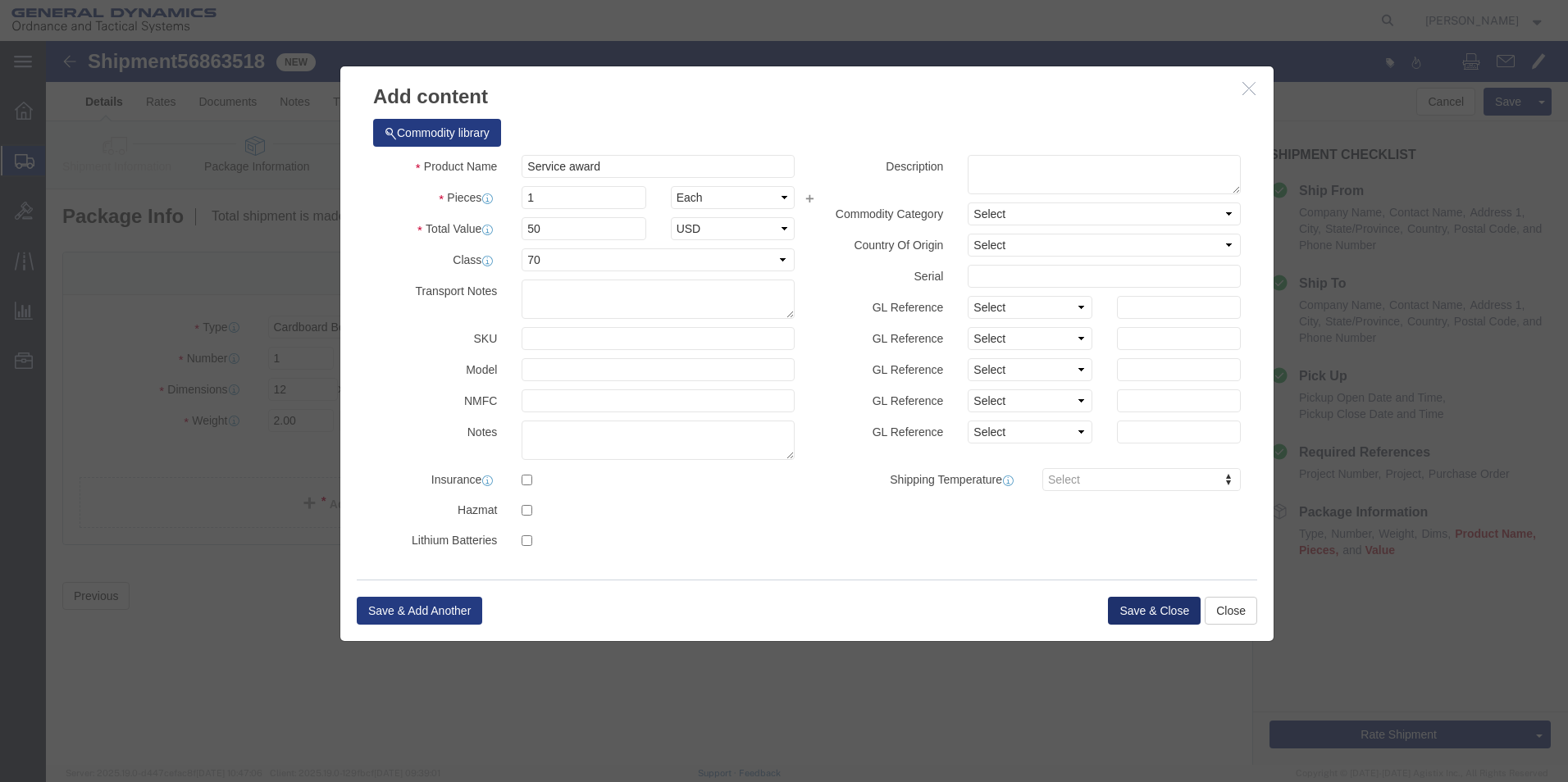
click button "Save & Close"
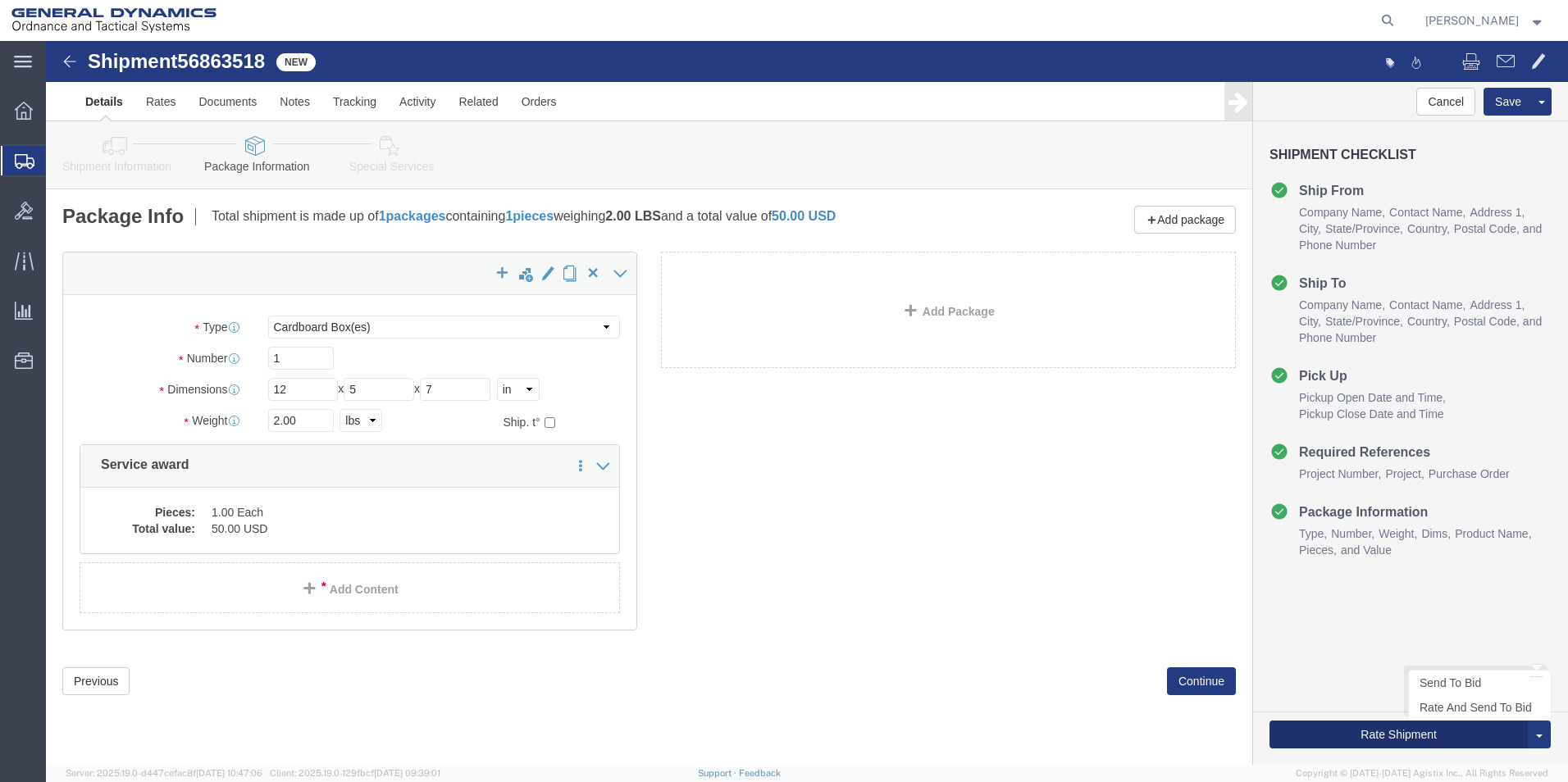
click button "Rate Shipment"
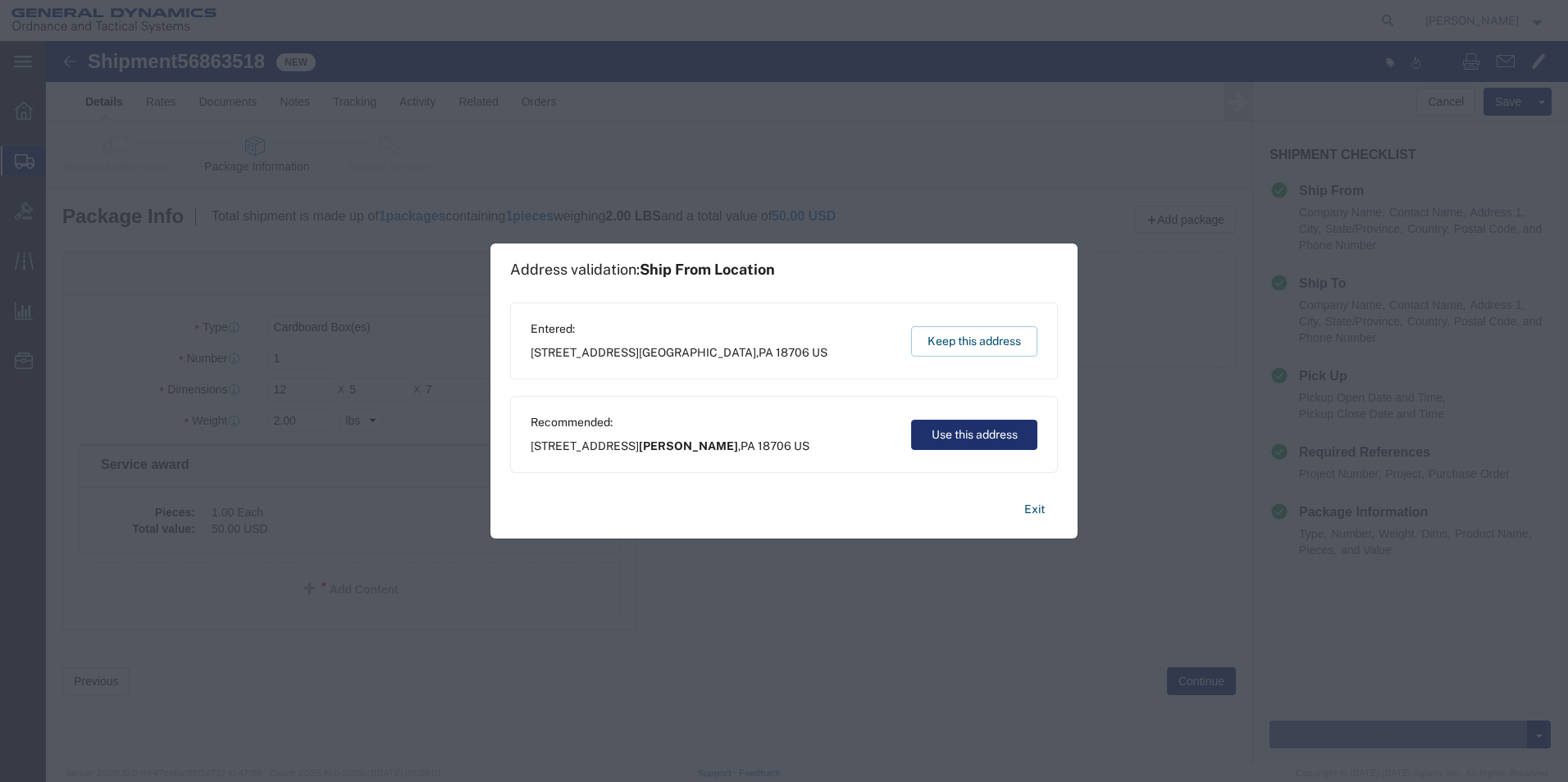
click at [950, 423] on button "Use this address" at bounding box center [974, 435] width 126 height 31
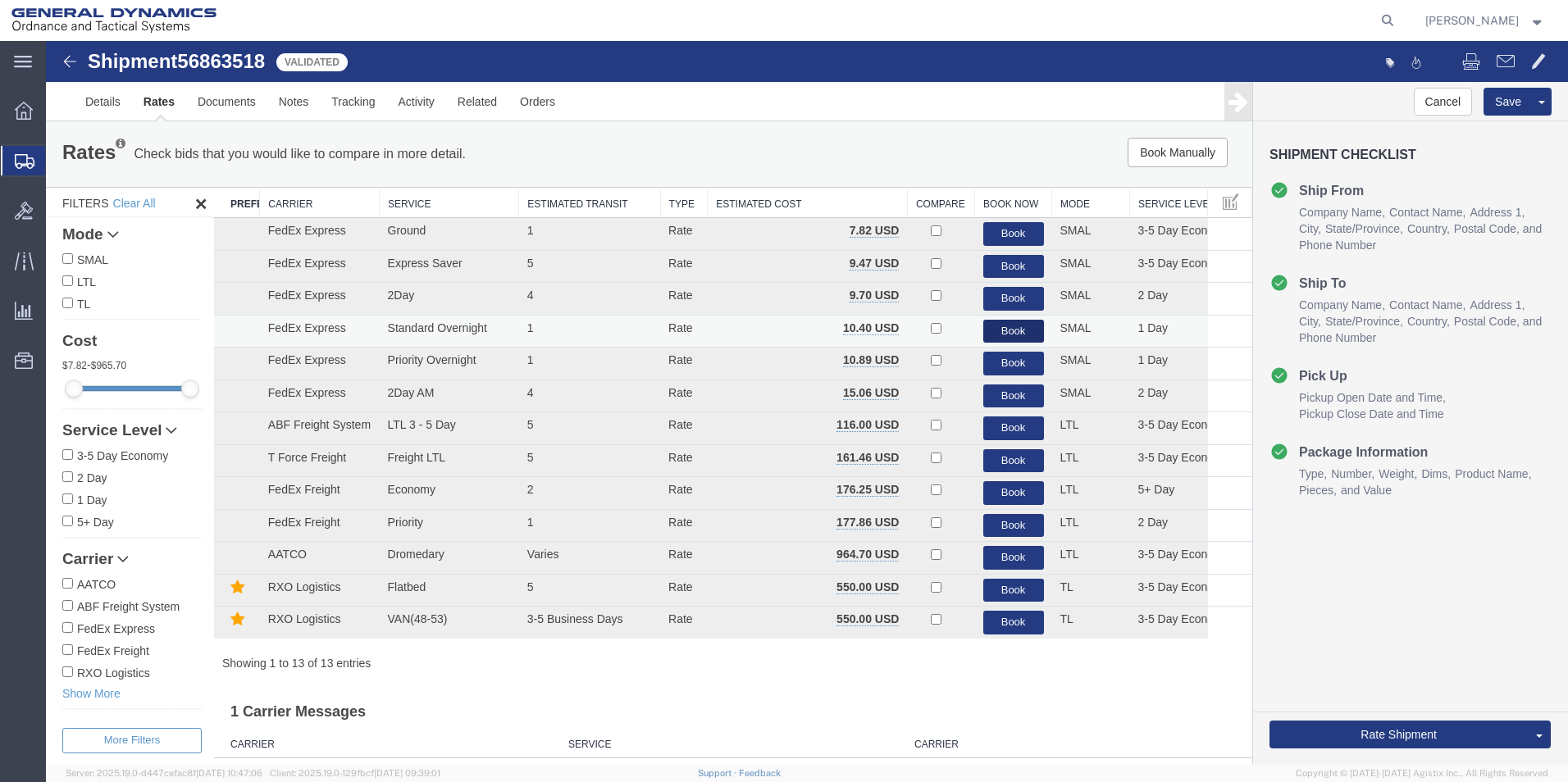
click at [988, 339] on button "Book" at bounding box center [1013, 332] width 60 height 23
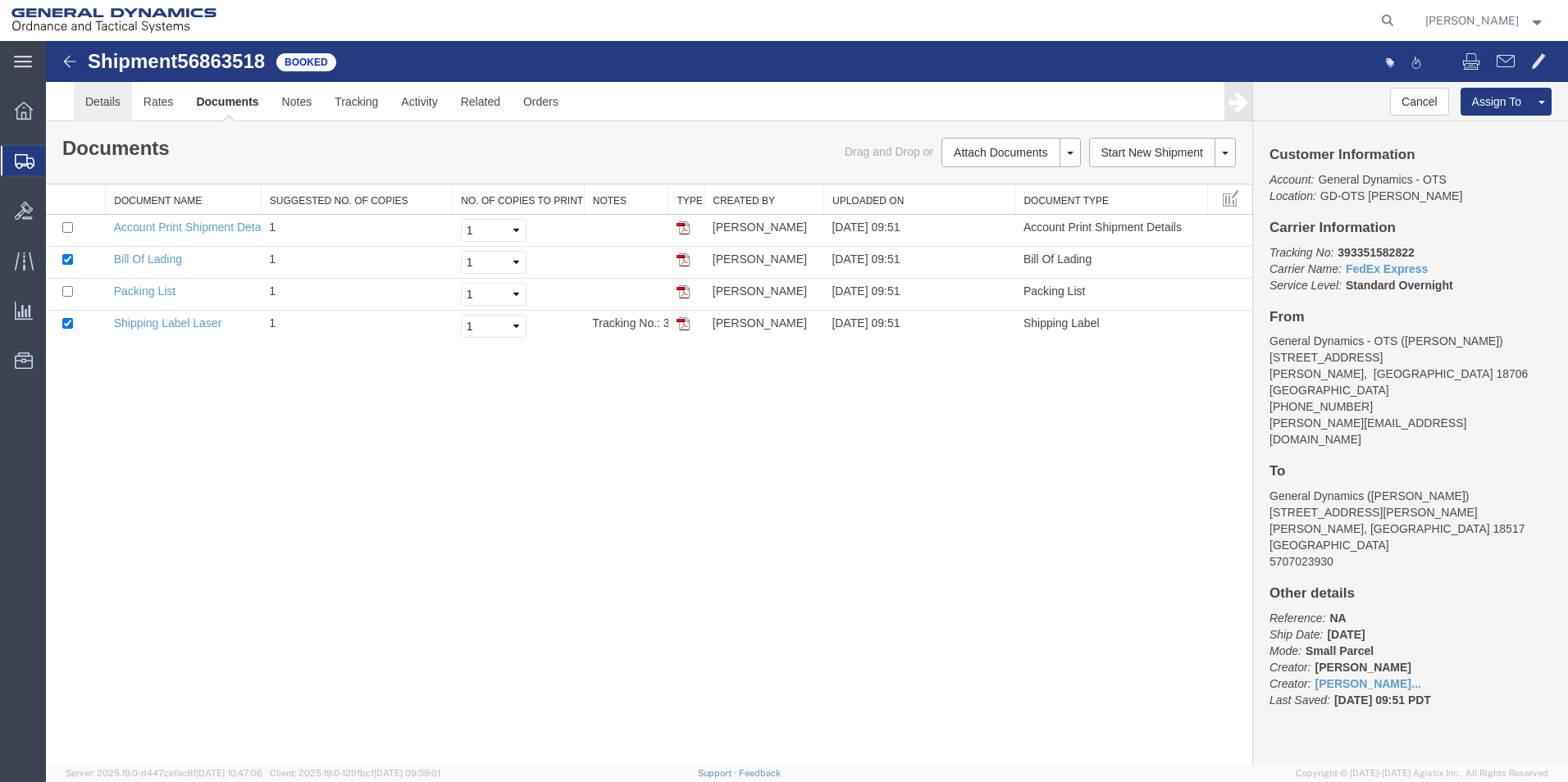
click at [100, 113] on link "Details" at bounding box center [103, 102] width 59 height 40
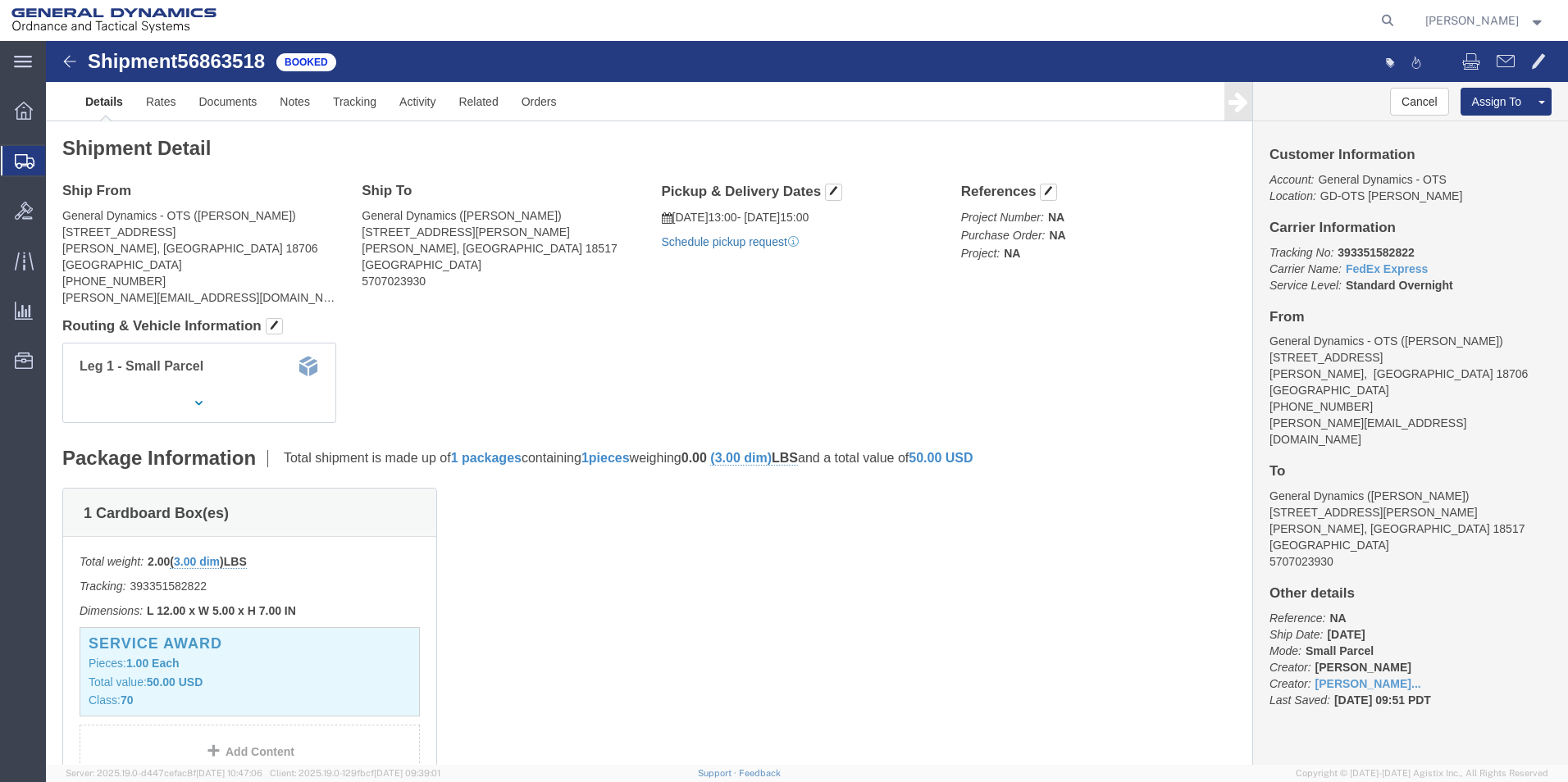
click link "Schedule pickup request"
